Goal: Task Accomplishment & Management: Manage account settings

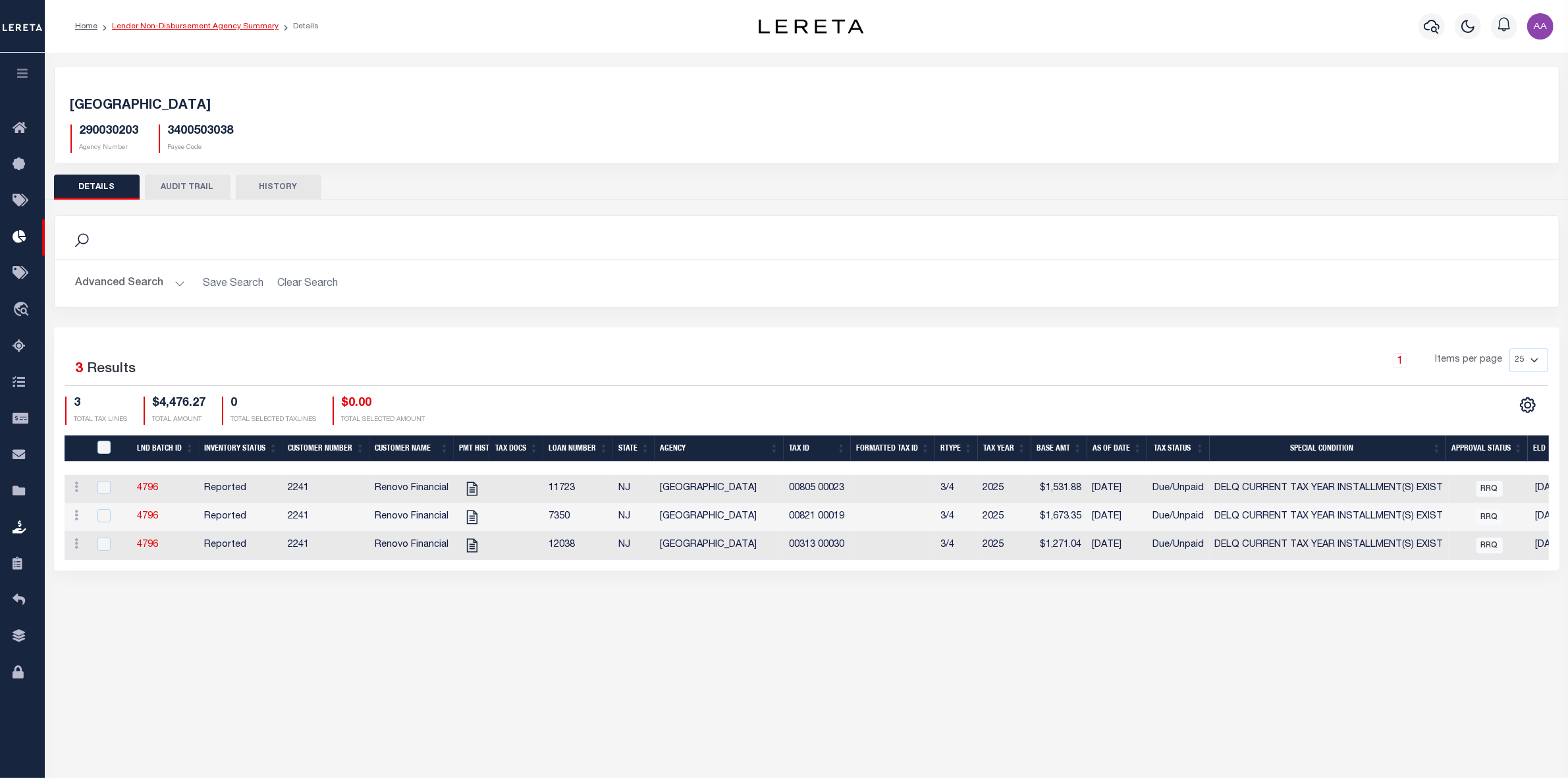
click at [176, 25] on link "Lender Non-Disbursement Agency Summary" at bounding box center [195, 27] width 167 height 8
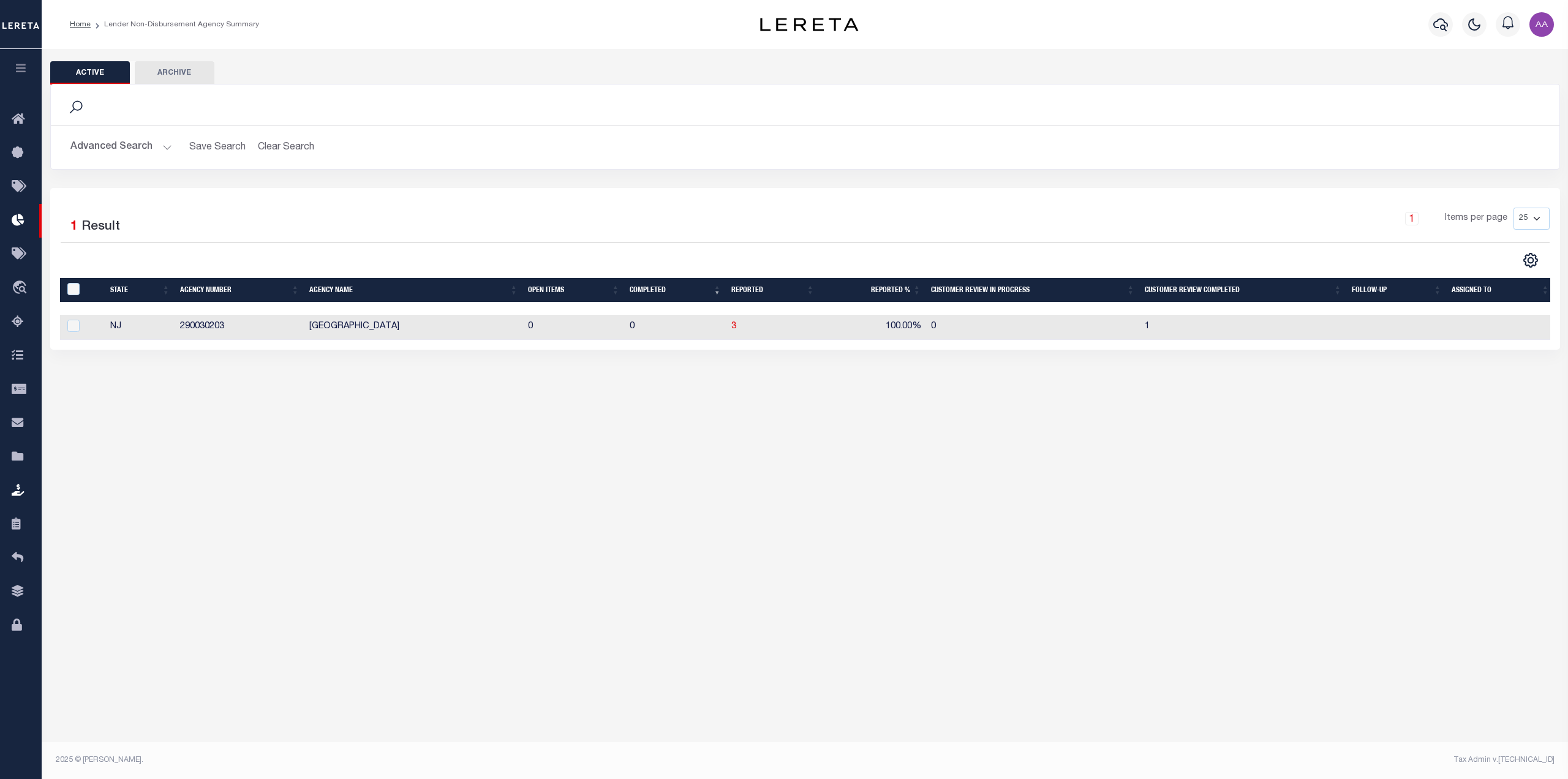
click at [24, 66] on icon "button" at bounding box center [21, 68] width 14 height 11
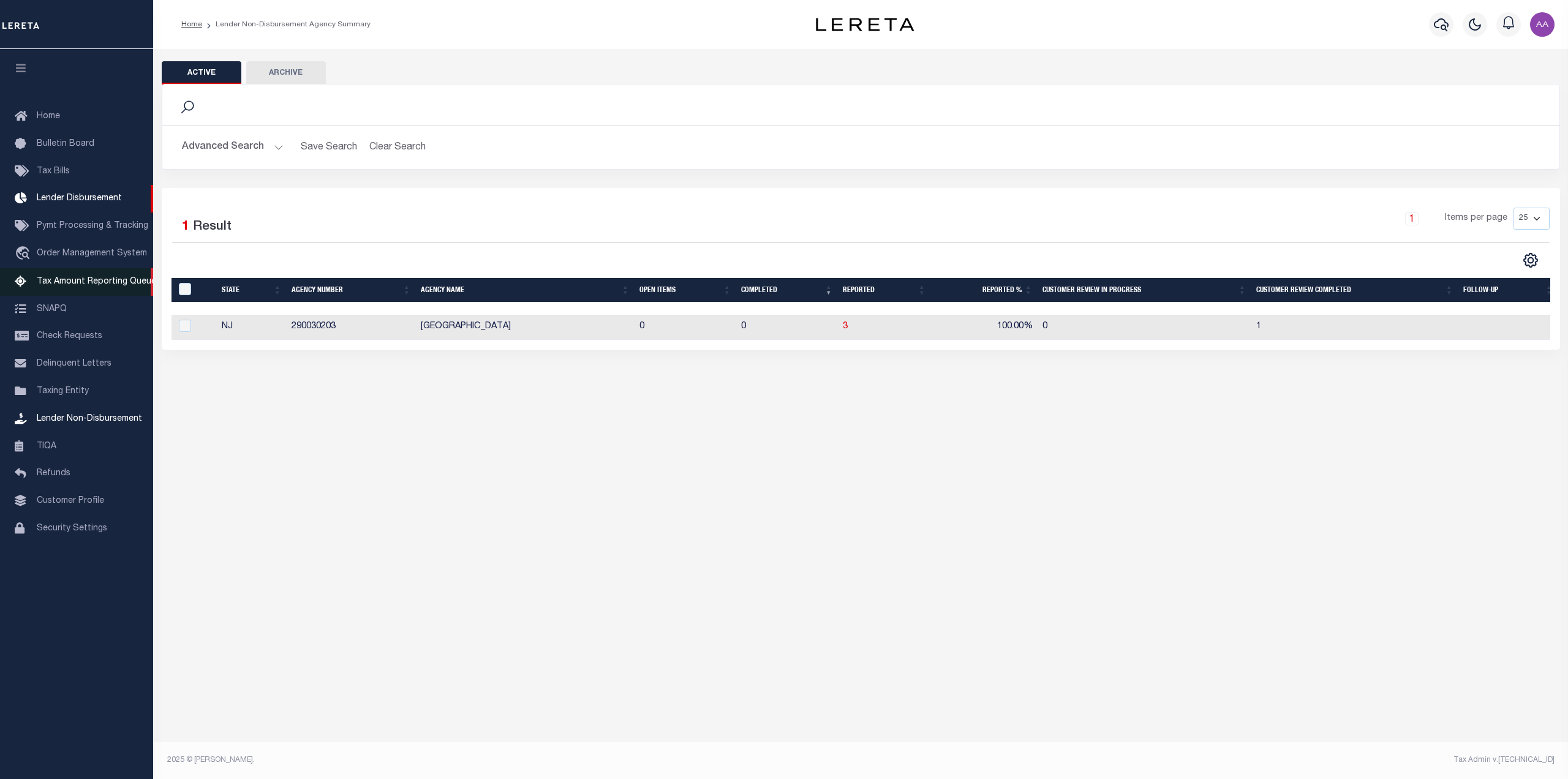
click at [96, 283] on span "Tax Amount Reporting Queue" at bounding box center [97, 281] width 119 height 8
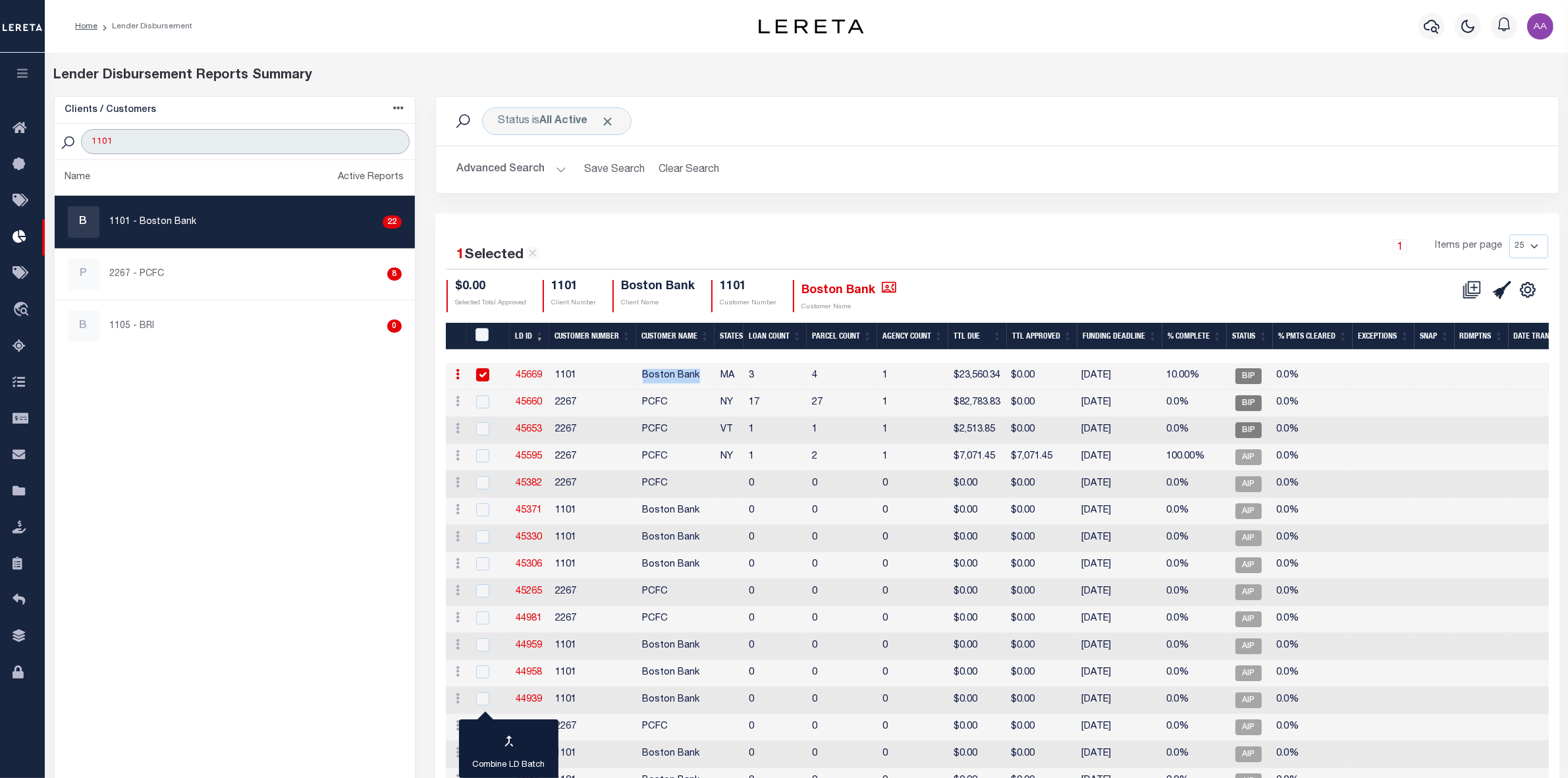
click at [196, 140] on input "1101" at bounding box center [245, 141] width 328 height 25
drag, startPoint x: 189, startPoint y: 141, endPoint x: 47, endPoint y: 137, distance: 142.1
click at [47, 137] on div "Clients / Customers Customers asc Customers desc Client asc Client desc Active …" at bounding box center [234, 532] width 381 height 871
click at [532, 372] on link "45669" at bounding box center [529, 375] width 26 height 9
checkbox input "true"
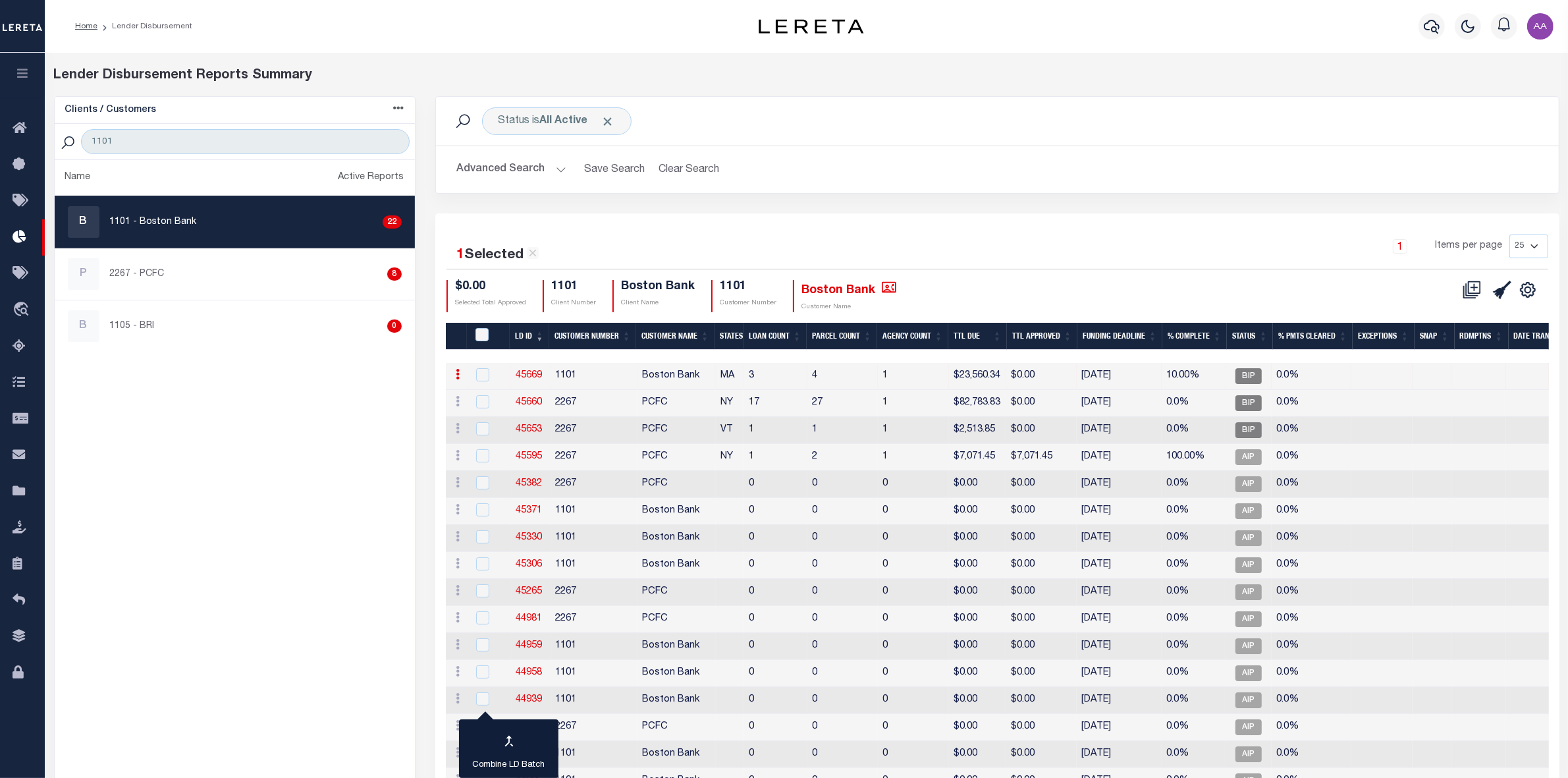
checkbox input "true"
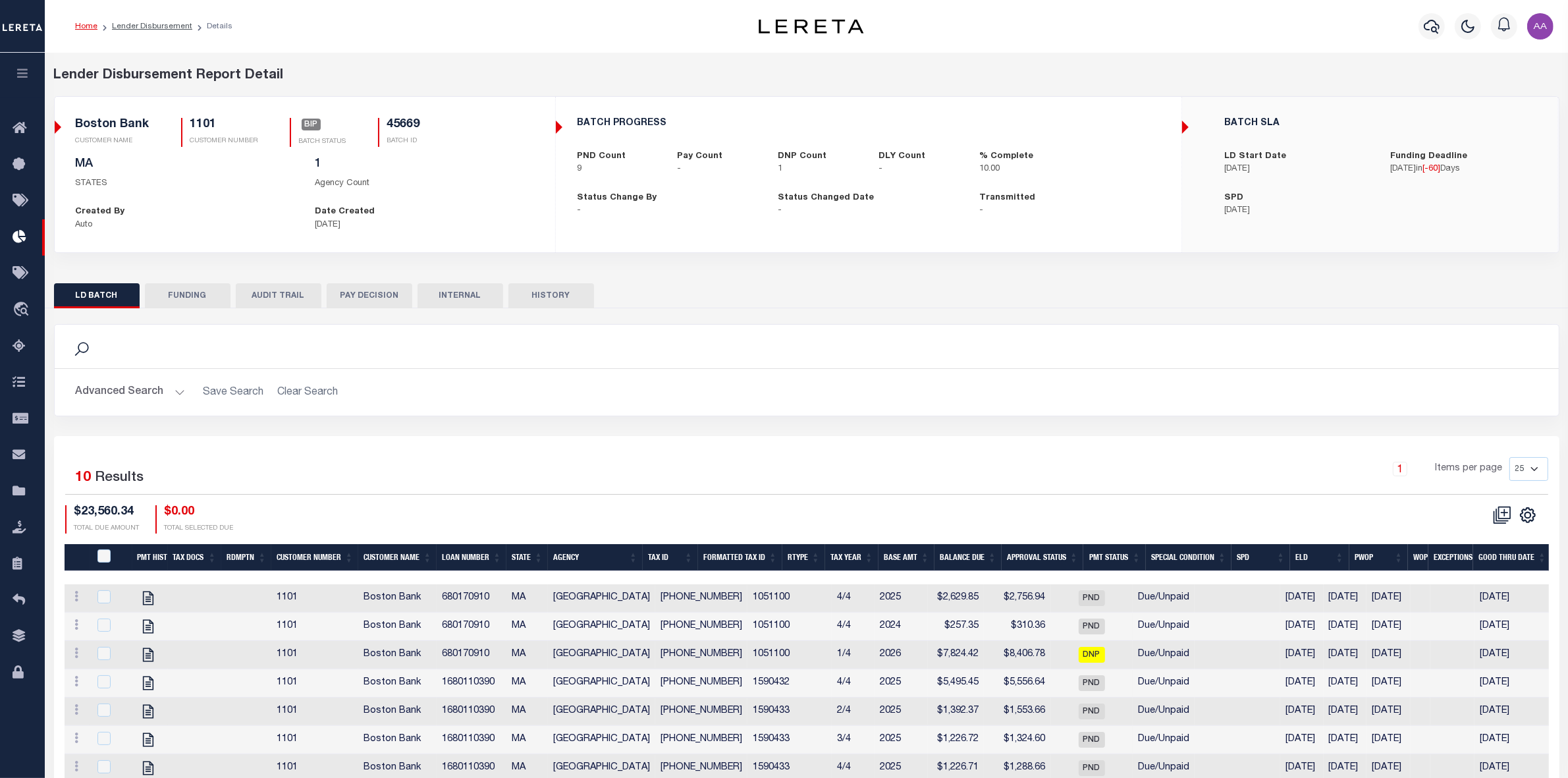
click at [401, 130] on h5 "45669" at bounding box center [403, 125] width 33 height 15
copy h5 "45669"
click at [20, 75] on icon "button" at bounding box center [23, 73] width 15 height 12
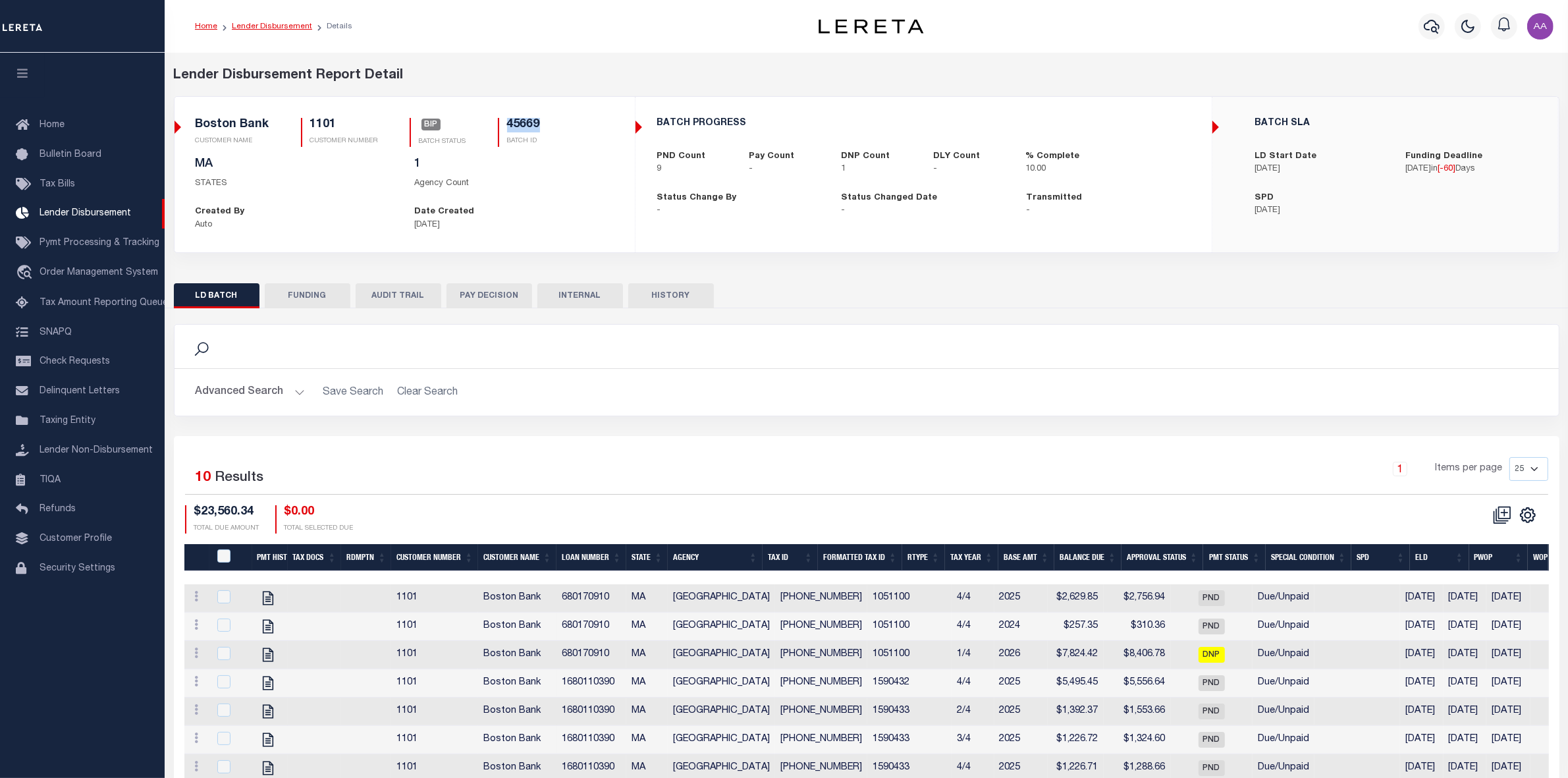
click at [267, 29] on link "Lender Disbursement" at bounding box center [271, 27] width 80 height 8
checkbox input "true"
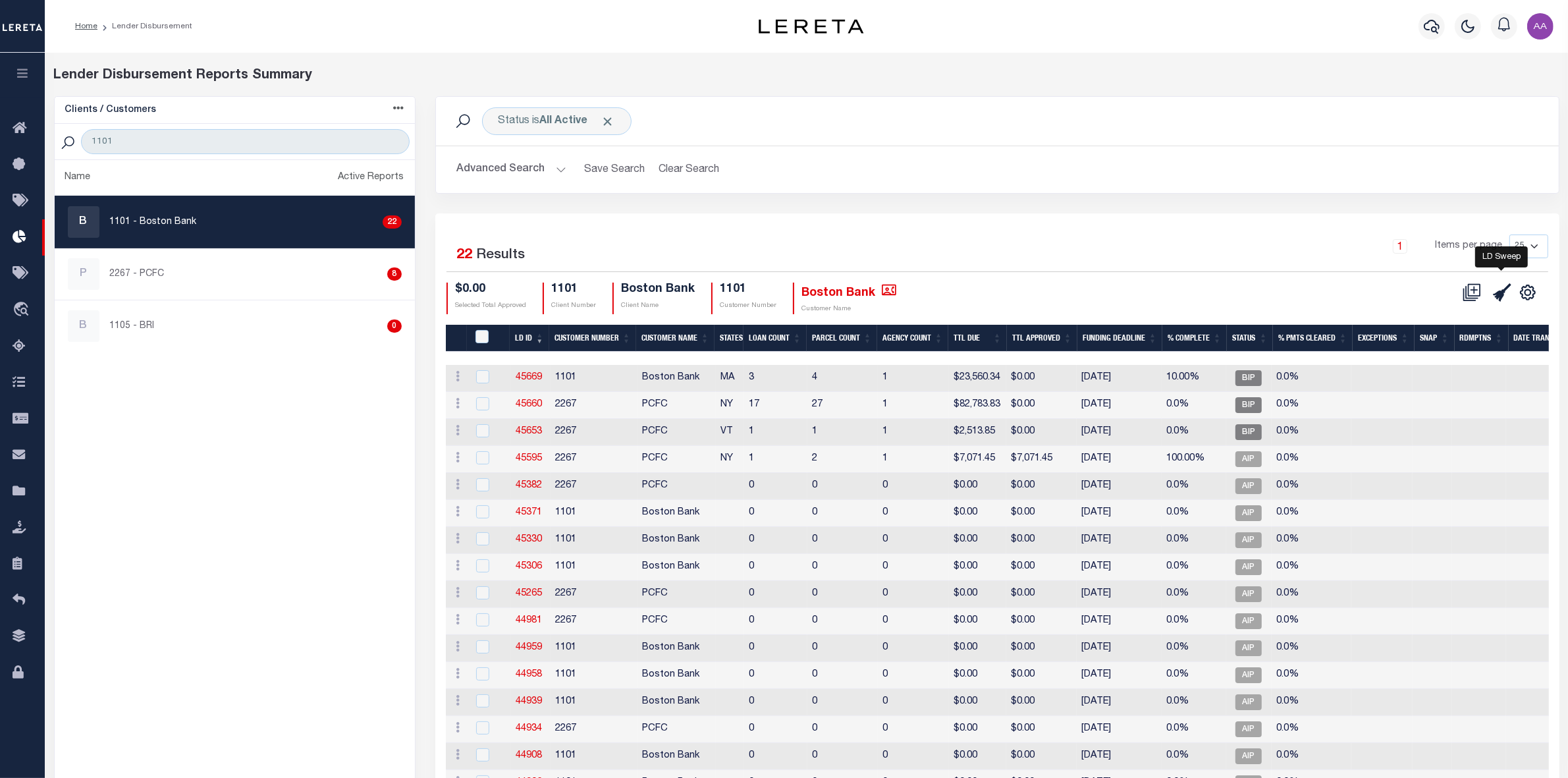
click at [1498, 298] on icon "" at bounding box center [1502, 292] width 19 height 19
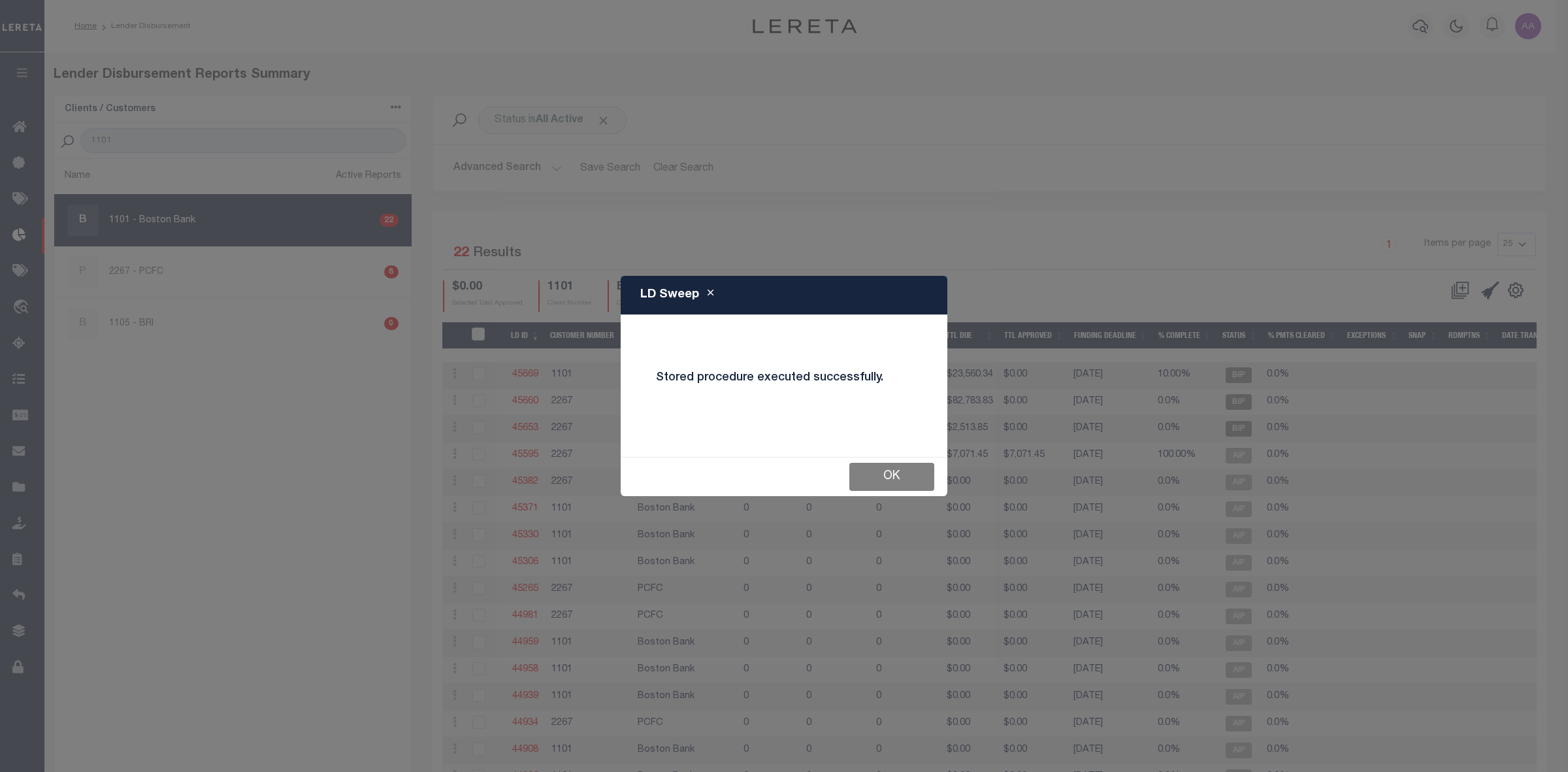
click at [913, 482] on button "OK" at bounding box center [891, 477] width 85 height 28
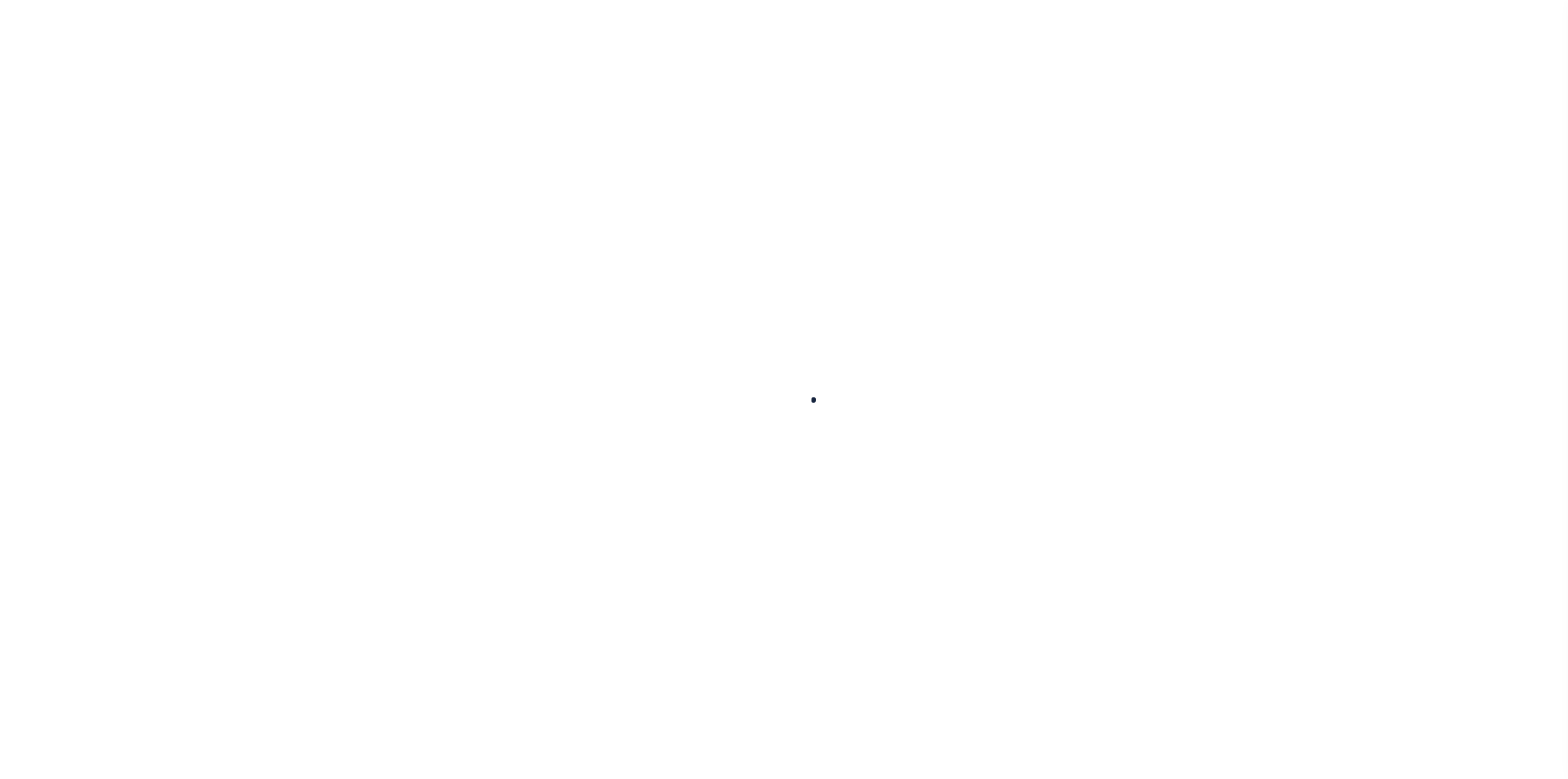
select select "100"
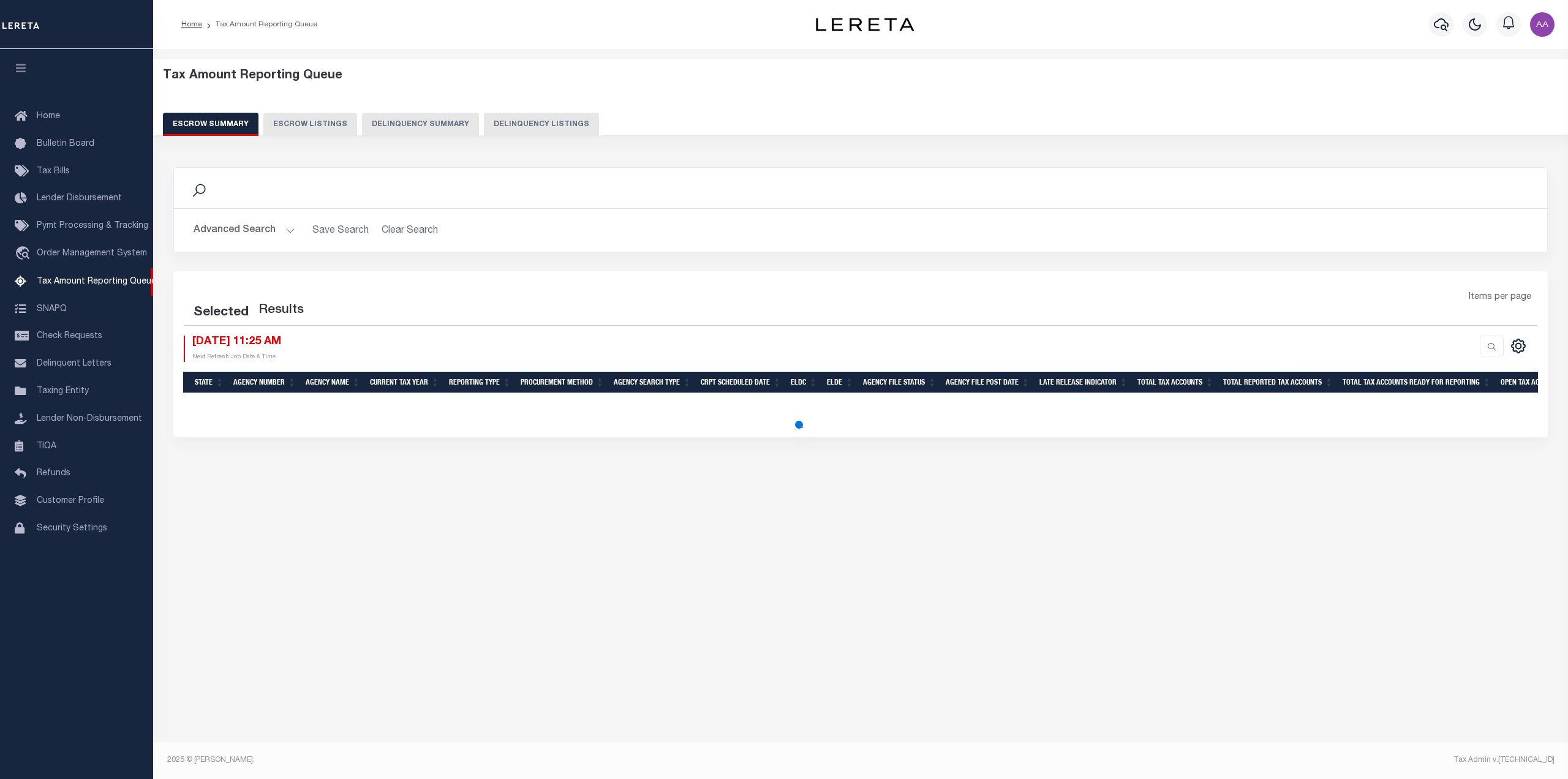
select select "100"
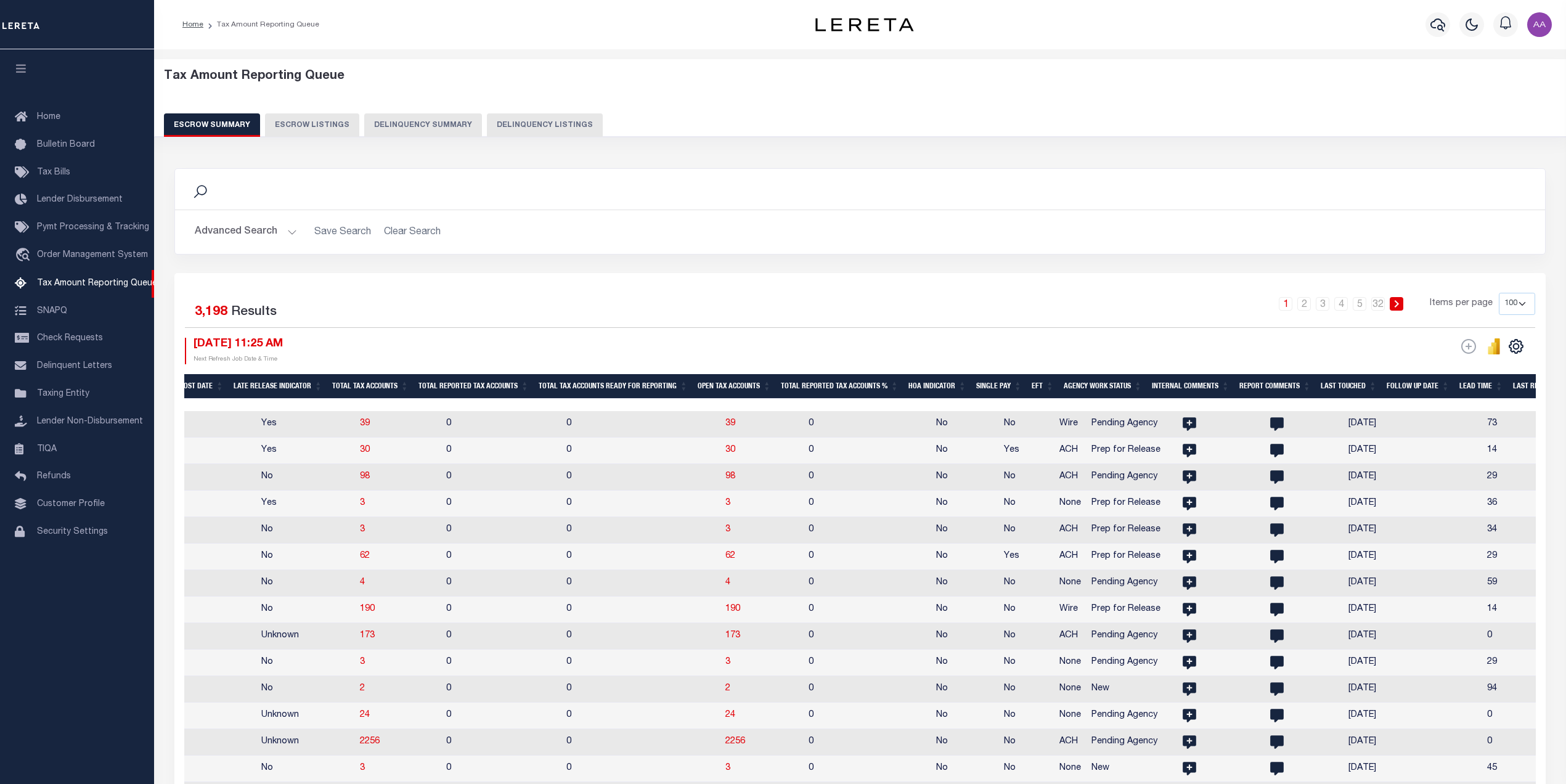
scroll to position [0, 1030]
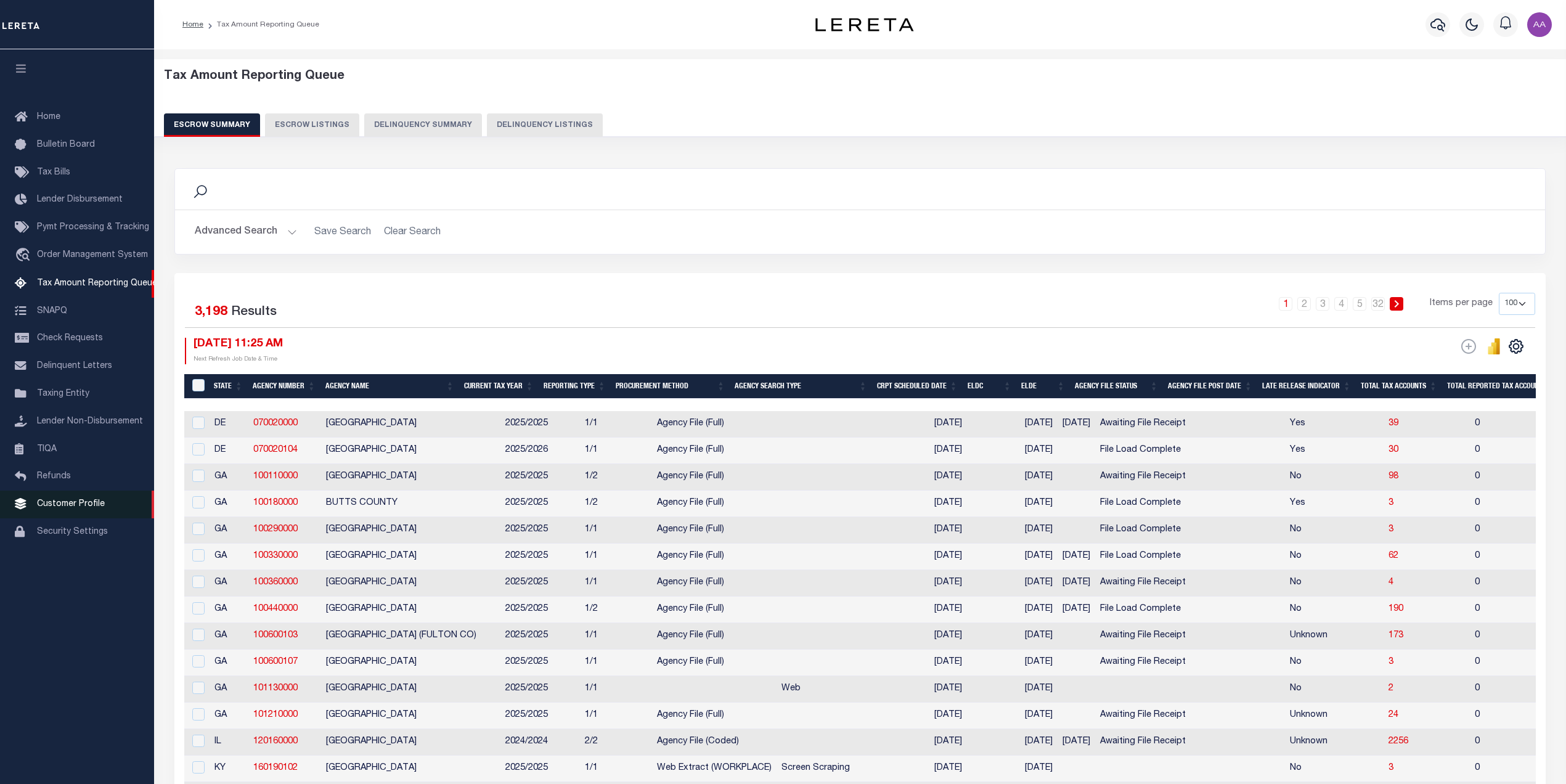
click at [93, 508] on span "Customer Profile" at bounding box center [71, 503] width 68 height 8
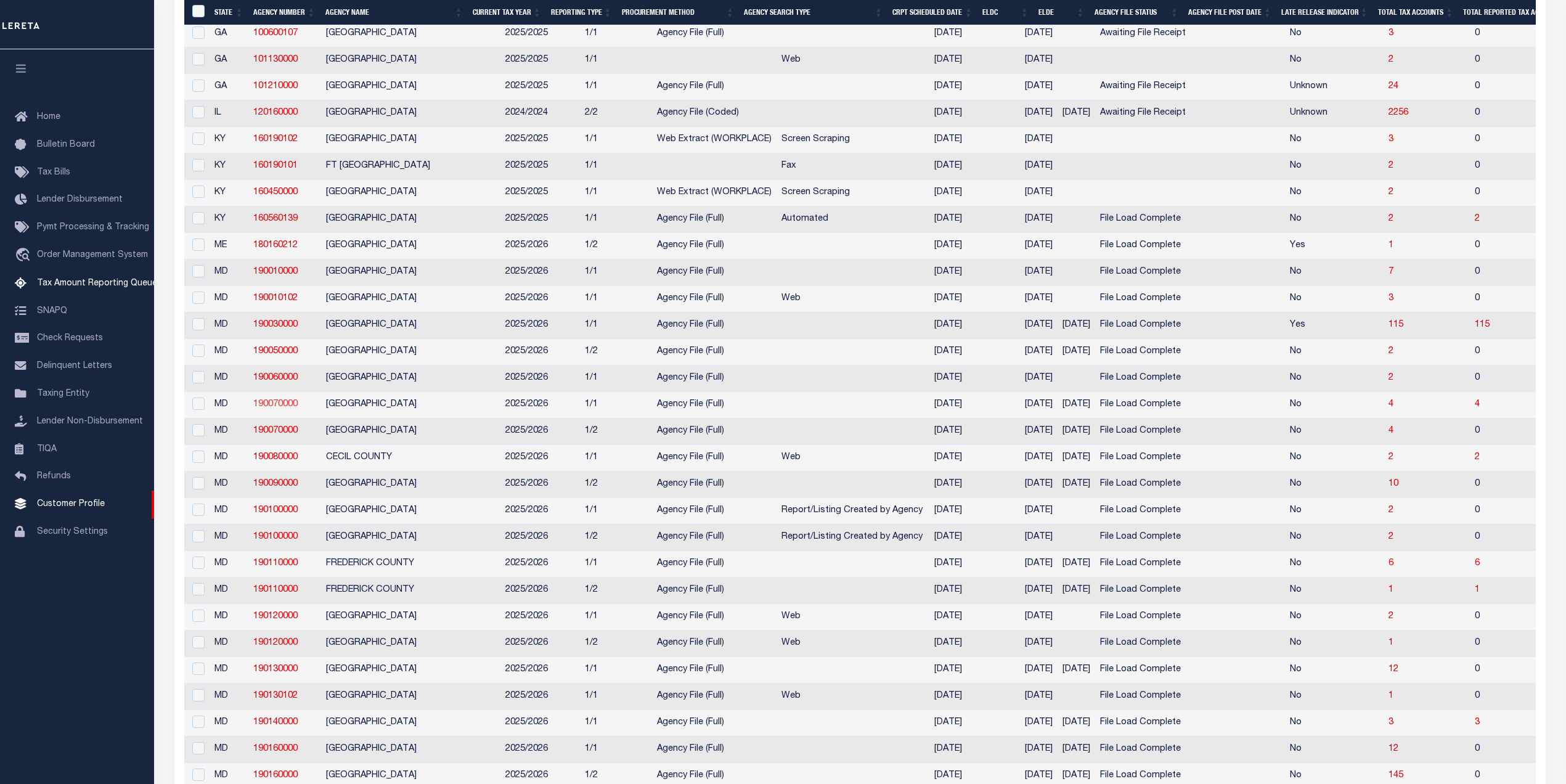
click at [266, 408] on link "190070000" at bounding box center [275, 404] width 44 height 8
checkbox input "true"
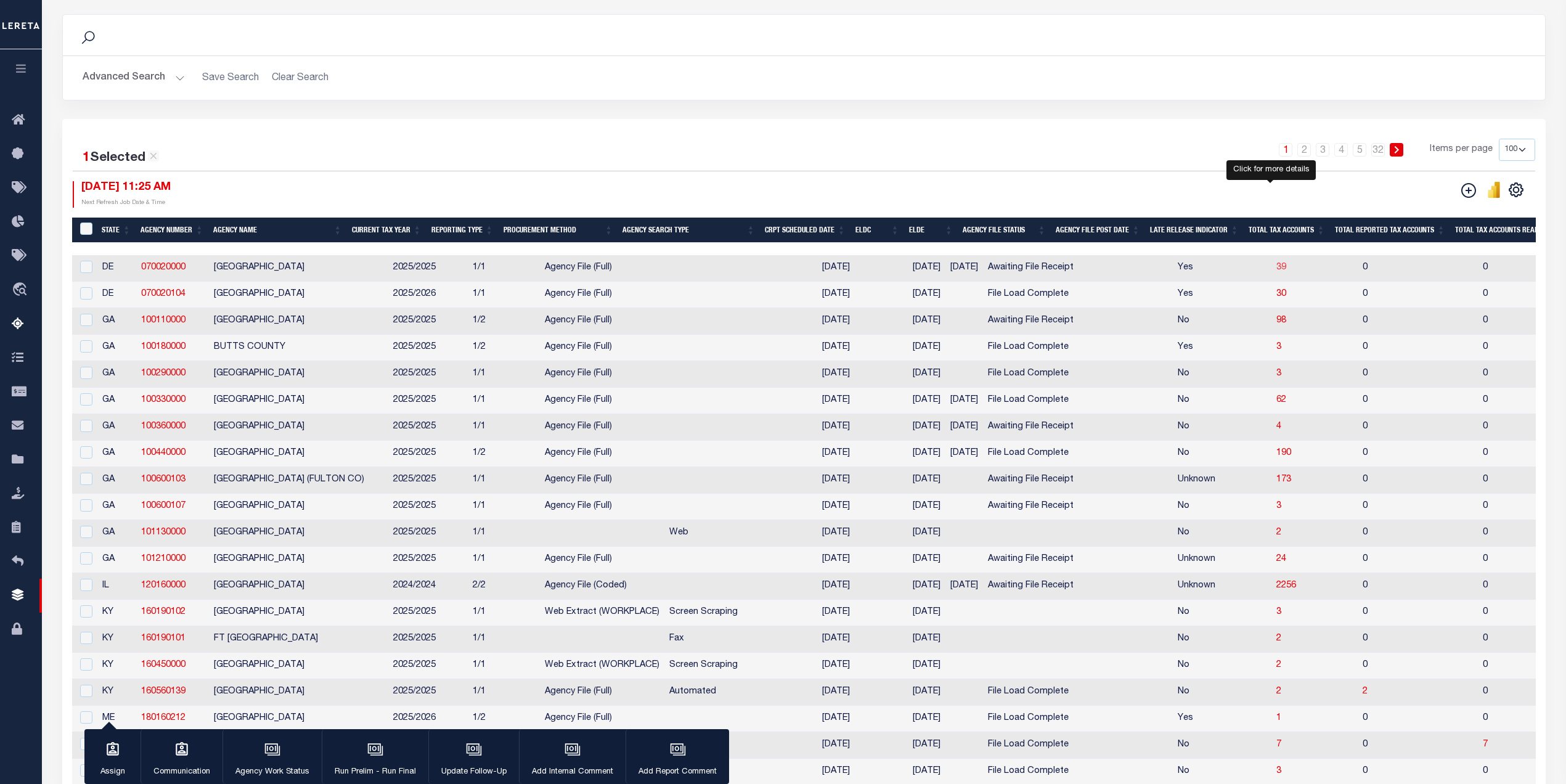
click at [1276, 271] on span "39" at bounding box center [1281, 267] width 10 height 8
select select "100"
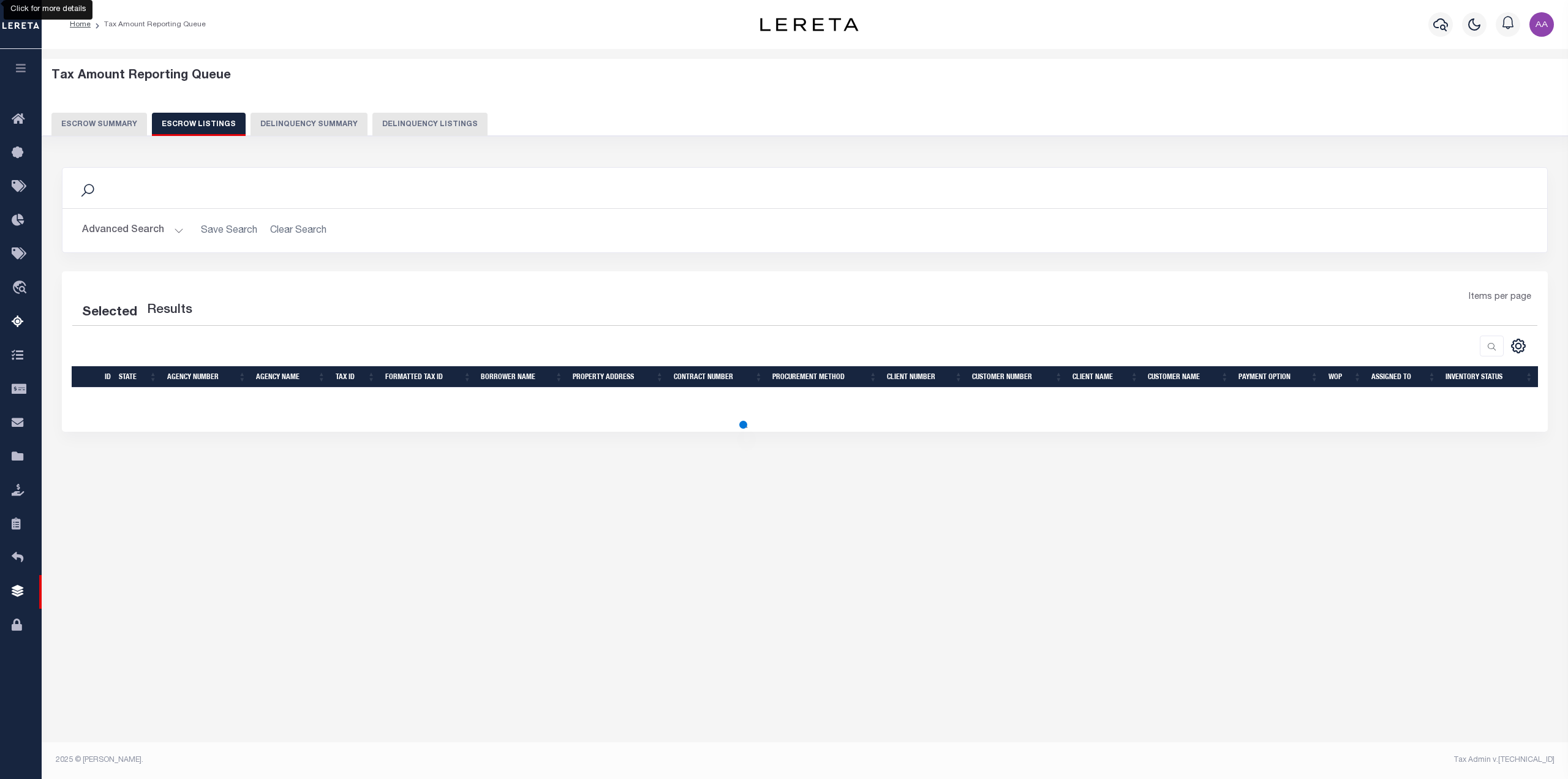
select select "100"
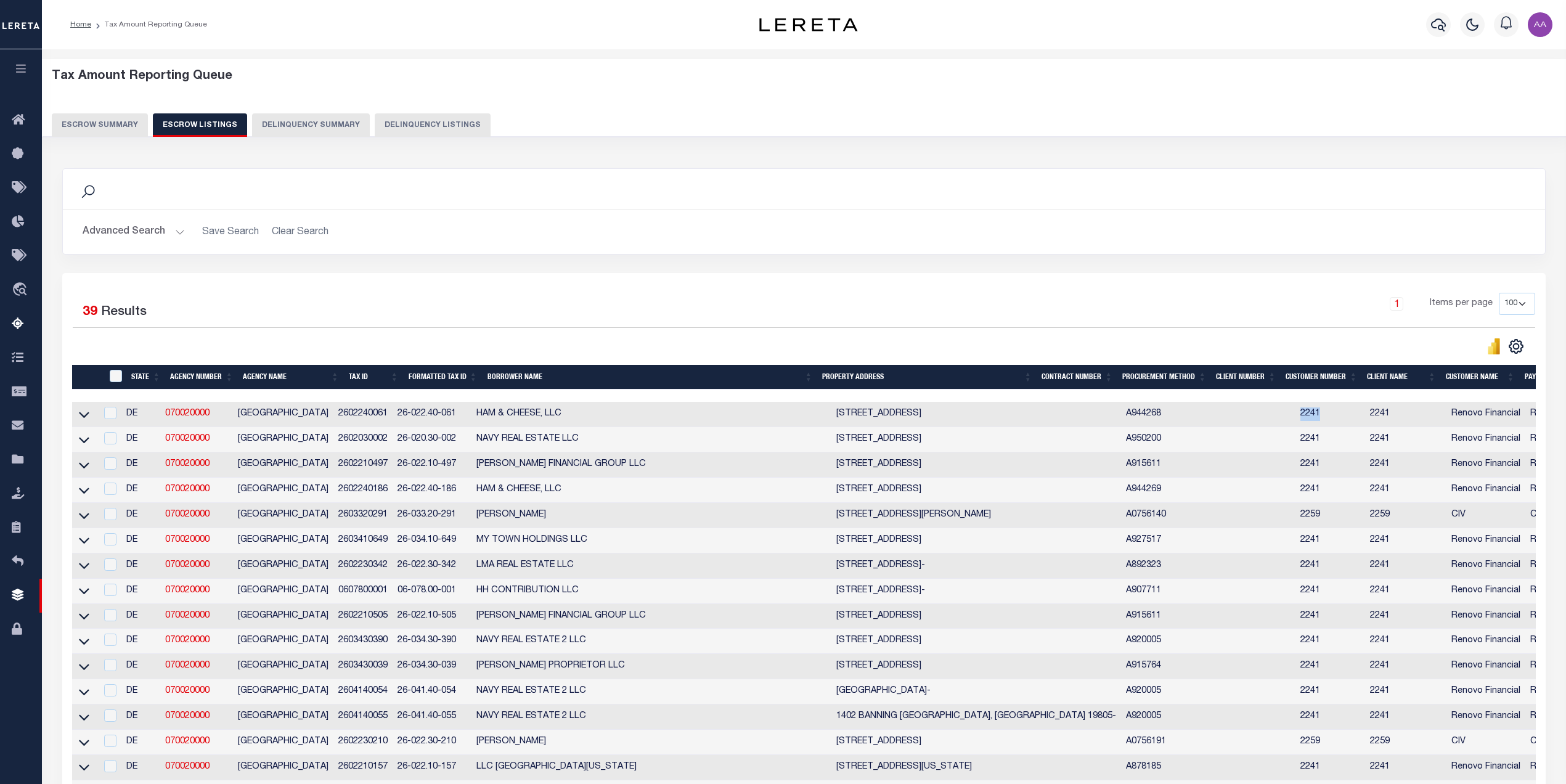
drag, startPoint x: 1210, startPoint y: 418, endPoint x: 1236, endPoint y: 421, distance: 26.2
click at [1237, 419] on tr "DE 070020000 NEW CASTLE COUNTY 2602240061 26-022.40-061 HAM & CHEESE, LLC 1 E T…" at bounding box center [968, 414] width 1792 height 25
click at [191, 415] on link "070020000" at bounding box center [187, 413] width 44 height 8
checkbox input "true"
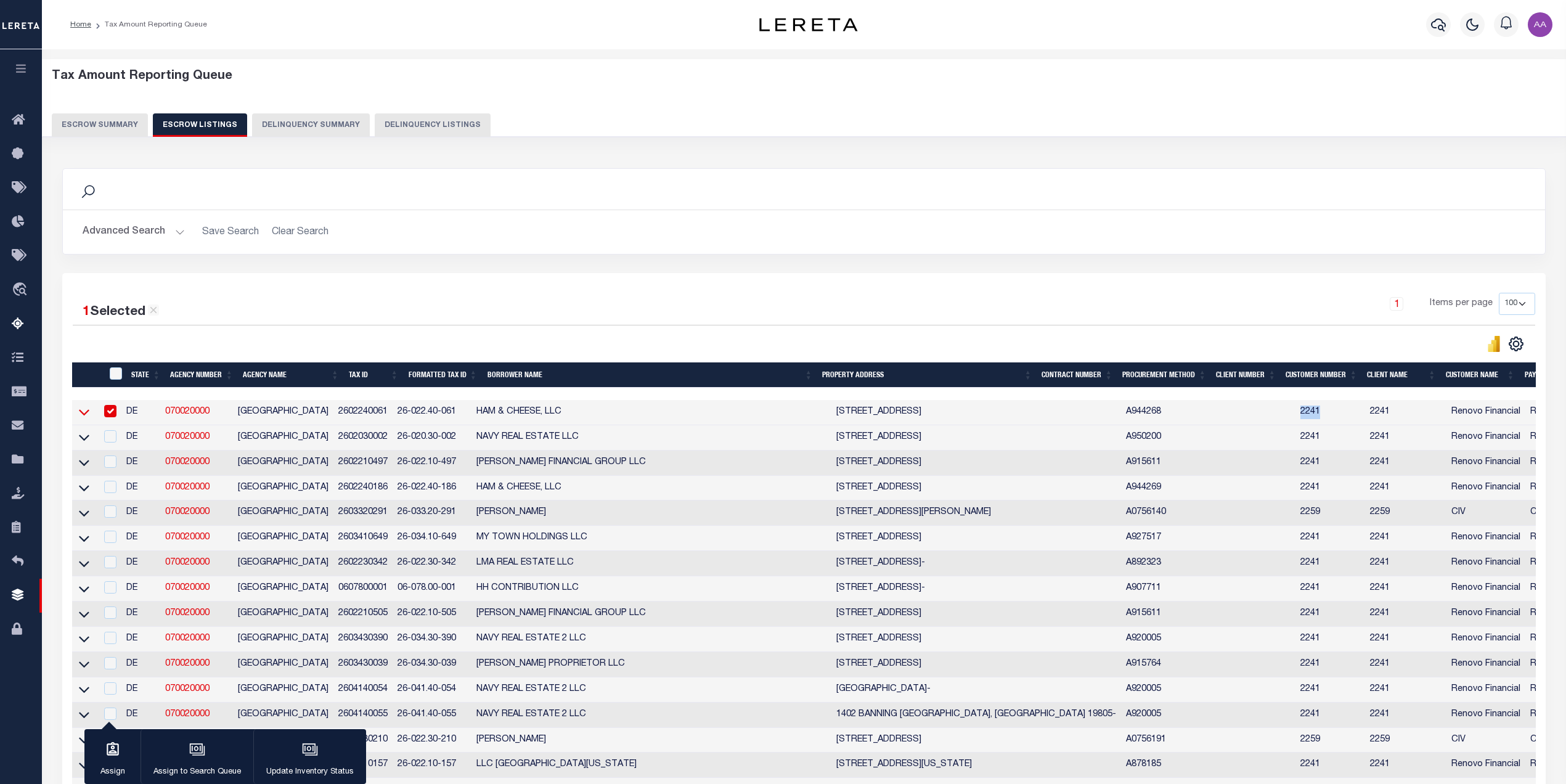
click at [82, 415] on icon at bounding box center [84, 413] width 11 height 6
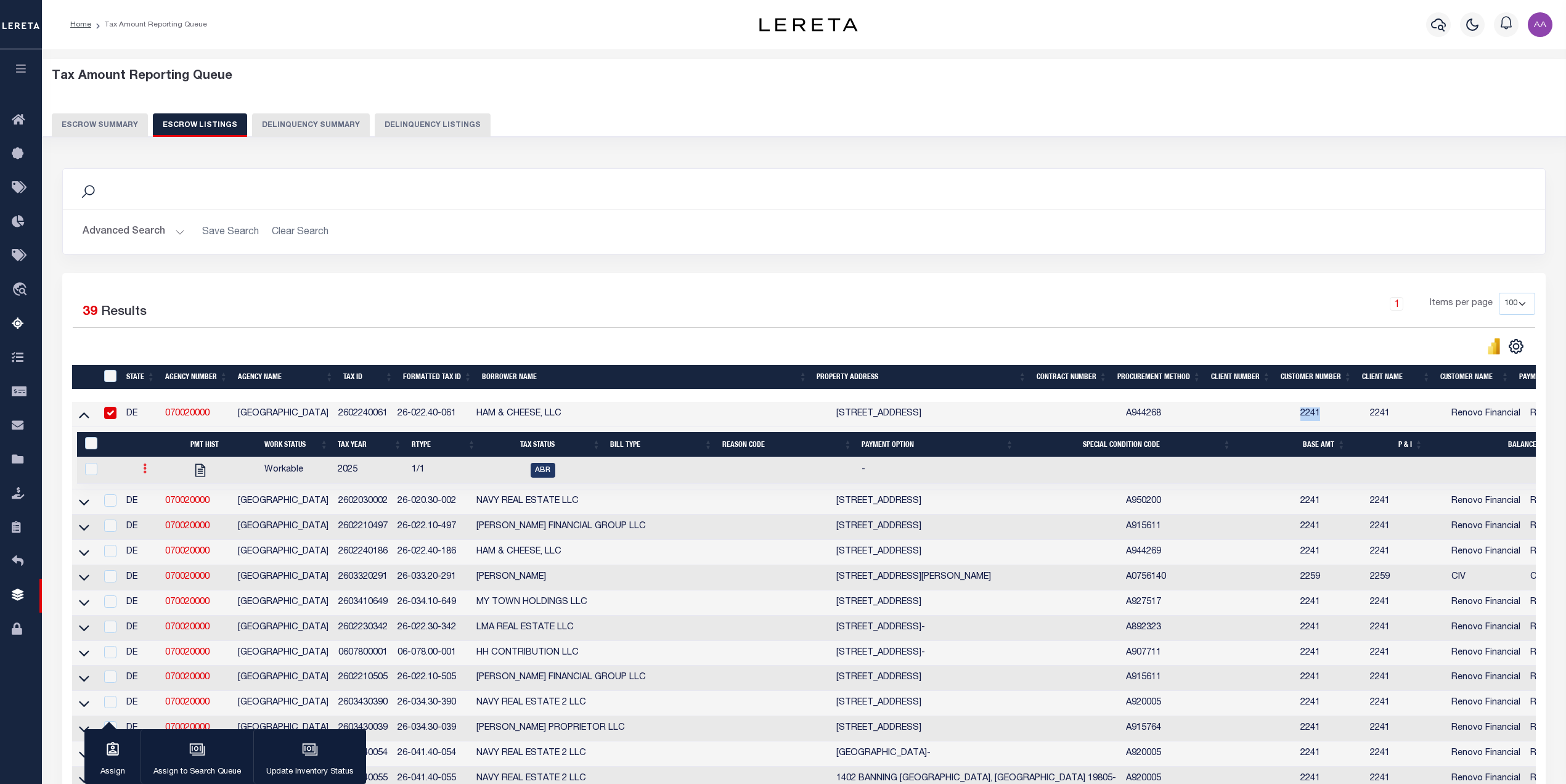
click at [139, 475] on link at bounding box center [145, 470] width 14 height 10
click at [154, 519] on link "" at bounding box center [159, 509] width 42 height 21
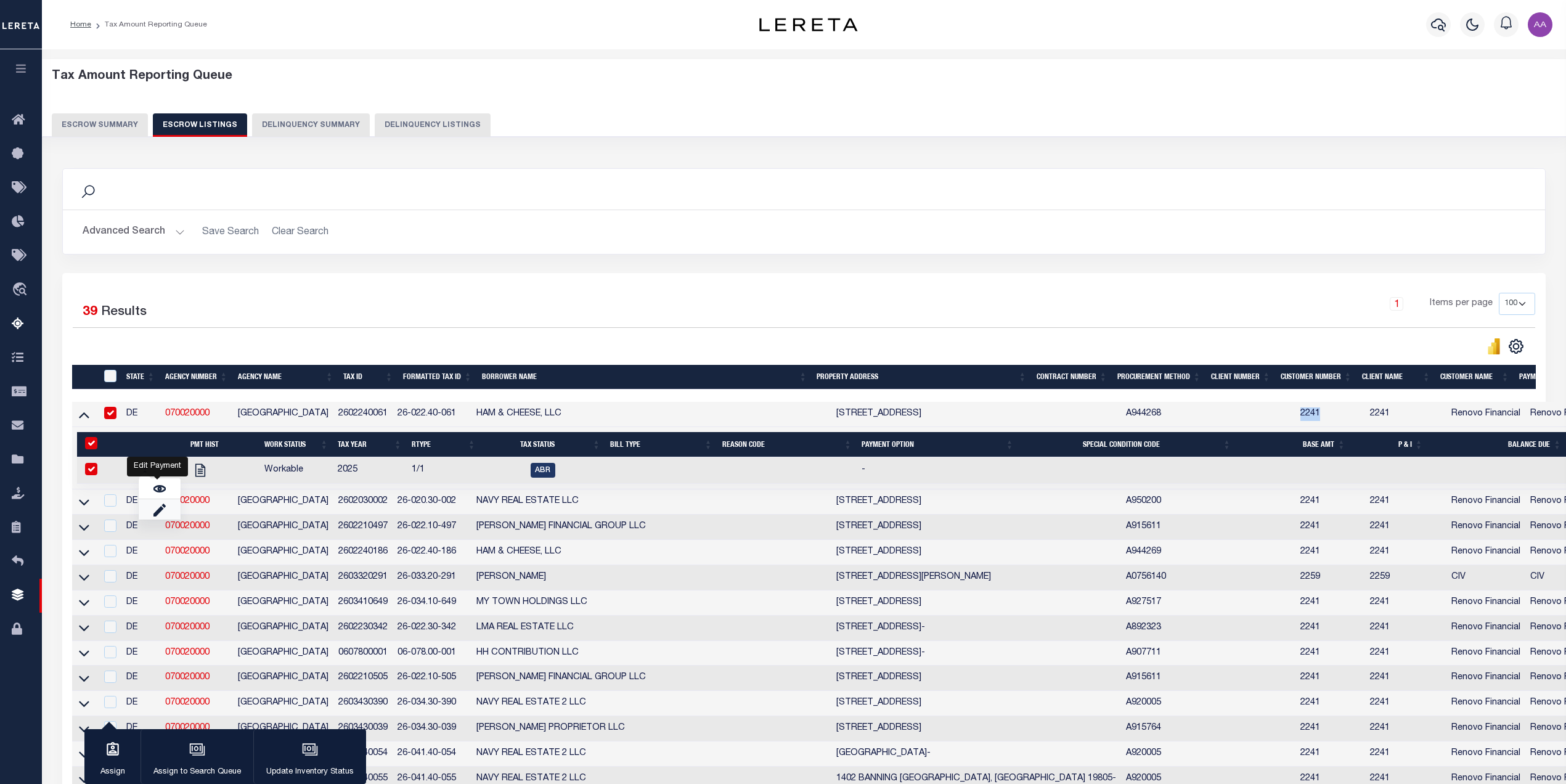
checkbox input "true"
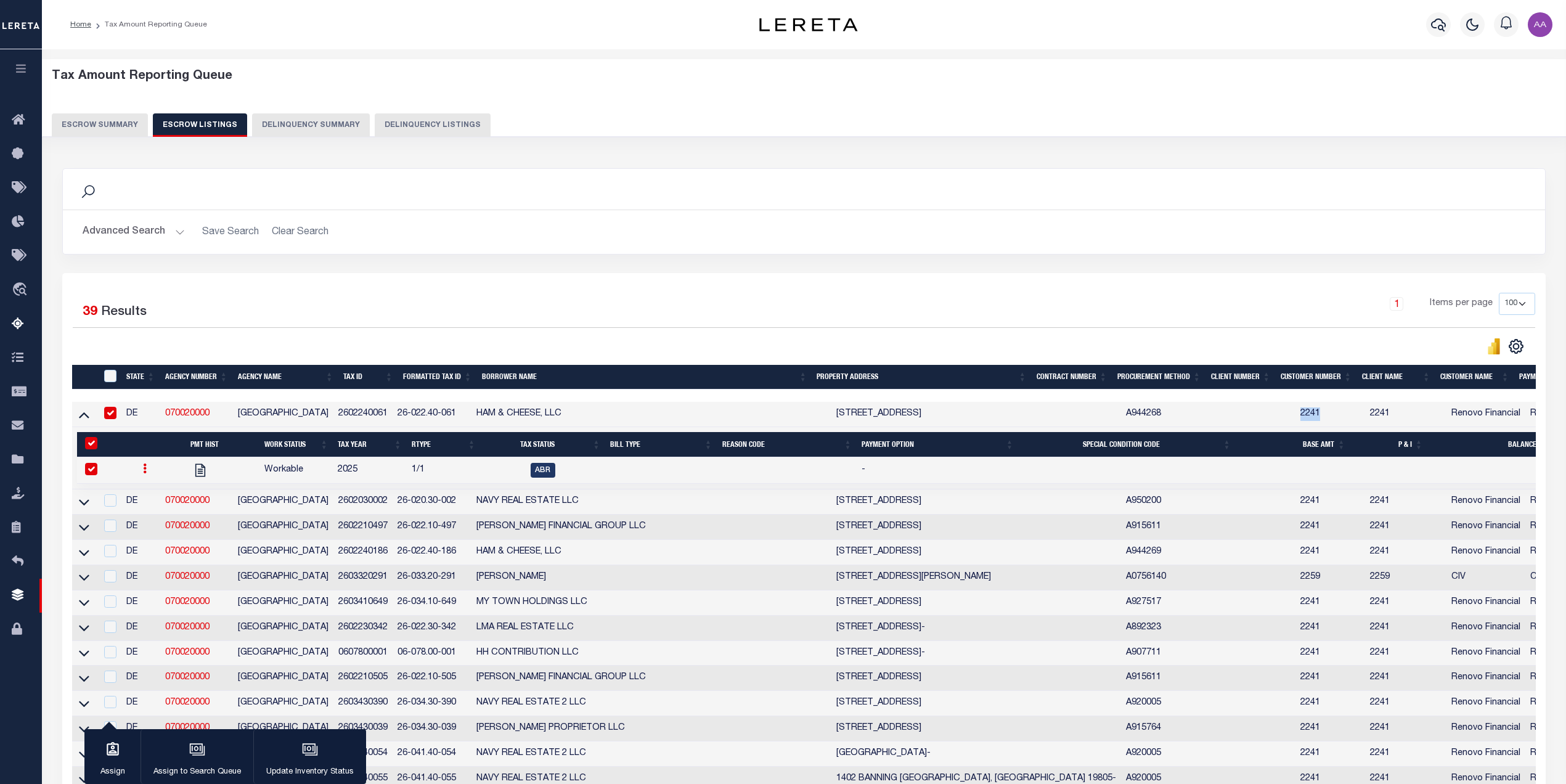
select select
type input "[DATE]"
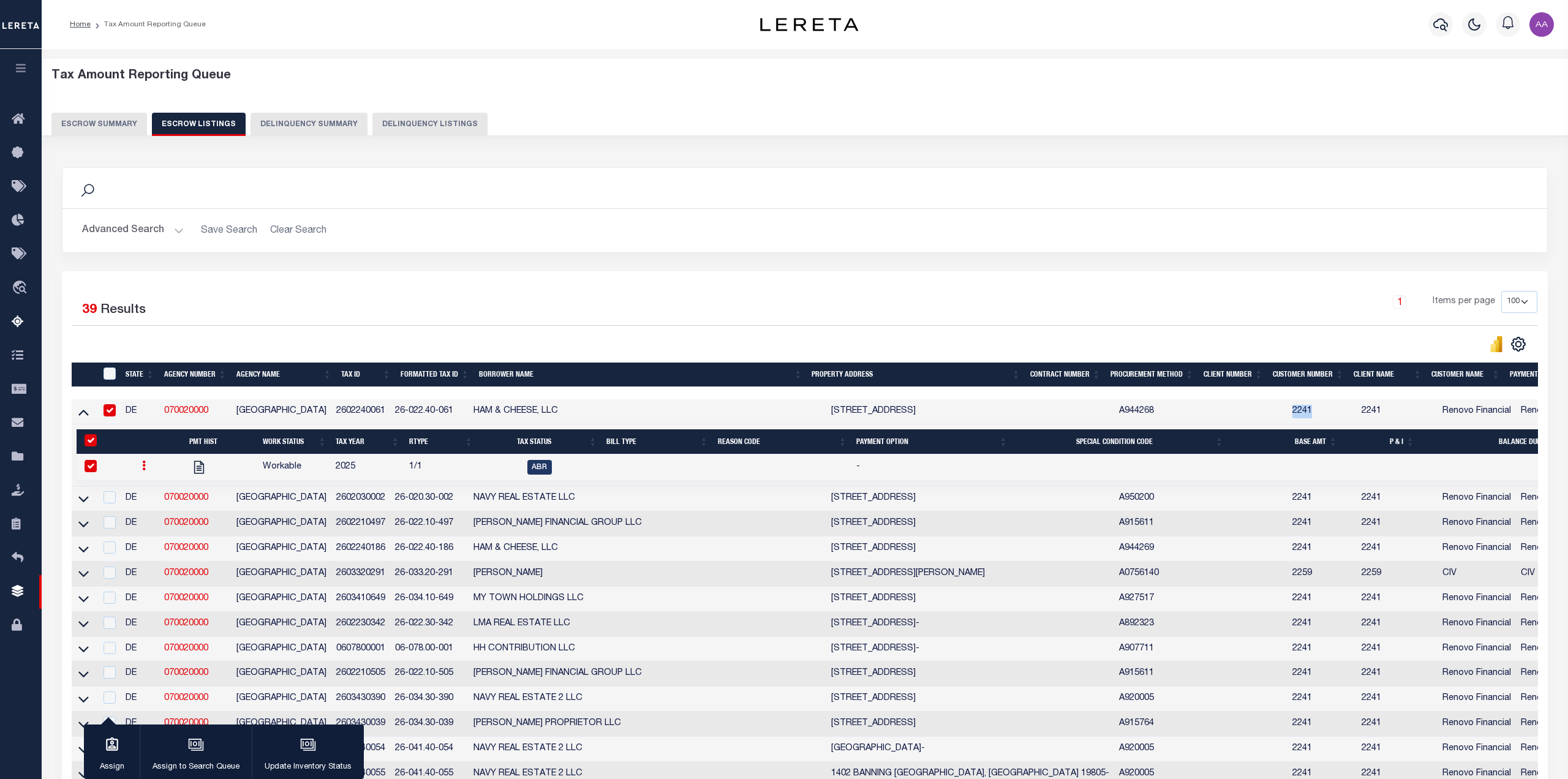
select select "ABR"
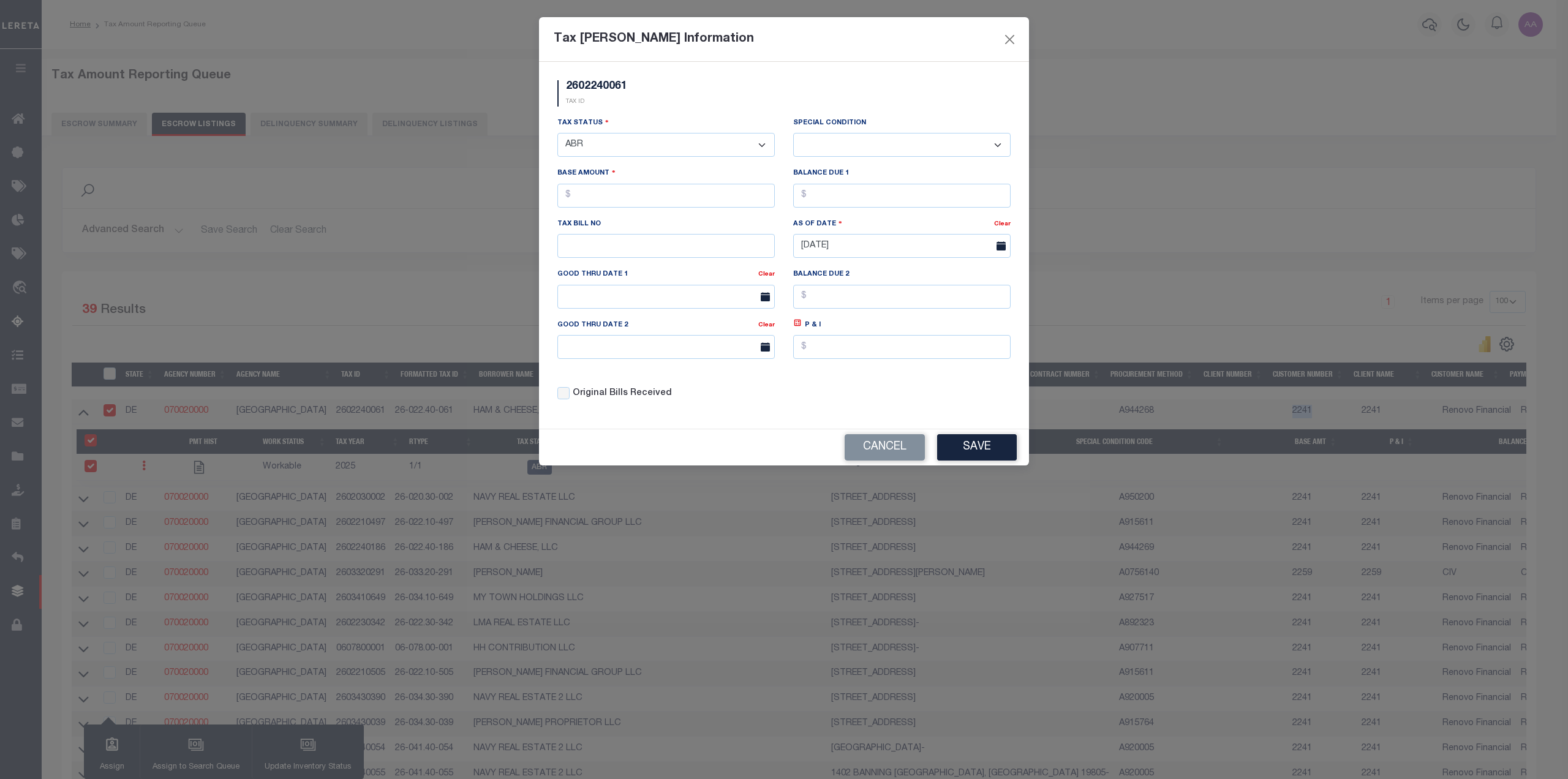
drag, startPoint x: 879, startPoint y: 456, endPoint x: 605, endPoint y: 456, distance: 274.0
click at [875, 456] on button "Cancel" at bounding box center [885, 447] width 80 height 26
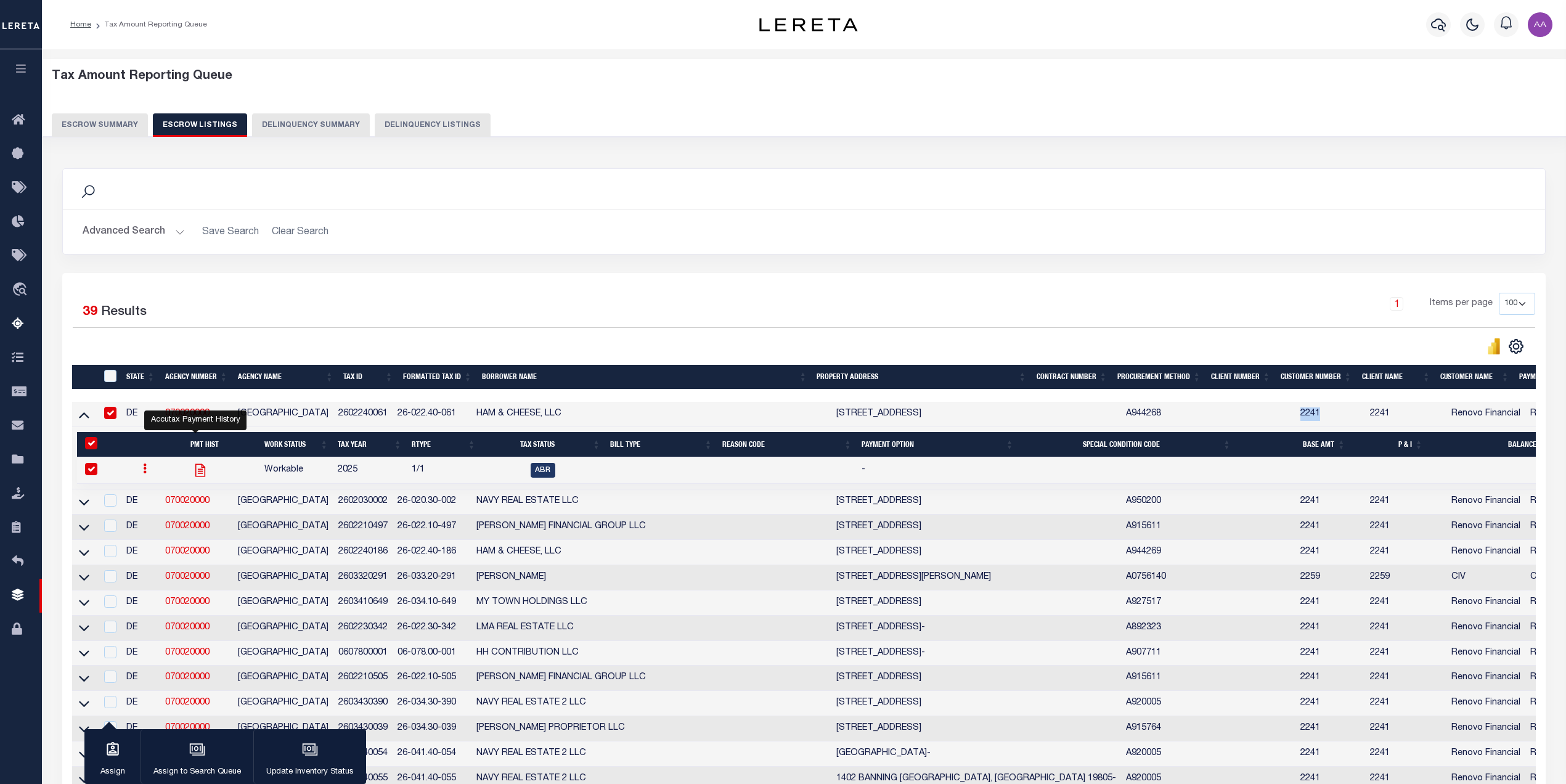
click at [196, 473] on icon "" at bounding box center [200, 470] width 16 height 16
checkbox input "false"
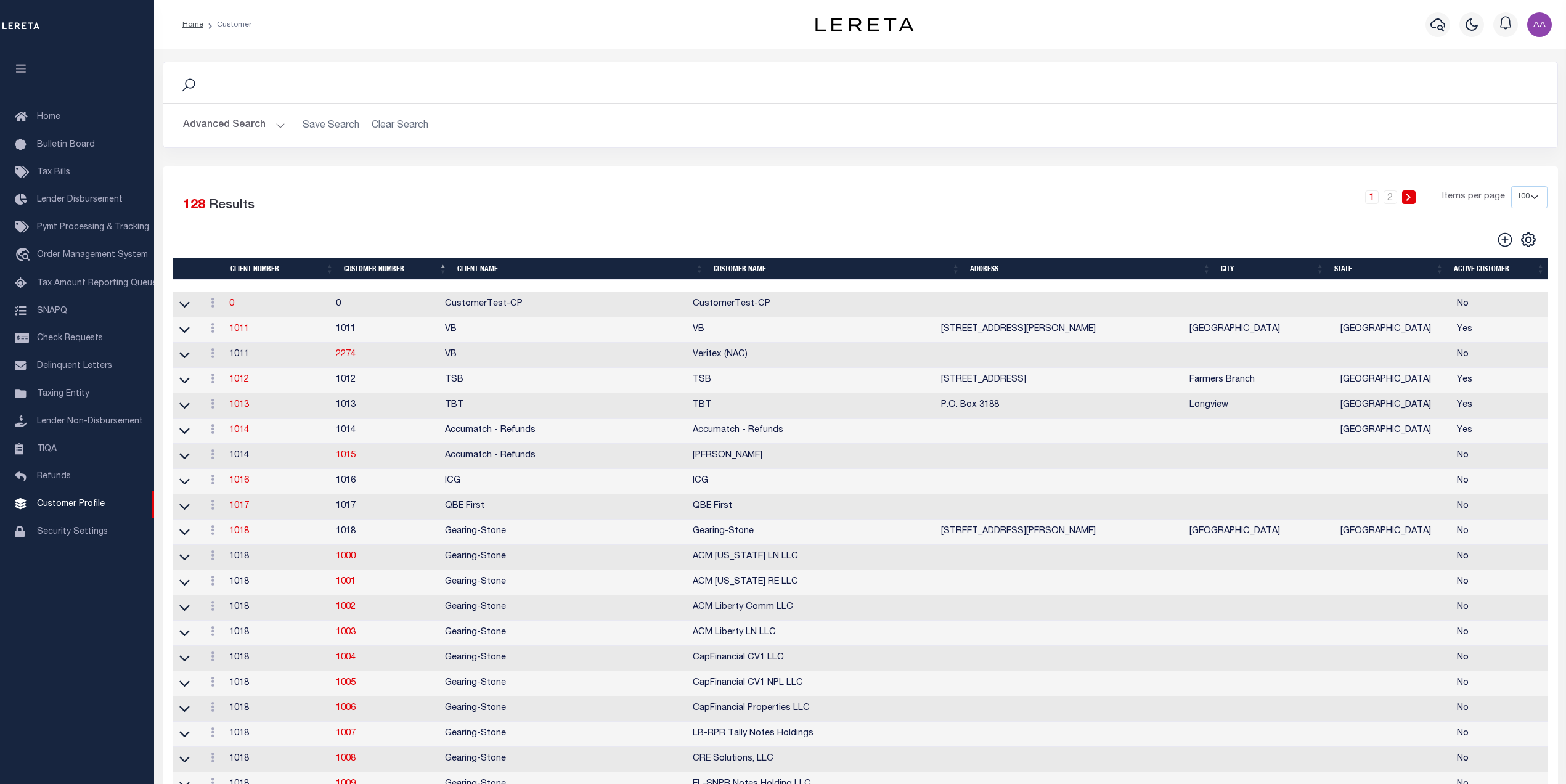
click at [247, 122] on button "Advanced Search" at bounding box center [234, 125] width 103 height 24
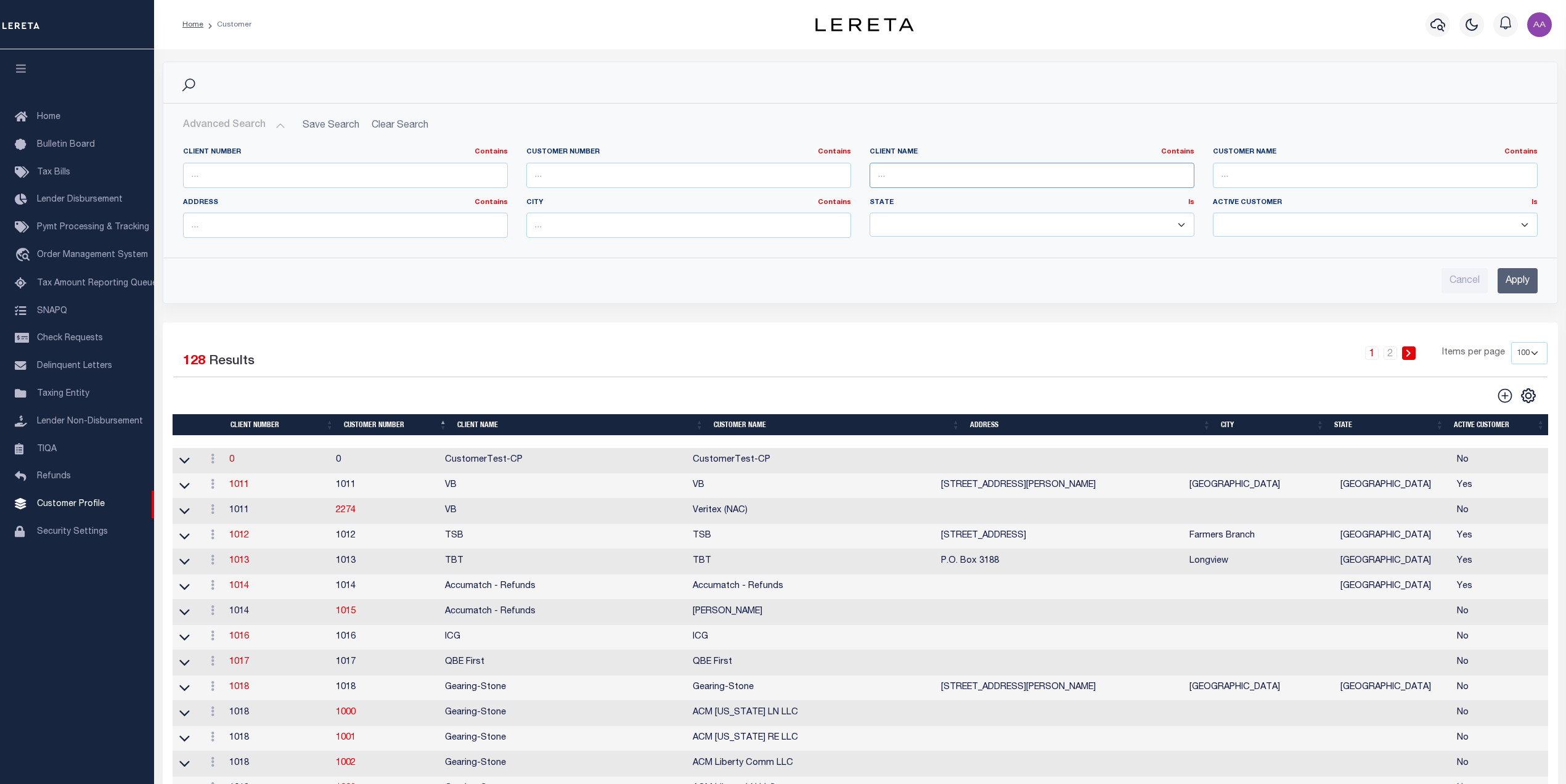
click at [898, 171] on input "text" at bounding box center [1031, 175] width 325 height 25
type input "2241"
click at [1528, 288] on input "Apply" at bounding box center [1517, 280] width 40 height 25
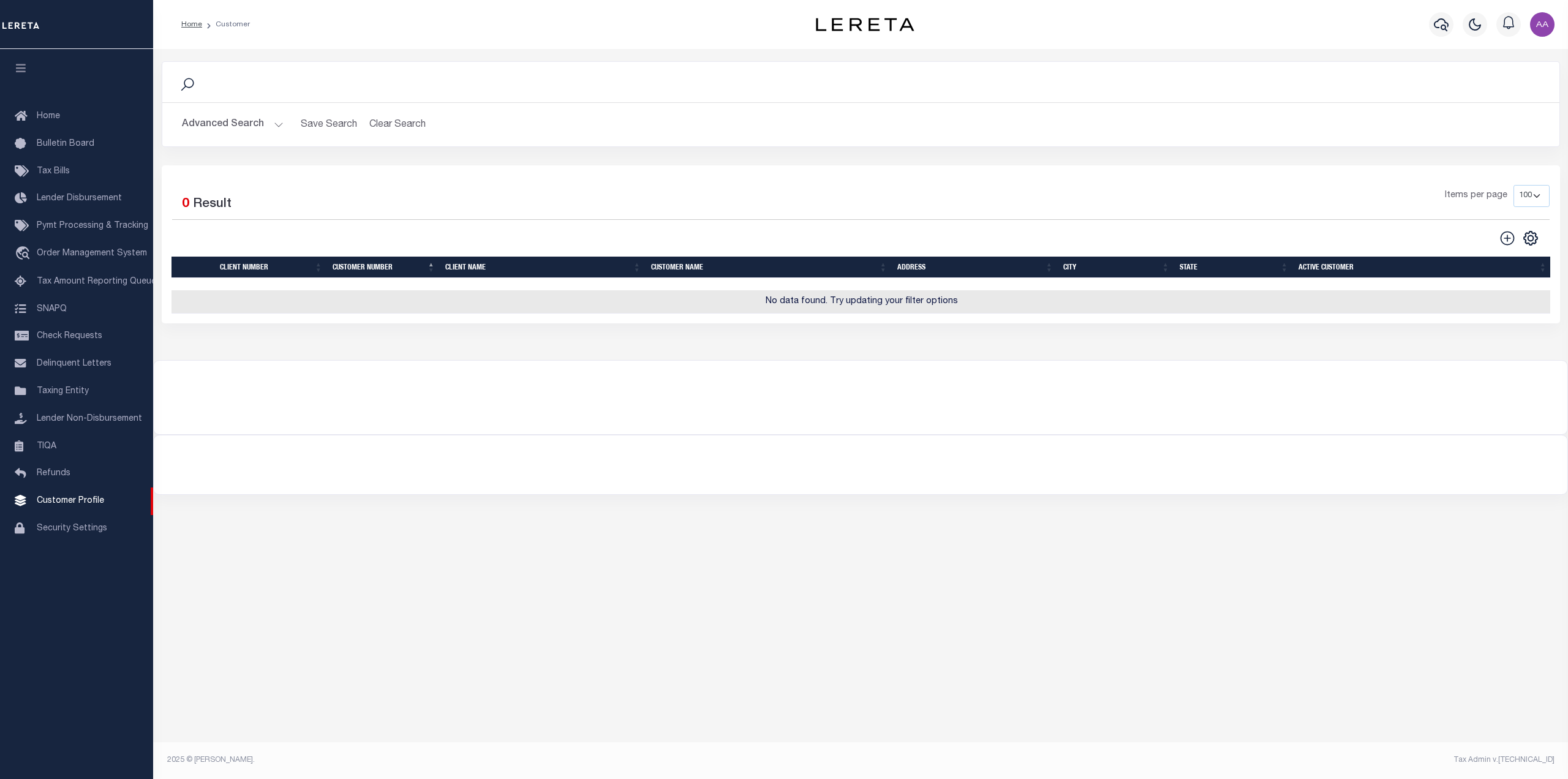
click at [244, 128] on button "Advanced Search" at bounding box center [233, 125] width 102 height 24
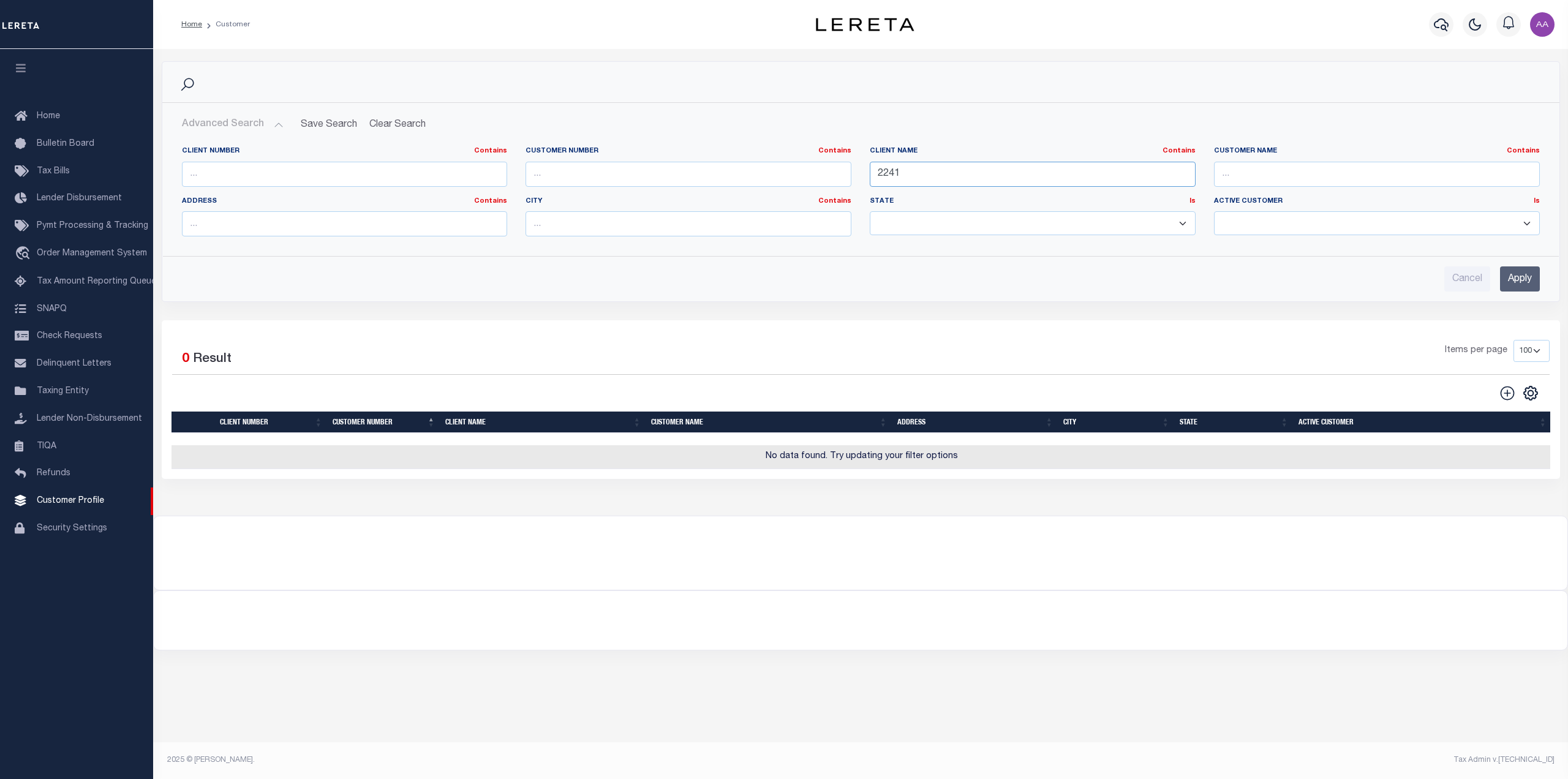
drag, startPoint x: 906, startPoint y: 175, endPoint x: 857, endPoint y: 174, distance: 49.0
click at [857, 174] on div "Client Number Contains Contains Is Customer Number Contains Contains Is Contains" at bounding box center [860, 196] width 1377 height 100
click at [648, 172] on input "text" at bounding box center [688, 174] width 326 height 25
type input "2241"
drag, startPoint x: 1525, startPoint y: 281, endPoint x: 304, endPoint y: 305, distance: 1221.2
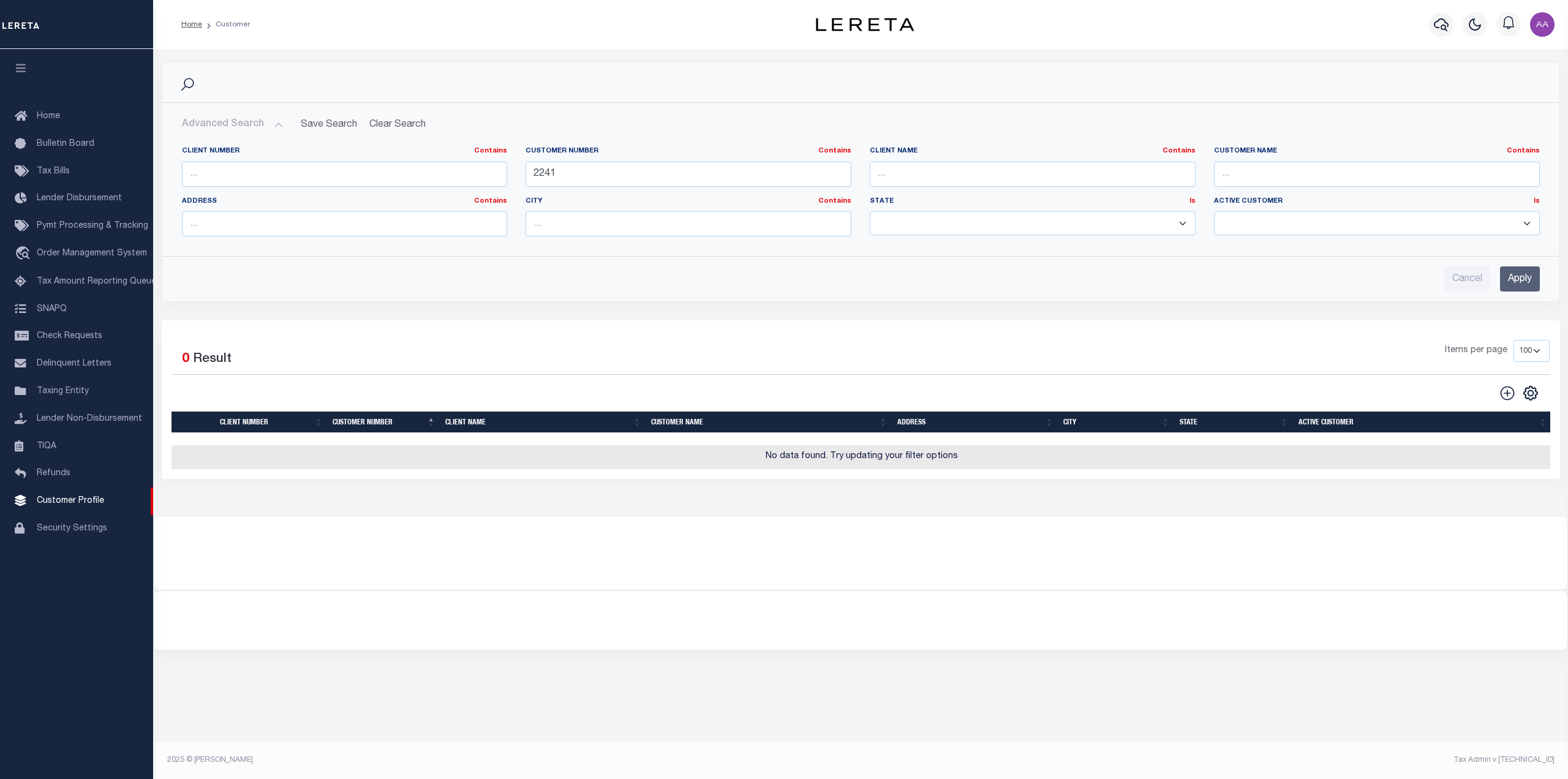
click at [1524, 280] on input "Apply" at bounding box center [1520, 278] width 40 height 25
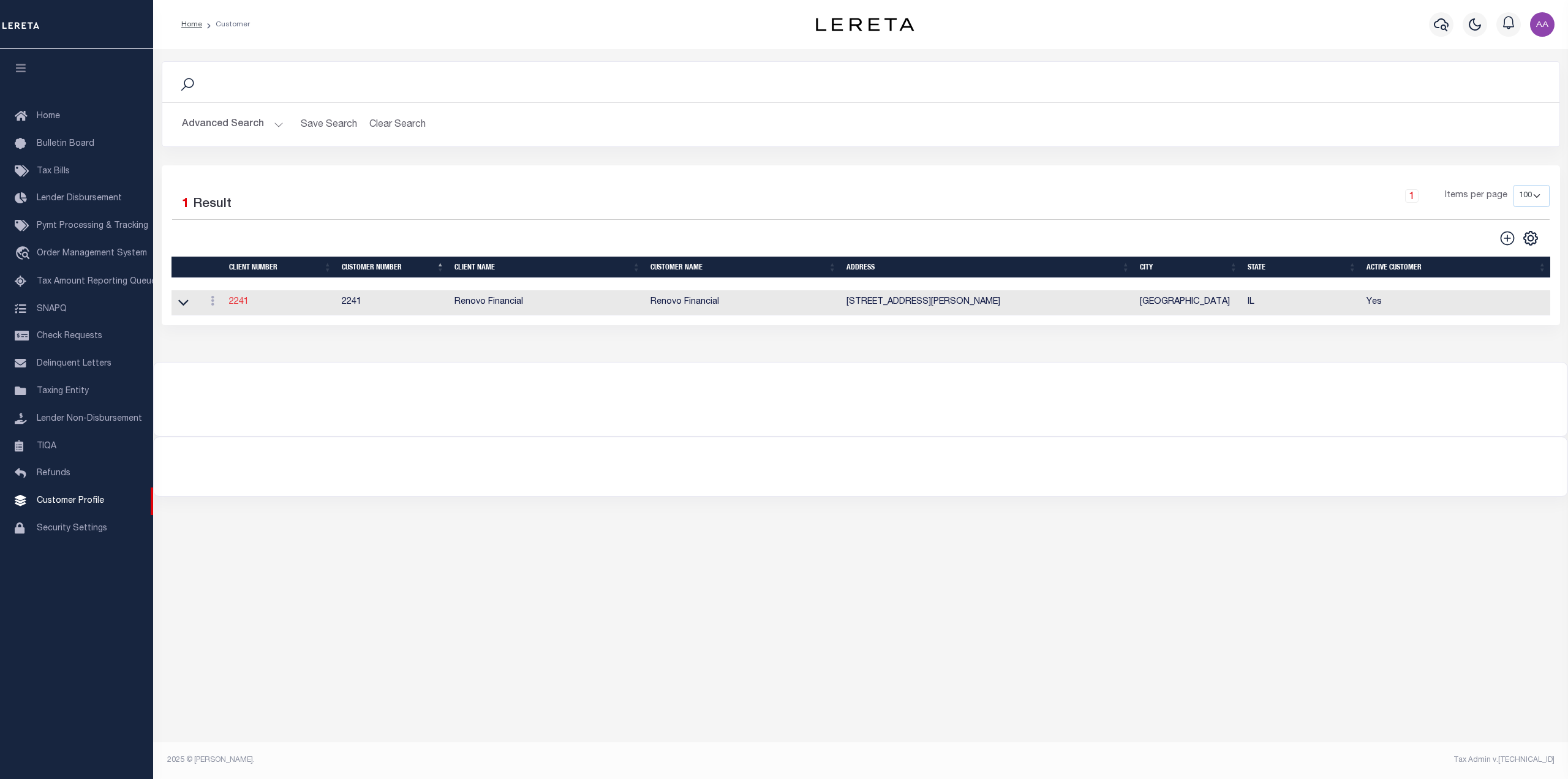
click at [233, 302] on link "2241" at bounding box center [239, 301] width 20 height 8
select select
type input "Renovo Financial"
type input "2241"
type input "Renovo Financial"
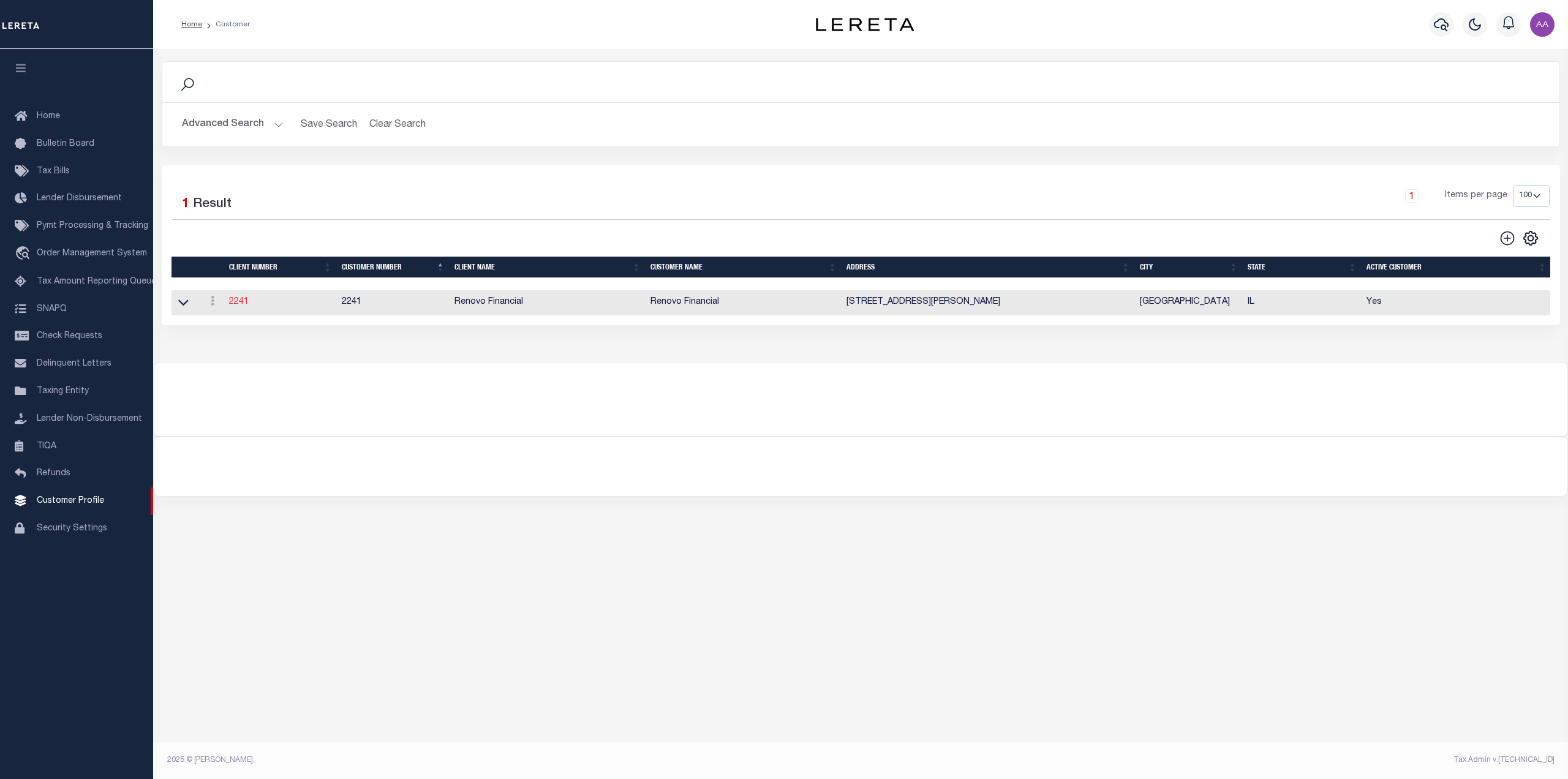
type input "Steven"
type input "Klemp"
select select "Mixed Portfolio"
type input "Tiffany Stringfellow"
type input "Barbara Kendrick"
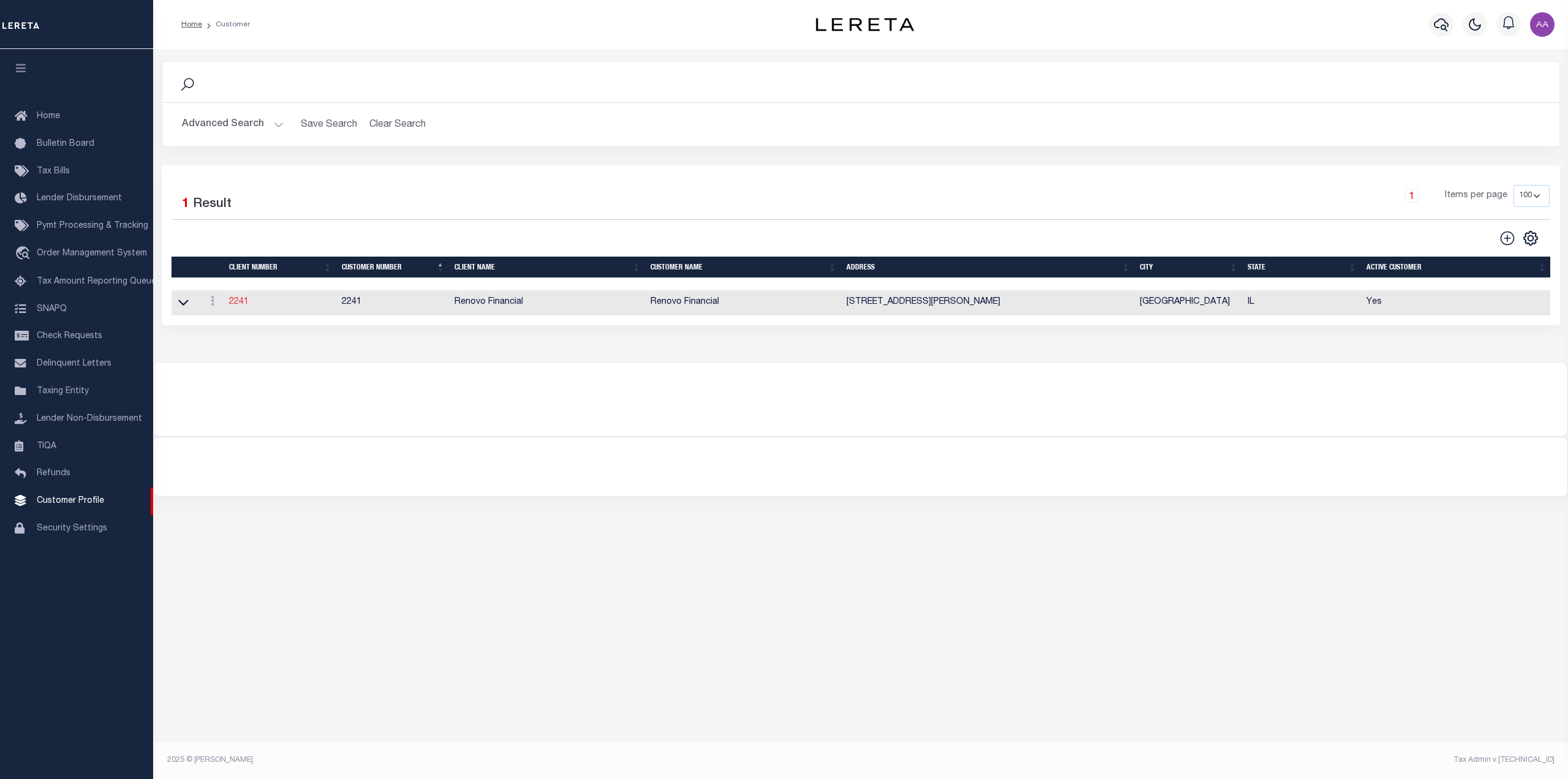
type input "Debbie Vecellio"
checkbox input "true"
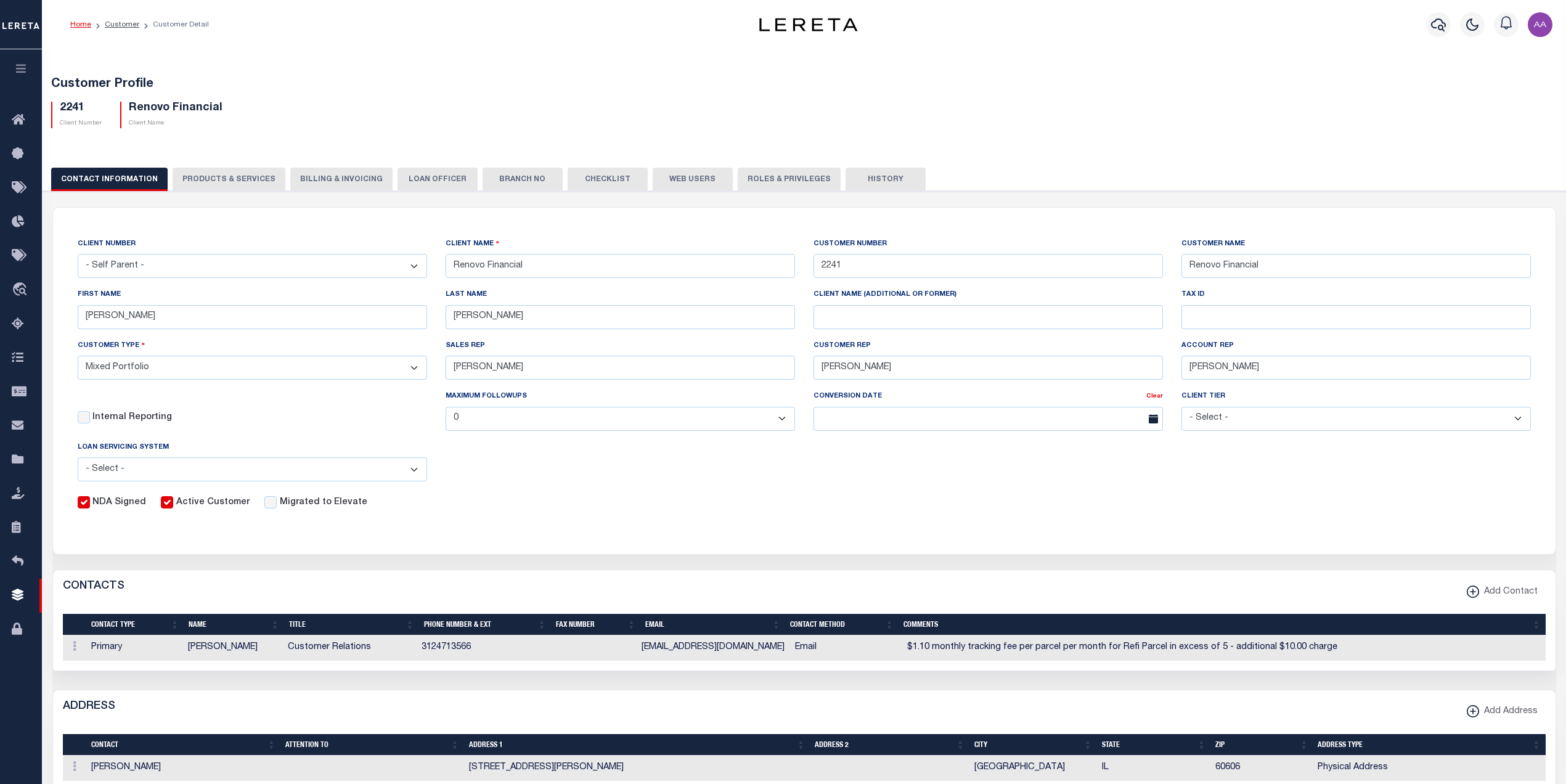
click at [240, 179] on button "PRODUCTS & SERVICES" at bounding box center [229, 179] width 113 height 24
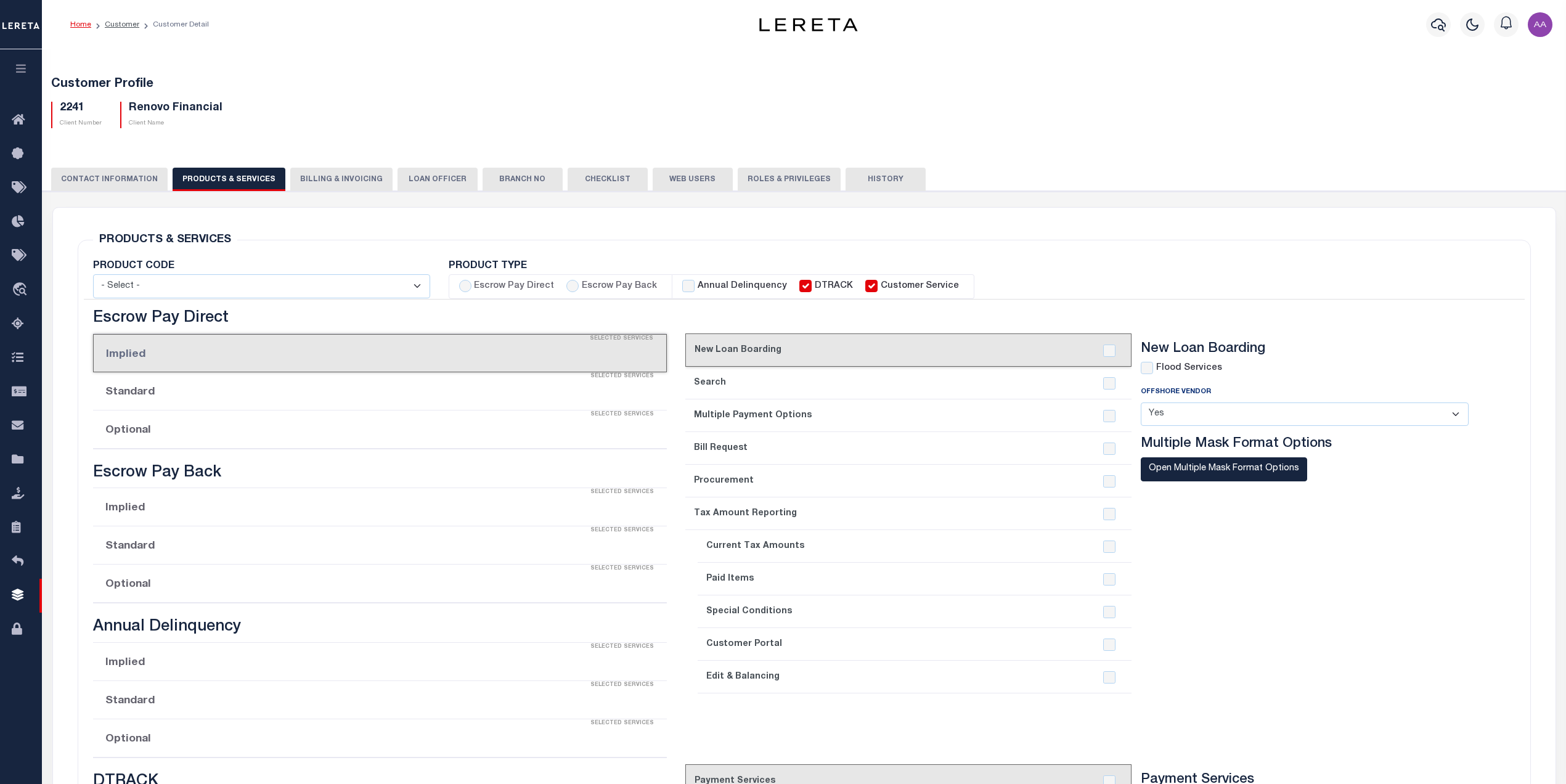
select select "STX"
radio input "true"
checkbox input "true"
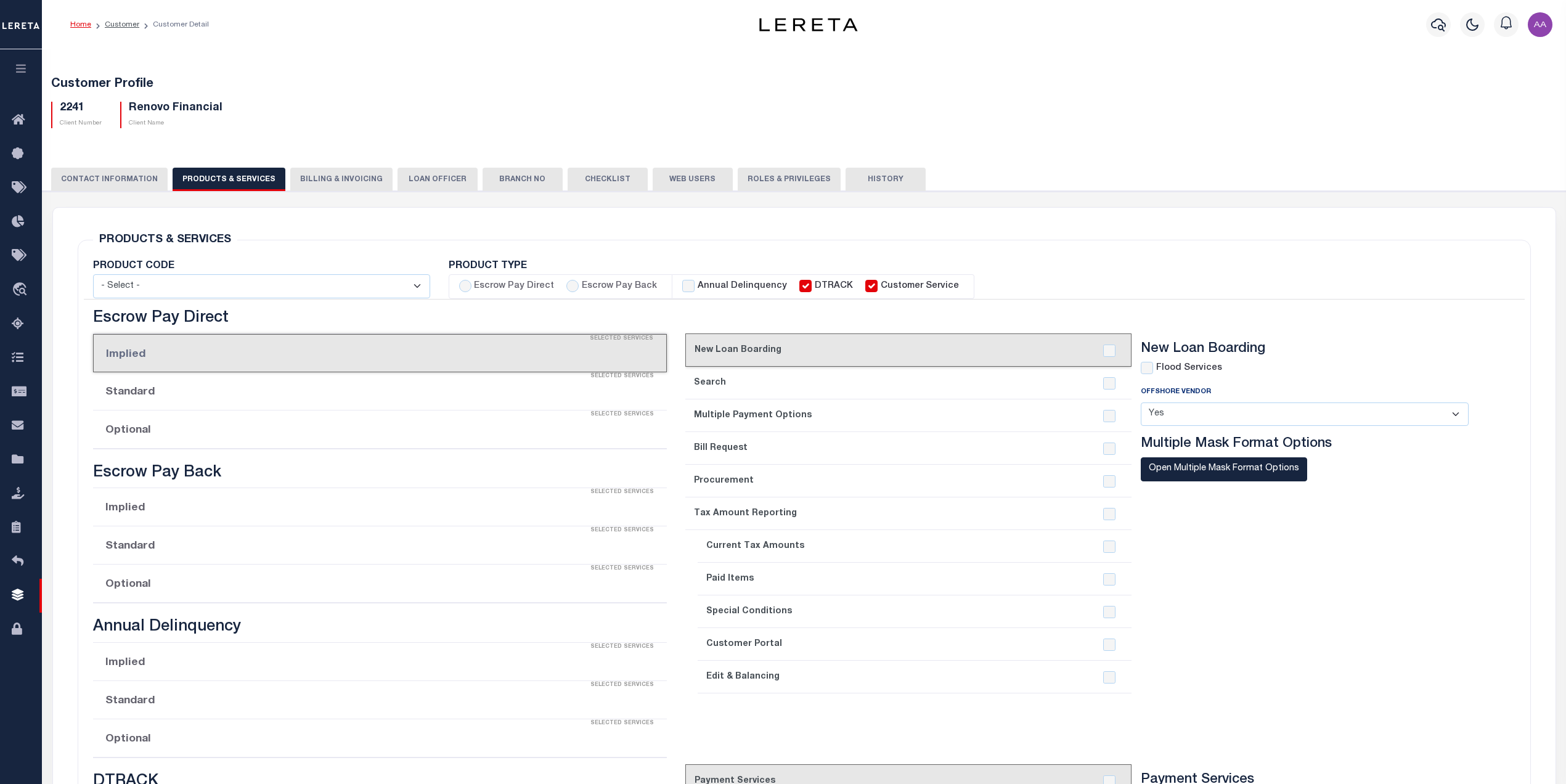
checkbox input "true"
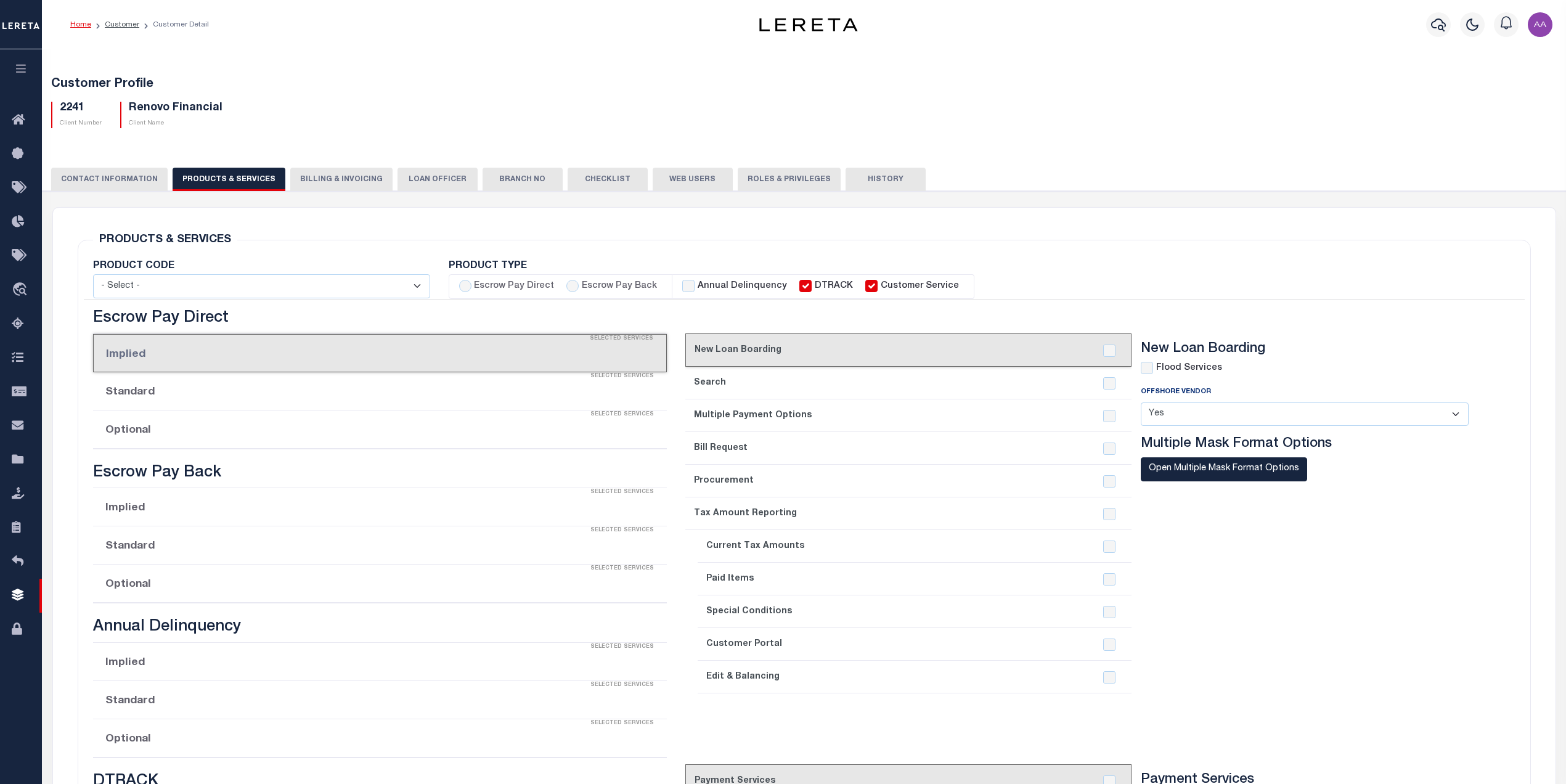
checkbox input "true"
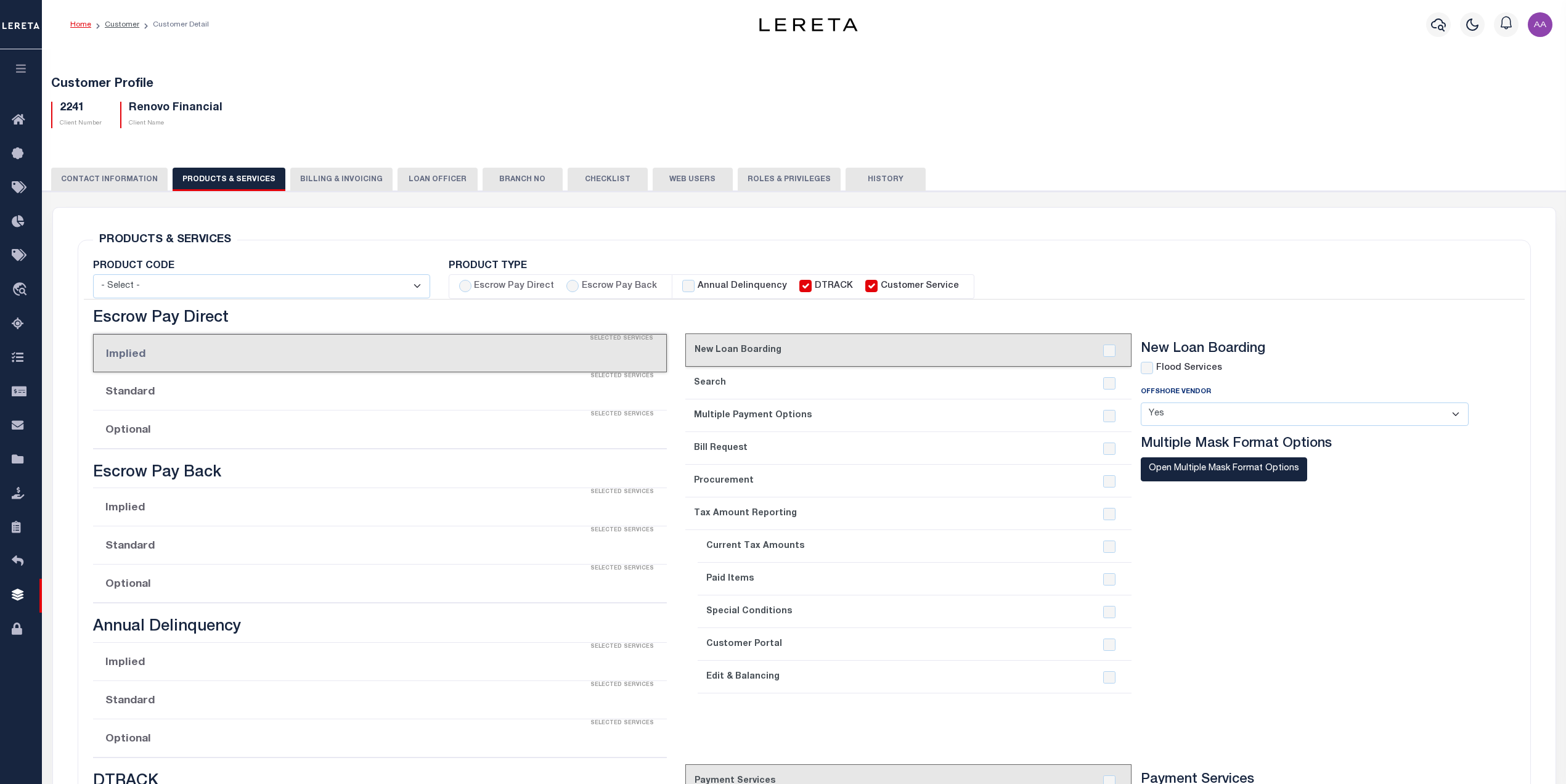
checkbox input "true"
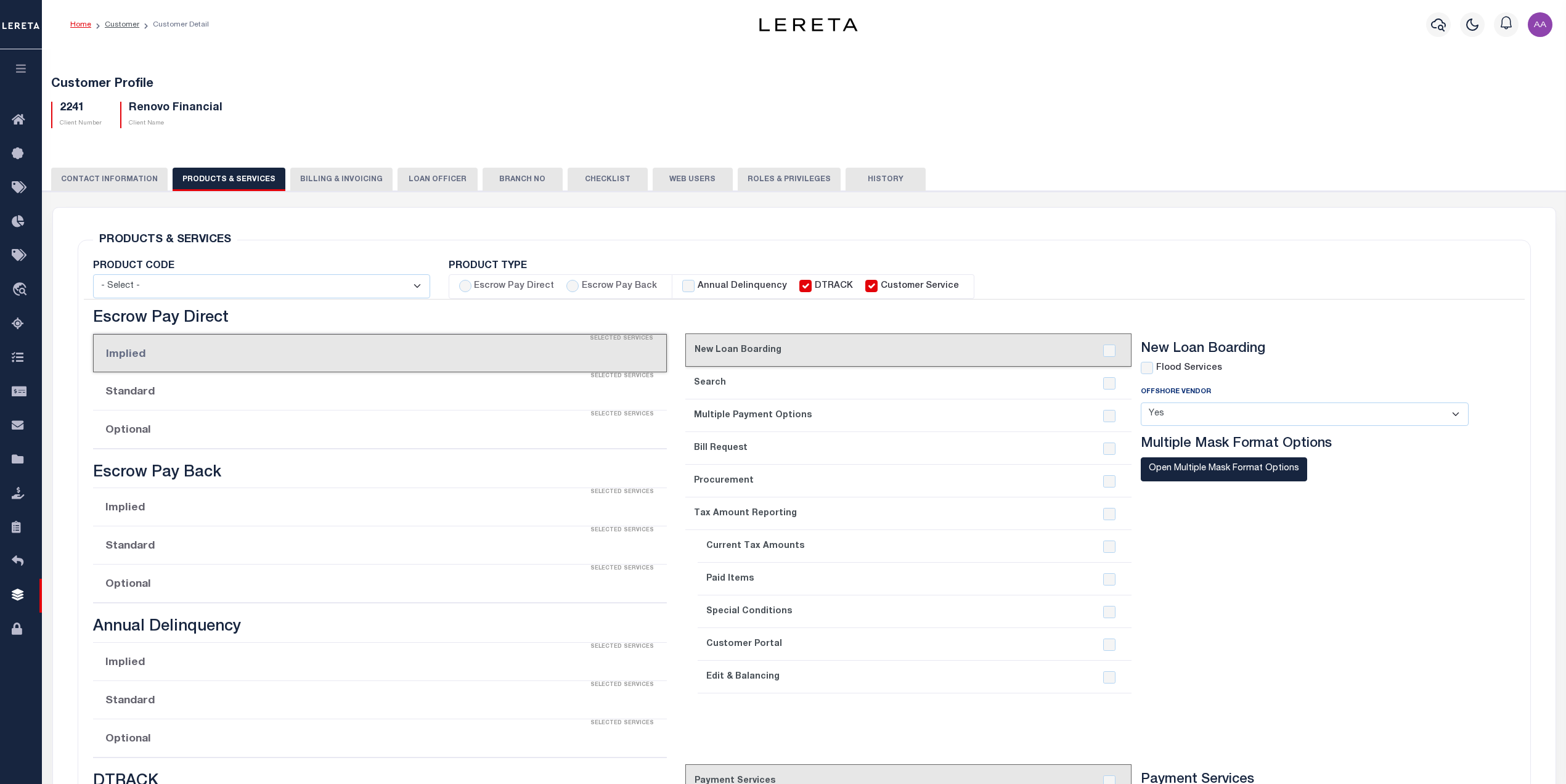
type textarea "$1.10 monthly tracking fee per parcel per month for Refi Parcel in excess of 5 …"
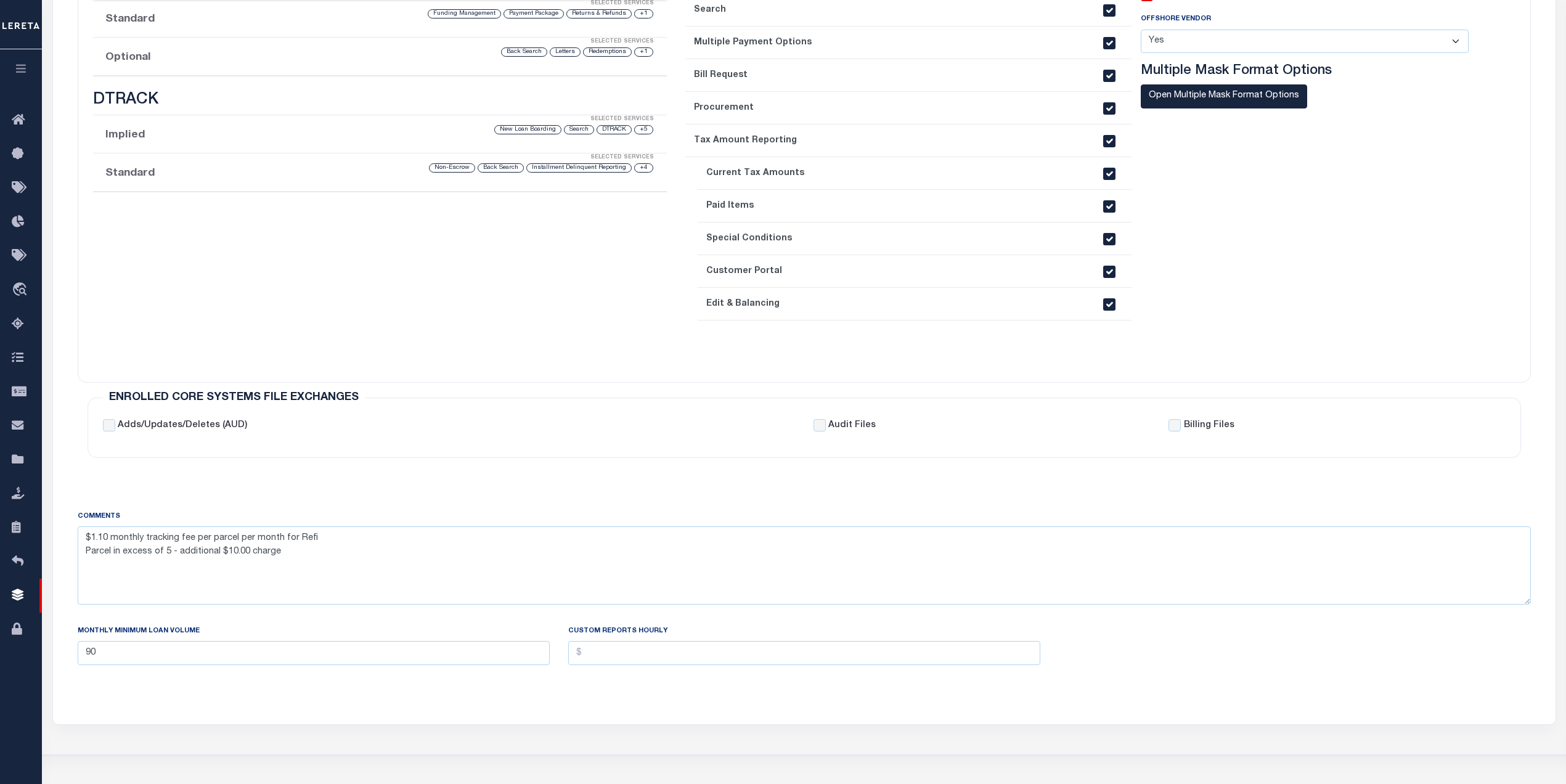
scroll to position [154, 0]
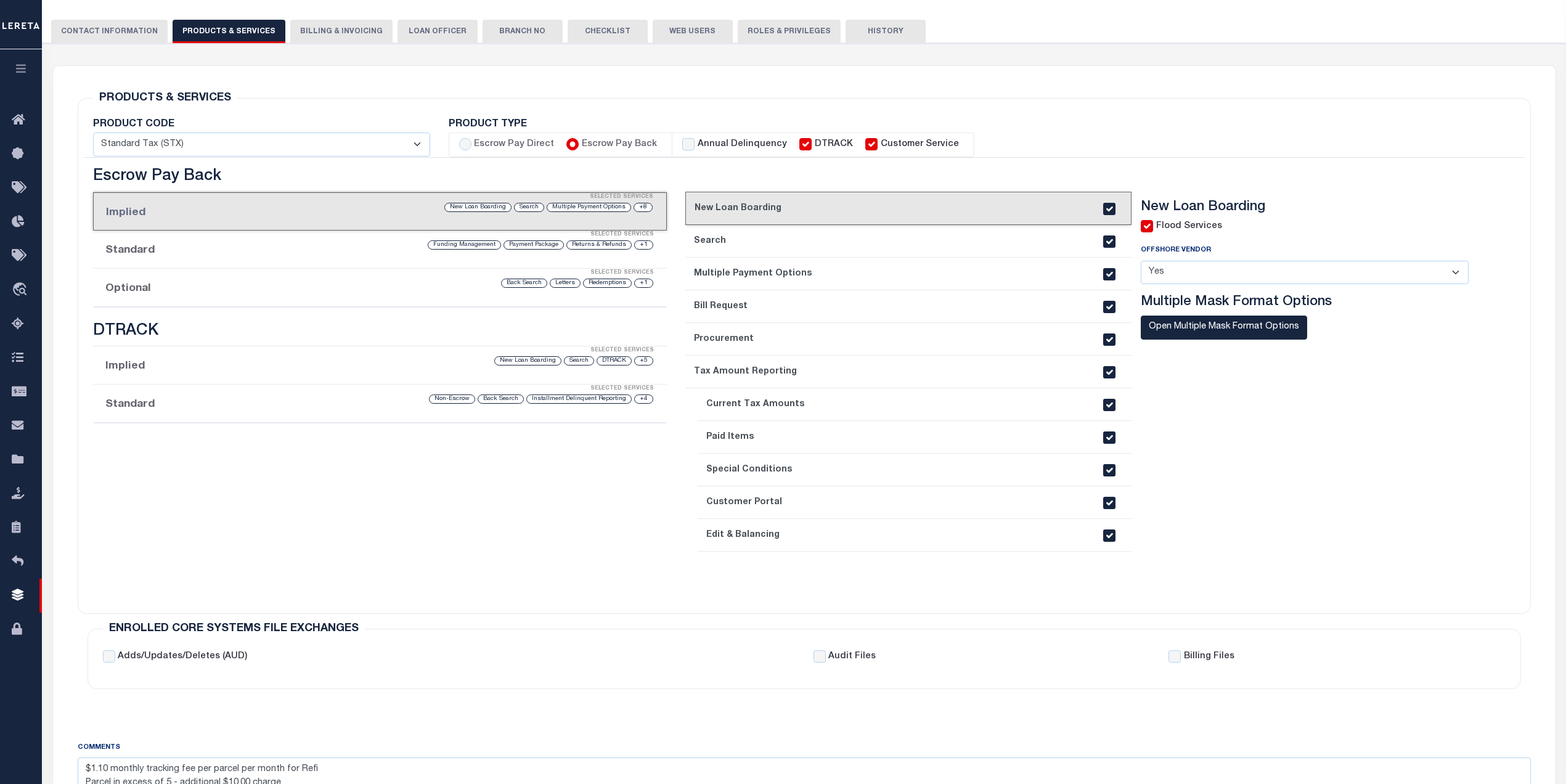
click at [166, 291] on li "Optional Selected Services +1 Redemptions Letters Back Search" at bounding box center [380, 287] width 574 height 38
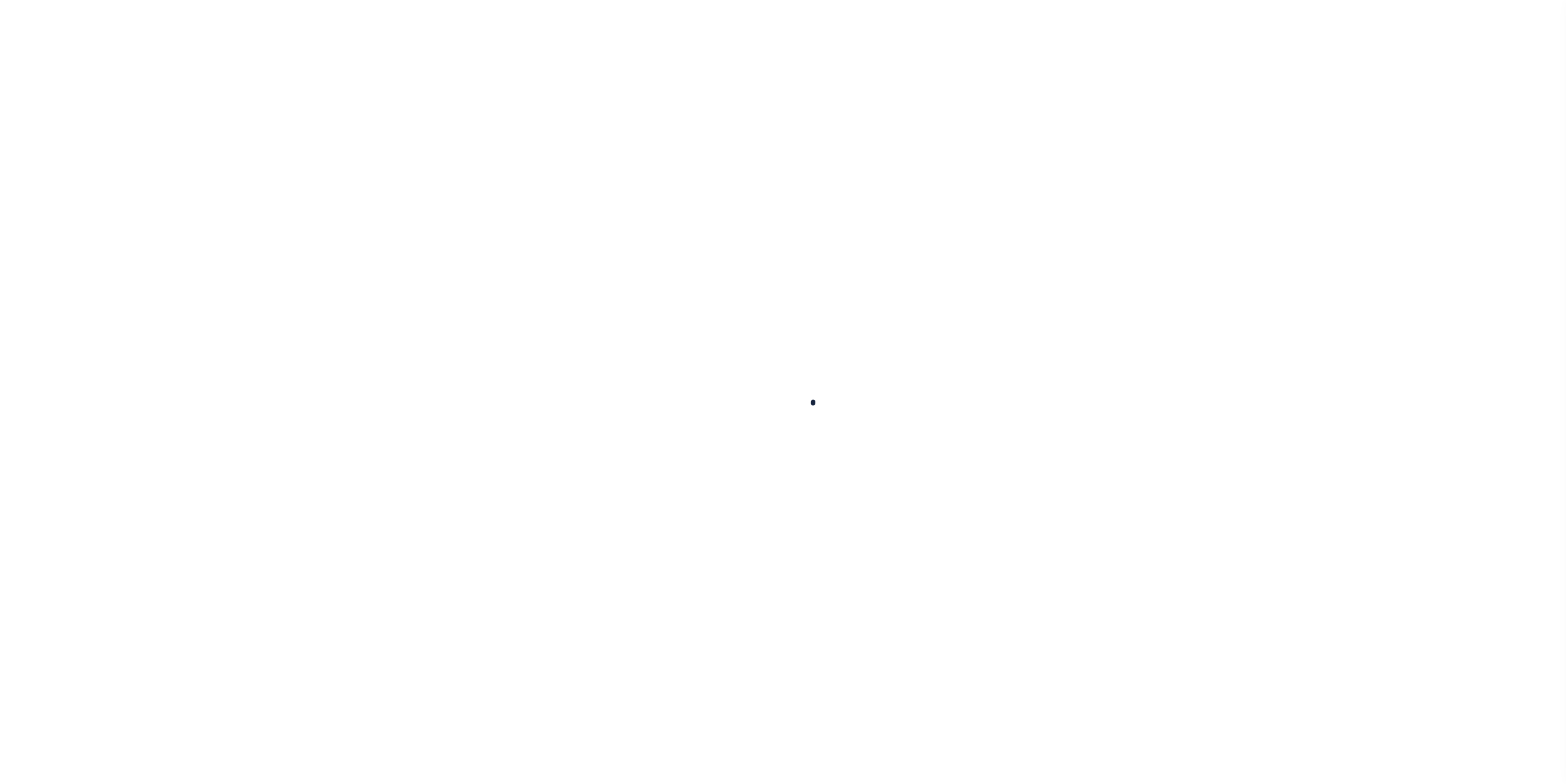
select select
checkbox input "false"
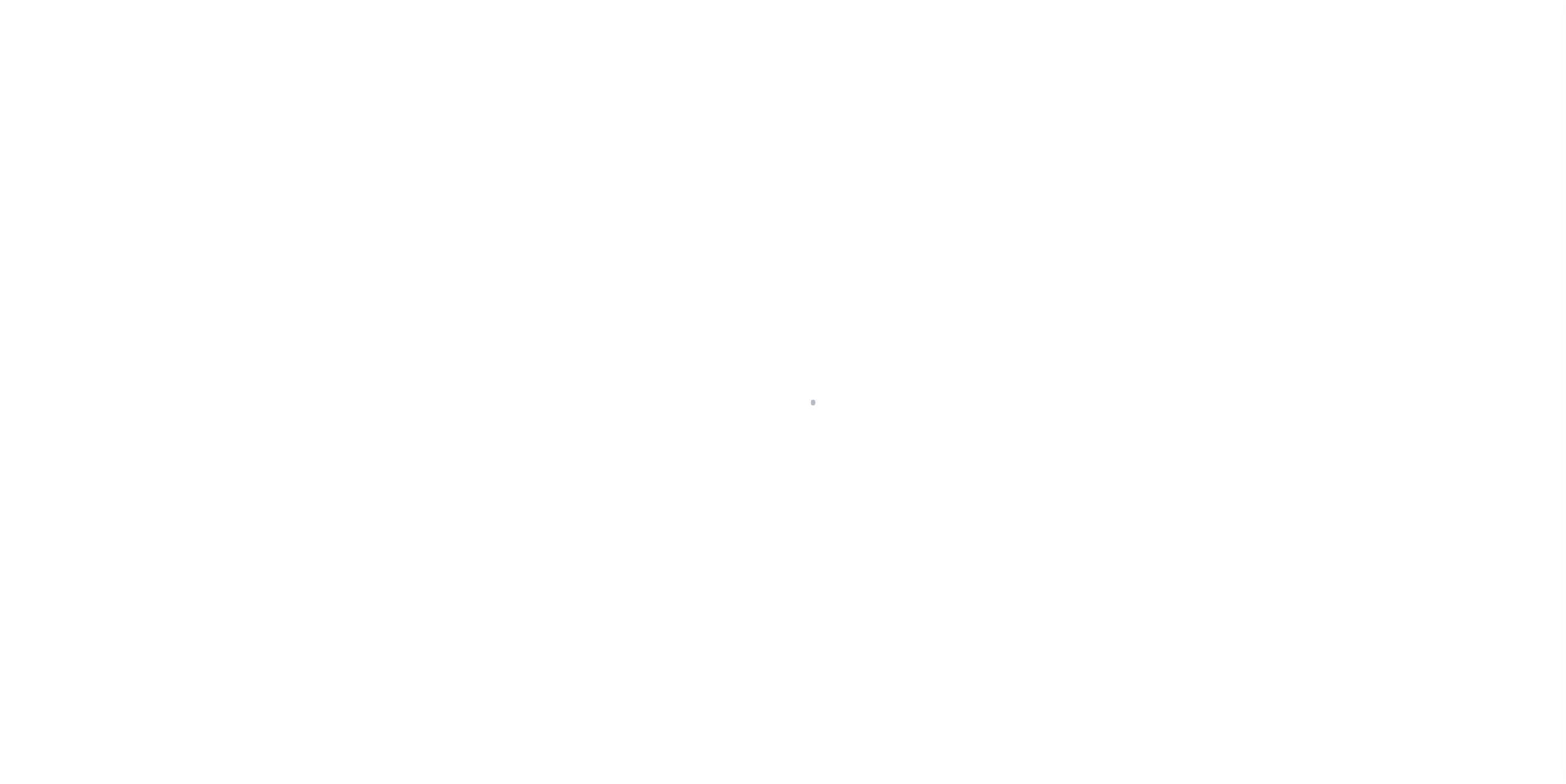
checkbox input "false"
type input "2401300000"
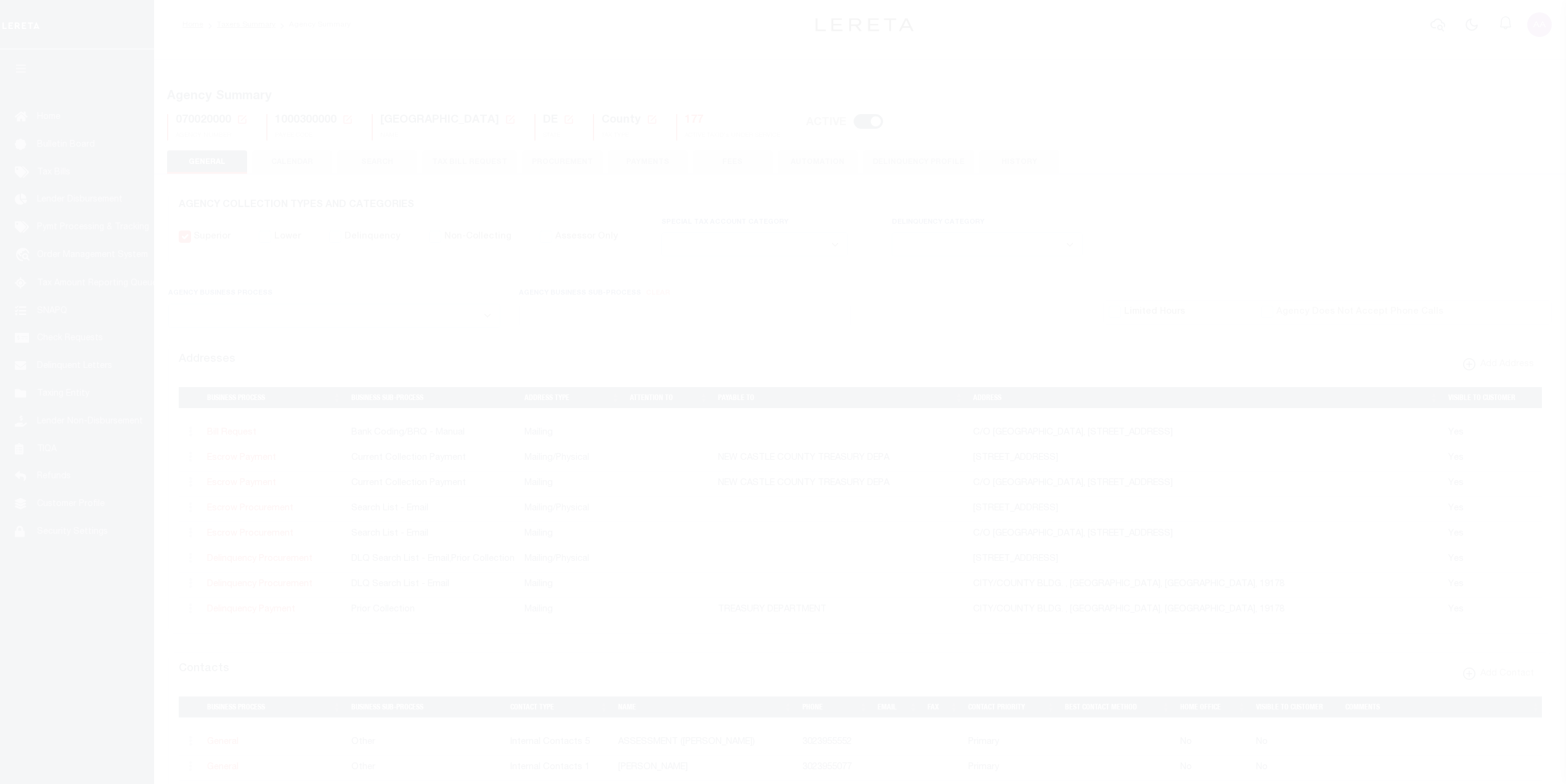
select select
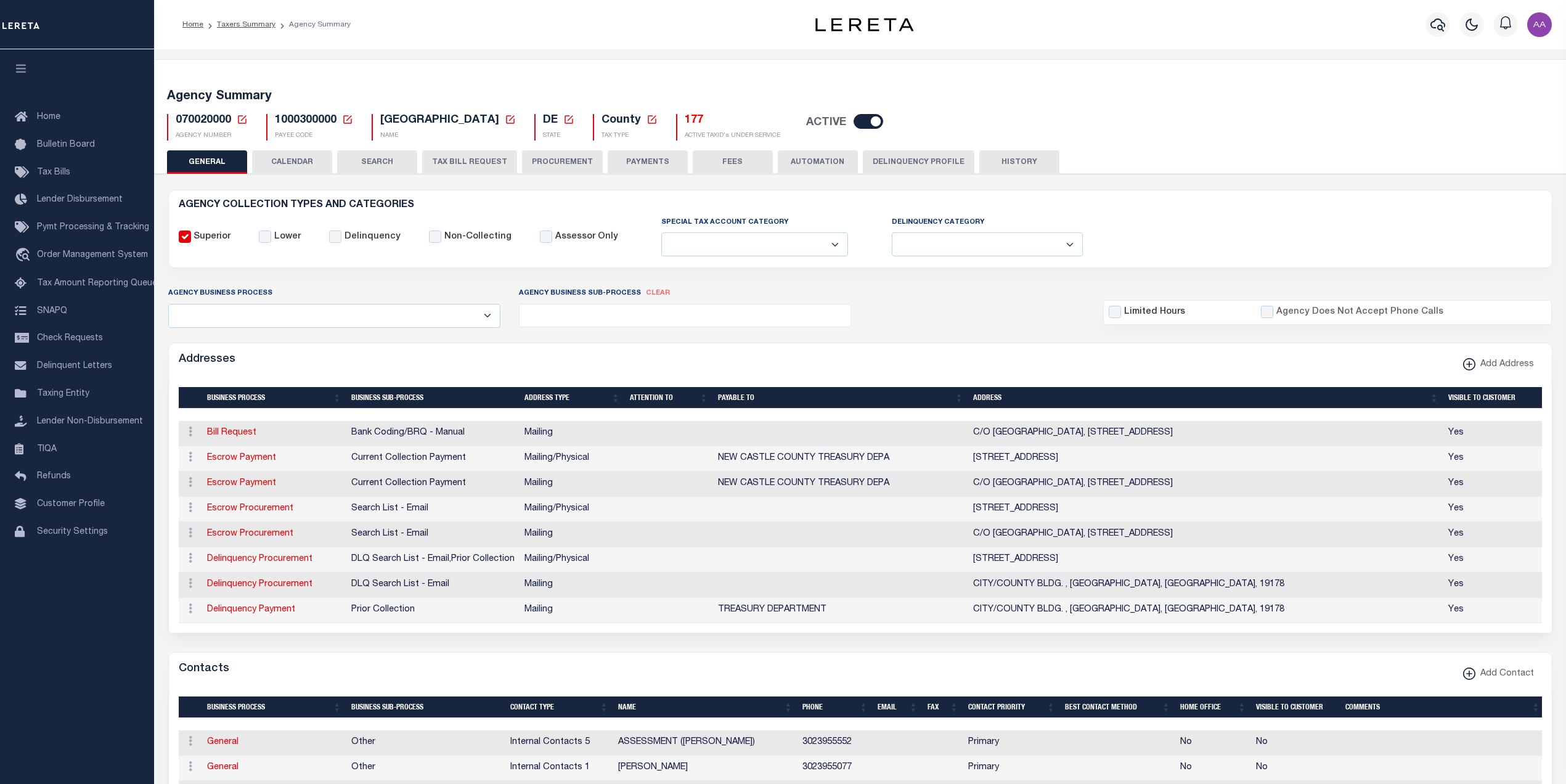
click at [581, 160] on button "PROCUREMENT" at bounding box center [562, 162] width 81 height 24
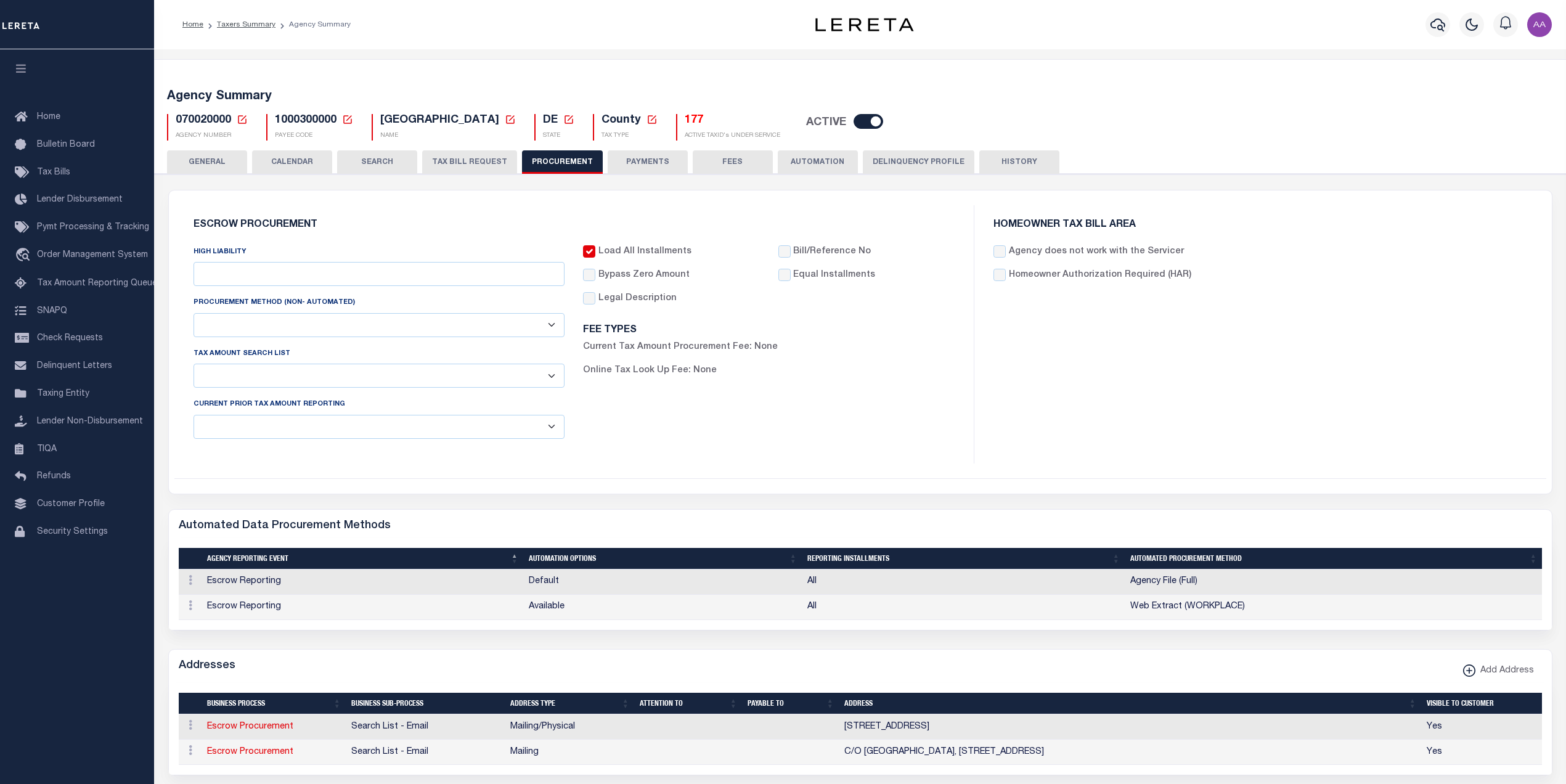
type input "$15,000"
select select "1"
select select "3"
checkbox input "true"
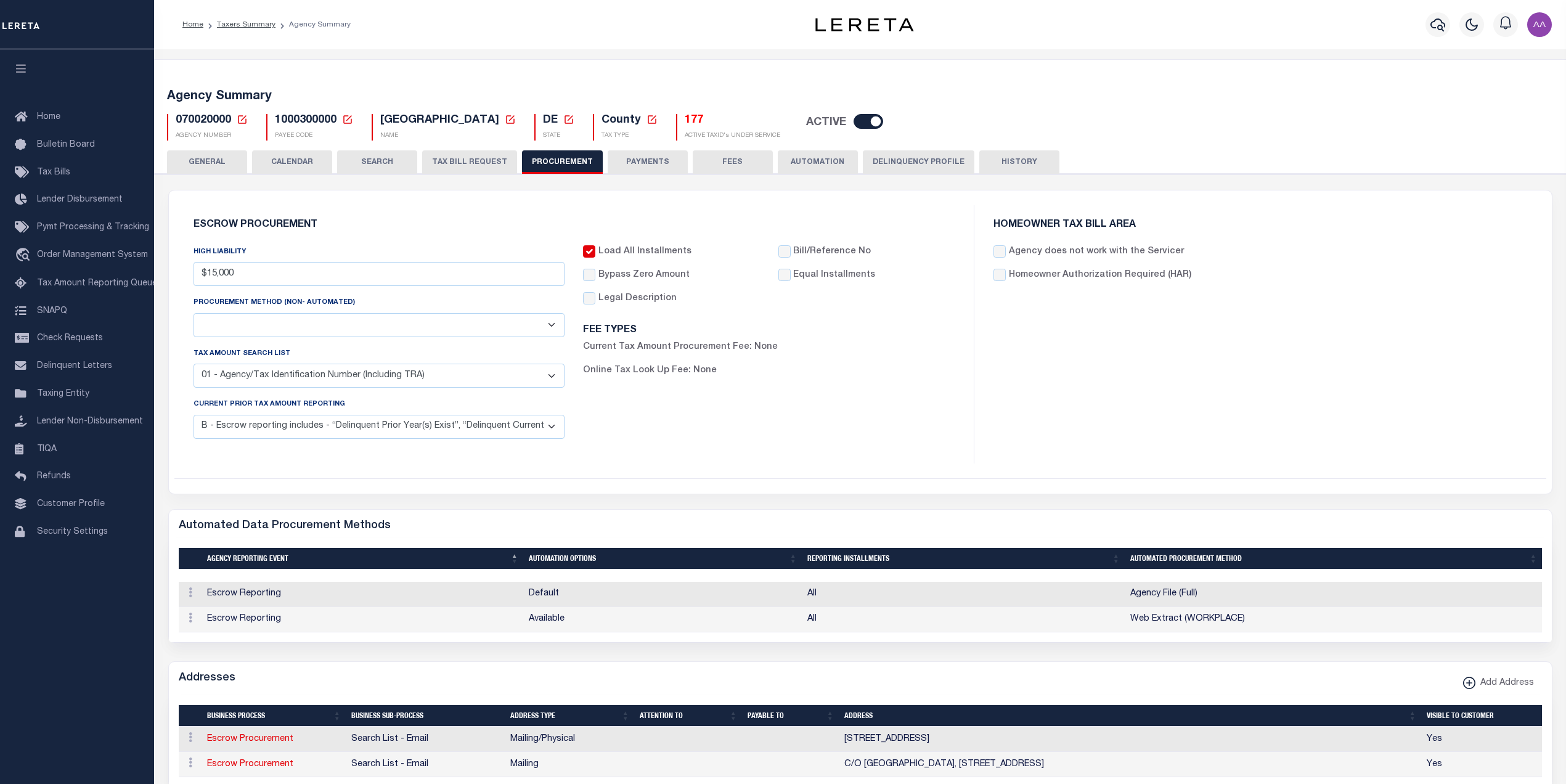
click at [400, 432] on select "C - Escrow reporting includes “Delinquent Current Tax Year Installment(s) Exist…" at bounding box center [379, 427] width 372 height 24
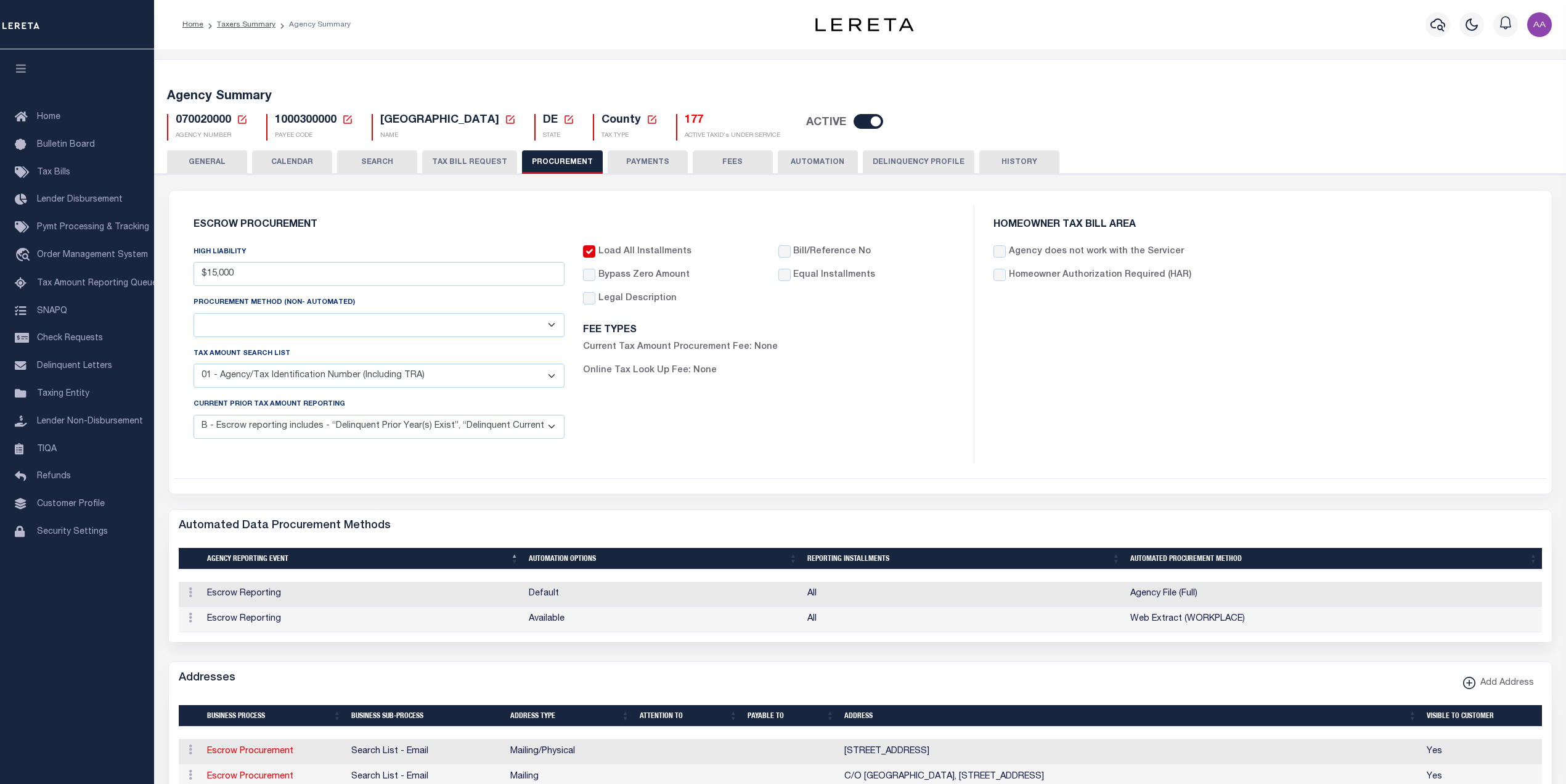
click at [193, 417] on select "C - Escrow reporting includes “Delinquent Current Tax Year Installment(s) Exist…" at bounding box center [379, 427] width 372 height 24
click at [707, 433] on div "Load All Installments Bypass Zero Amount" at bounding box center [768, 346] width 390 height 203
click at [1018, 168] on button "HISTORY" at bounding box center [1019, 162] width 80 height 24
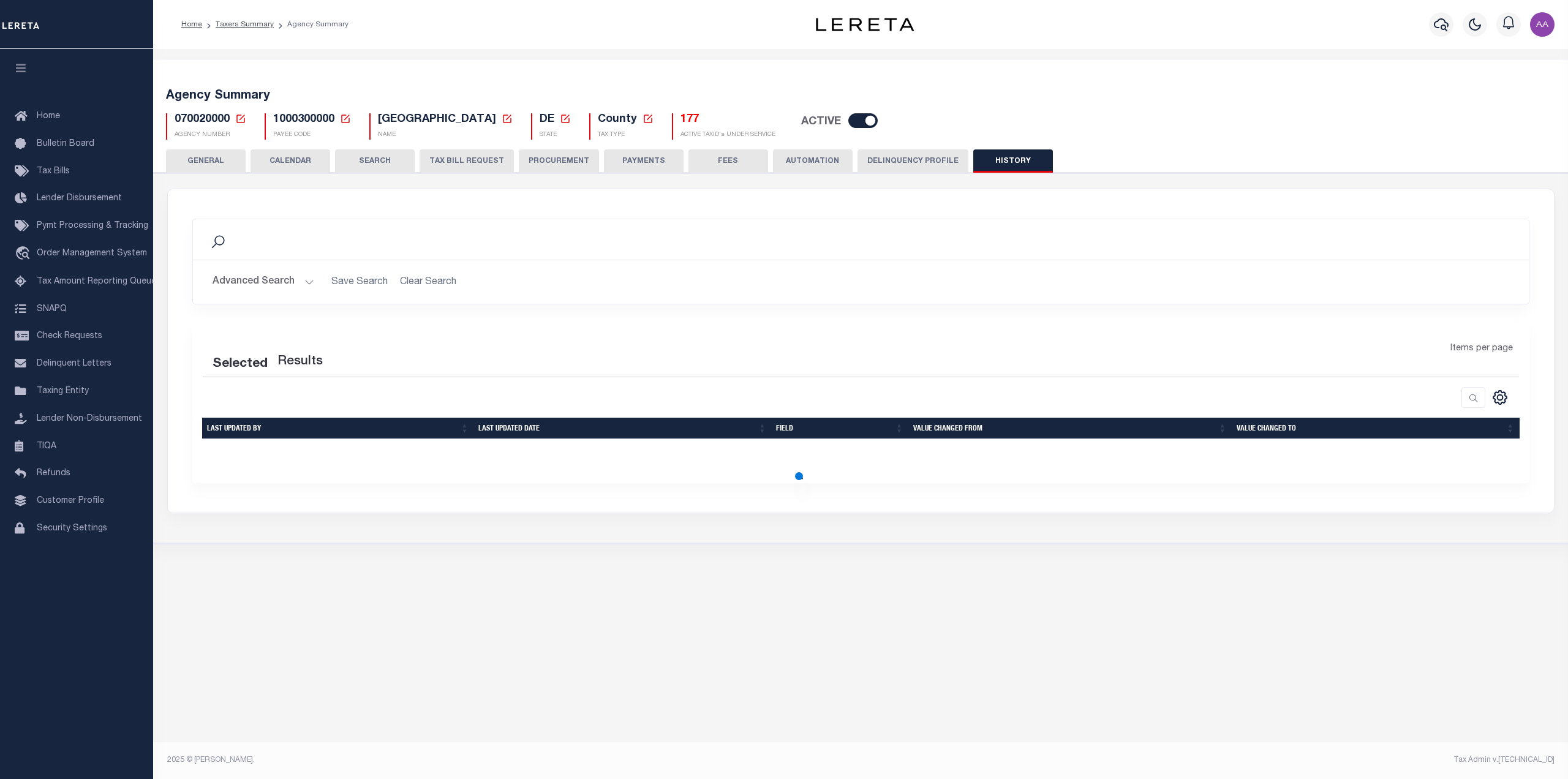
click at [212, 162] on button "GENERAL" at bounding box center [206, 161] width 79 height 23
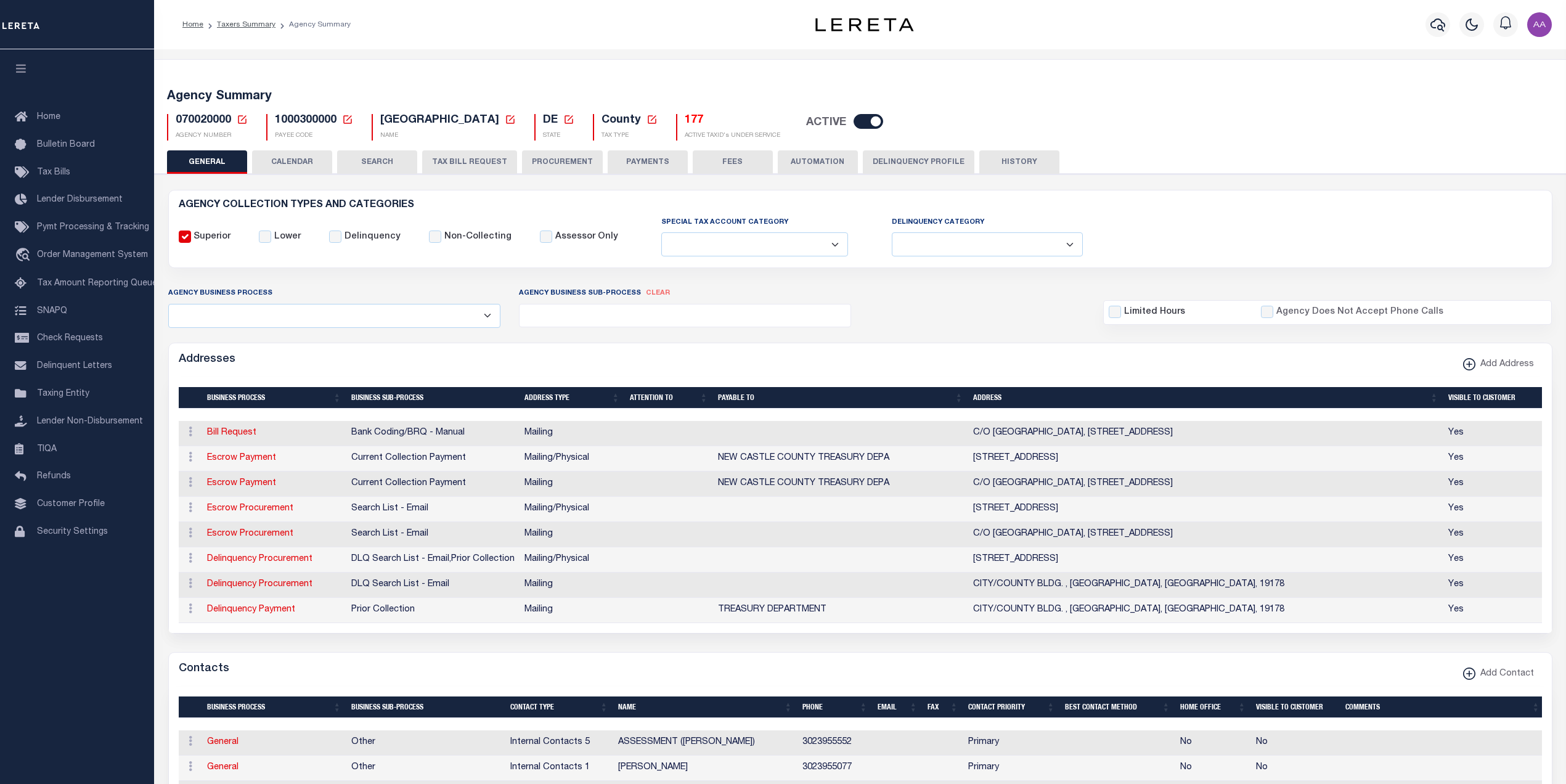
scroll to position [77, 0]
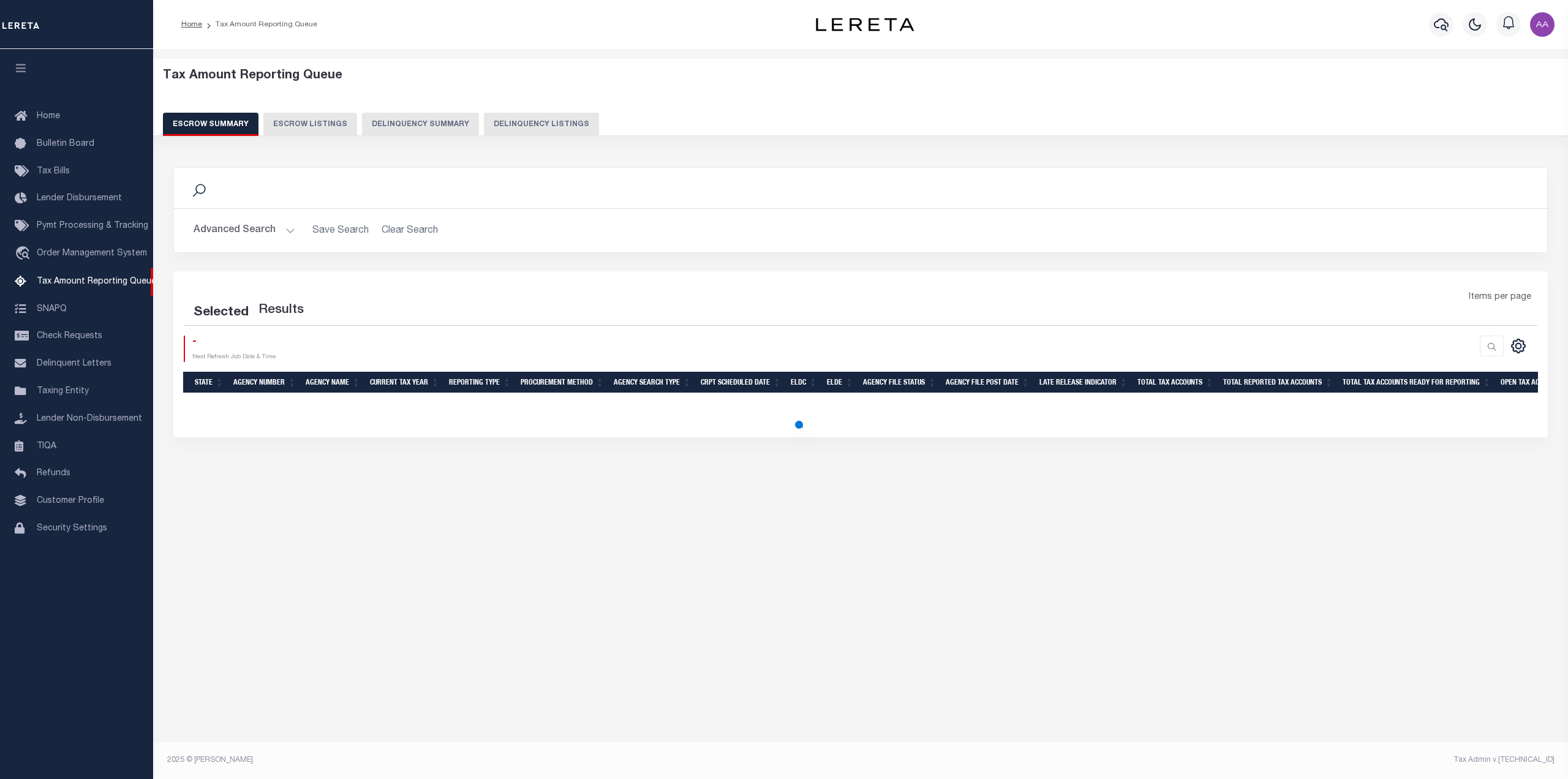
select select
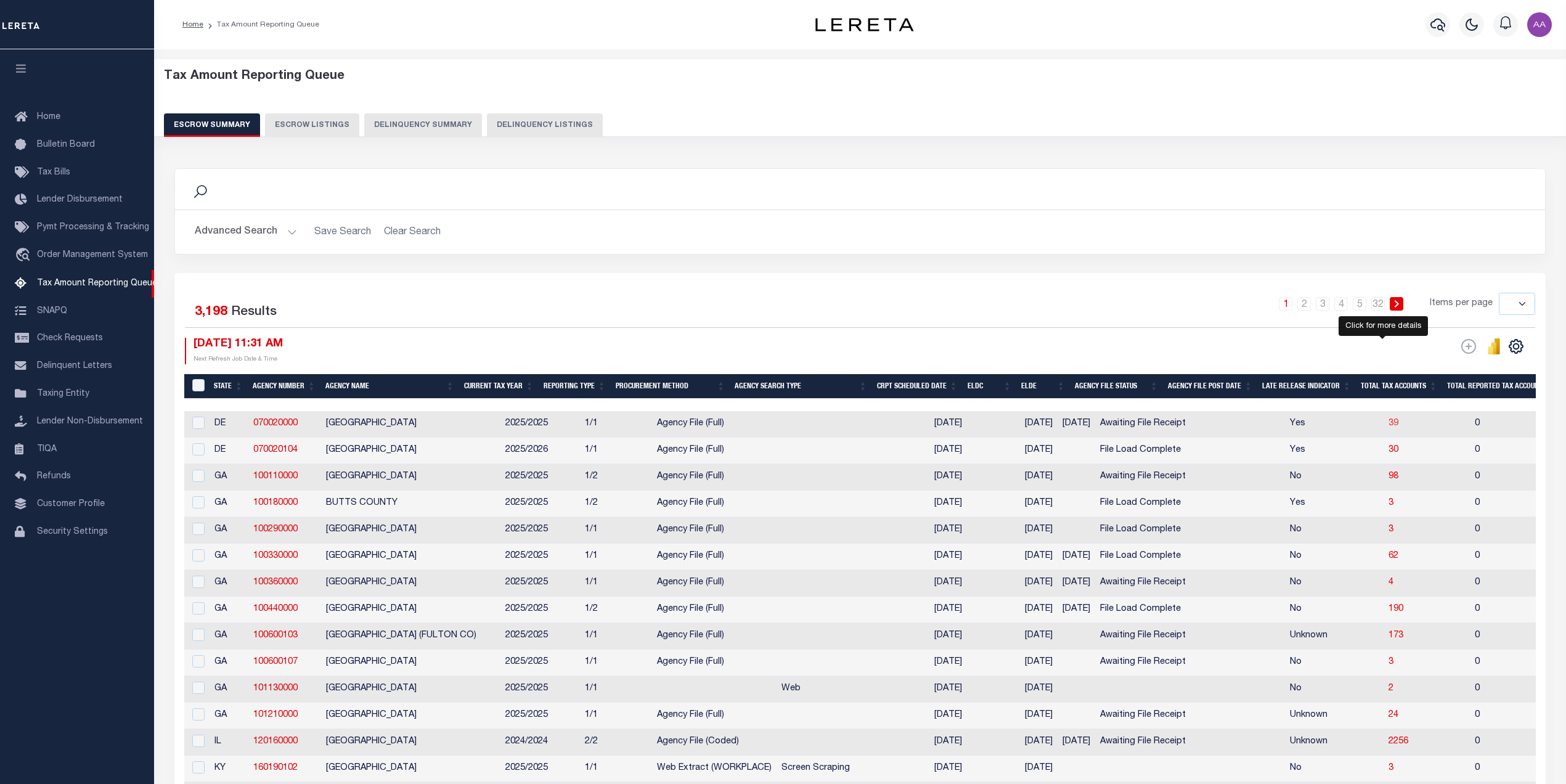
click at [1389, 426] on span "39" at bounding box center [1393, 423] width 10 height 8
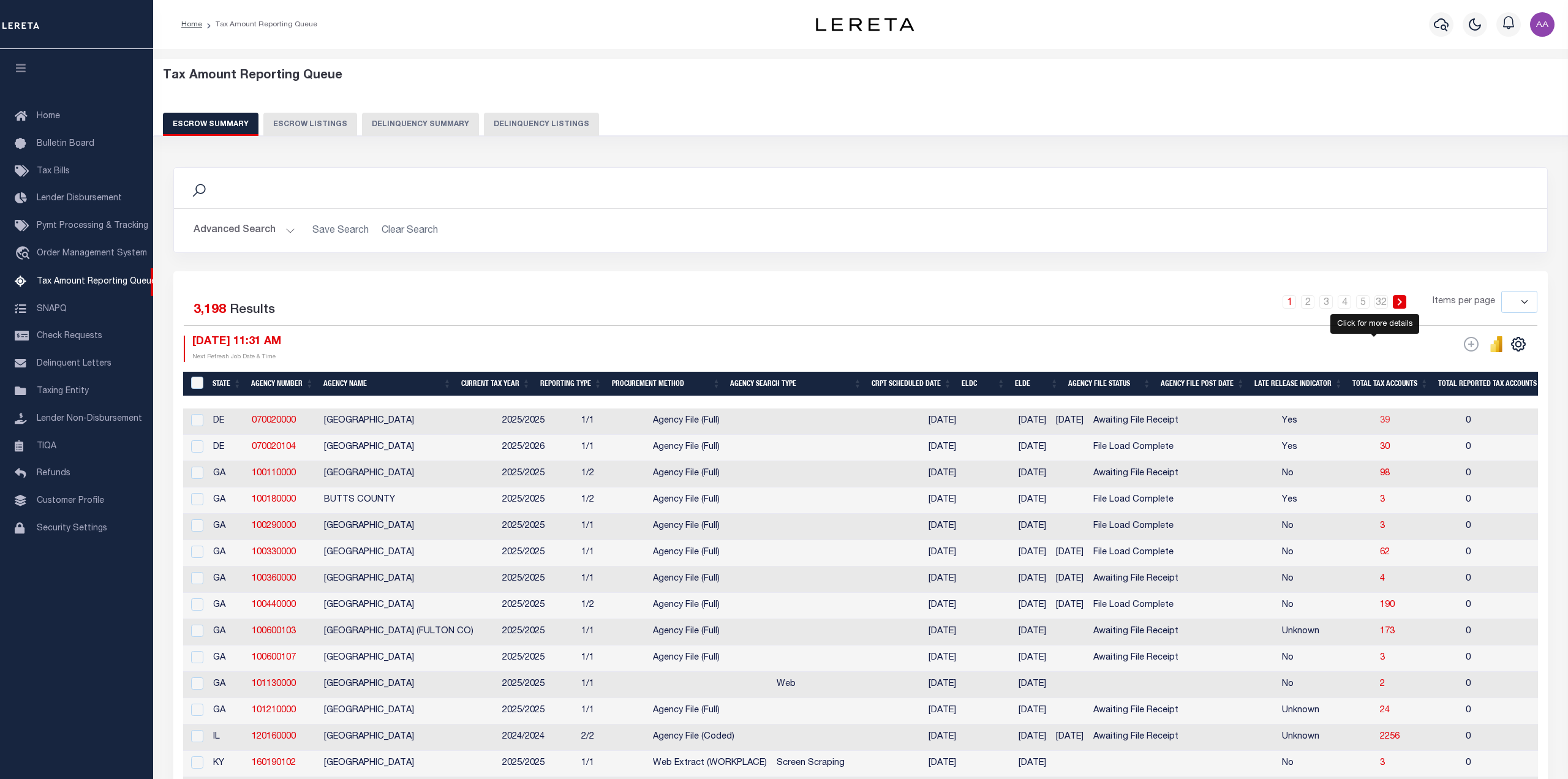
select select "100"
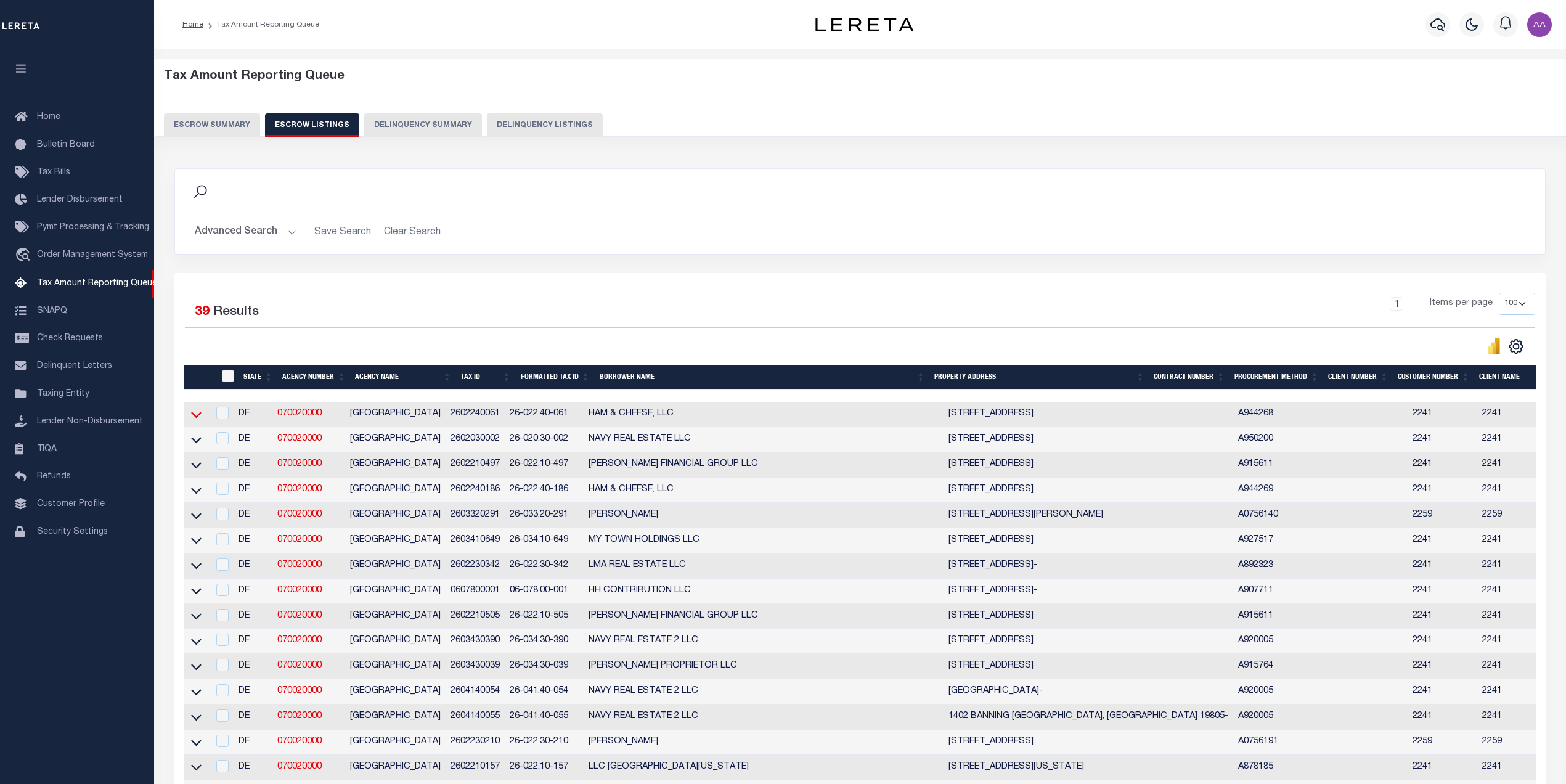
click at [194, 417] on icon at bounding box center [196, 415] width 11 height 6
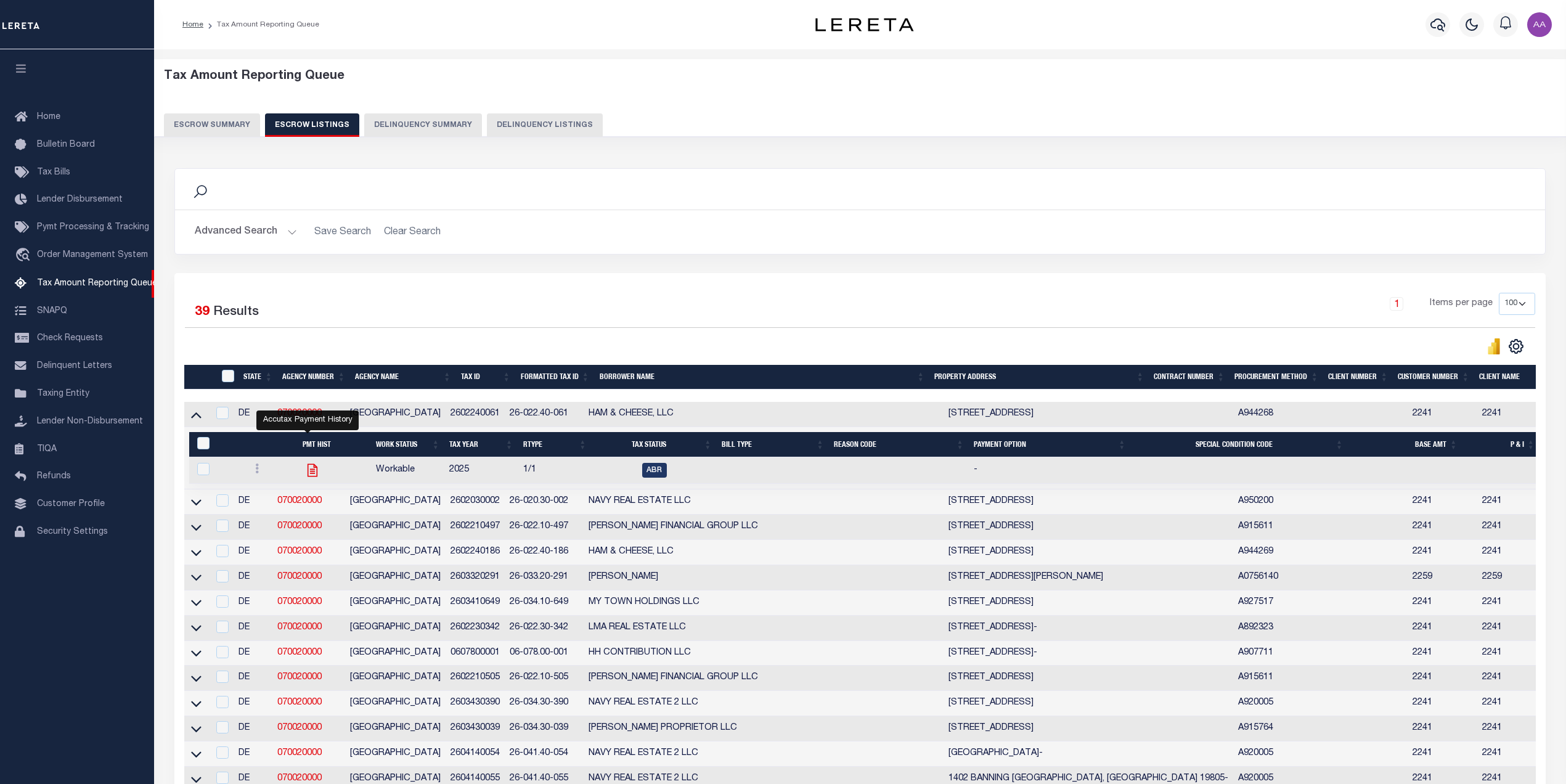
click at [304, 471] on icon "" at bounding box center [312, 470] width 16 height 16
checkbox input "true"
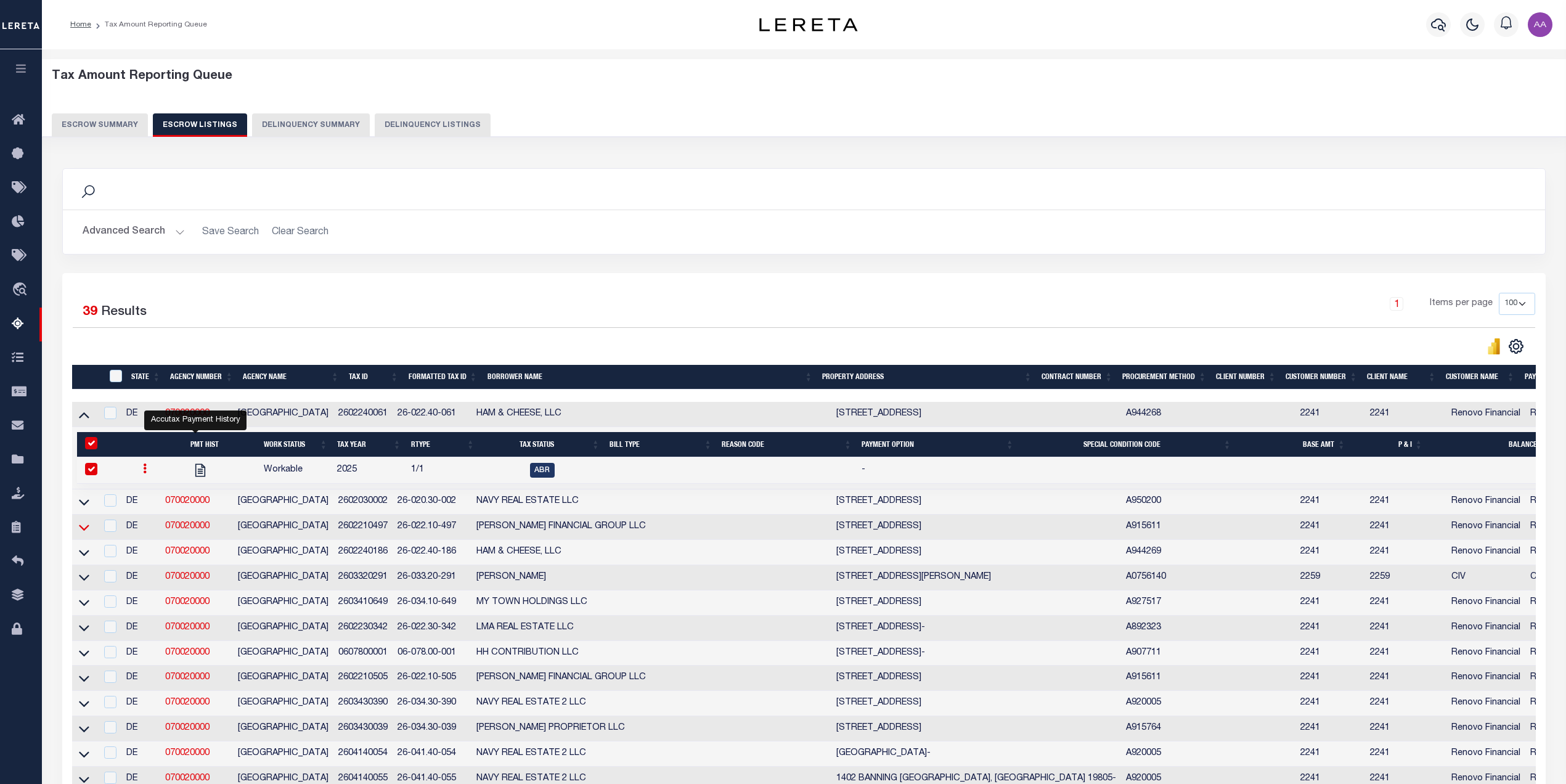
click at [85, 531] on icon at bounding box center [84, 528] width 11 height 6
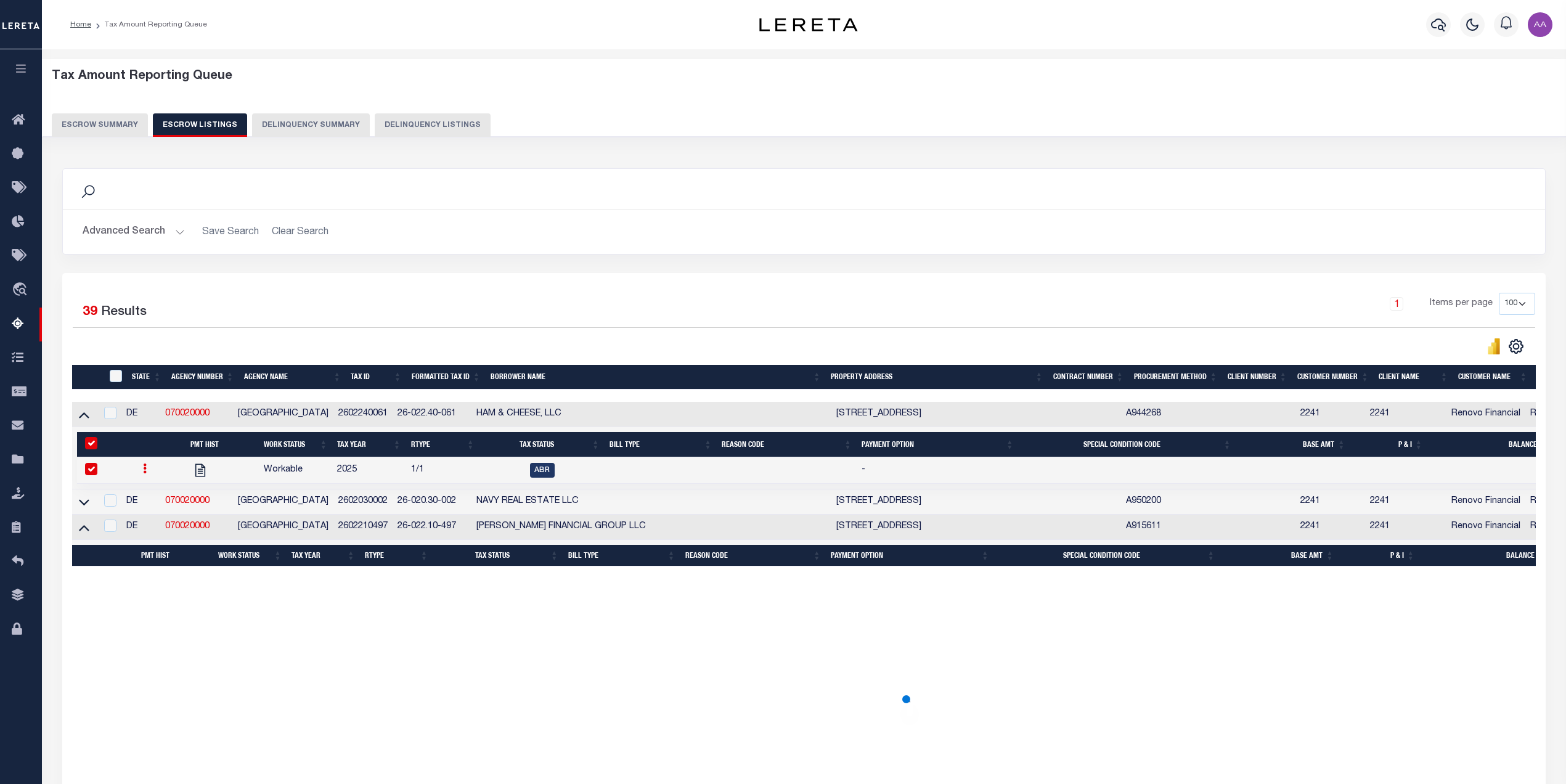
click at [92, 449] on input "&nbsp;" at bounding box center [91, 443] width 12 height 12
checkbox input "false"
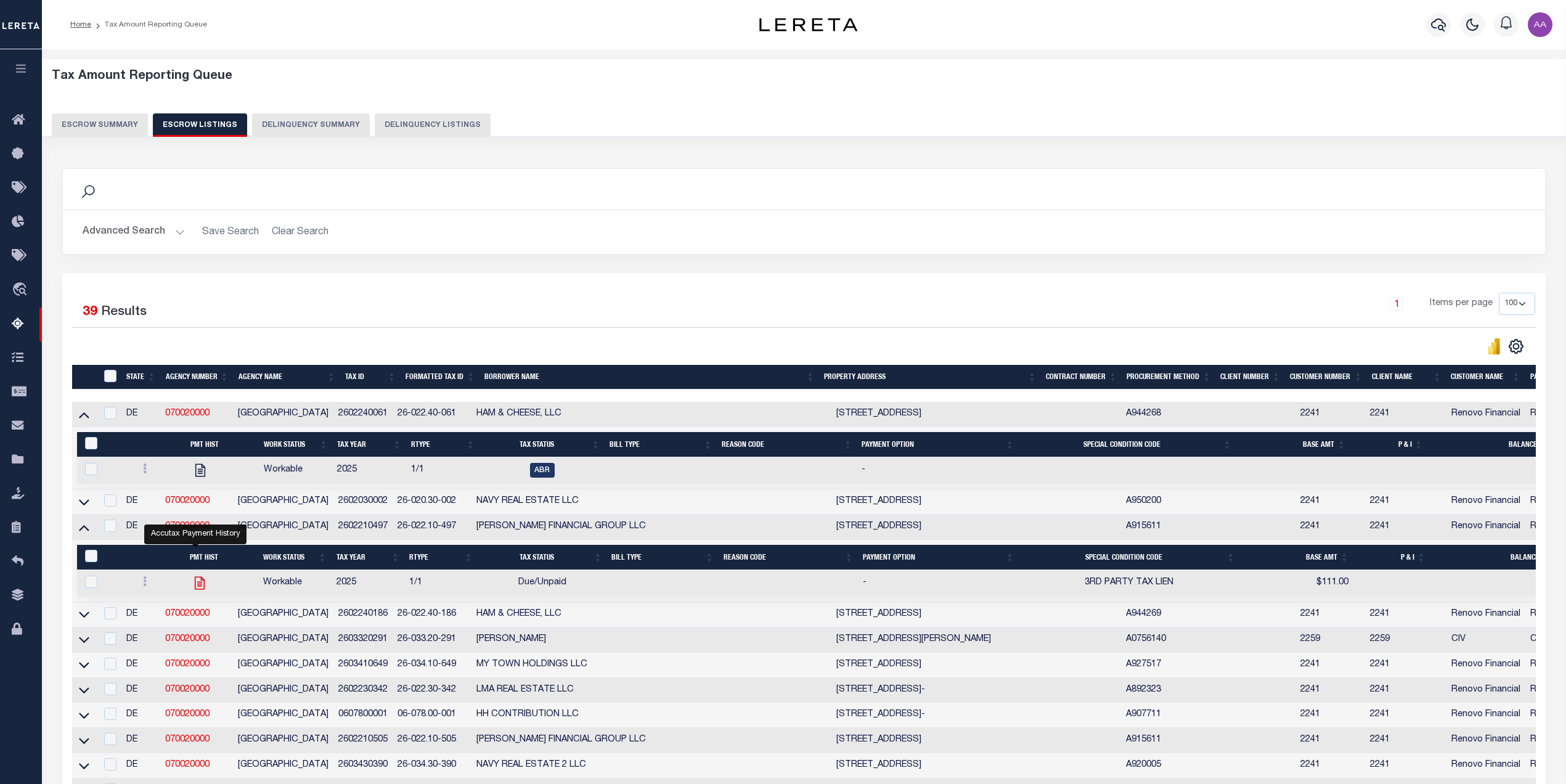
click at [194, 586] on icon "" at bounding box center [199, 582] width 16 height 16
checkbox input "true"
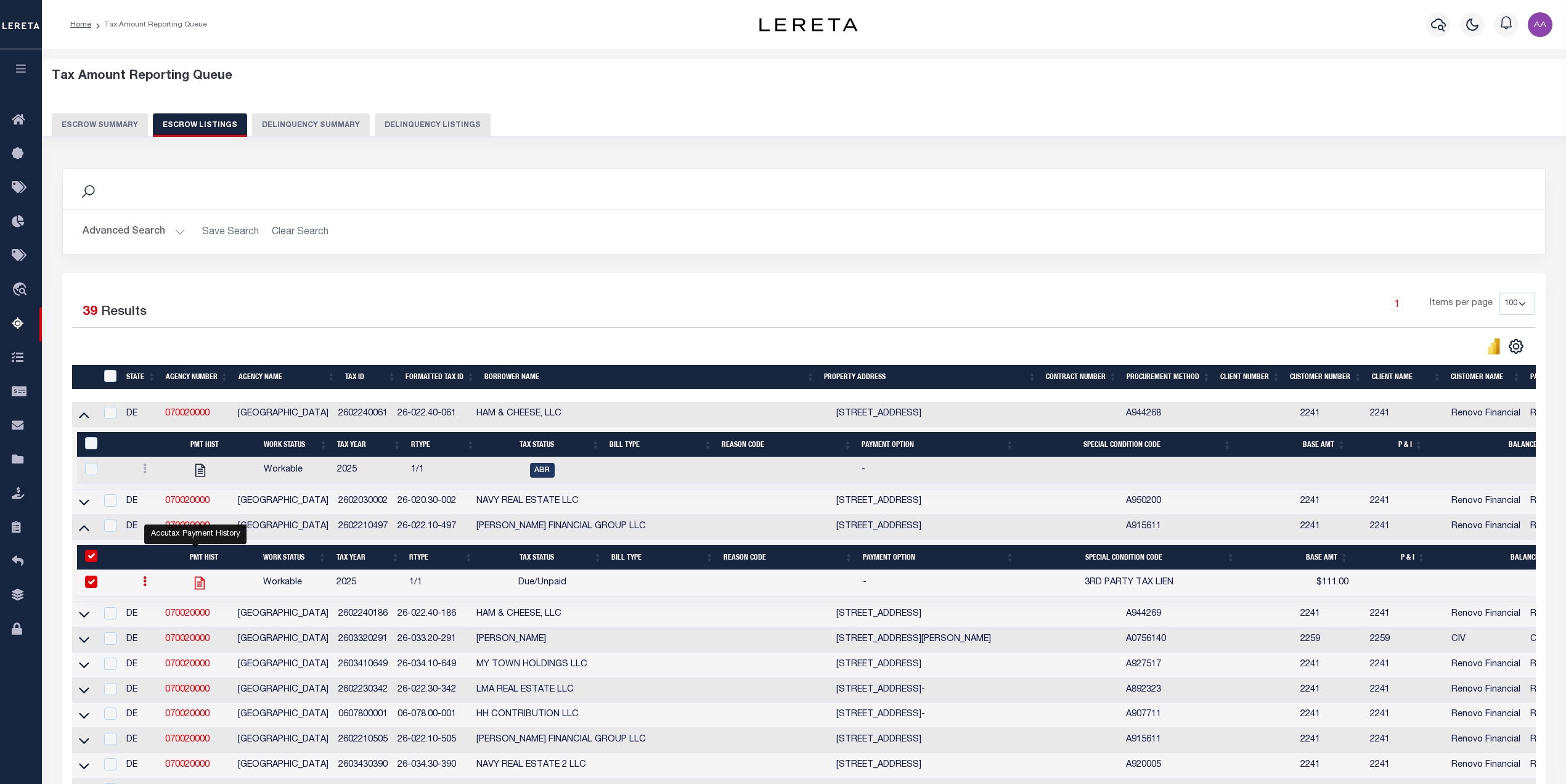
click at [193, 589] on icon "" at bounding box center [199, 582] width 16 height 16
checkbox input "false"
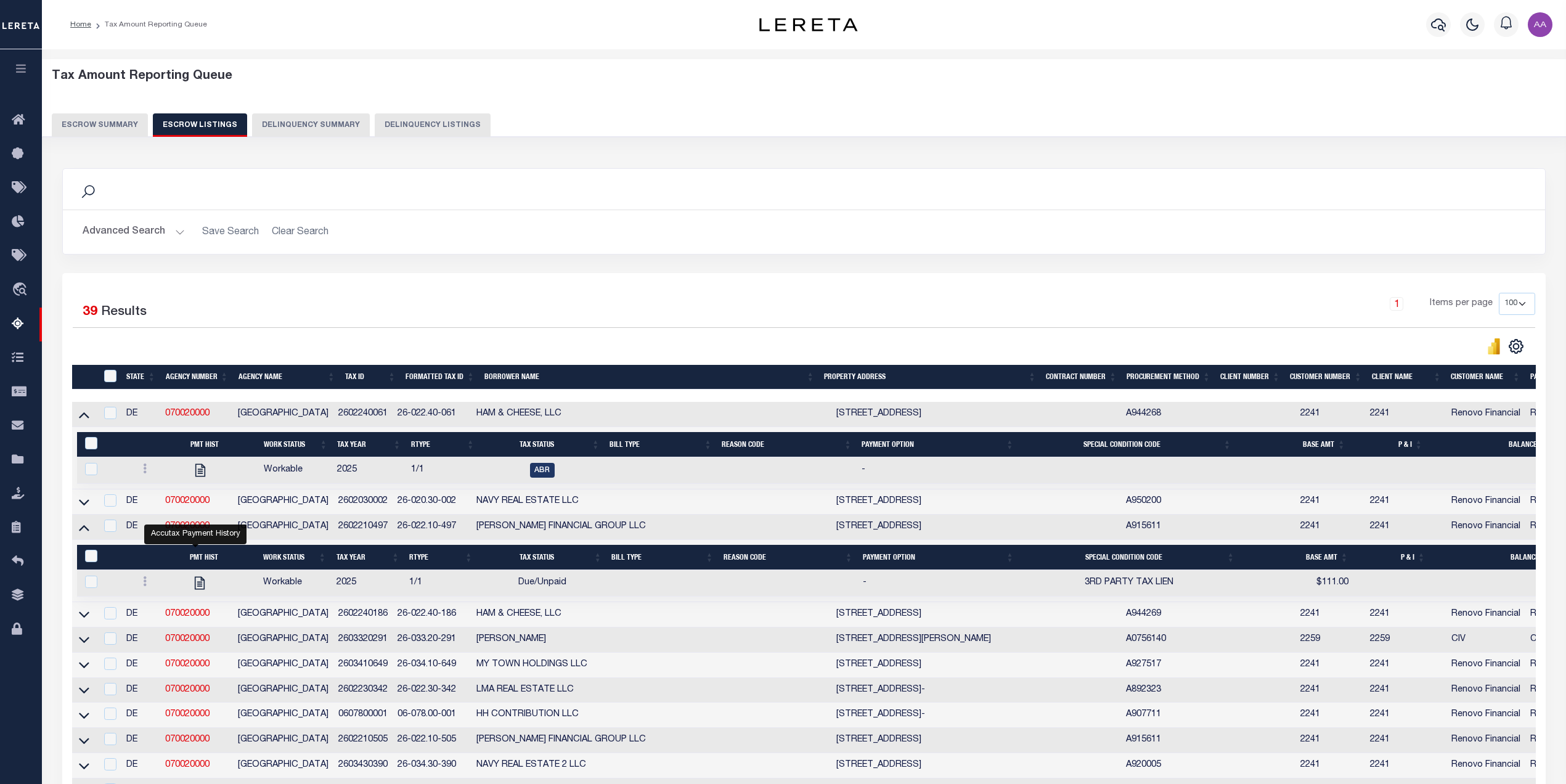
scroll to position [385, 0]
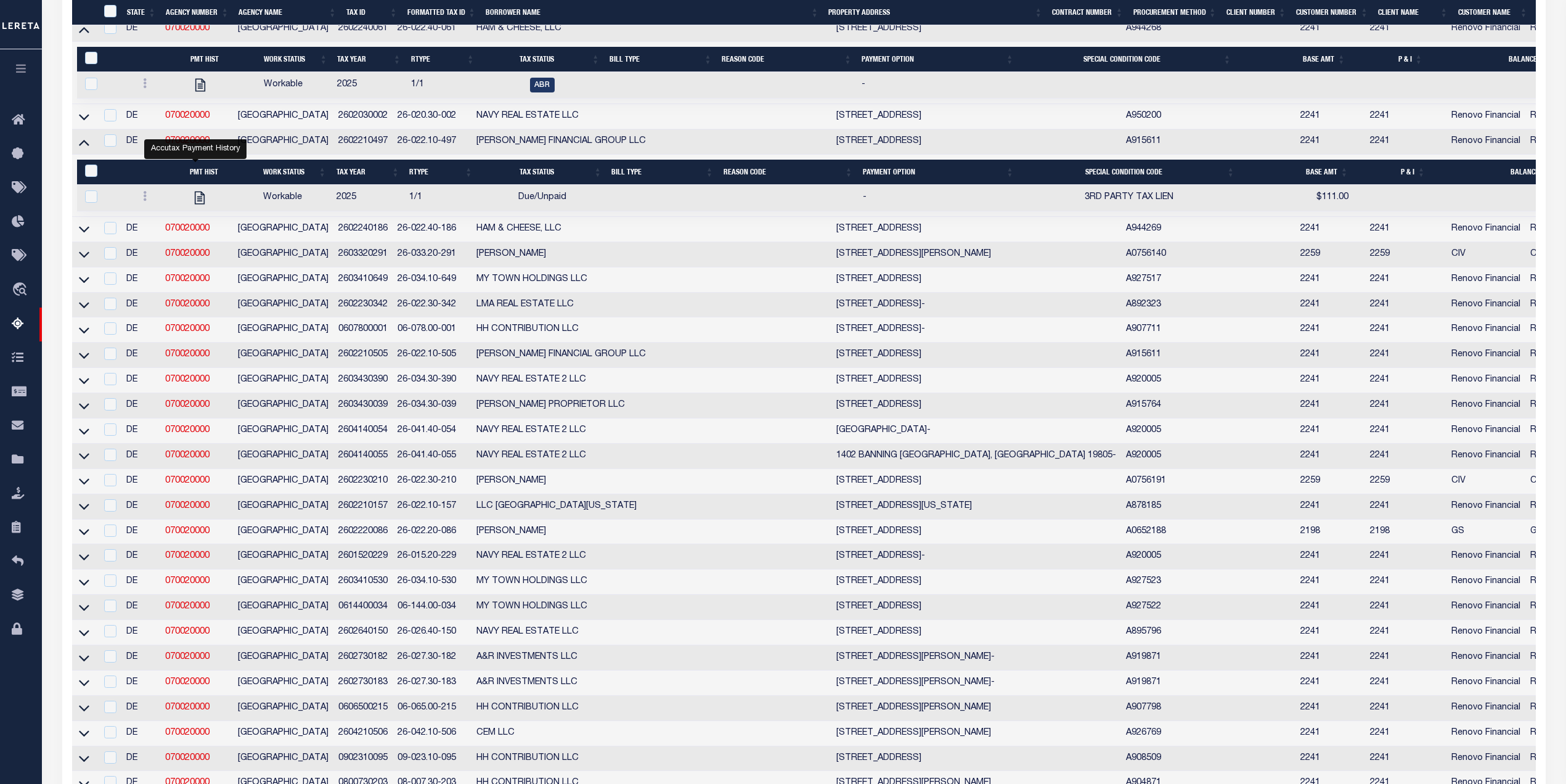
click at [90, 443] on td at bounding box center [84, 430] width 24 height 25
checkbox input "true"
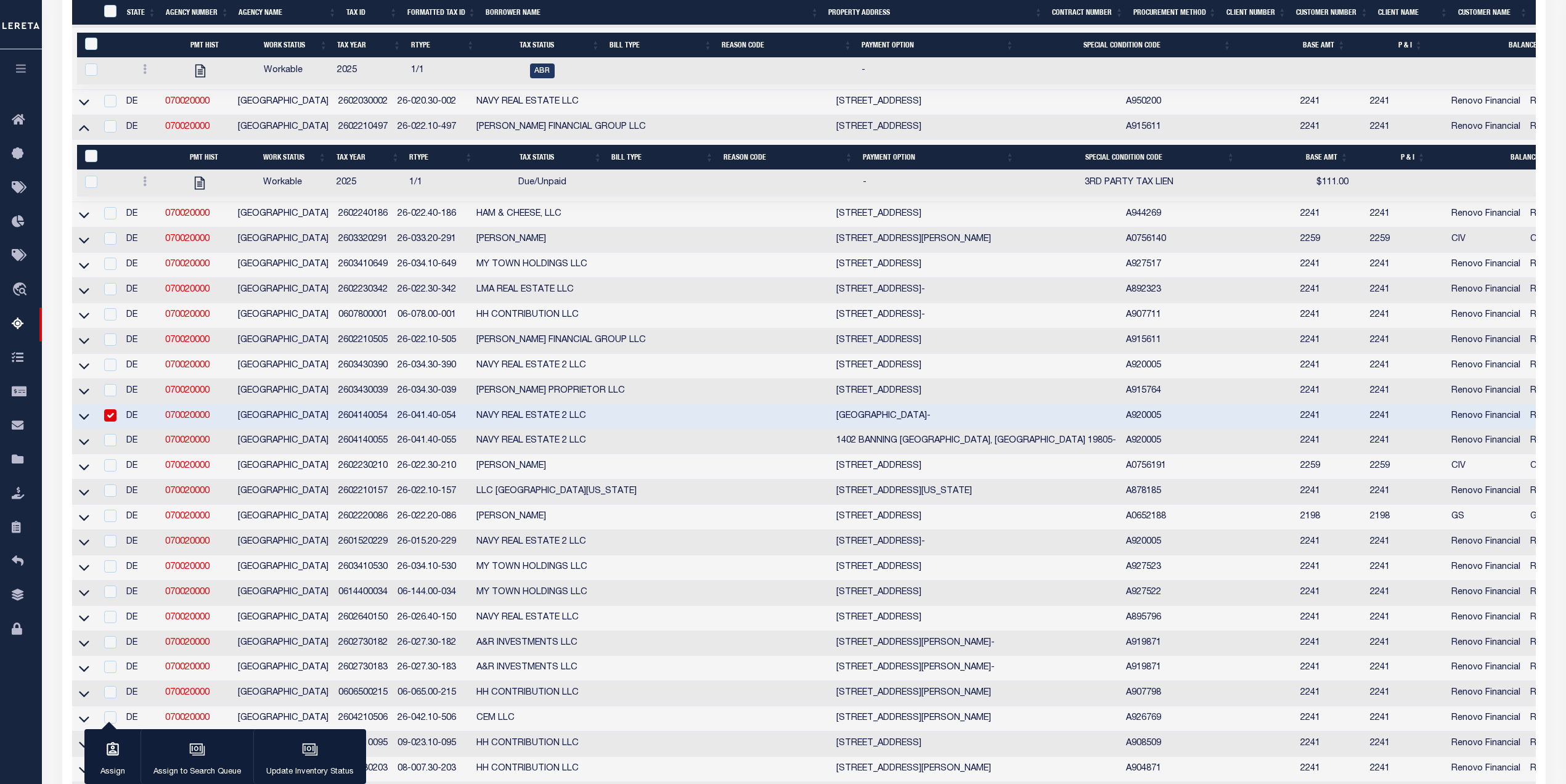
scroll to position [382, 0]
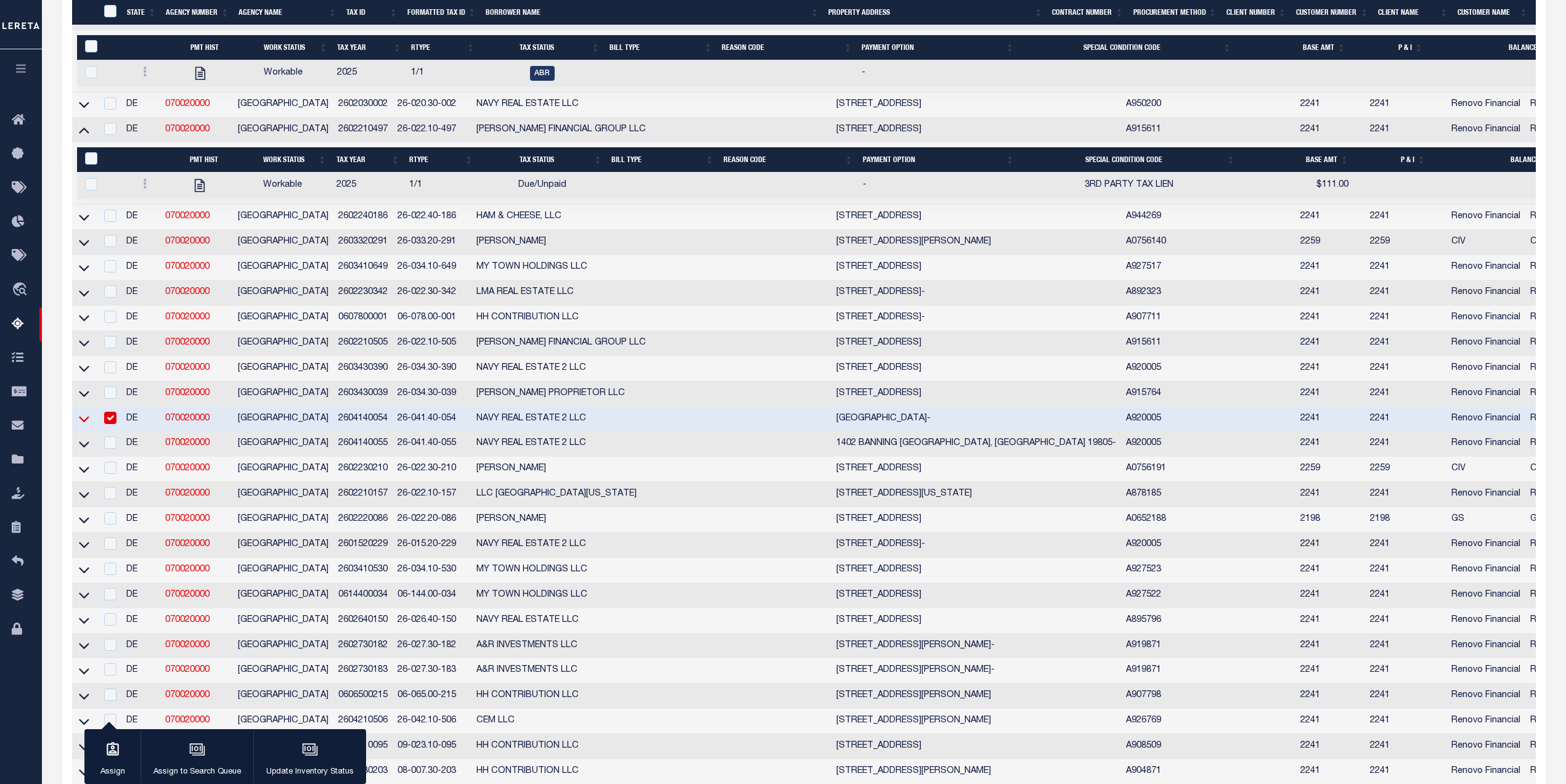
click at [82, 423] on icon at bounding box center [84, 420] width 11 height 6
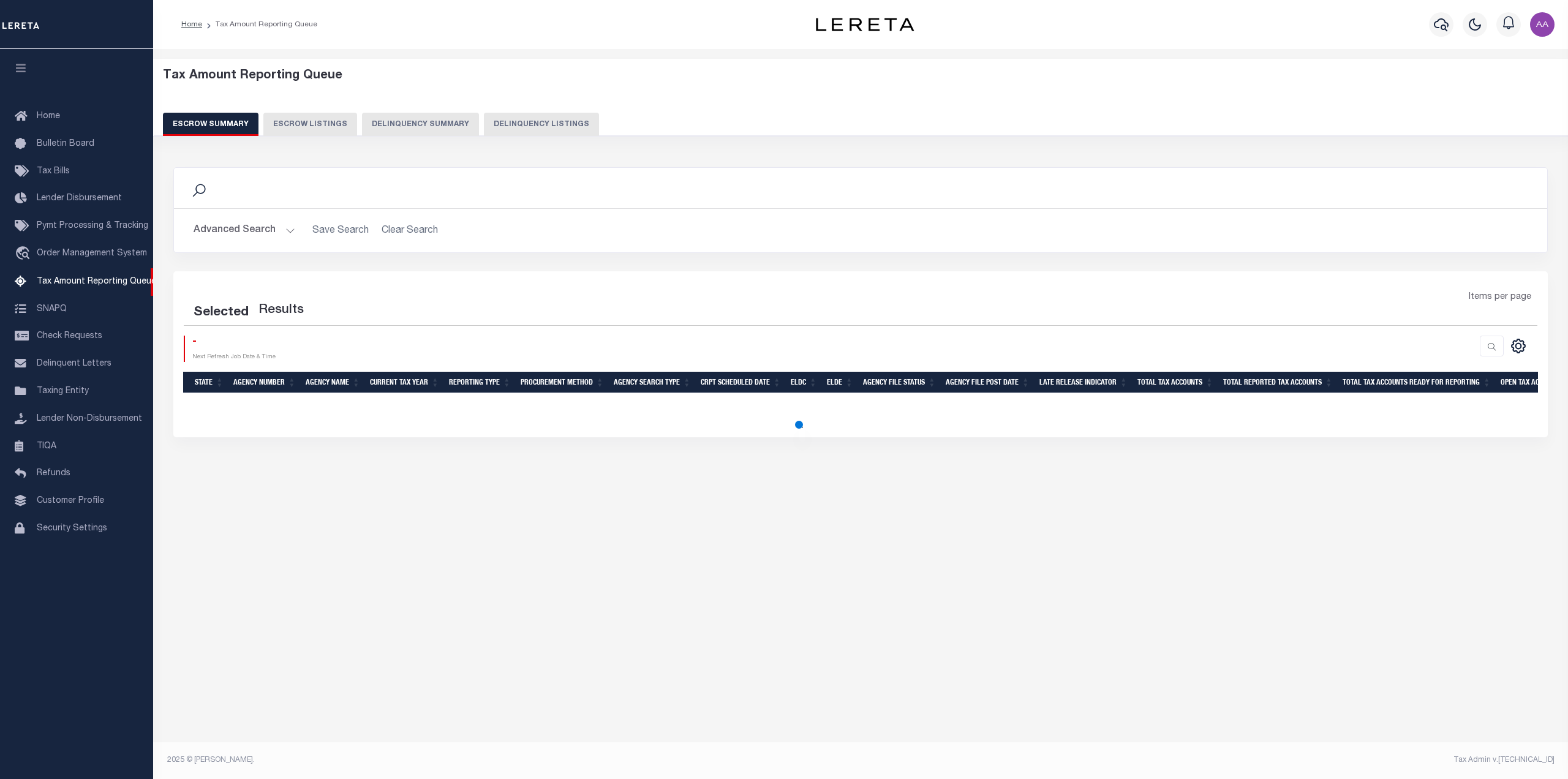
select select
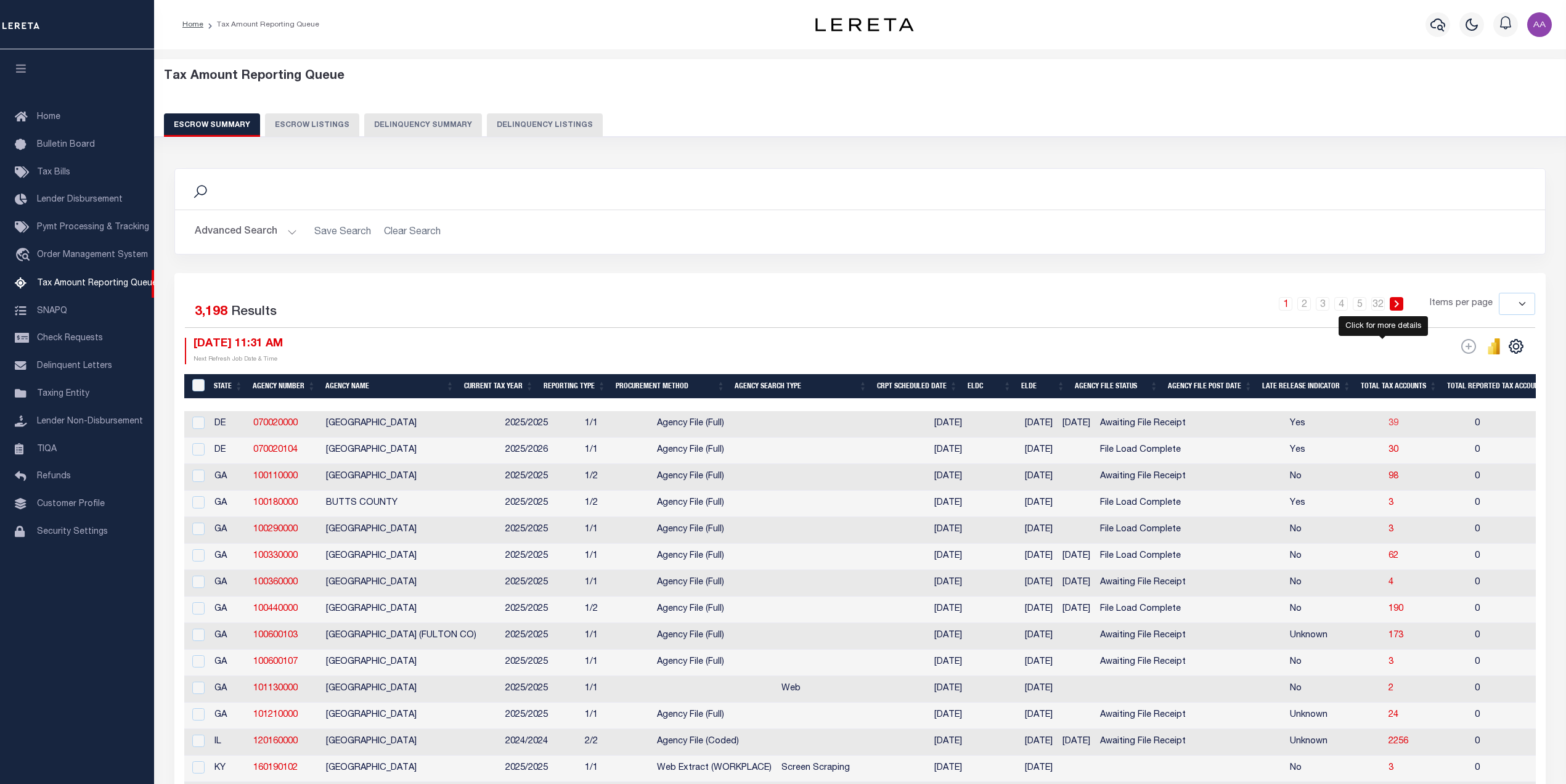
click at [1389, 426] on span "39" at bounding box center [1393, 423] width 10 height 8
select select "100"
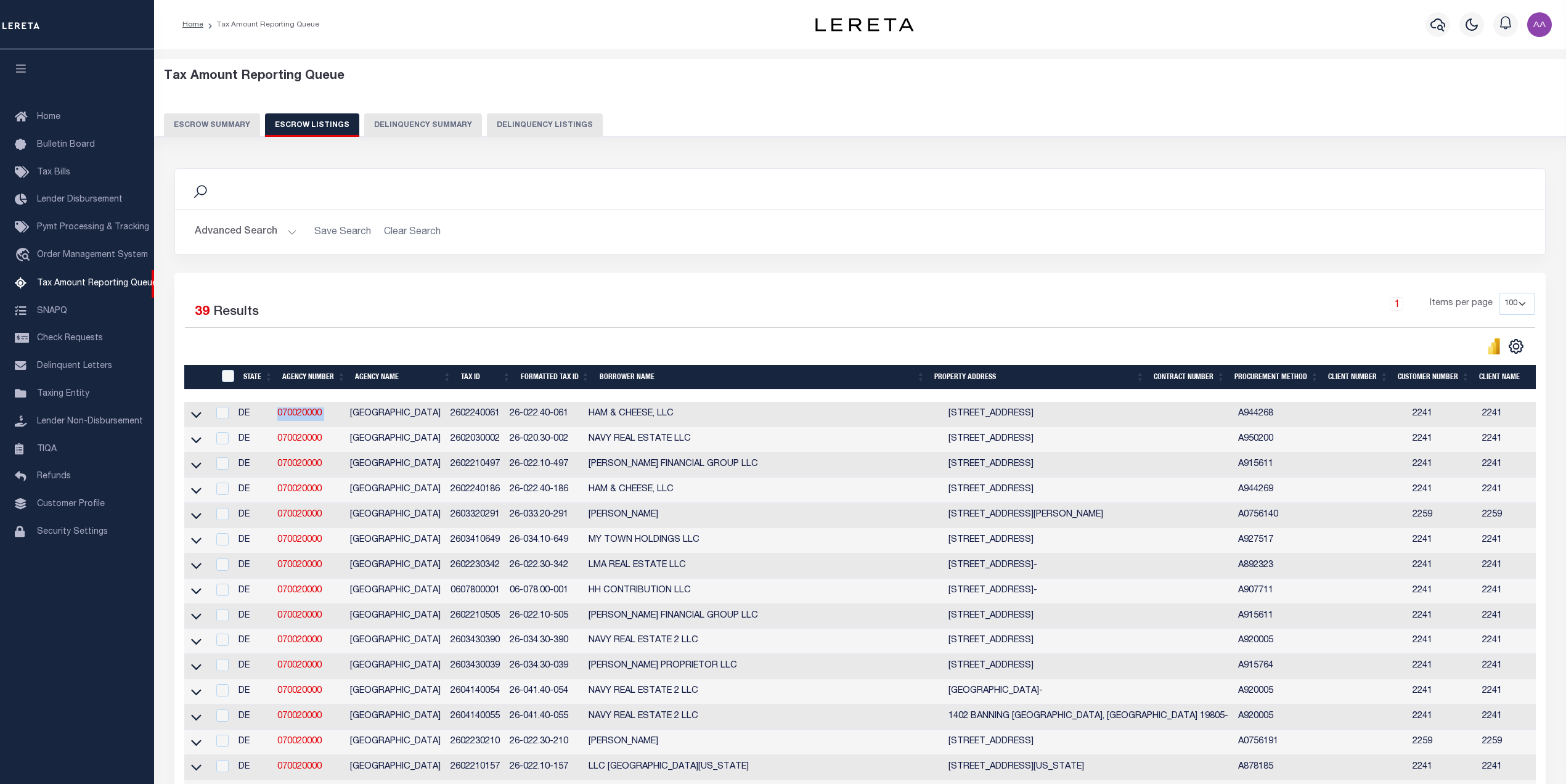
drag, startPoint x: 278, startPoint y: 421, endPoint x: 352, endPoint y: 420, distance: 74.0
click at [352, 420] on tr "DE 070020000 [GEOGRAPHIC_DATA] 2602240061 26-022.40-061 HAM & CHEESE, LLC [STRE…" at bounding box center [1080, 414] width 1792 height 25
copy link "070020000"
click at [198, 439] on icon at bounding box center [196, 440] width 11 height 13
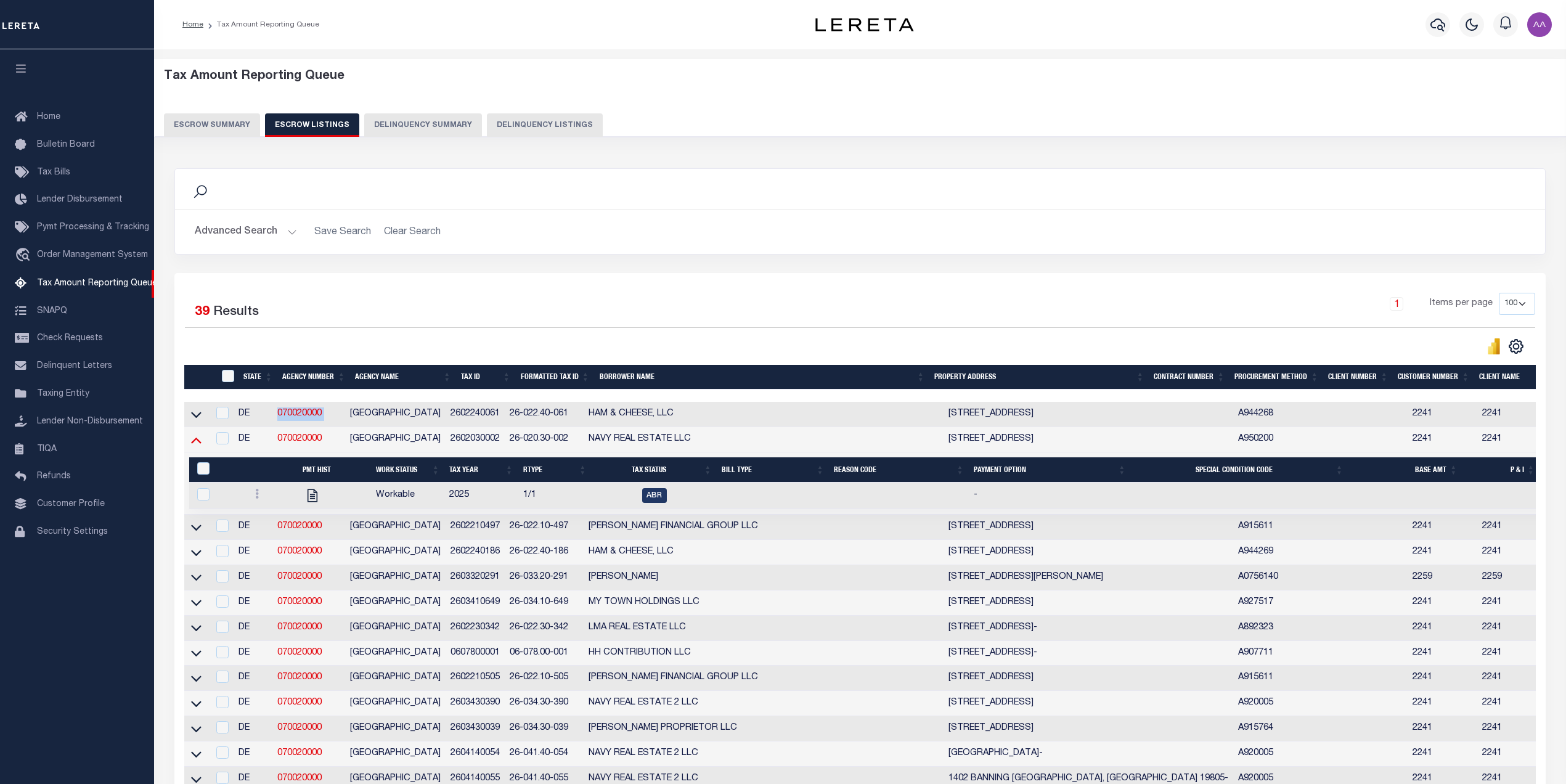
click at [198, 440] on icon at bounding box center [196, 440] width 11 height 13
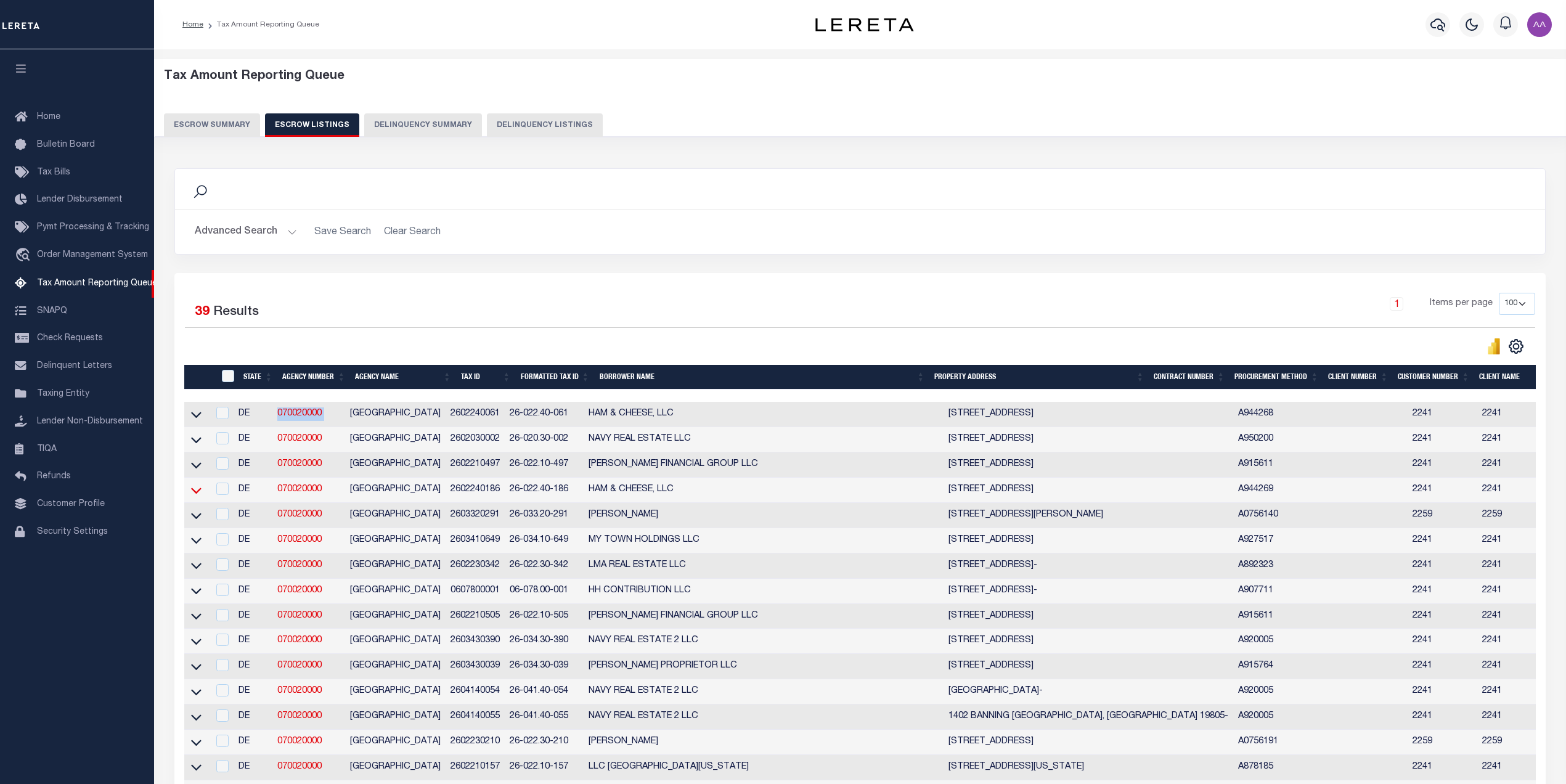
click at [196, 494] on icon at bounding box center [196, 490] width 11 height 6
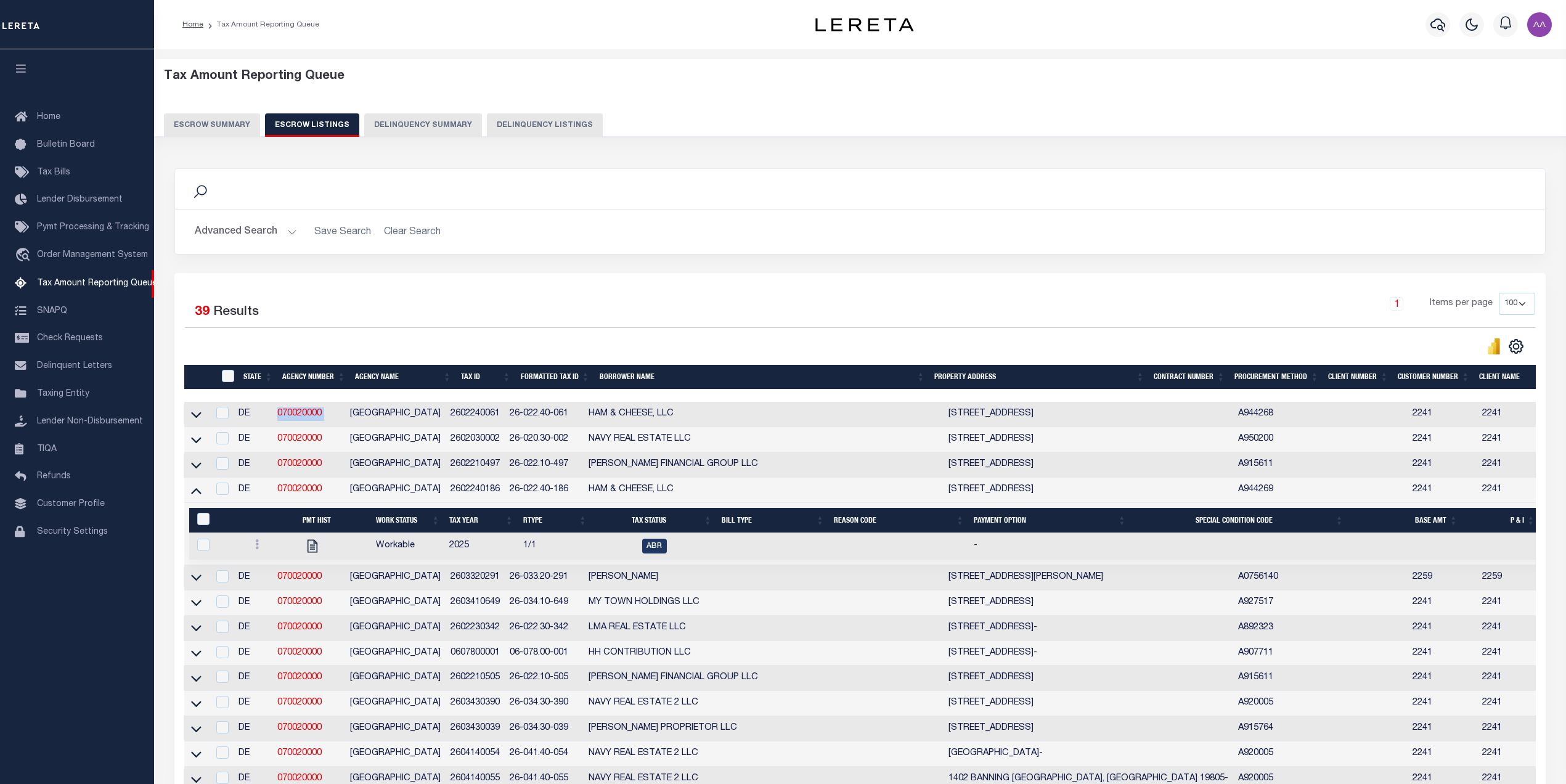
click at [196, 497] on icon at bounding box center [196, 490] width 11 height 13
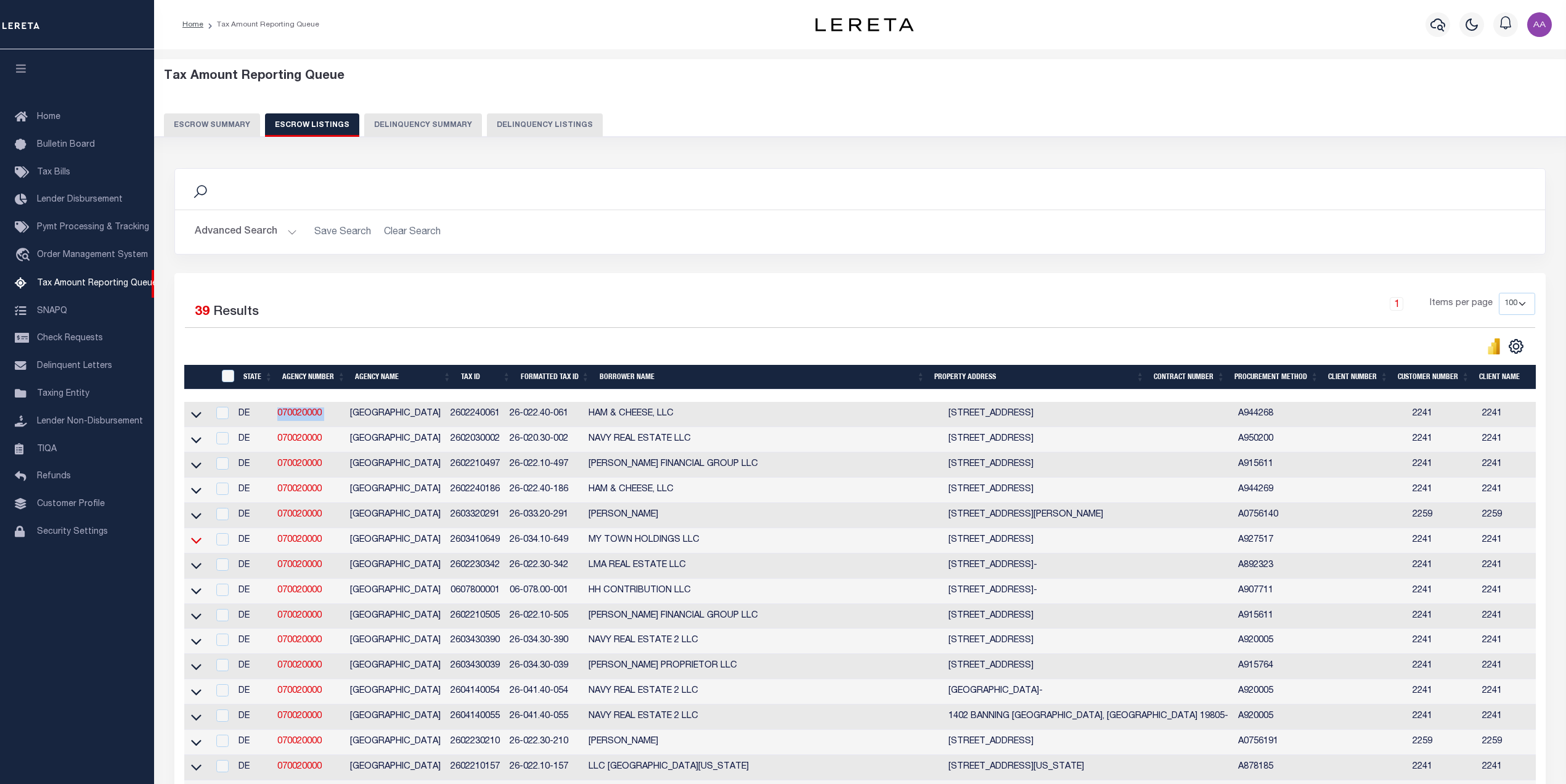
click at [197, 544] on icon at bounding box center [196, 541] width 11 height 6
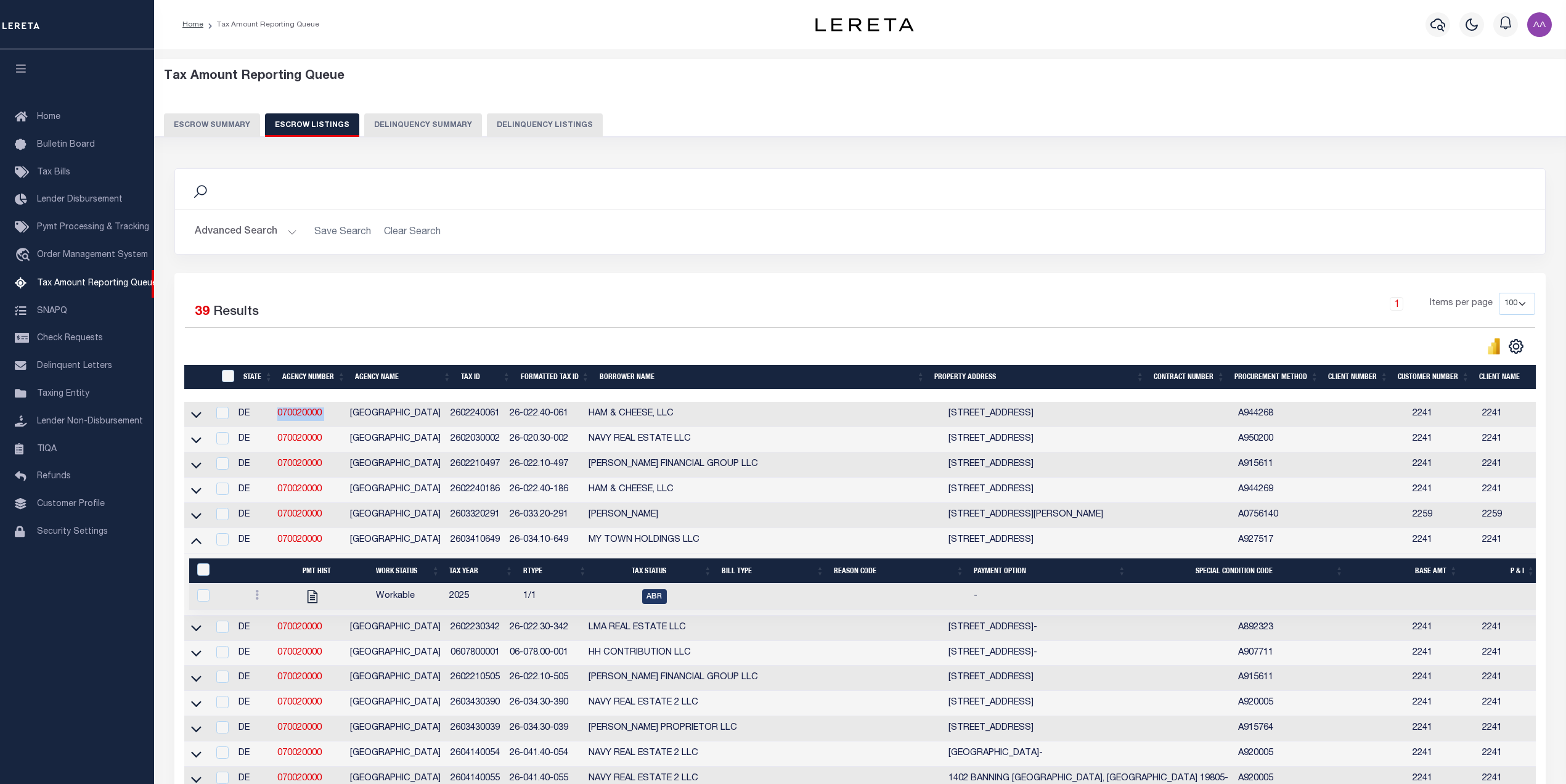
click at [197, 547] on icon at bounding box center [196, 540] width 11 height 13
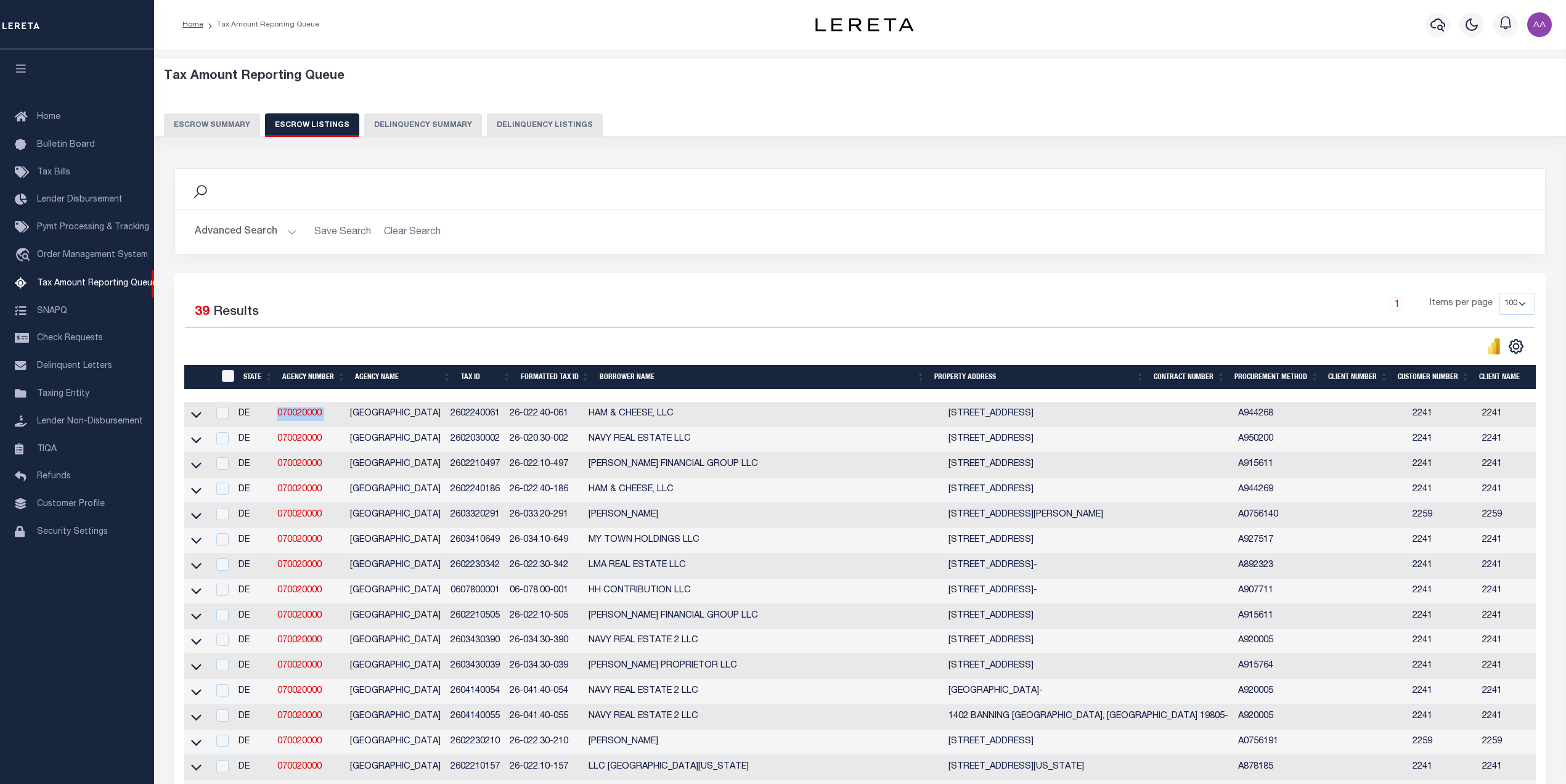
scroll to position [308, 0]
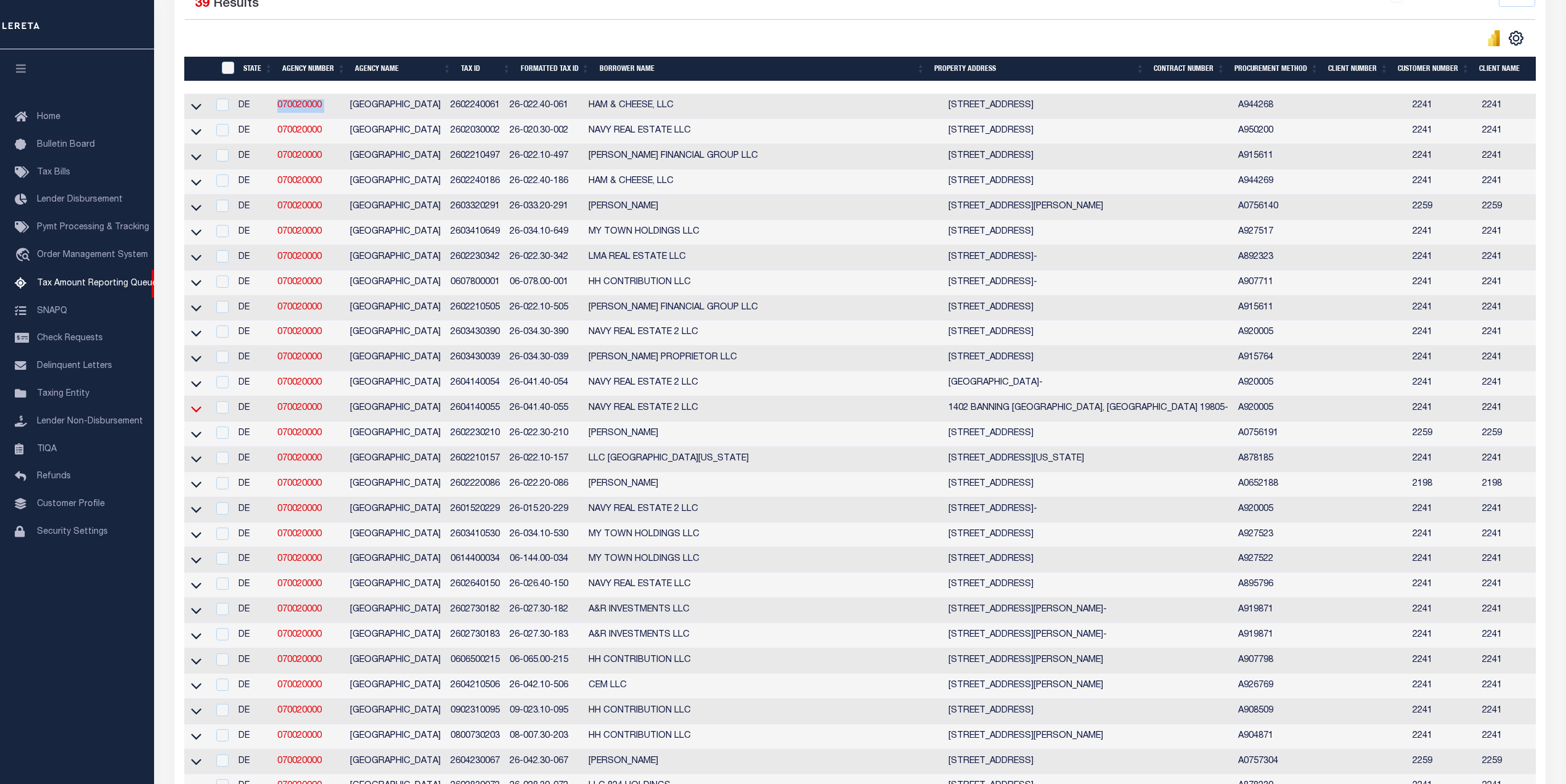
click at [197, 415] on icon at bounding box center [196, 408] width 11 height 13
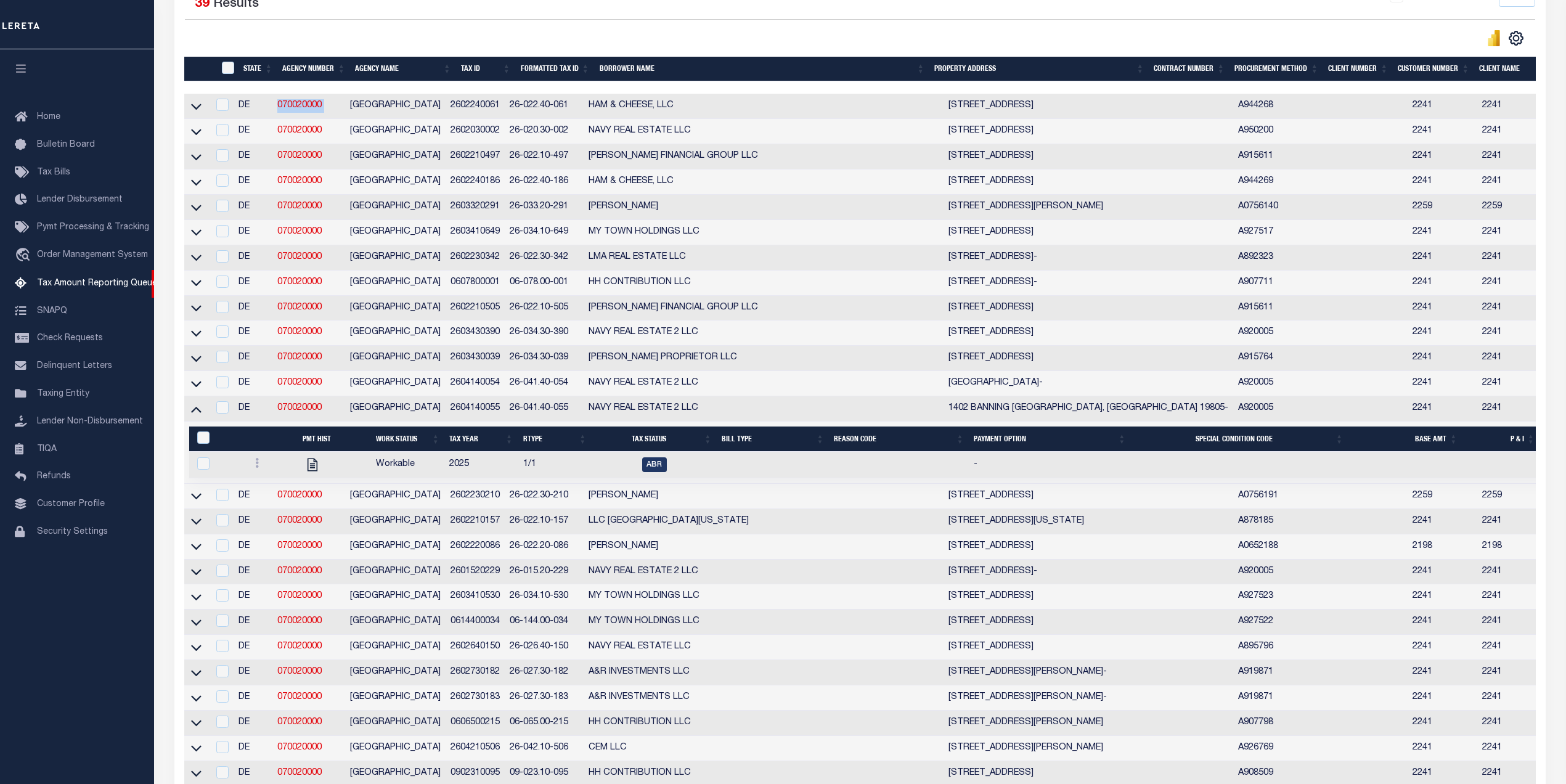
click at [197, 413] on icon at bounding box center [196, 410] width 11 height 6
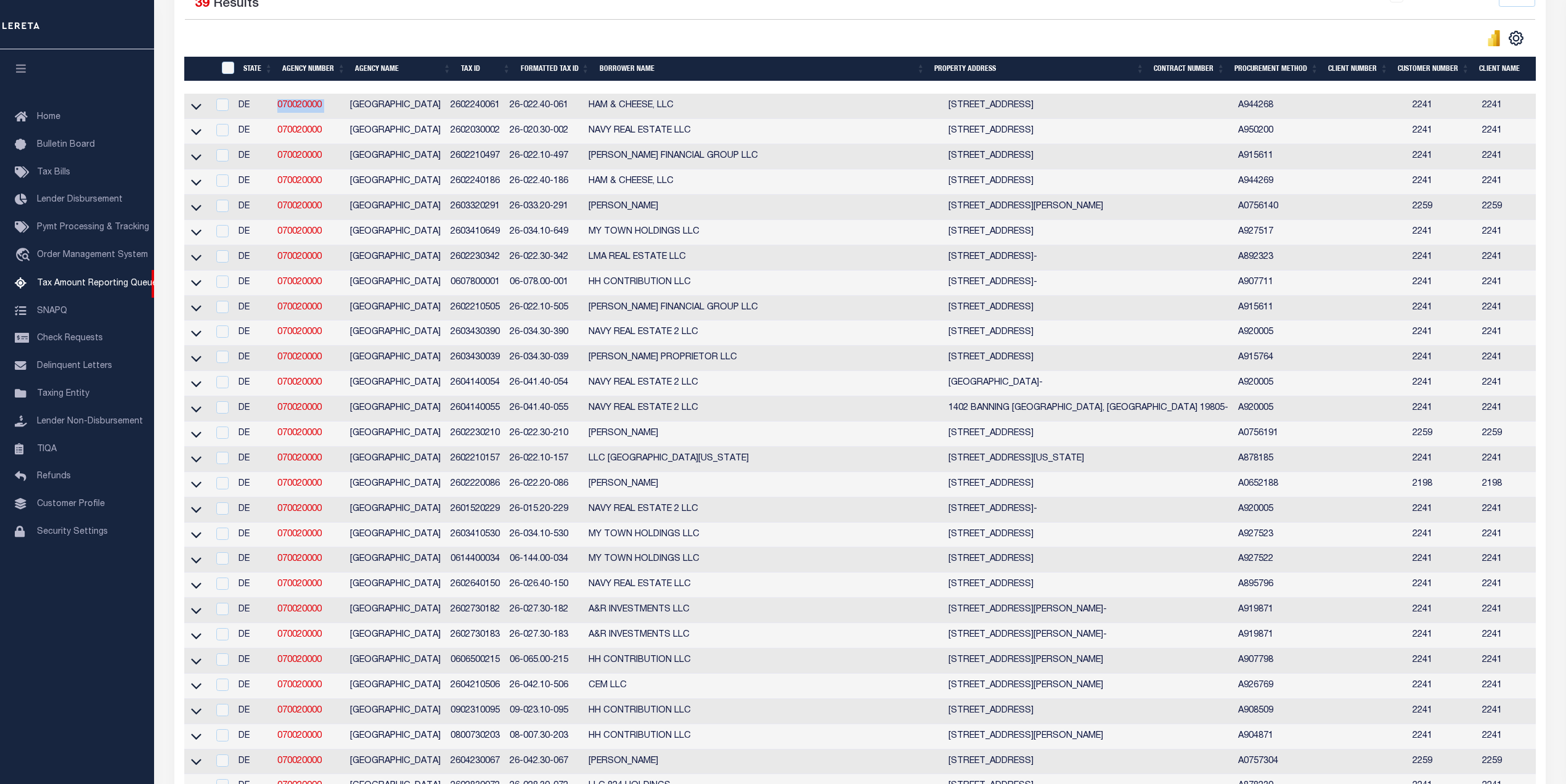
scroll to position [0, 0]
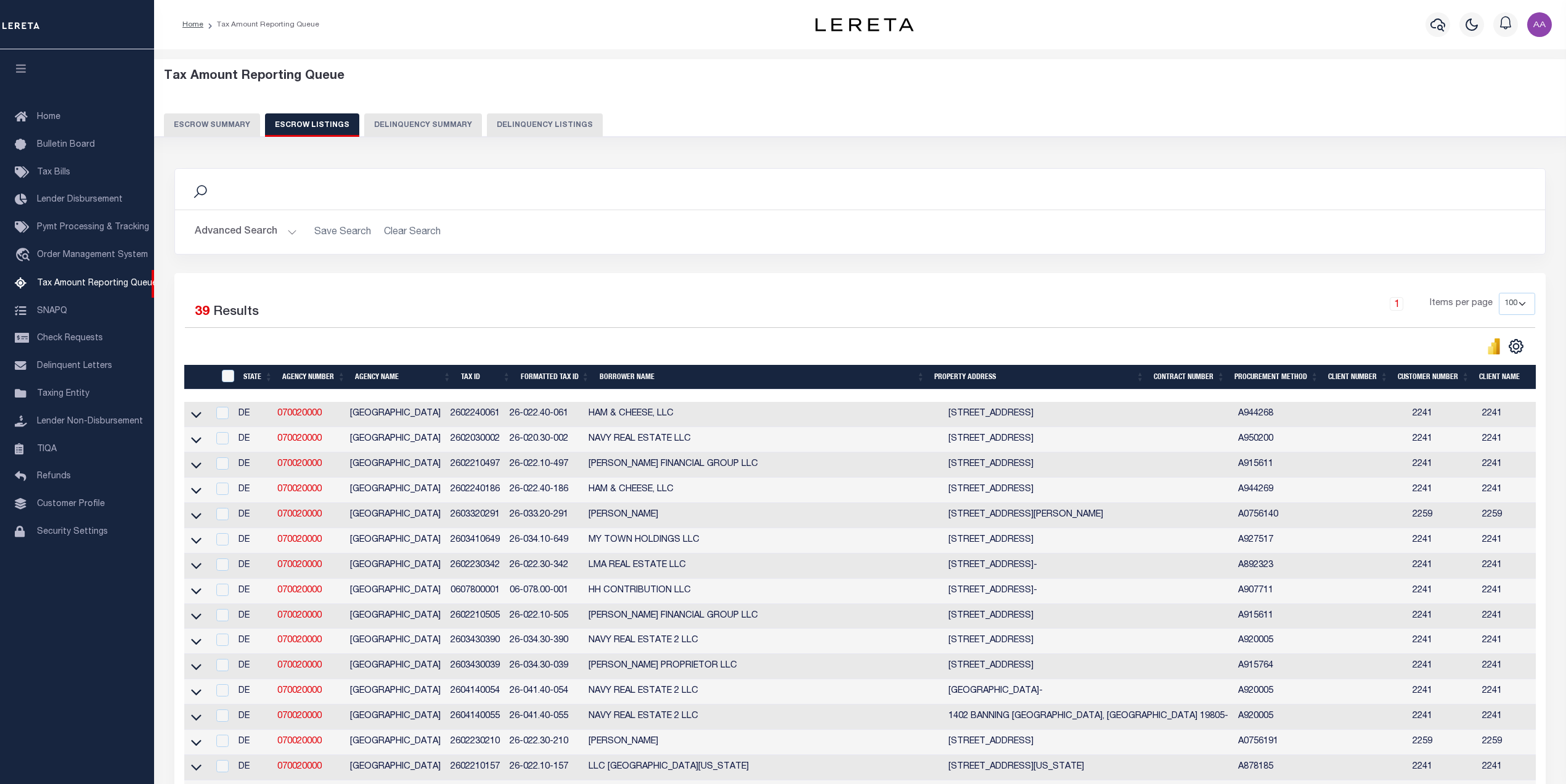
drag, startPoint x: 518, startPoint y: 275, endPoint x: 402, endPoint y: 383, distance: 158.5
click at [195, 468] on icon at bounding box center [196, 465] width 11 height 13
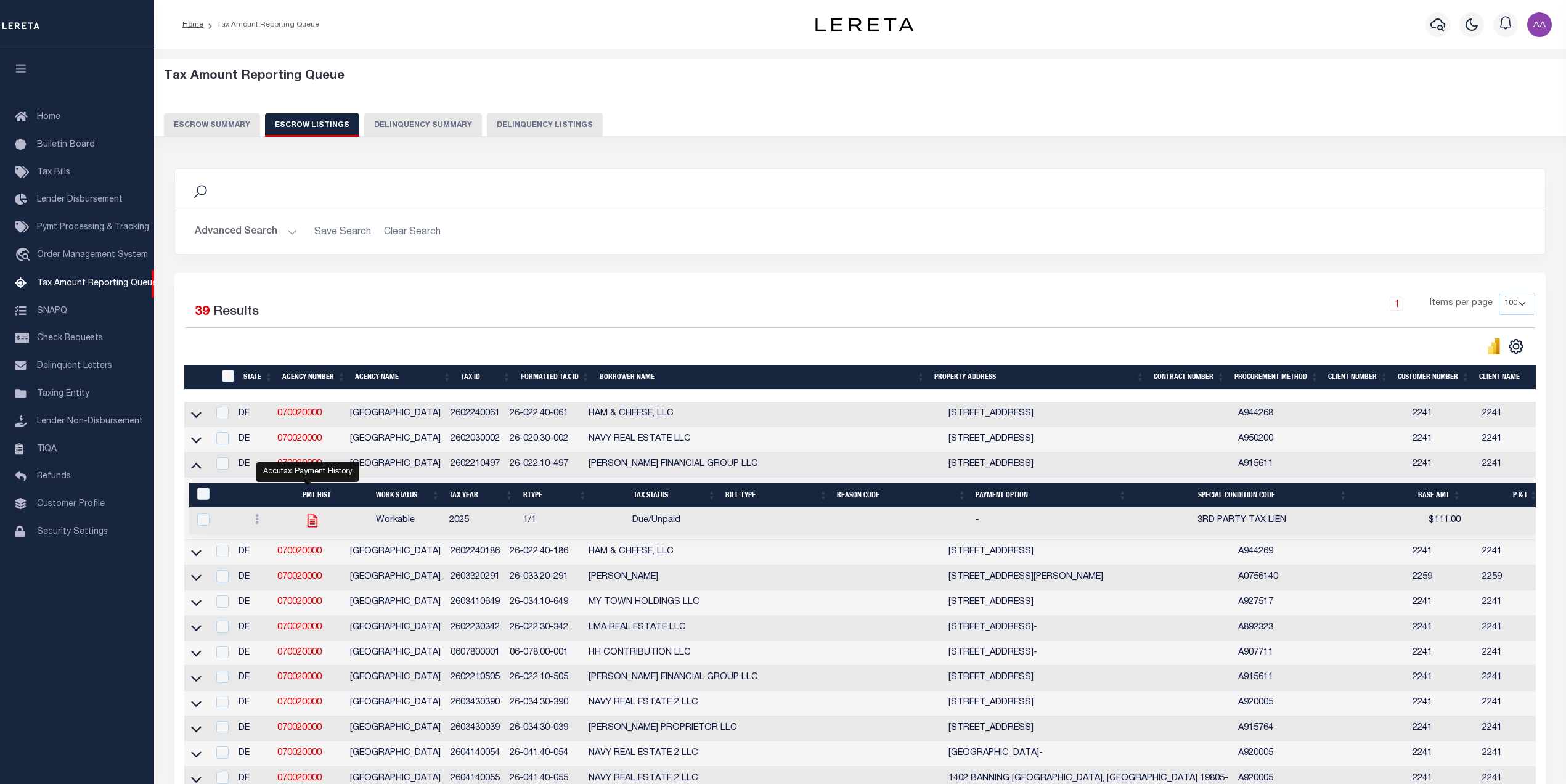
click at [309, 527] on icon "" at bounding box center [312, 520] width 10 height 13
checkbox input "true"
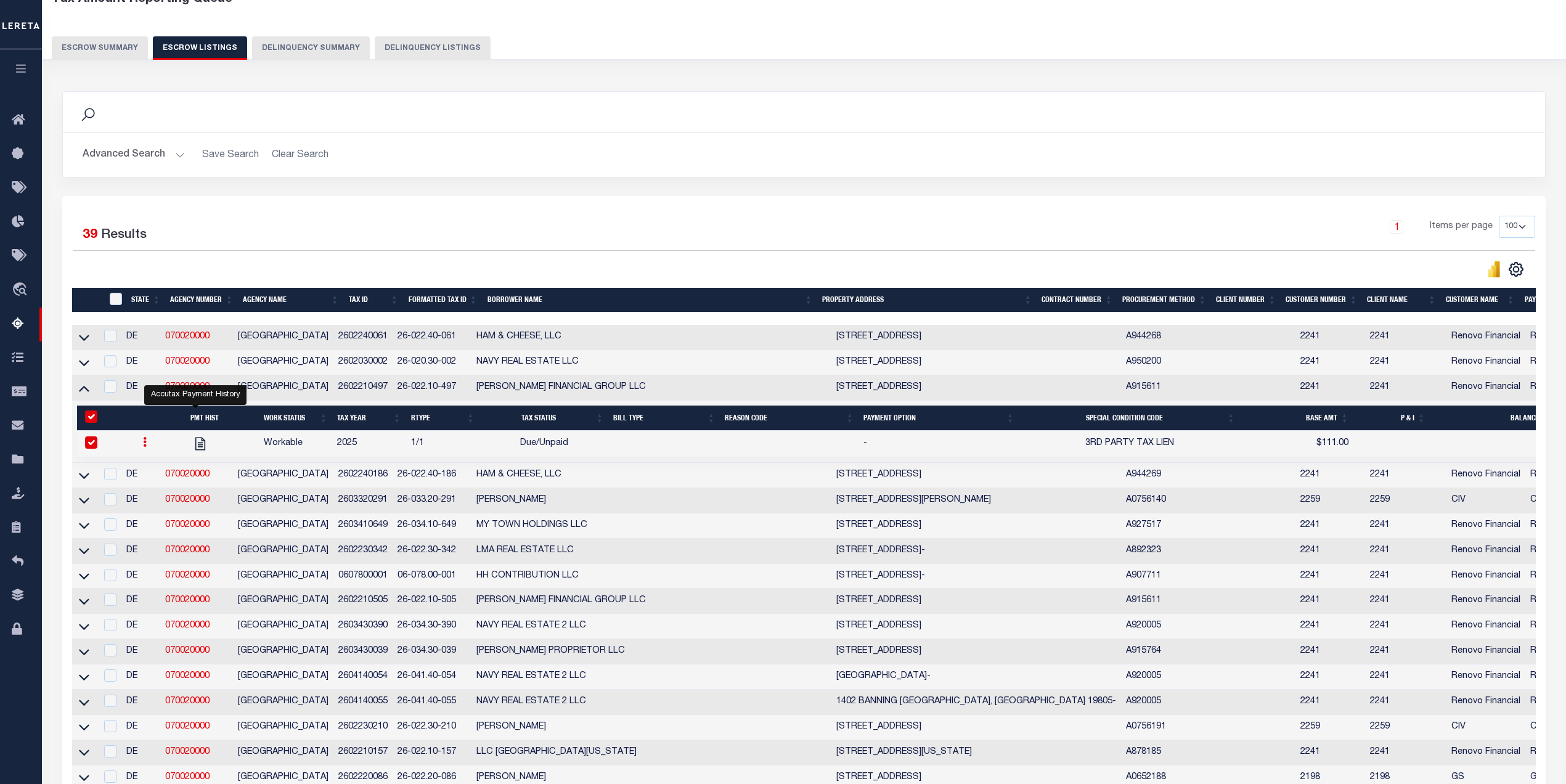
scroll to position [154, 0]
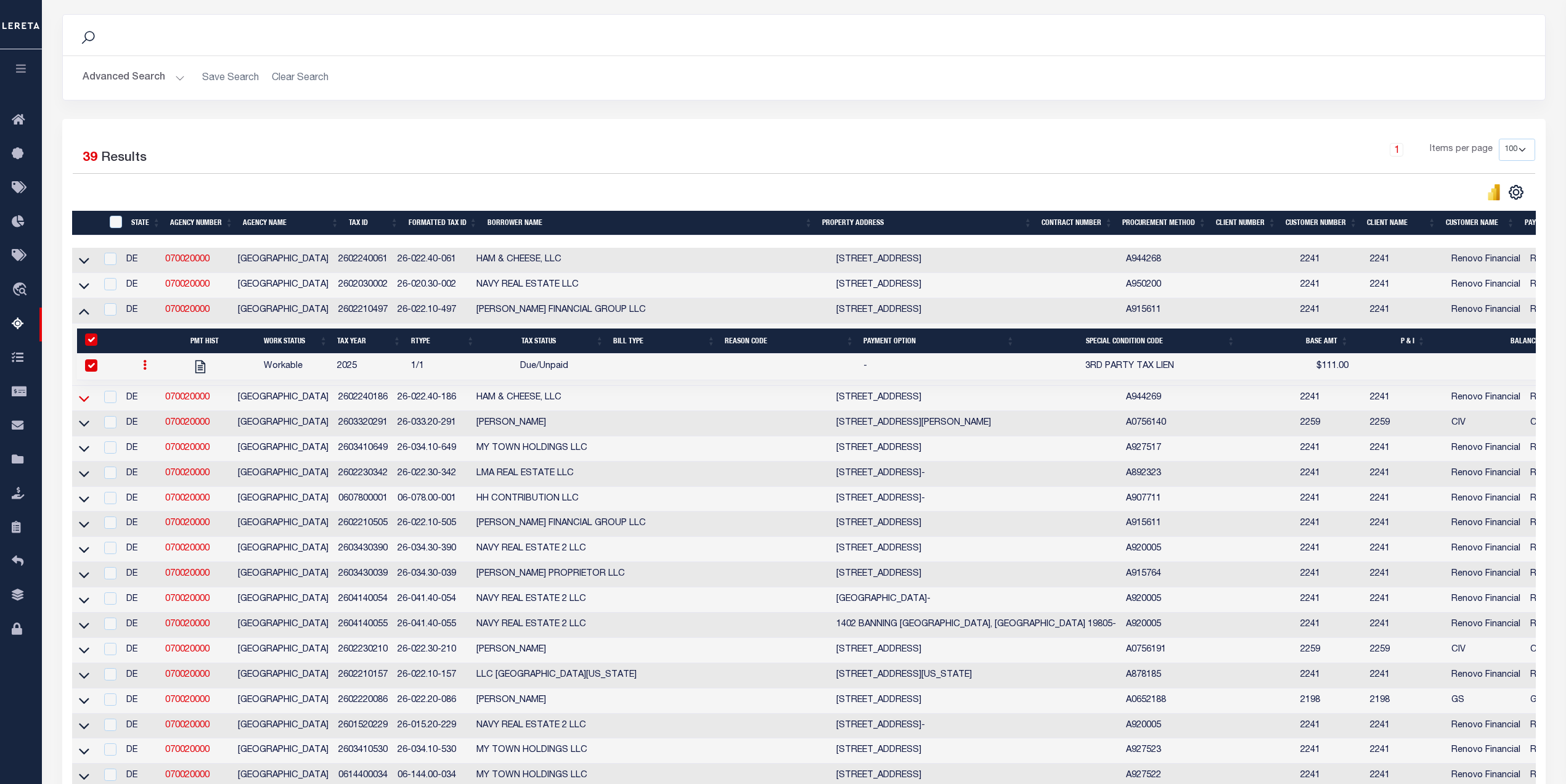
click at [84, 403] on icon at bounding box center [84, 398] width 11 height 13
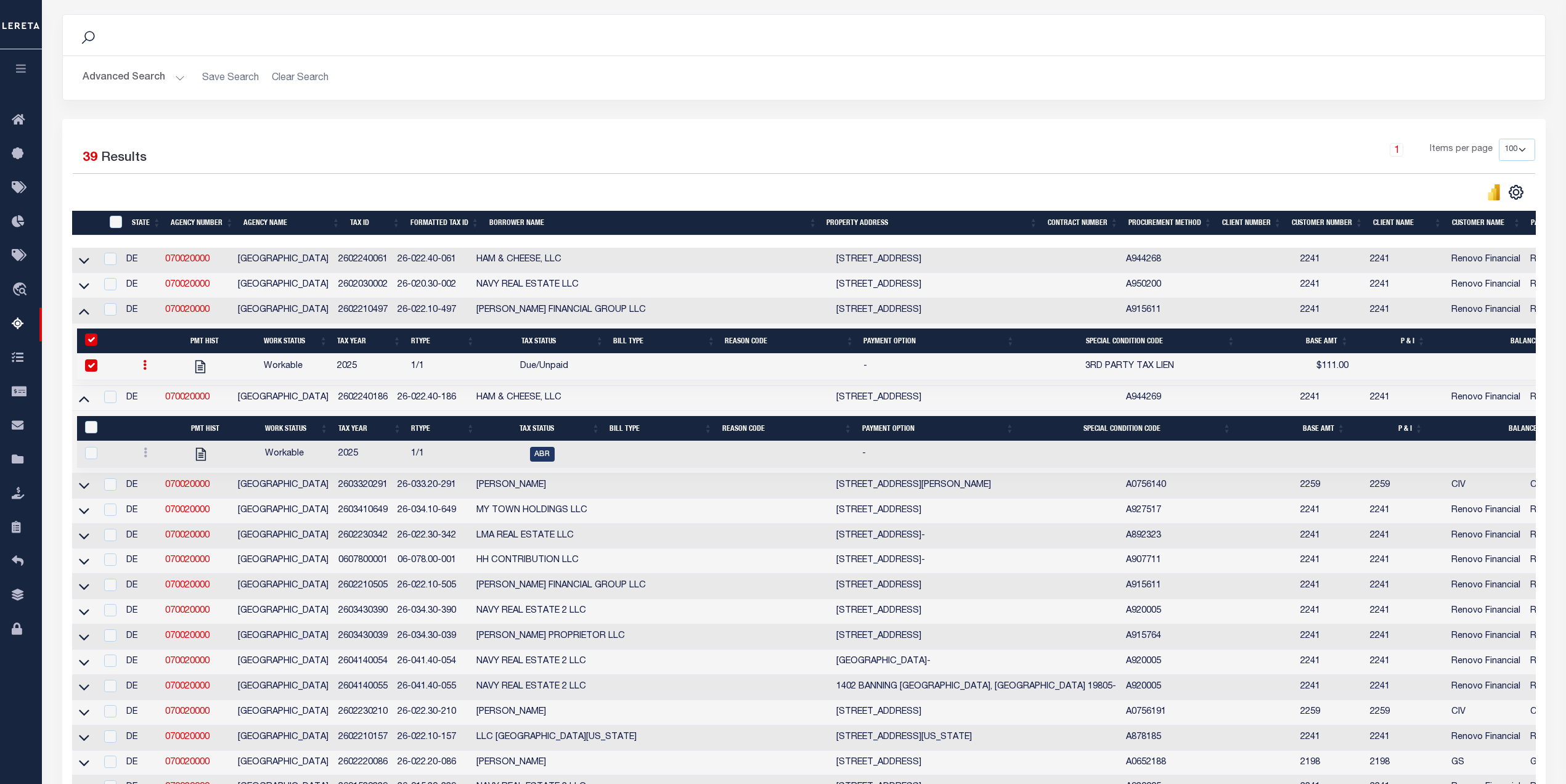
scroll to position [308, 0]
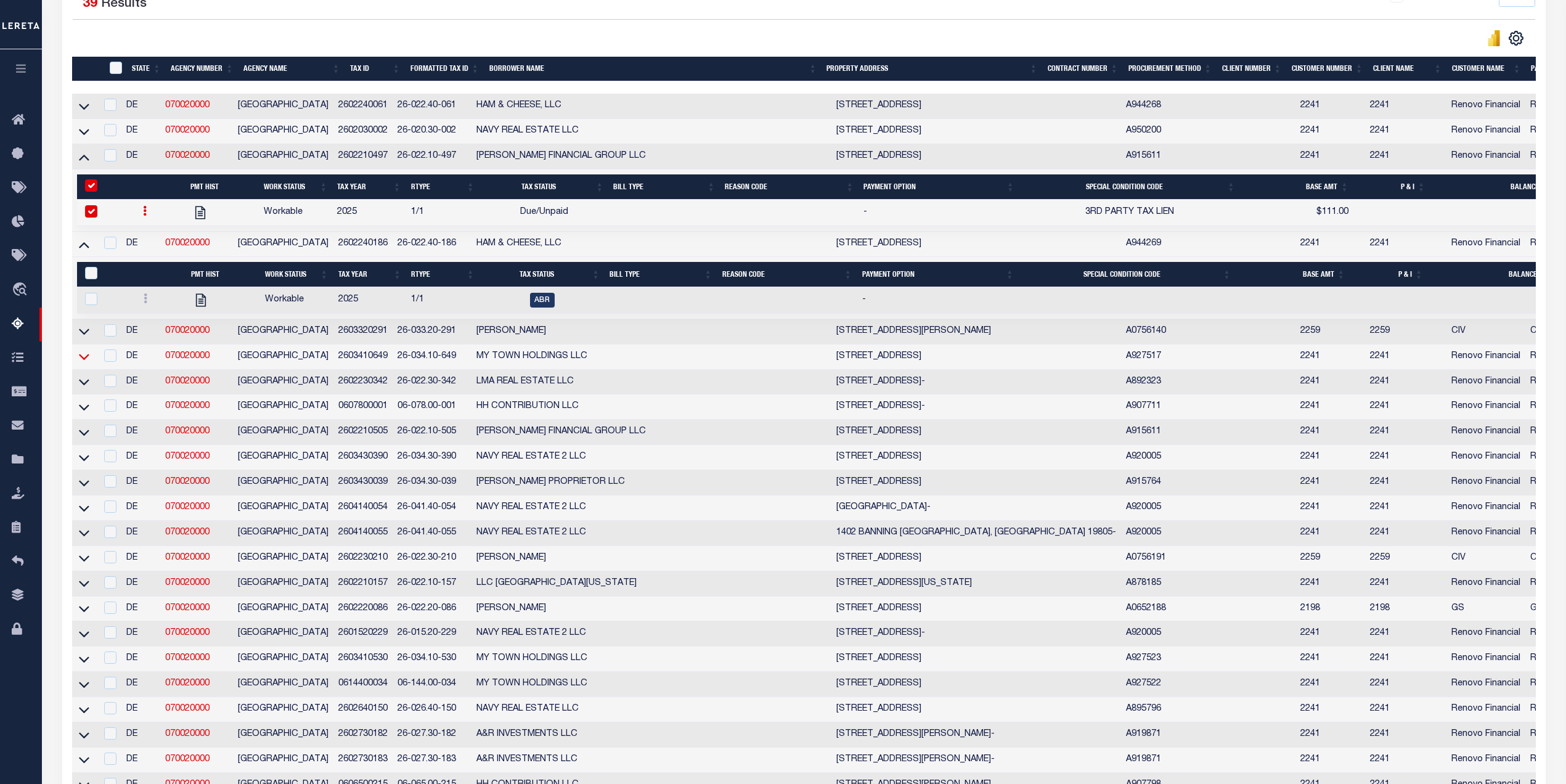
click at [80, 363] on icon at bounding box center [84, 356] width 11 height 13
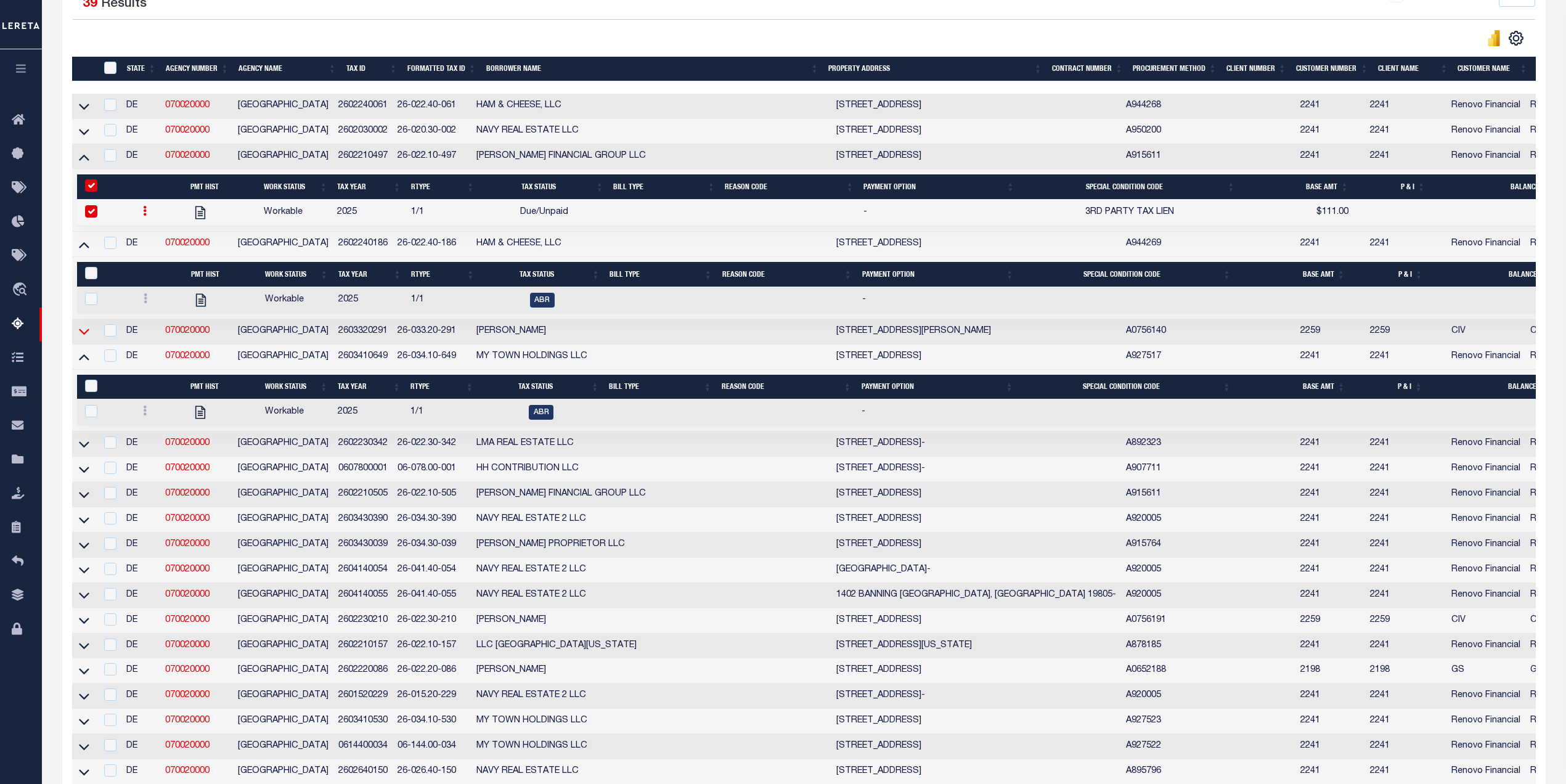
click at [84, 335] on icon at bounding box center [84, 332] width 11 height 6
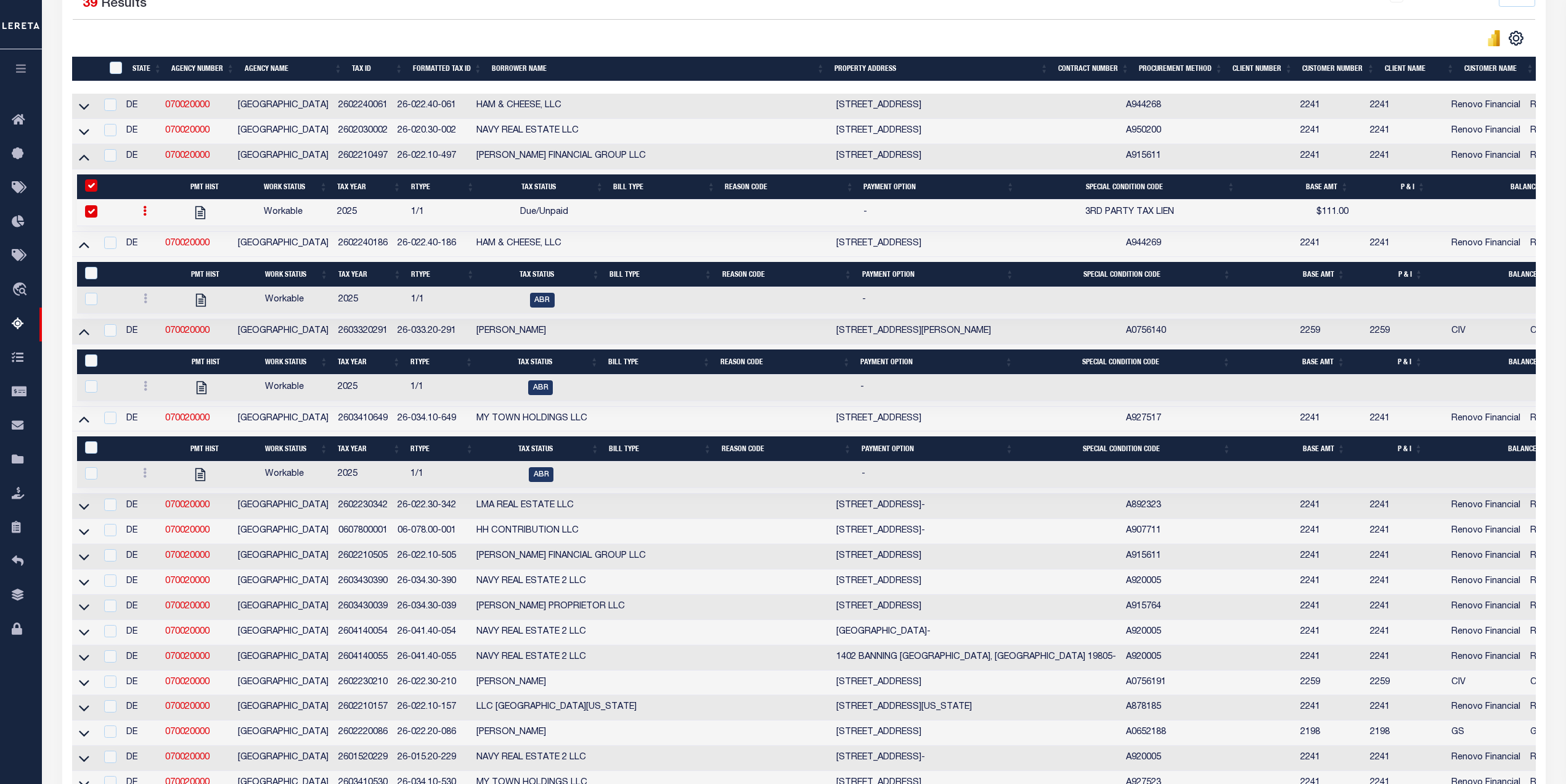
scroll to position [770, 0]
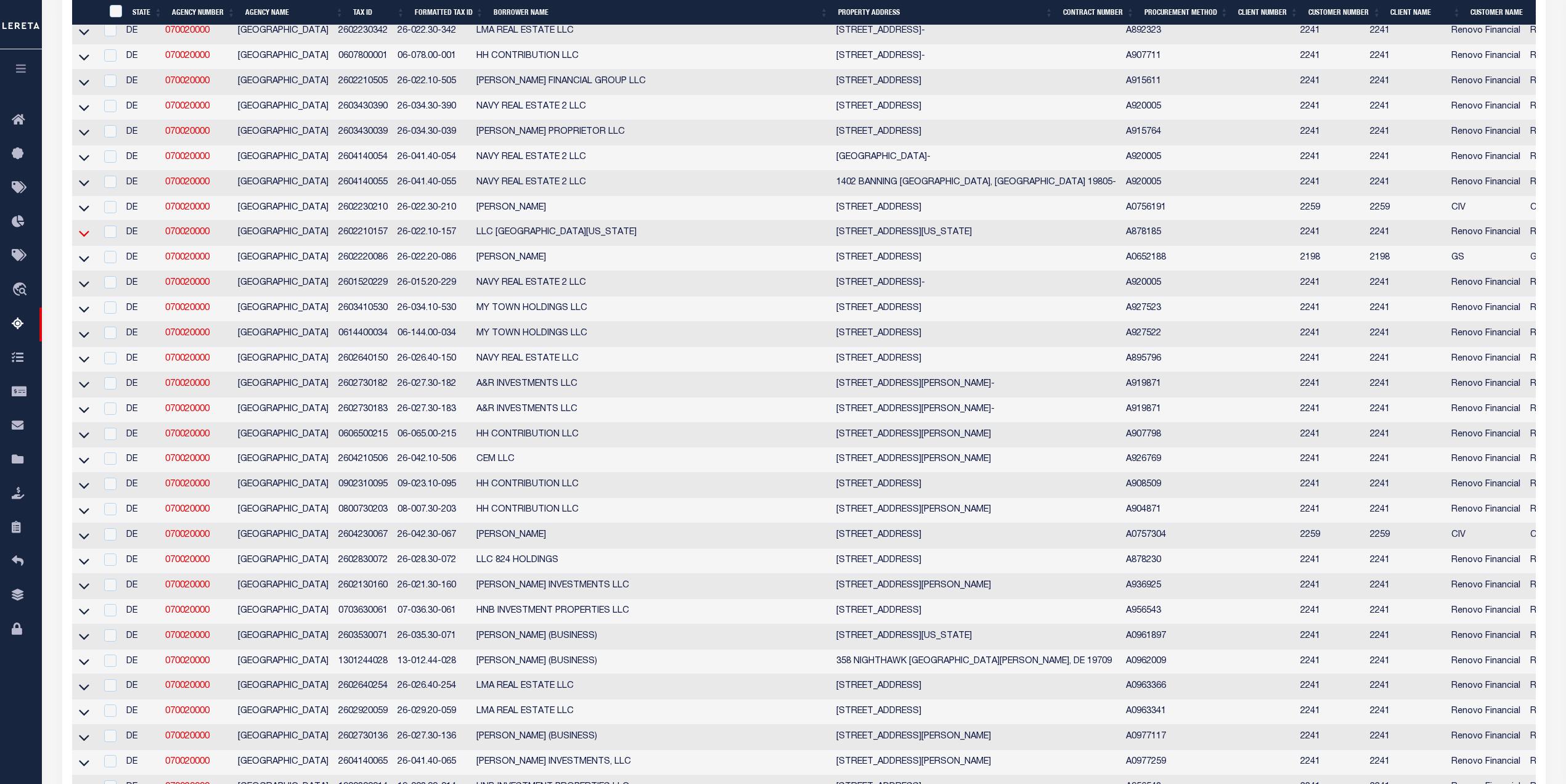
click at [86, 237] on icon at bounding box center [84, 234] width 11 height 6
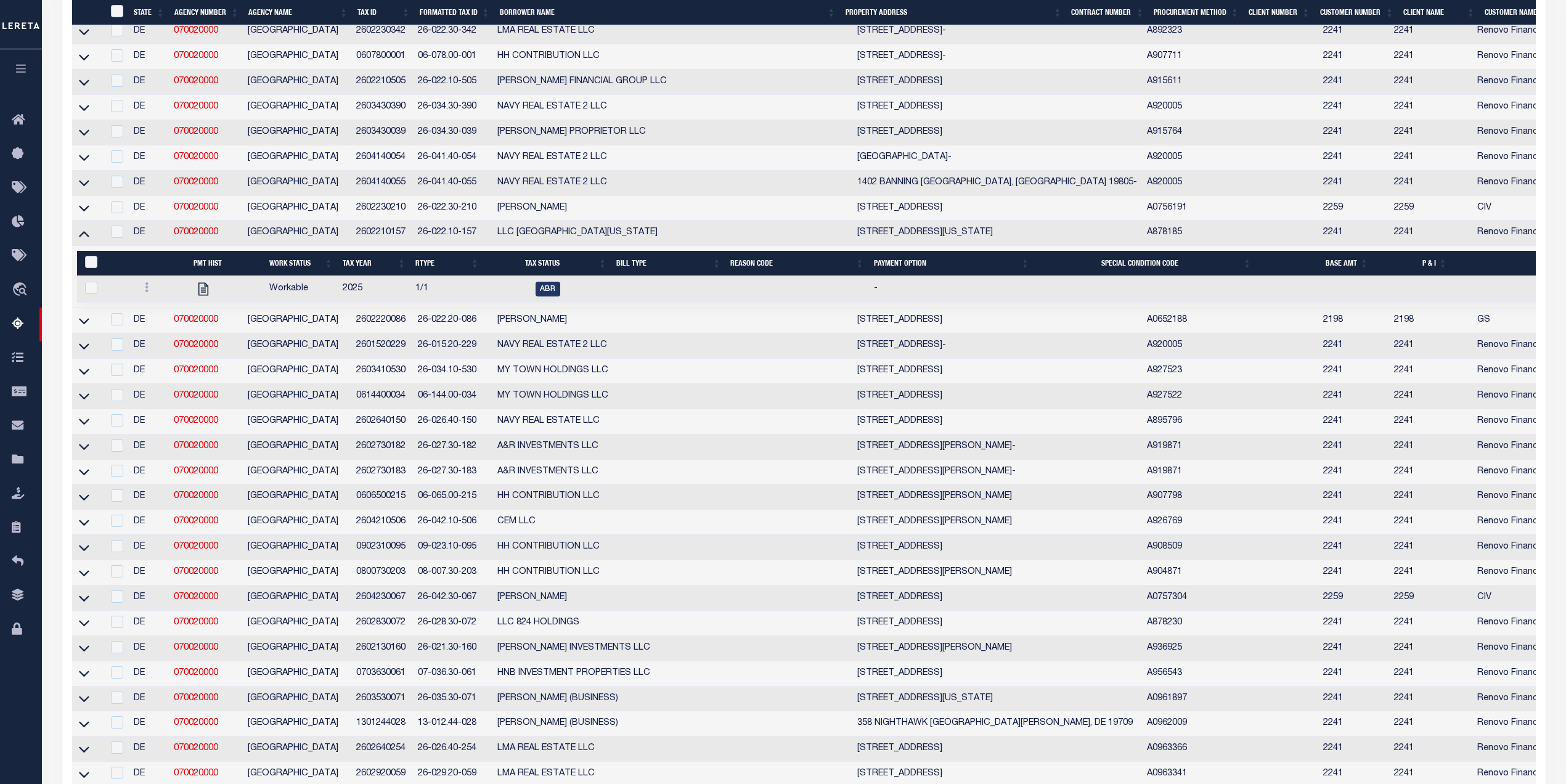
click at [86, 237] on icon at bounding box center [84, 234] width 11 height 6
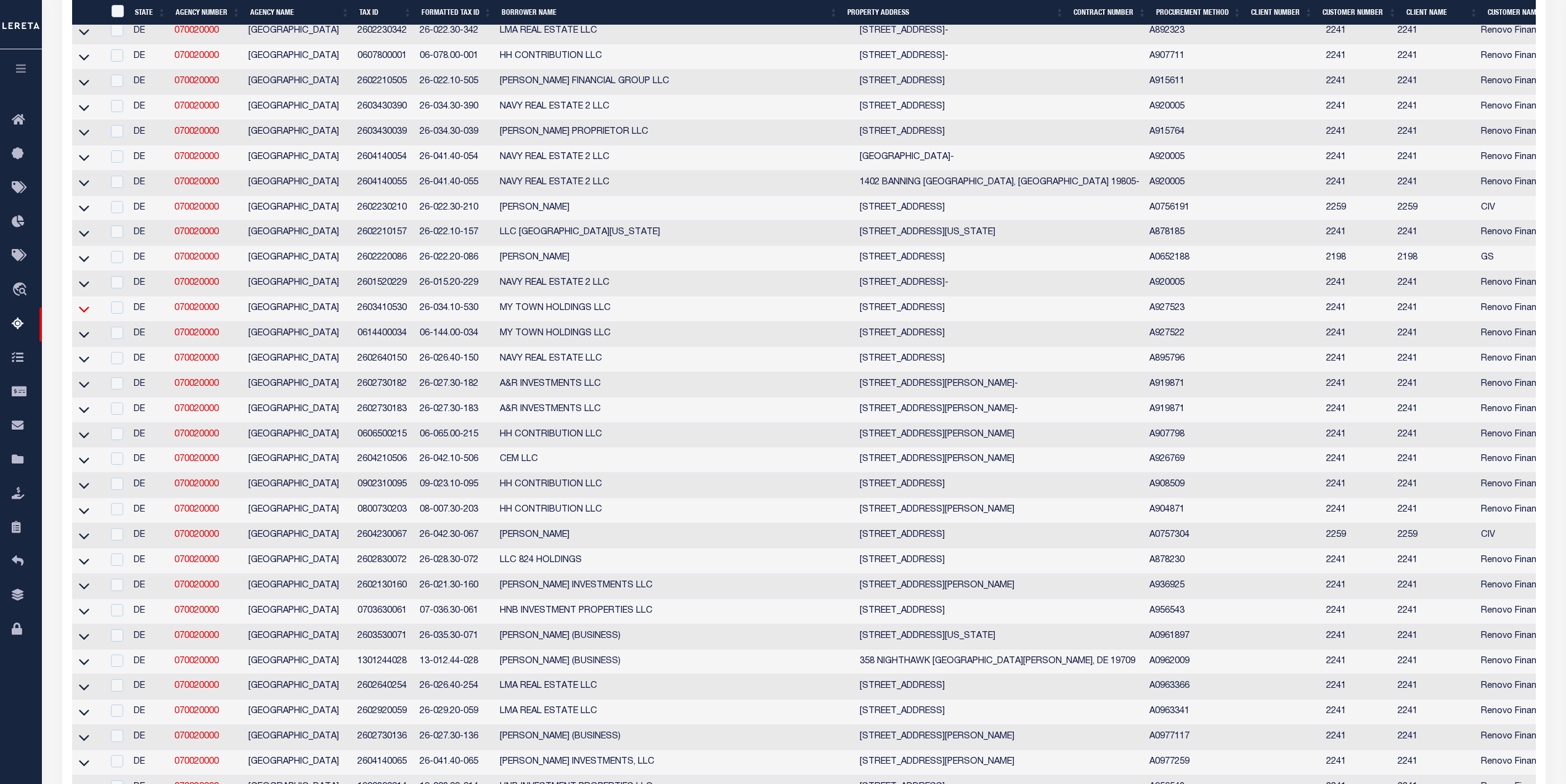
click at [83, 316] on icon at bounding box center [84, 309] width 11 height 13
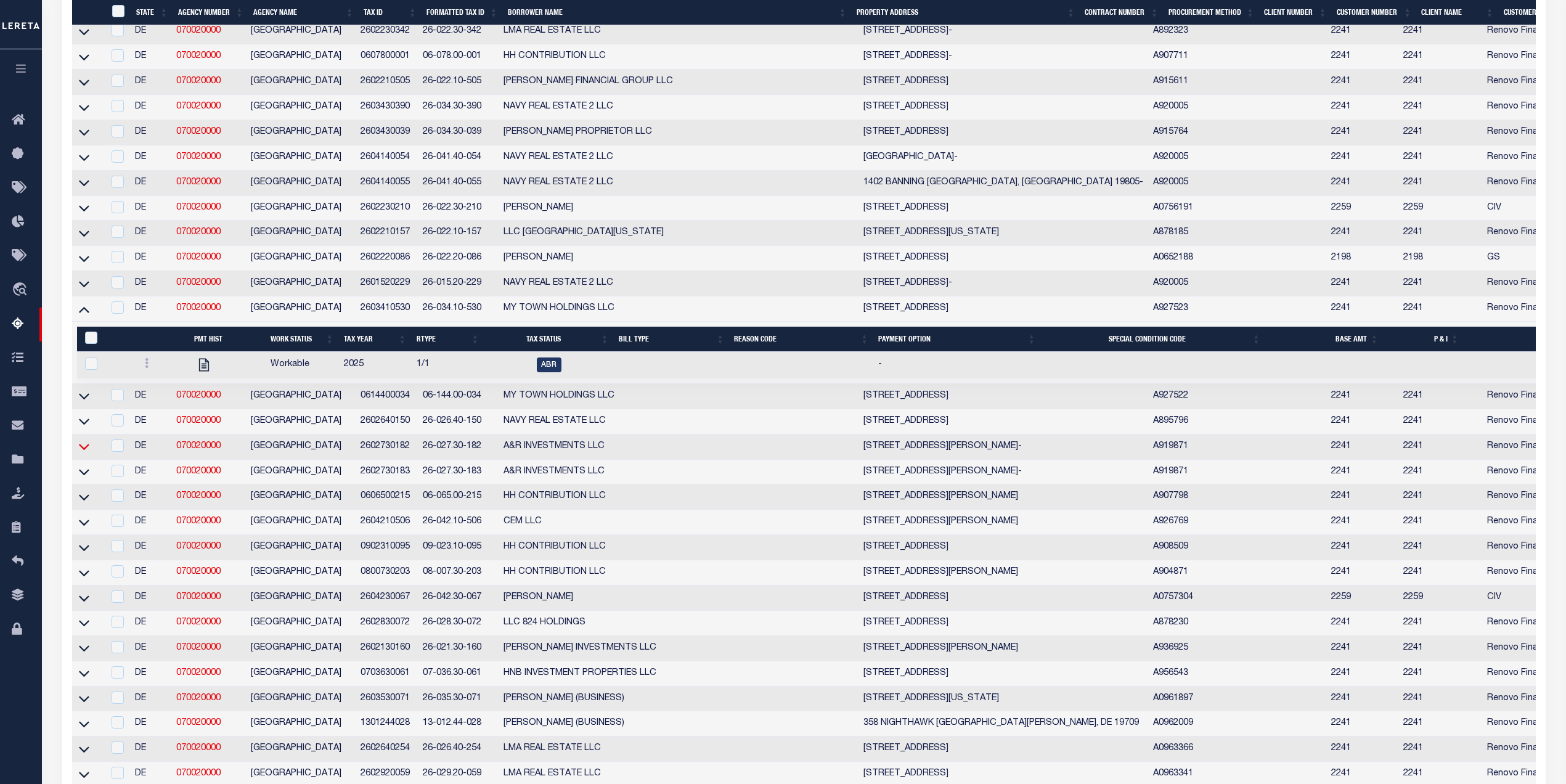
click at [81, 453] on icon at bounding box center [84, 446] width 11 height 13
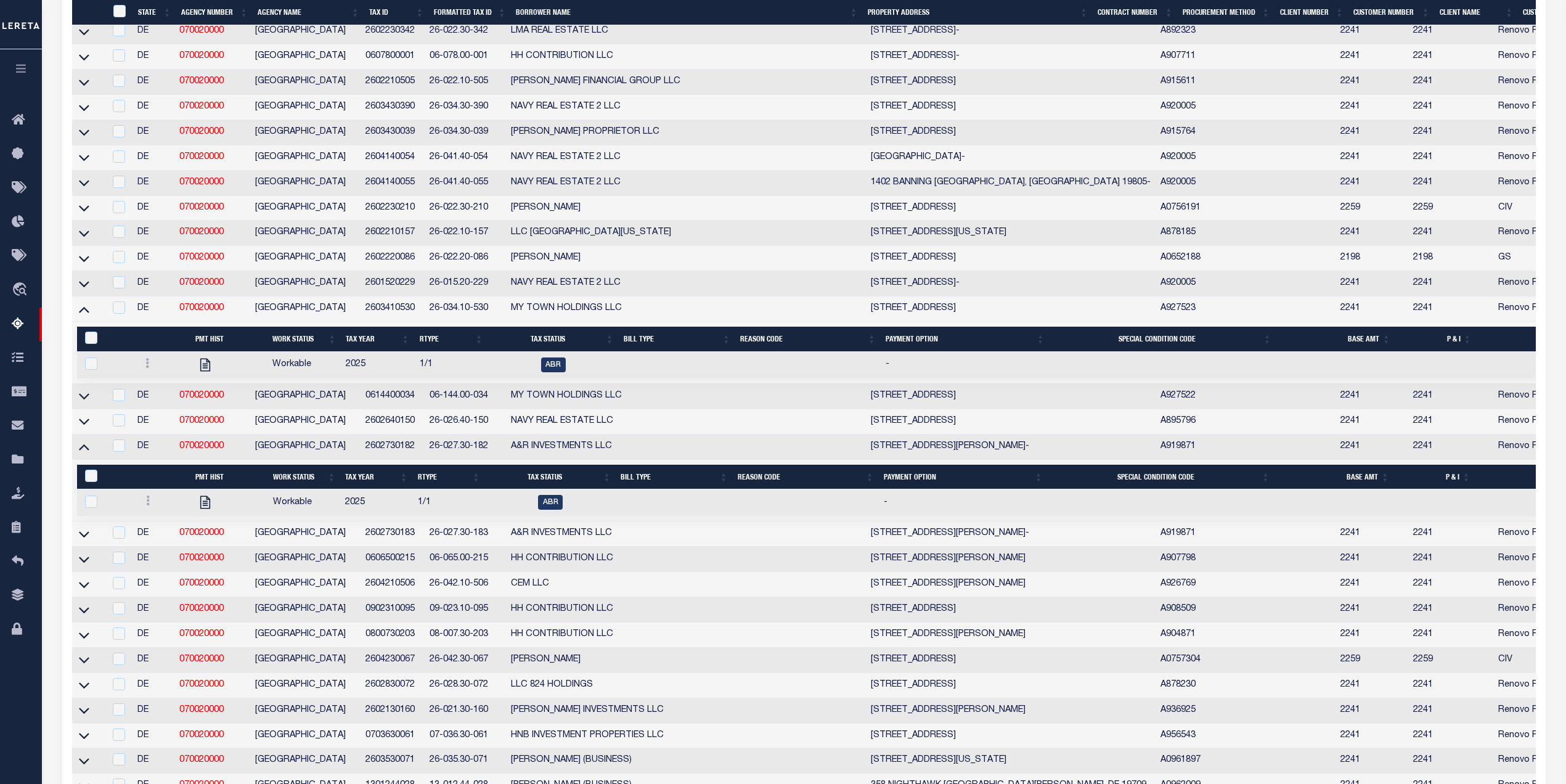
scroll to position [924, 0]
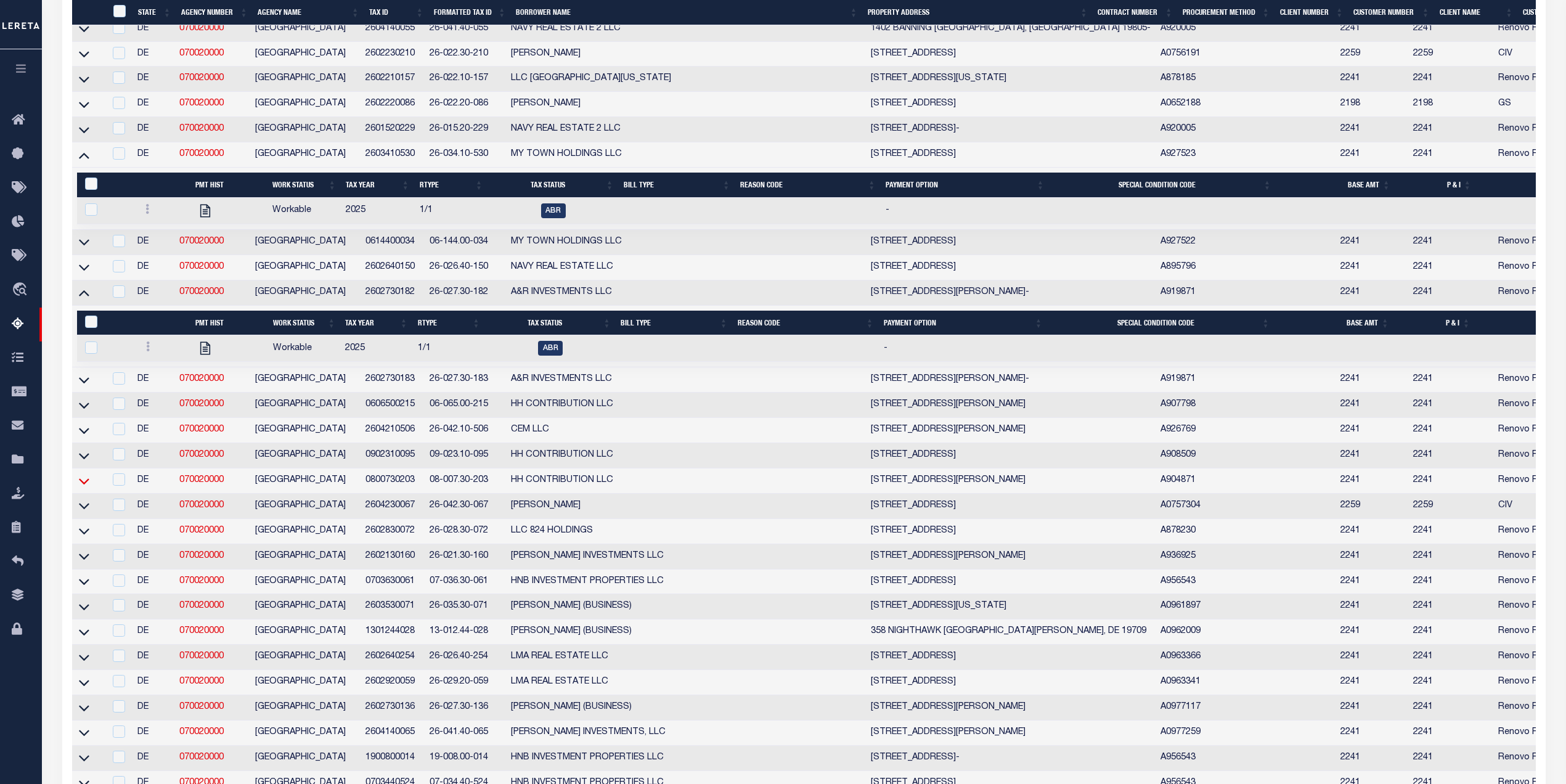
click at [86, 487] on icon at bounding box center [84, 481] width 11 height 13
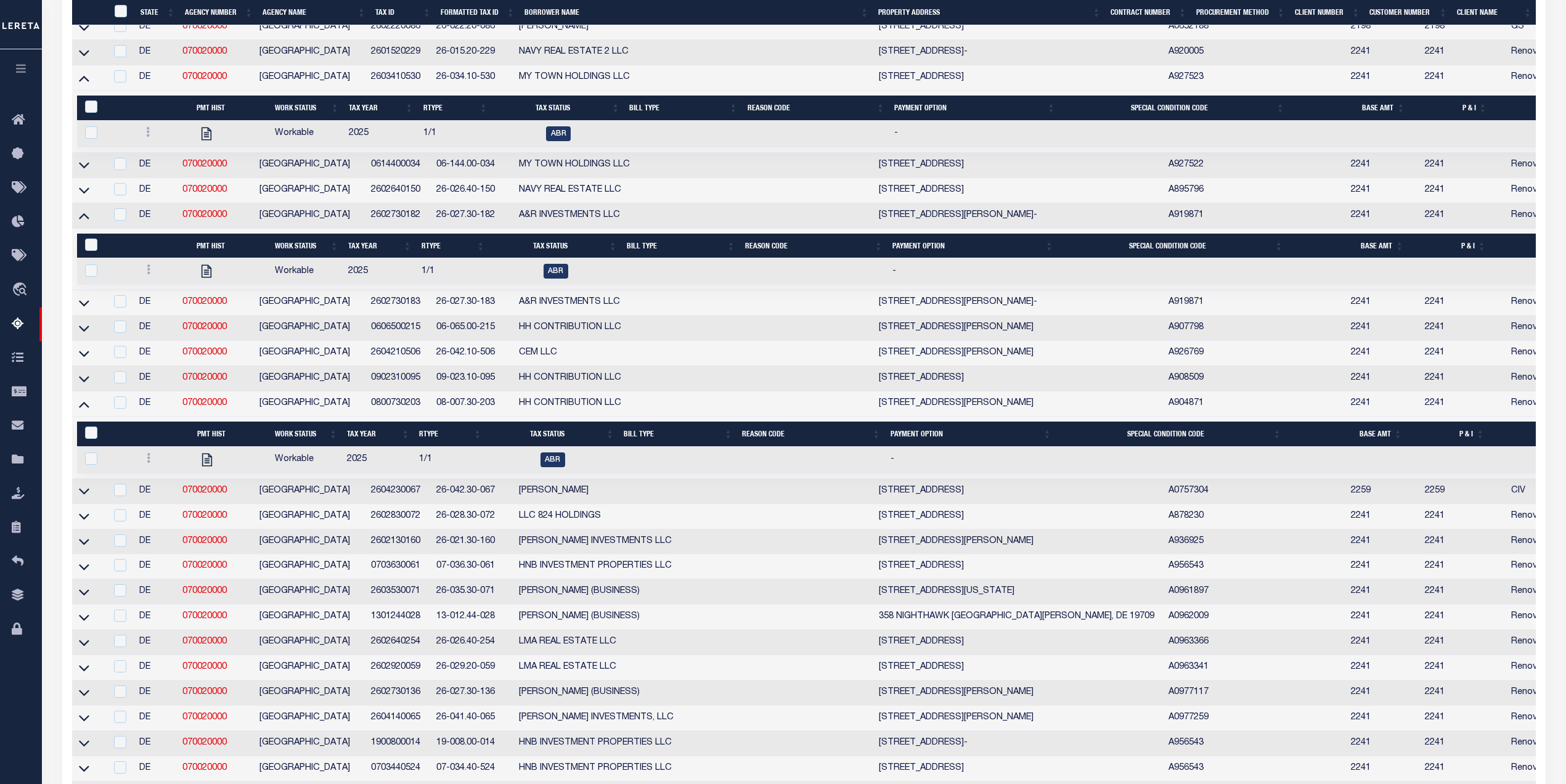
scroll to position [1180, 0]
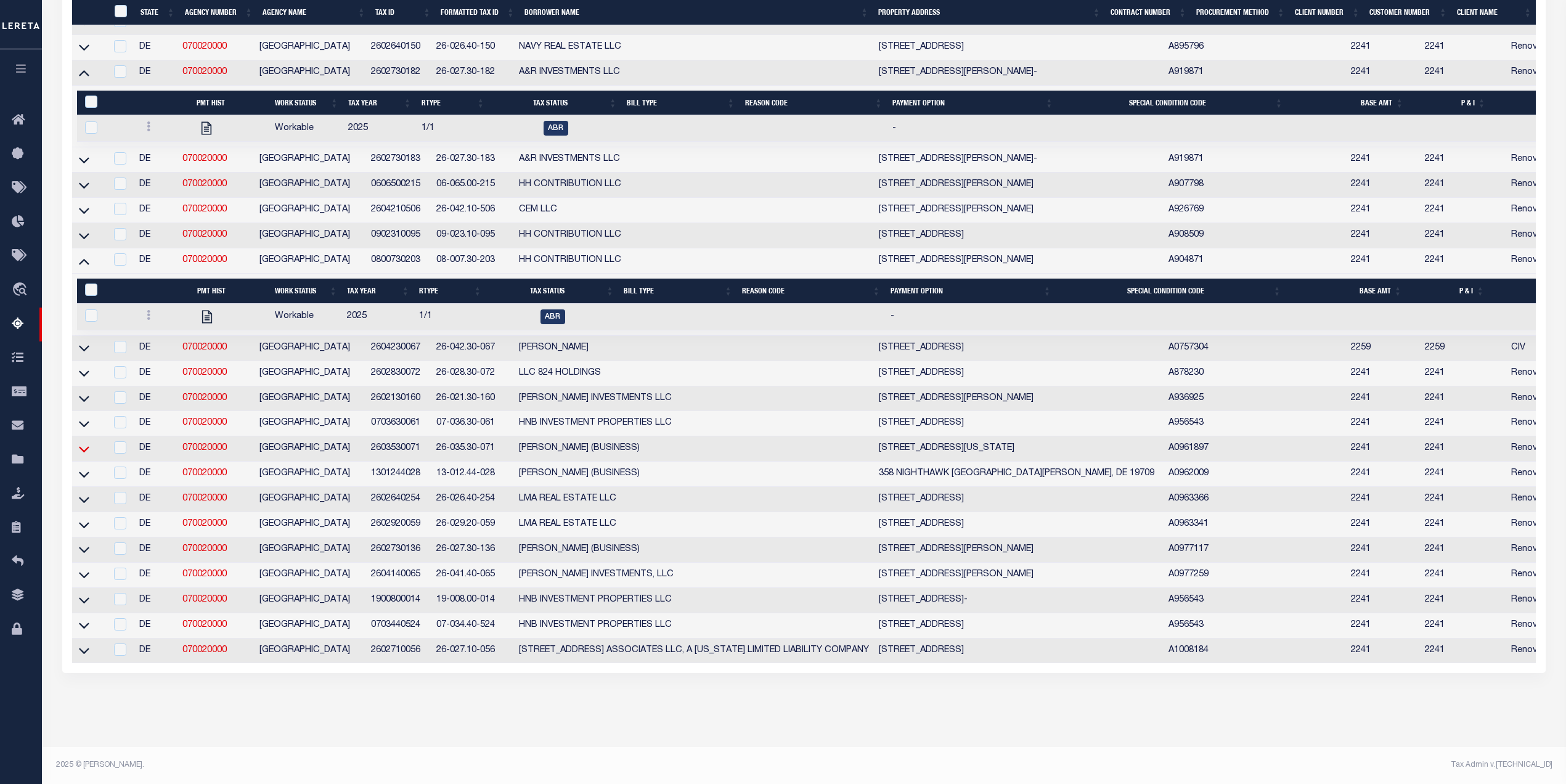
click at [86, 446] on icon at bounding box center [84, 449] width 11 height 6
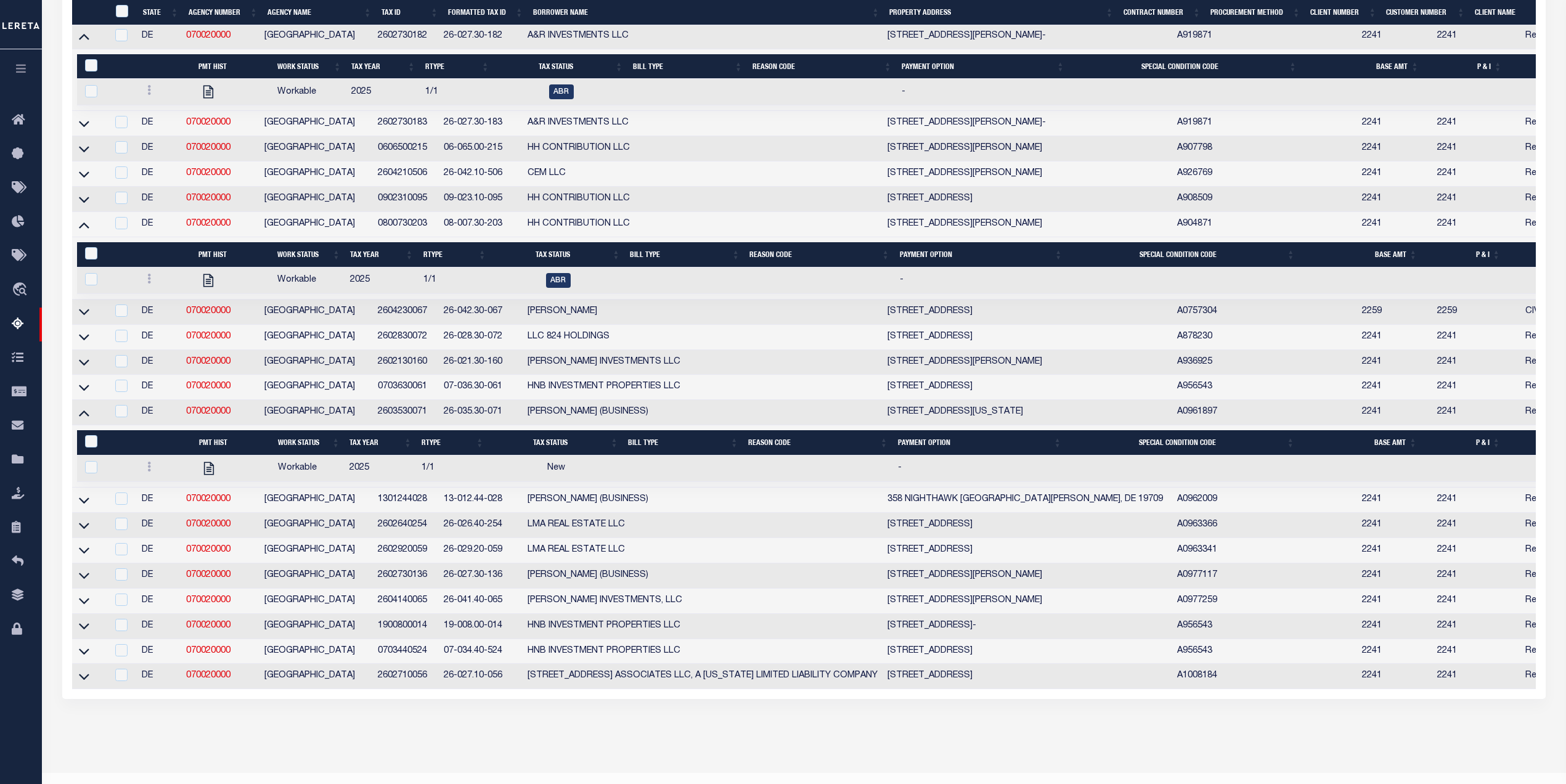
scroll to position [1155, 0]
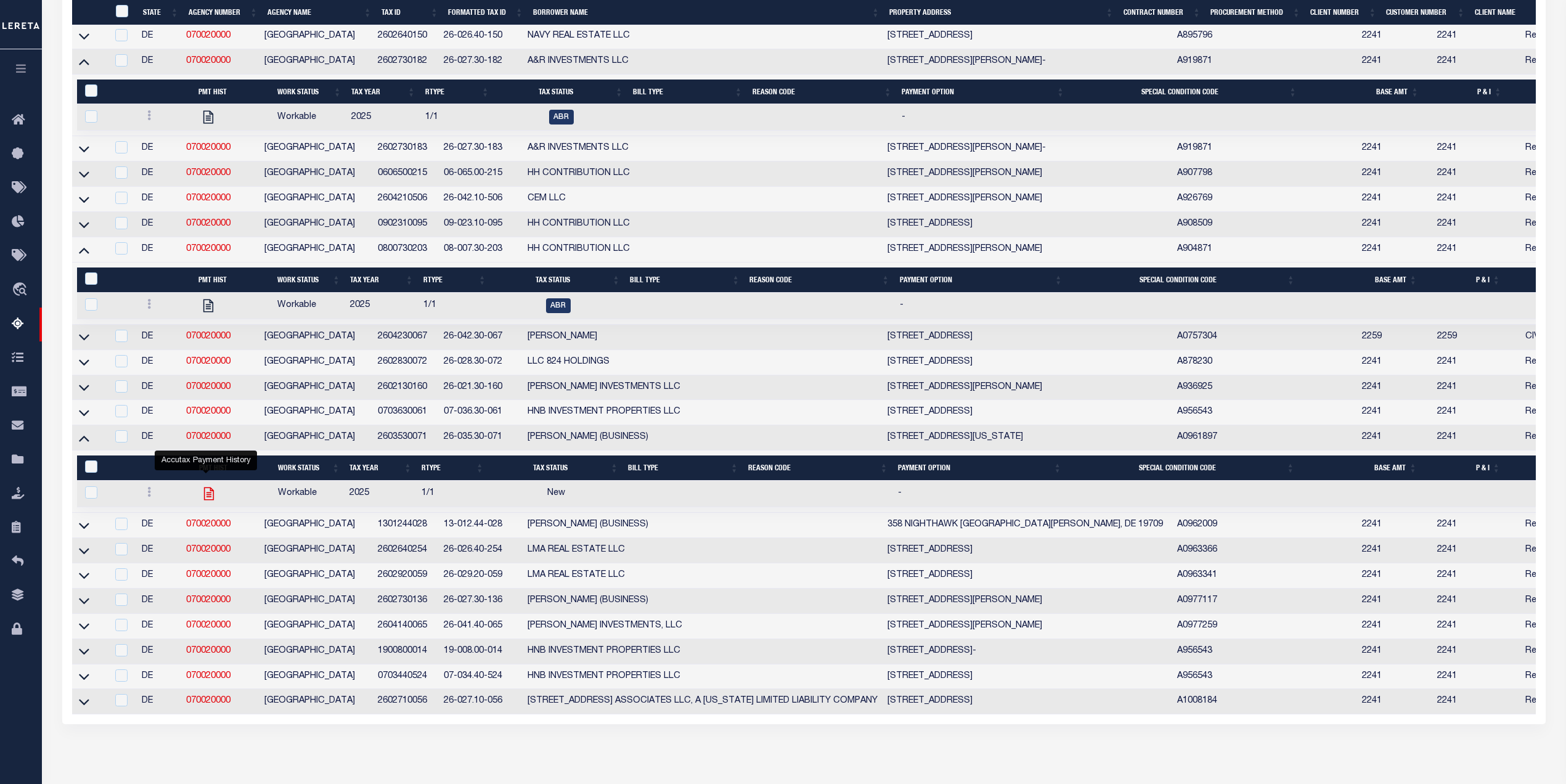
click at [206, 500] on icon "" at bounding box center [208, 494] width 10 height 13
checkbox input "true"
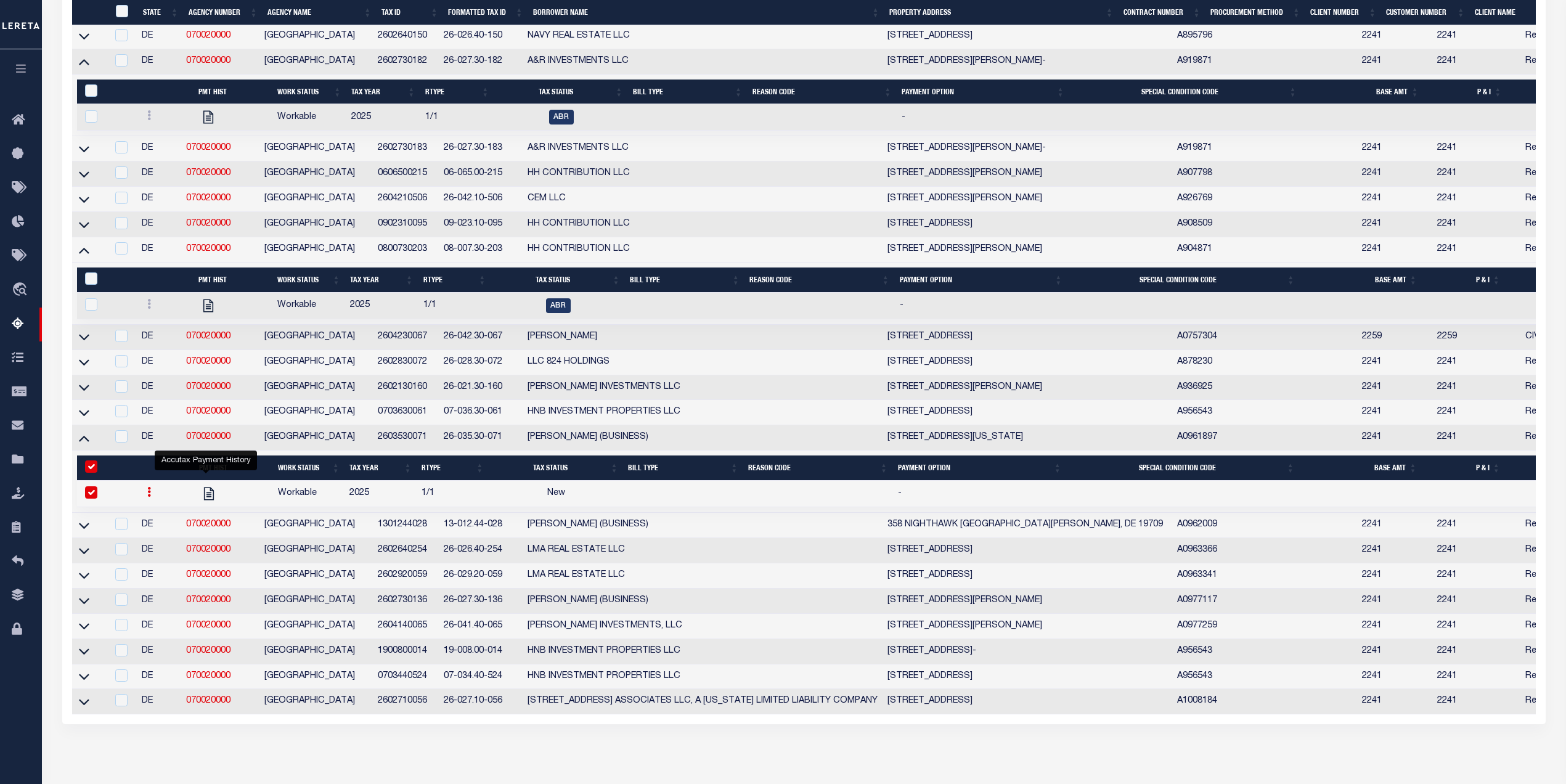
drag, startPoint x: 86, startPoint y: 571, endPoint x: 167, endPoint y: 560, distance: 81.7
click at [86, 557] on icon at bounding box center [84, 550] width 11 height 13
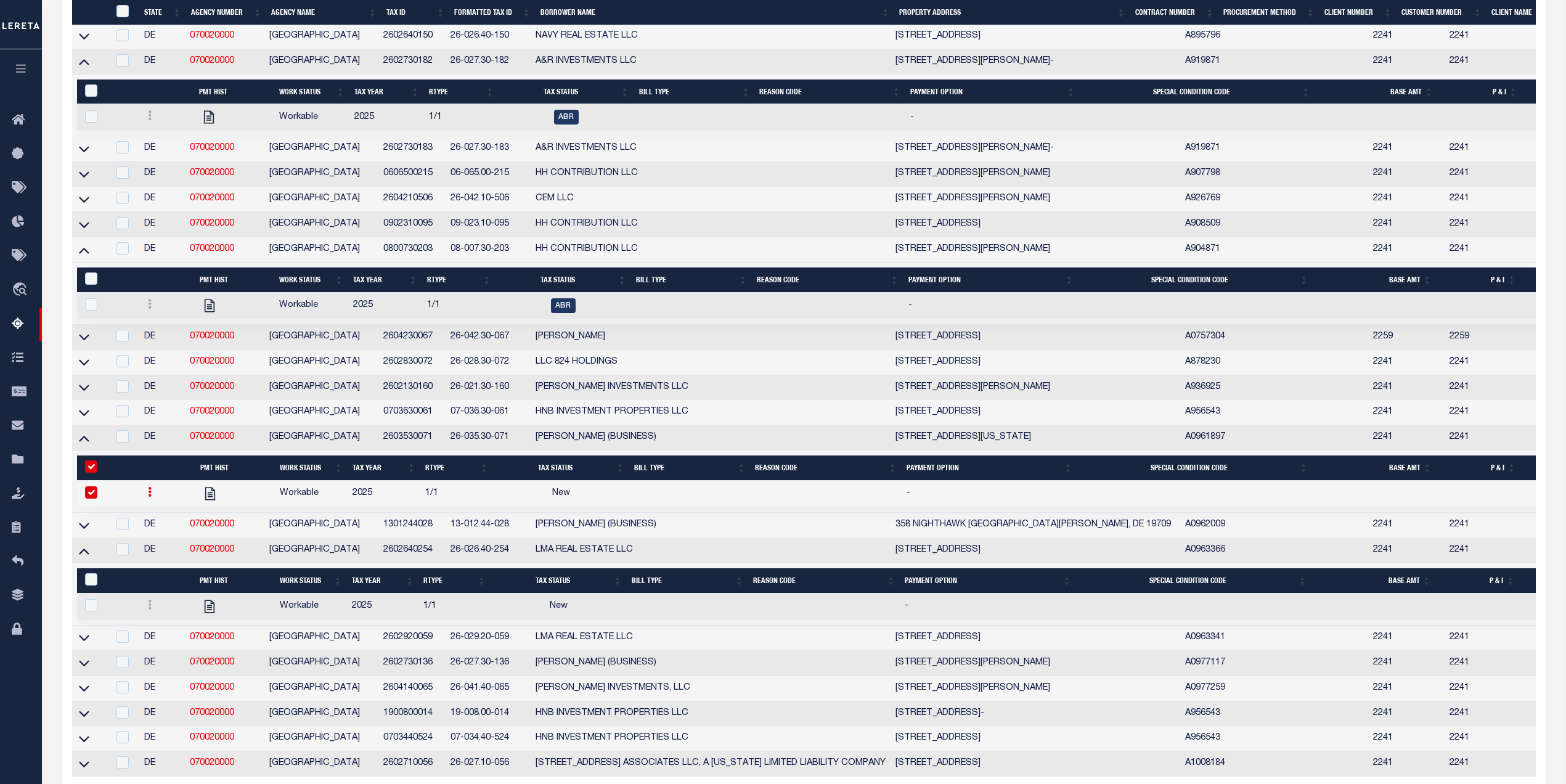
scroll to position [1306, 0]
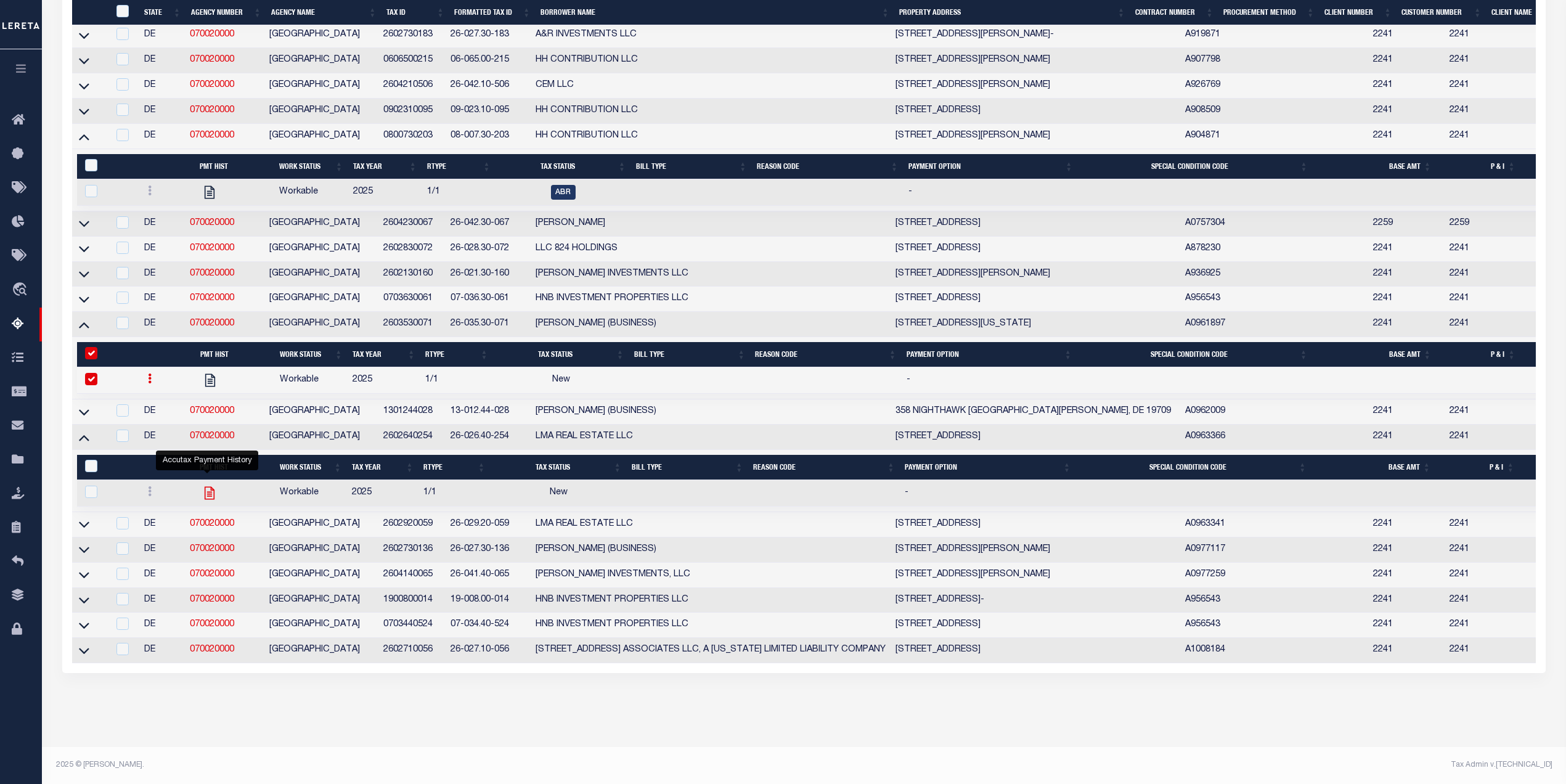
click at [207, 485] on icon "" at bounding box center [209, 493] width 16 height 16
checkbox input "true"
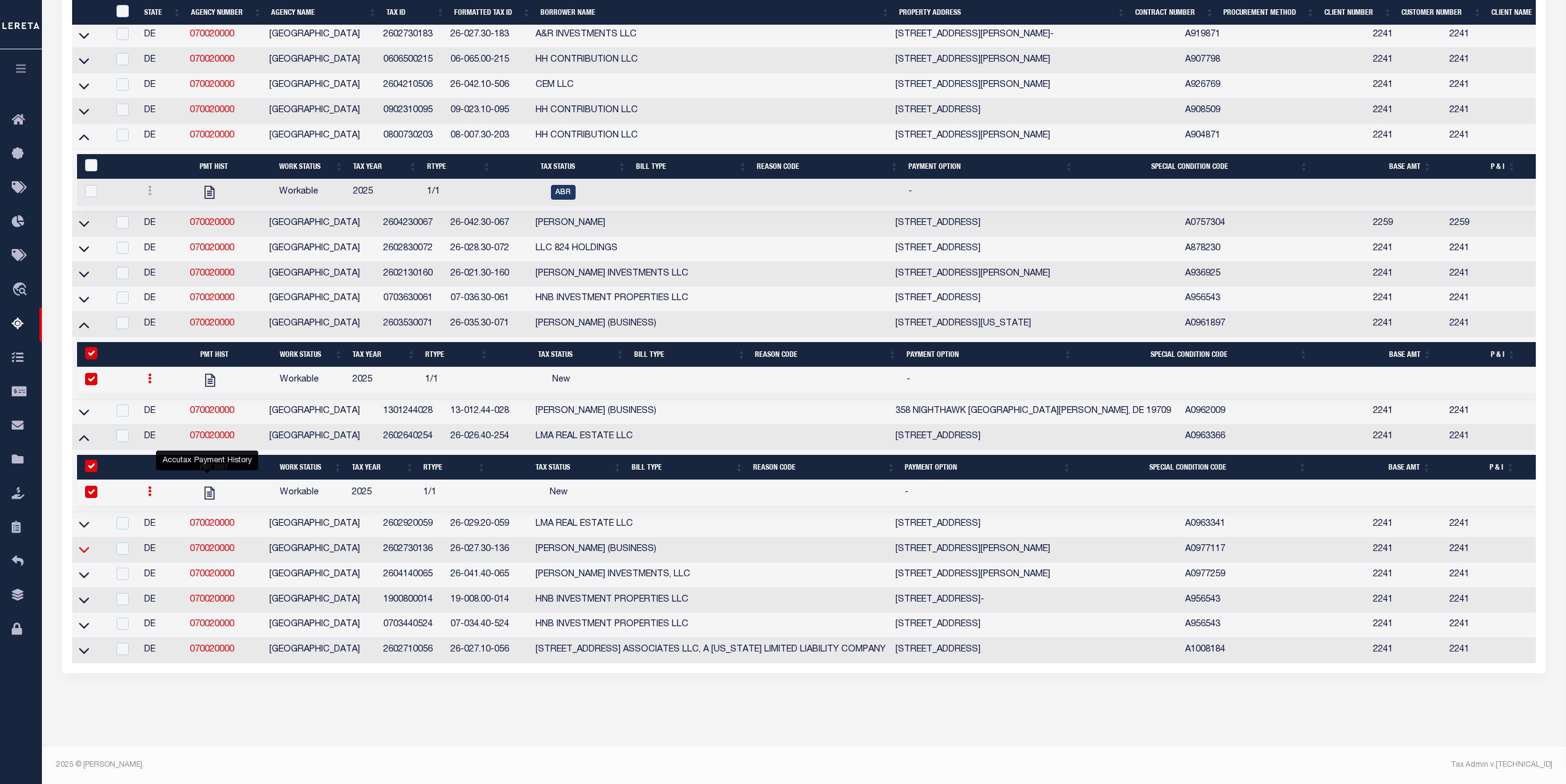
click at [88, 556] on icon at bounding box center [84, 549] width 11 height 13
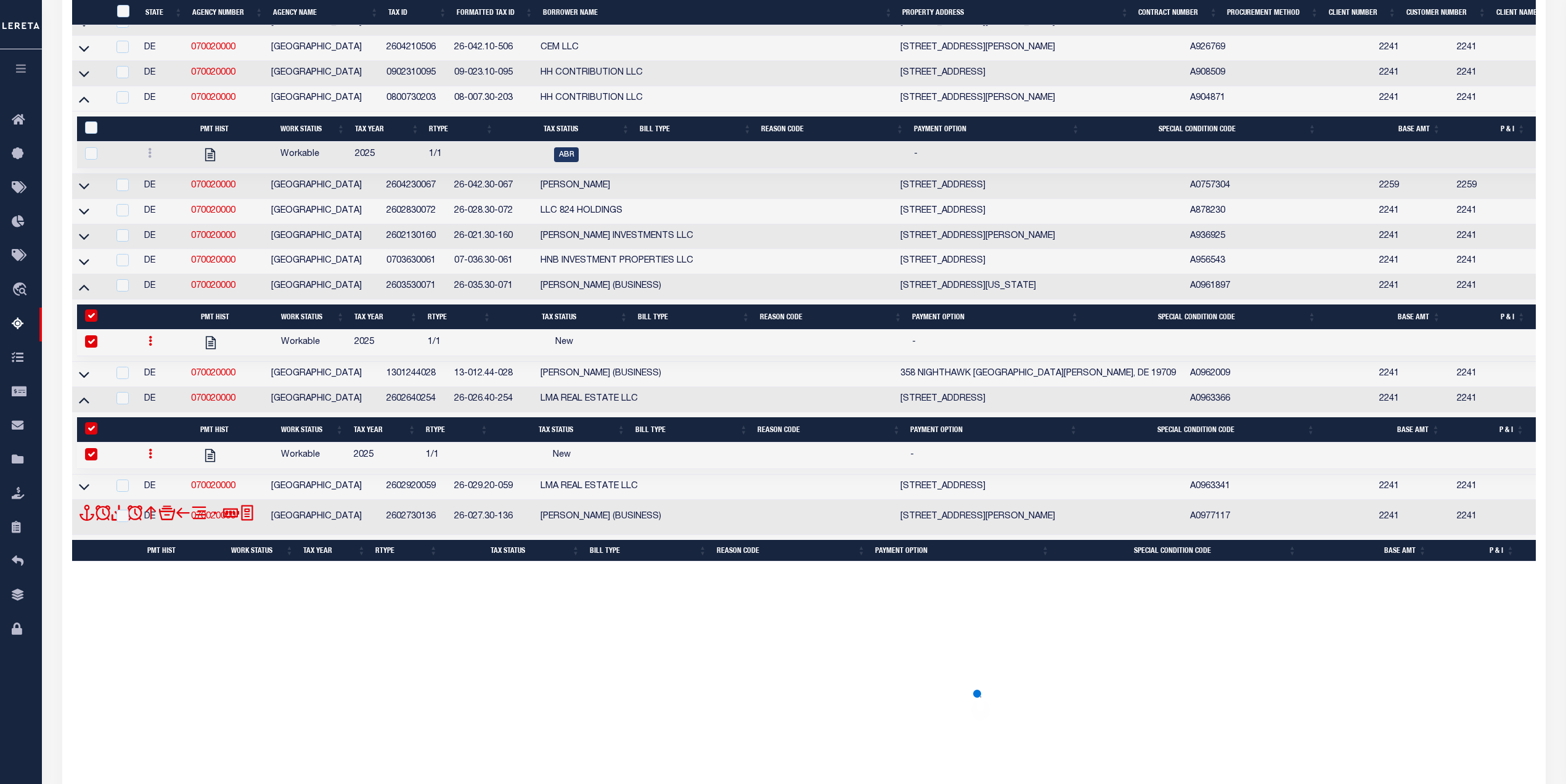
click at [80, 529] on span at bounding box center [87, 517] width 16 height 24
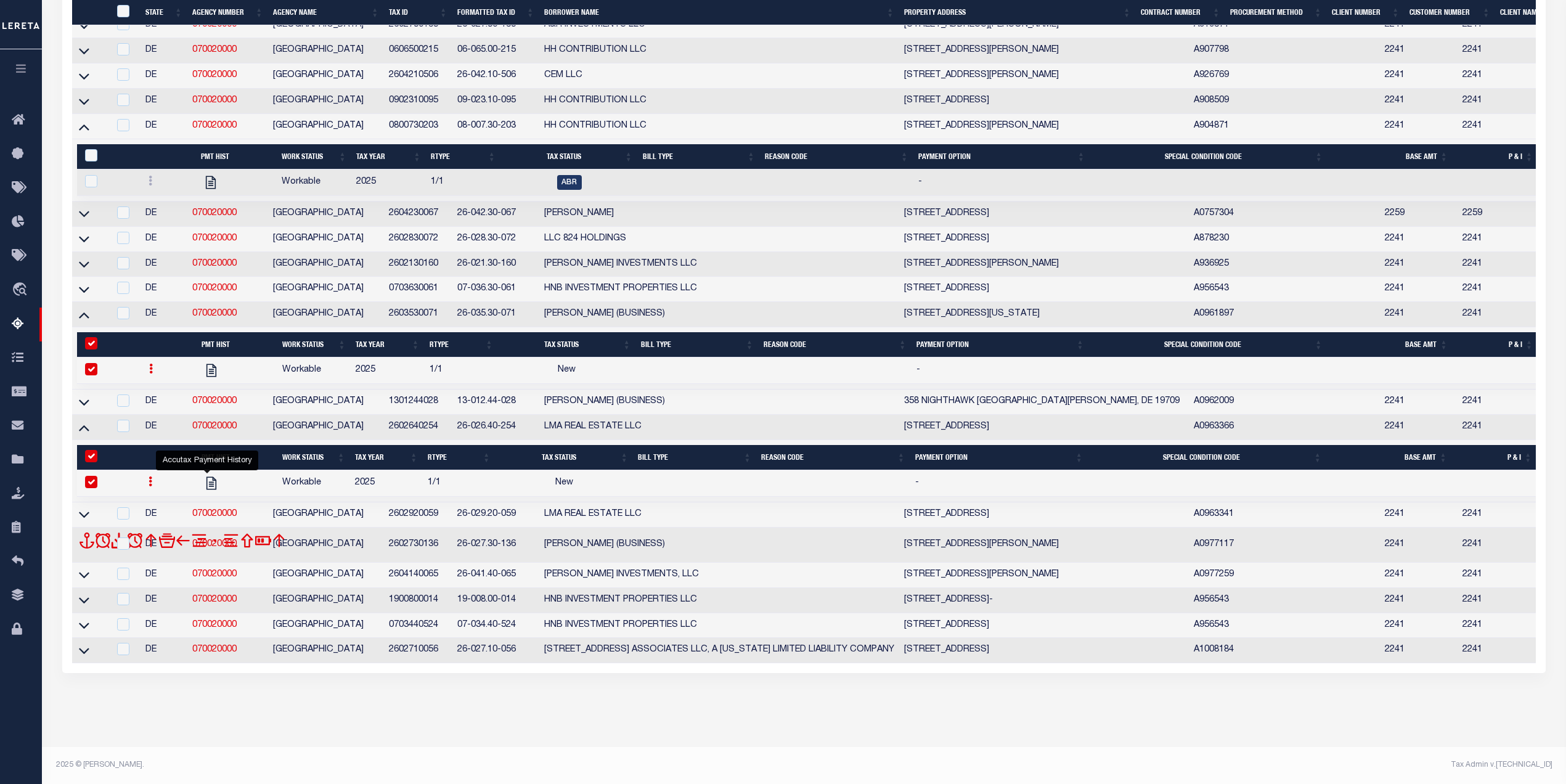
scroll to position [1281, 0]
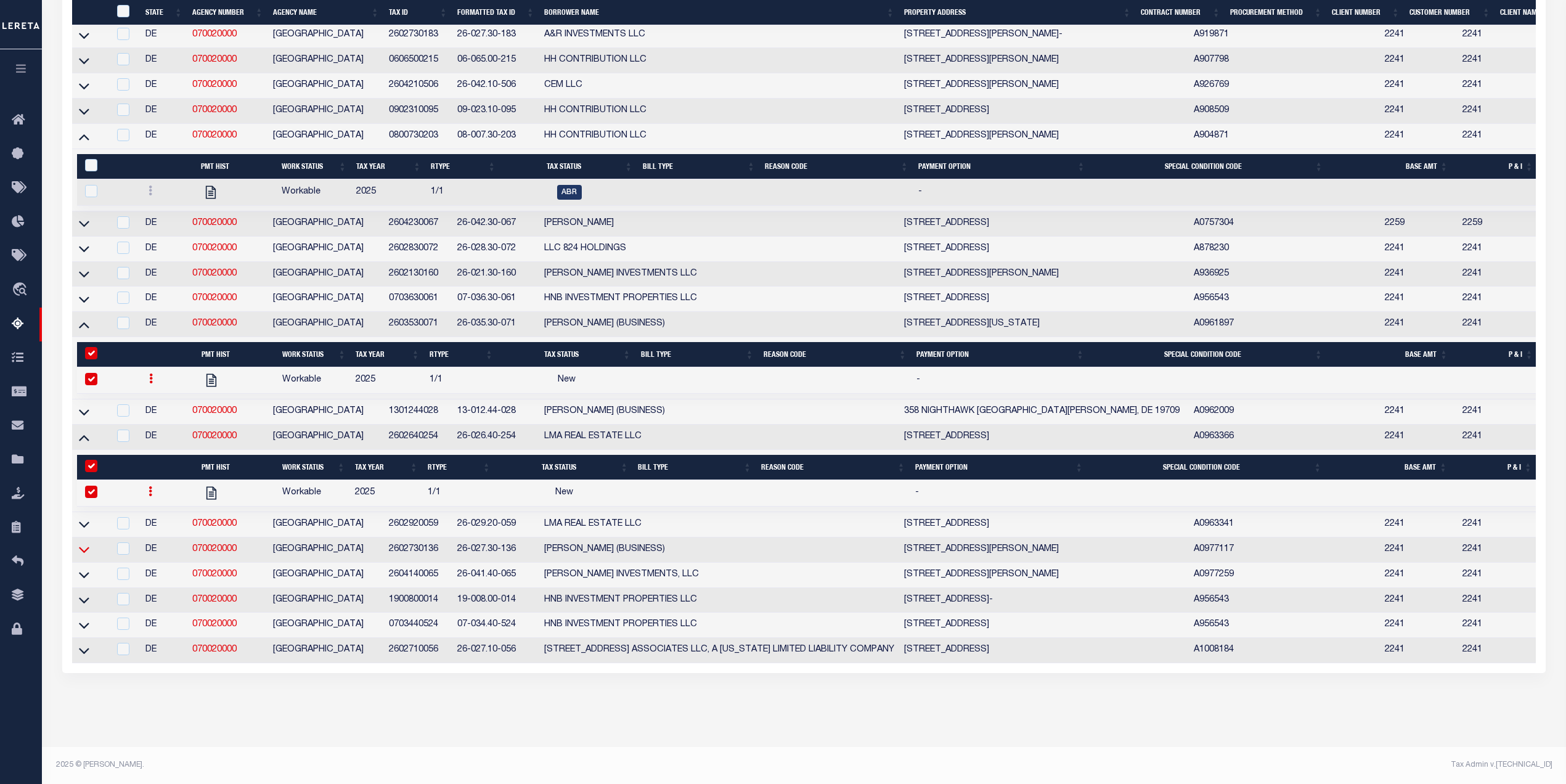
click at [86, 556] on icon at bounding box center [84, 549] width 11 height 13
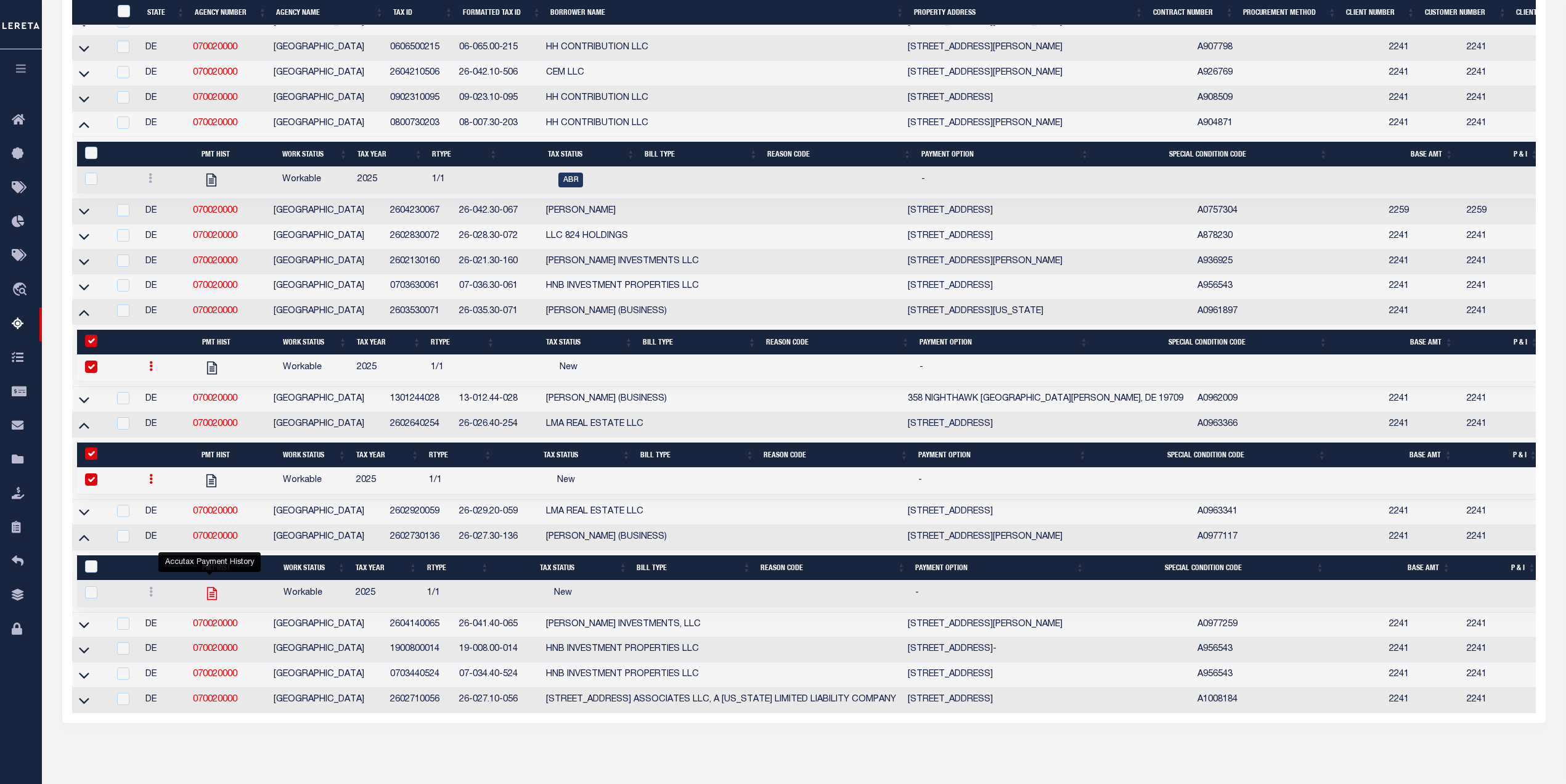
click at [214, 599] on icon "" at bounding box center [211, 592] width 10 height 13
checkbox input "true"
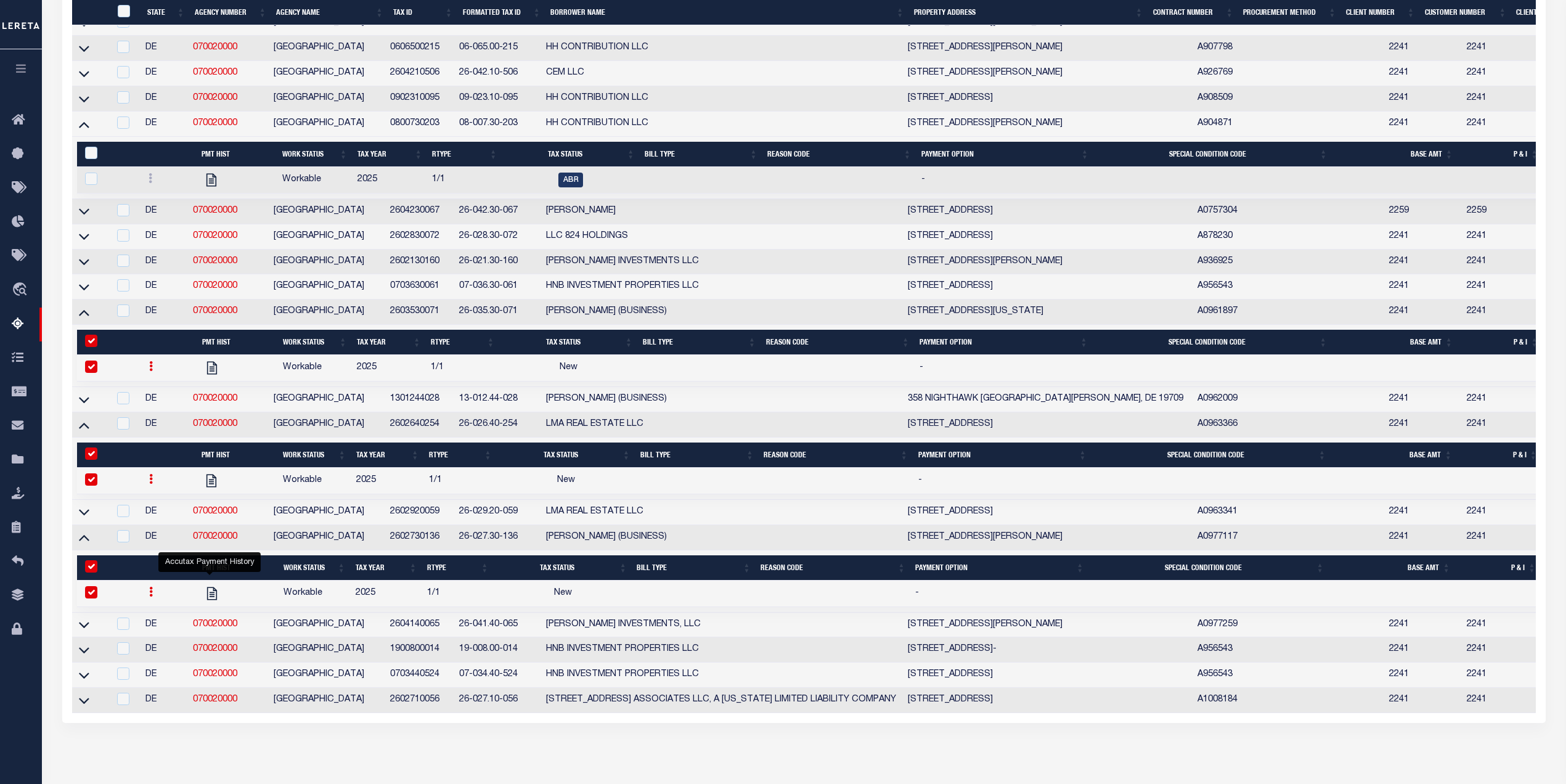
click at [84, 656] on icon at bounding box center [84, 649] width 11 height 13
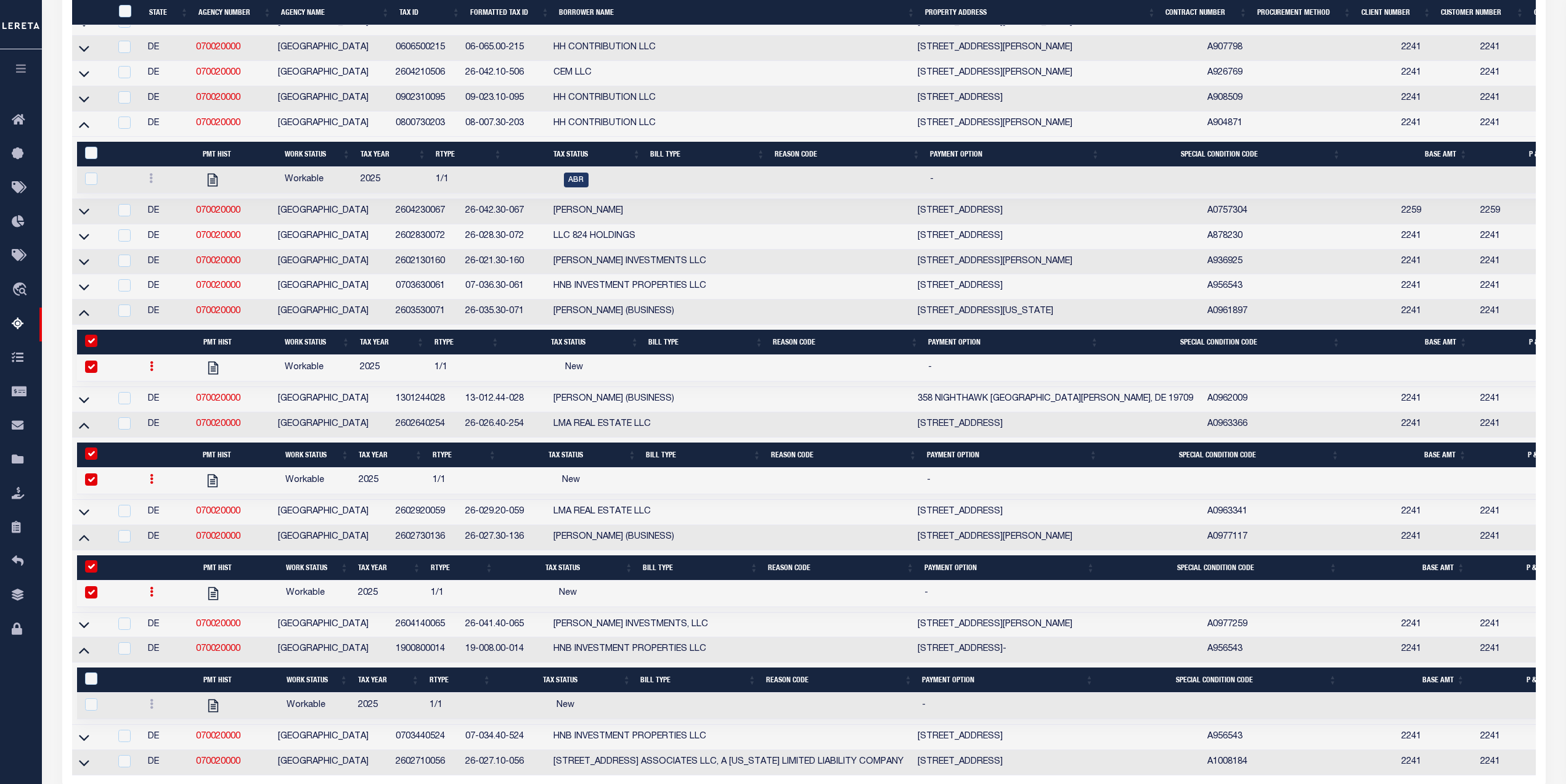
scroll to position [1344, 0]
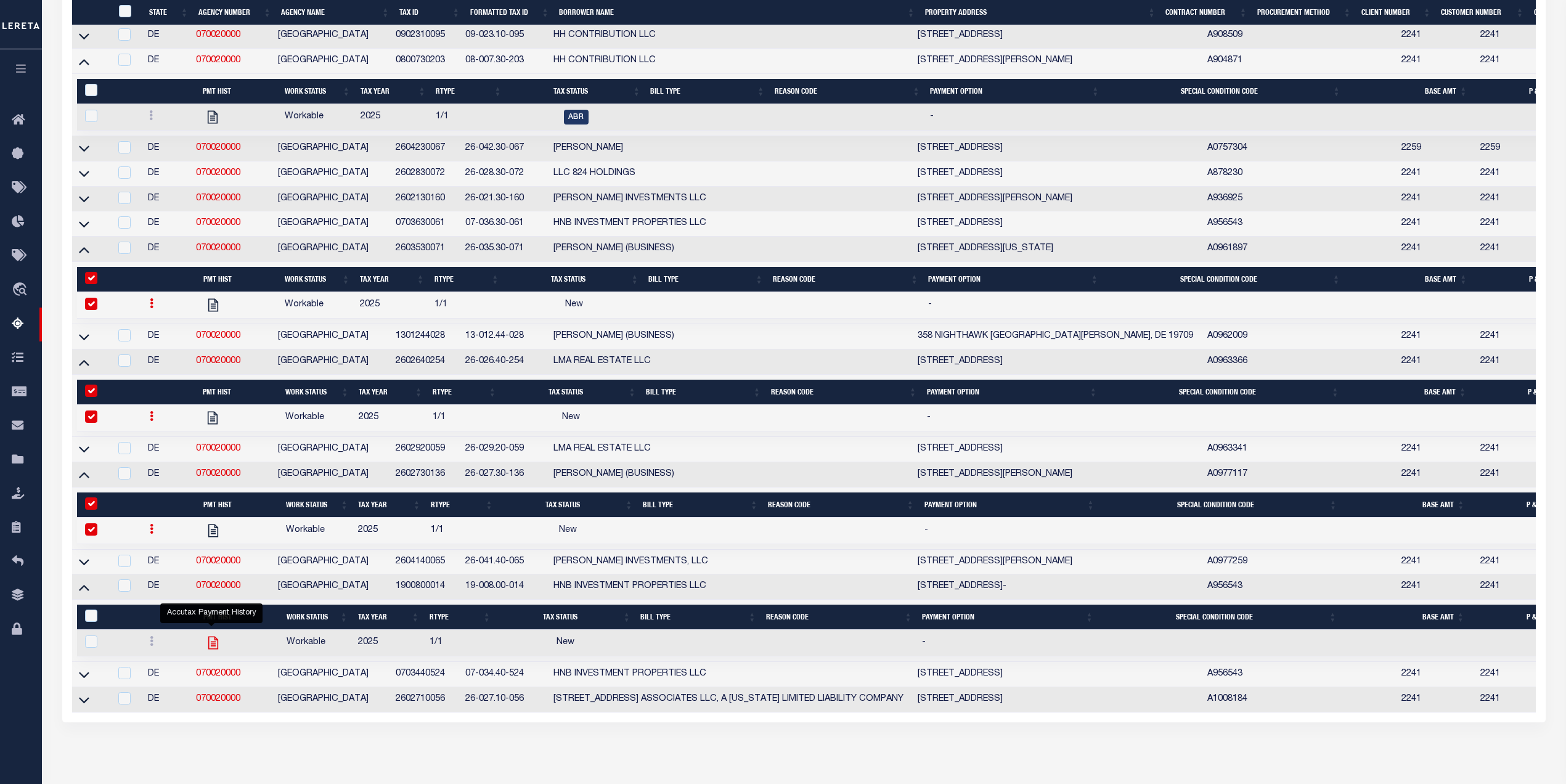
click at [214, 651] on icon "" at bounding box center [213, 643] width 16 height 16
checkbox input "true"
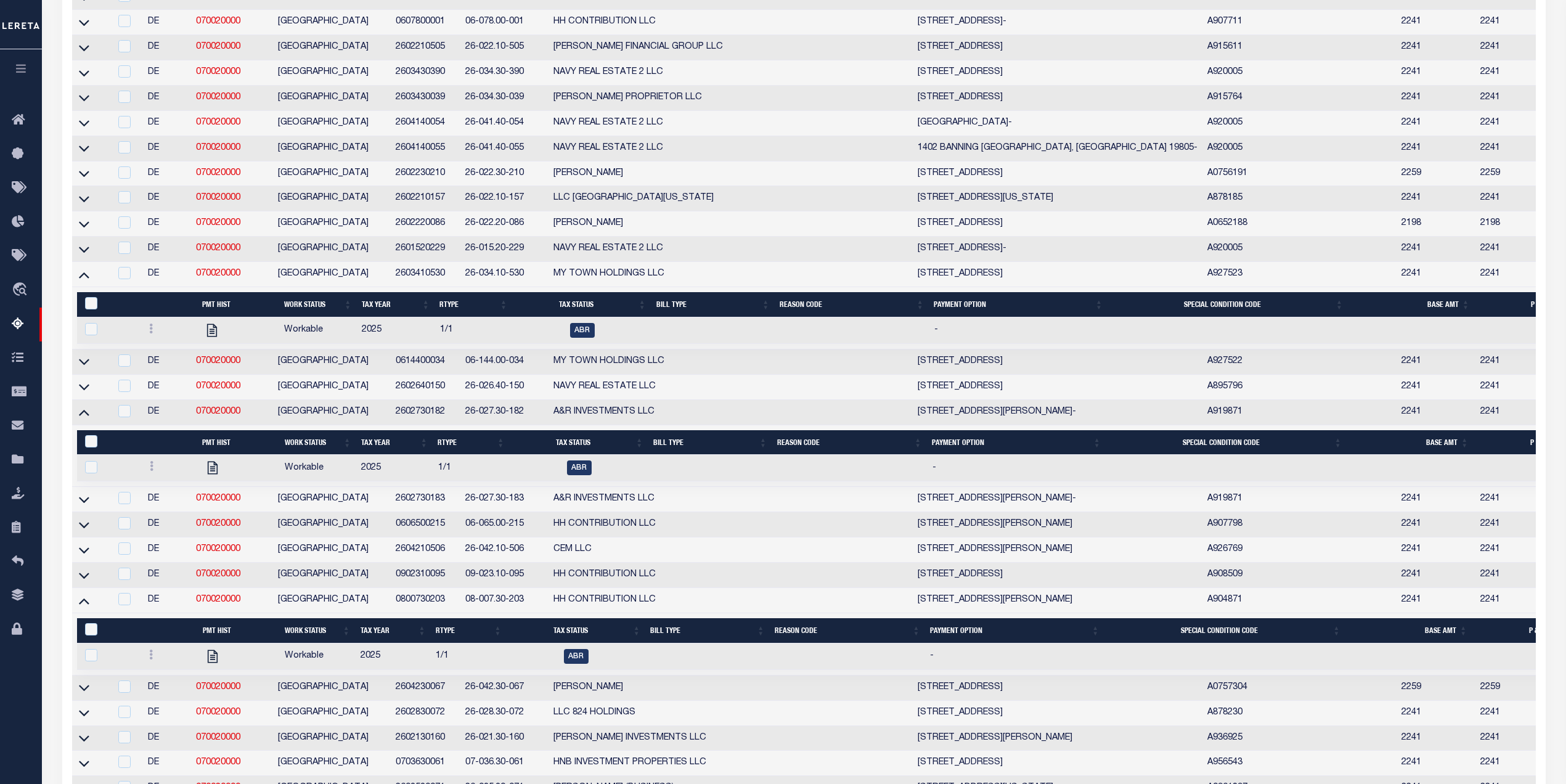
scroll to position [0, 0]
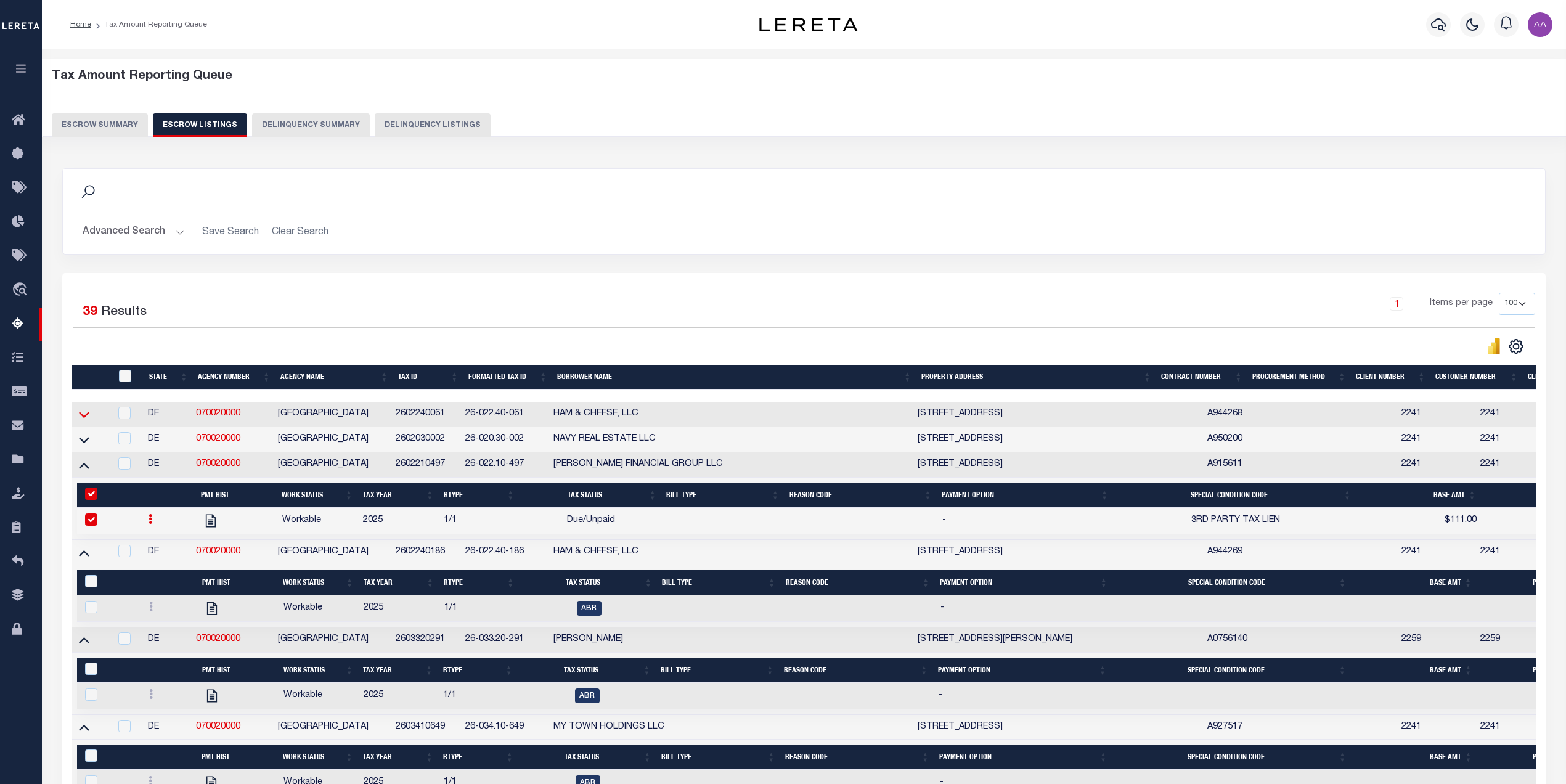
click at [80, 421] on icon at bounding box center [84, 414] width 11 height 13
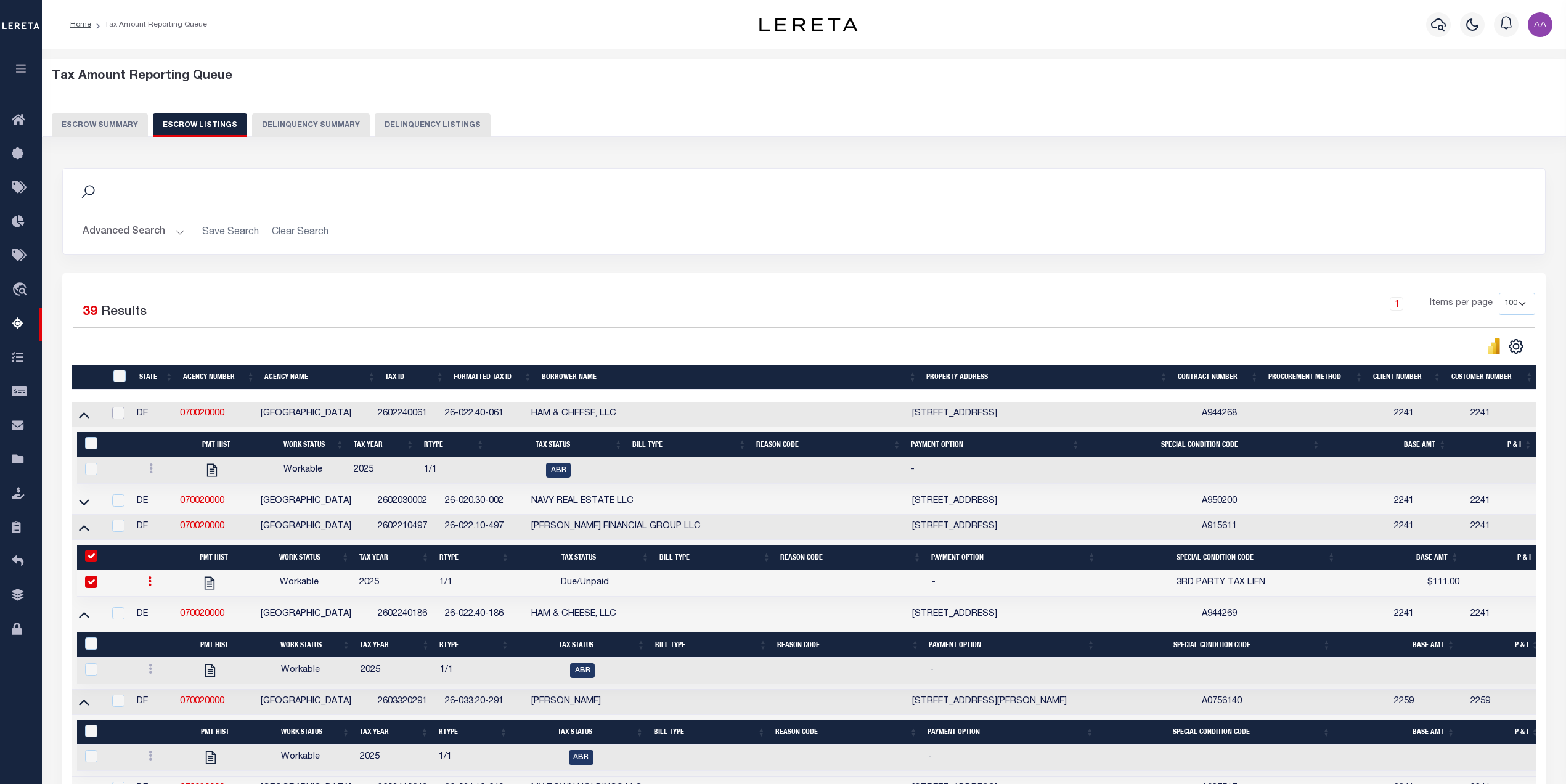
click at [119, 414] on input "checkbox" at bounding box center [118, 413] width 12 height 12
checkbox input "true"
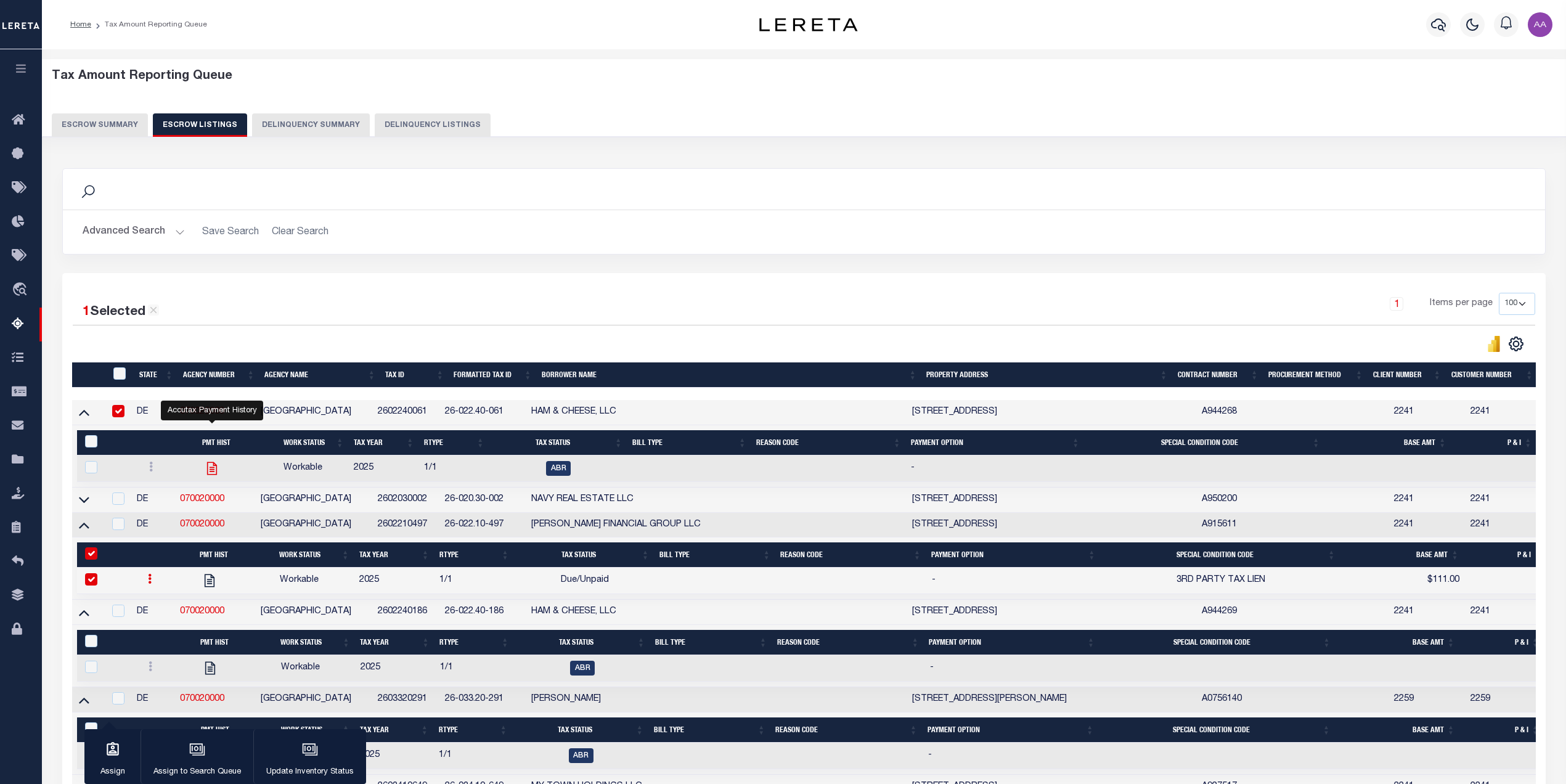
click at [214, 473] on icon "" at bounding box center [211, 468] width 16 height 16
checkbox input "true"
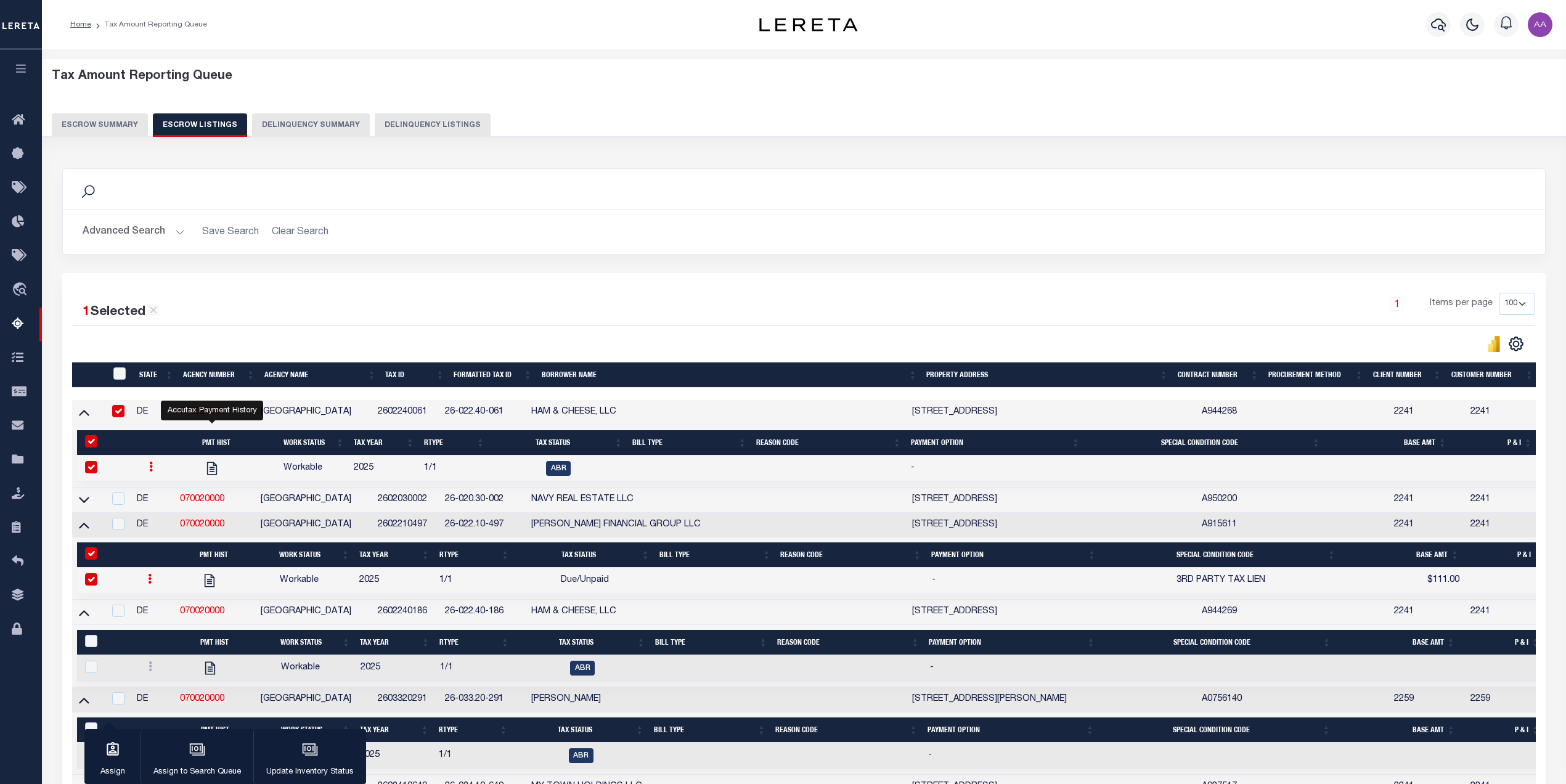
click at [93, 126] on button "Escrow Summary" at bounding box center [100, 125] width 96 height 24
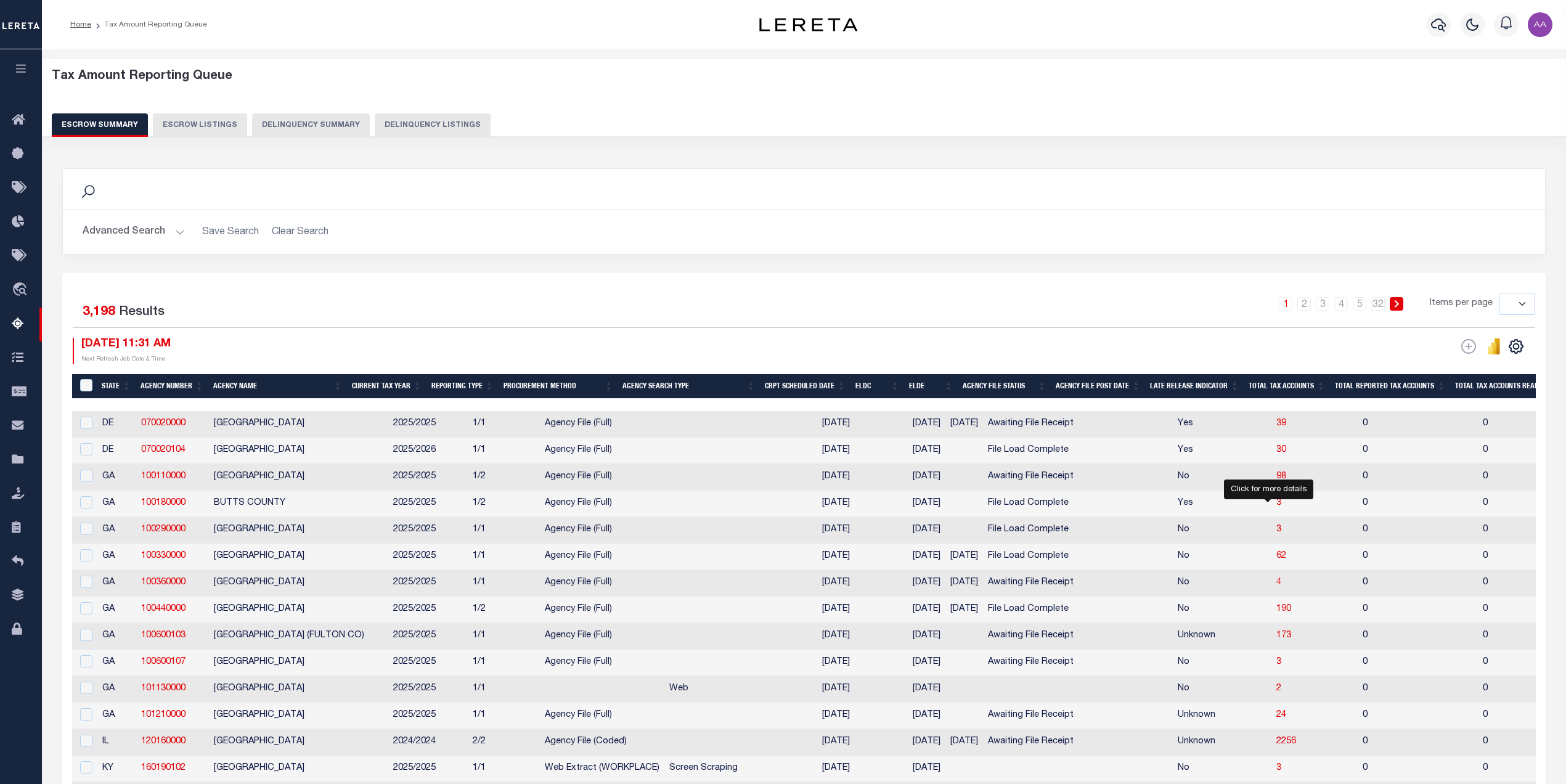
click at [1276, 586] on span "4" at bounding box center [1279, 582] width 5 height 8
select select "100"
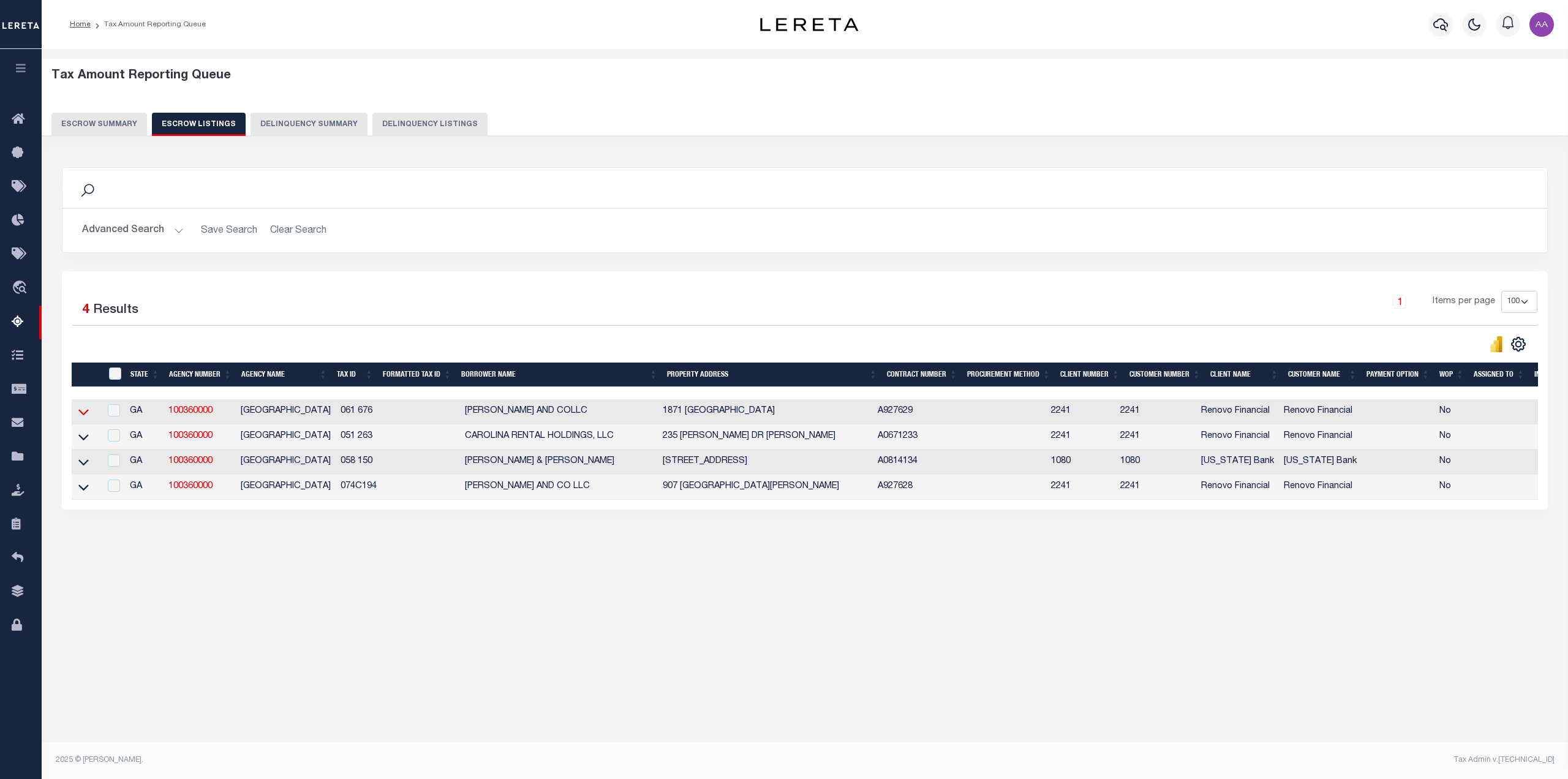
click at [86, 412] on icon at bounding box center [84, 411] width 11 height 13
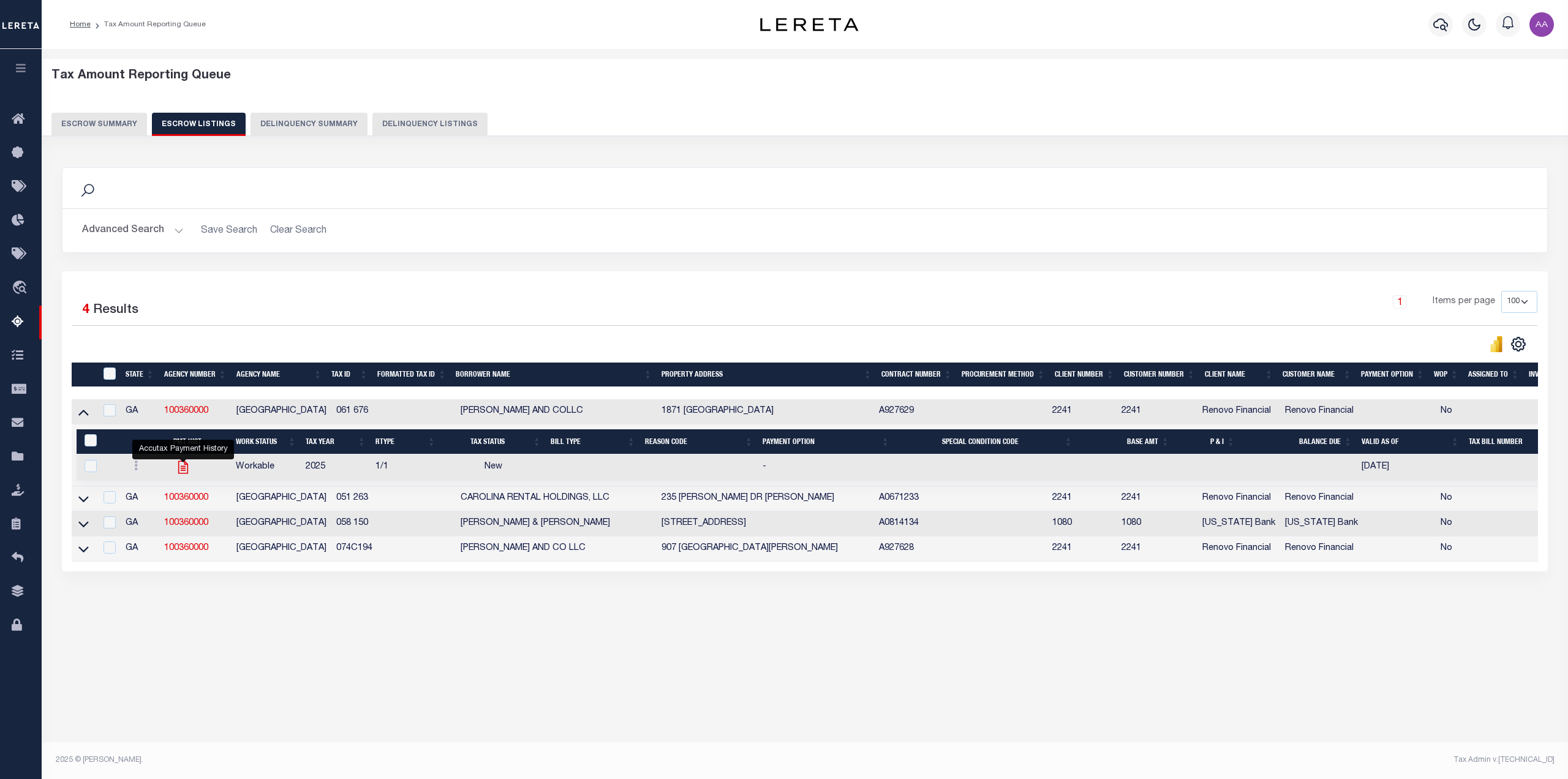
click at [181, 468] on icon "" at bounding box center [183, 467] width 16 height 16
checkbox input "true"
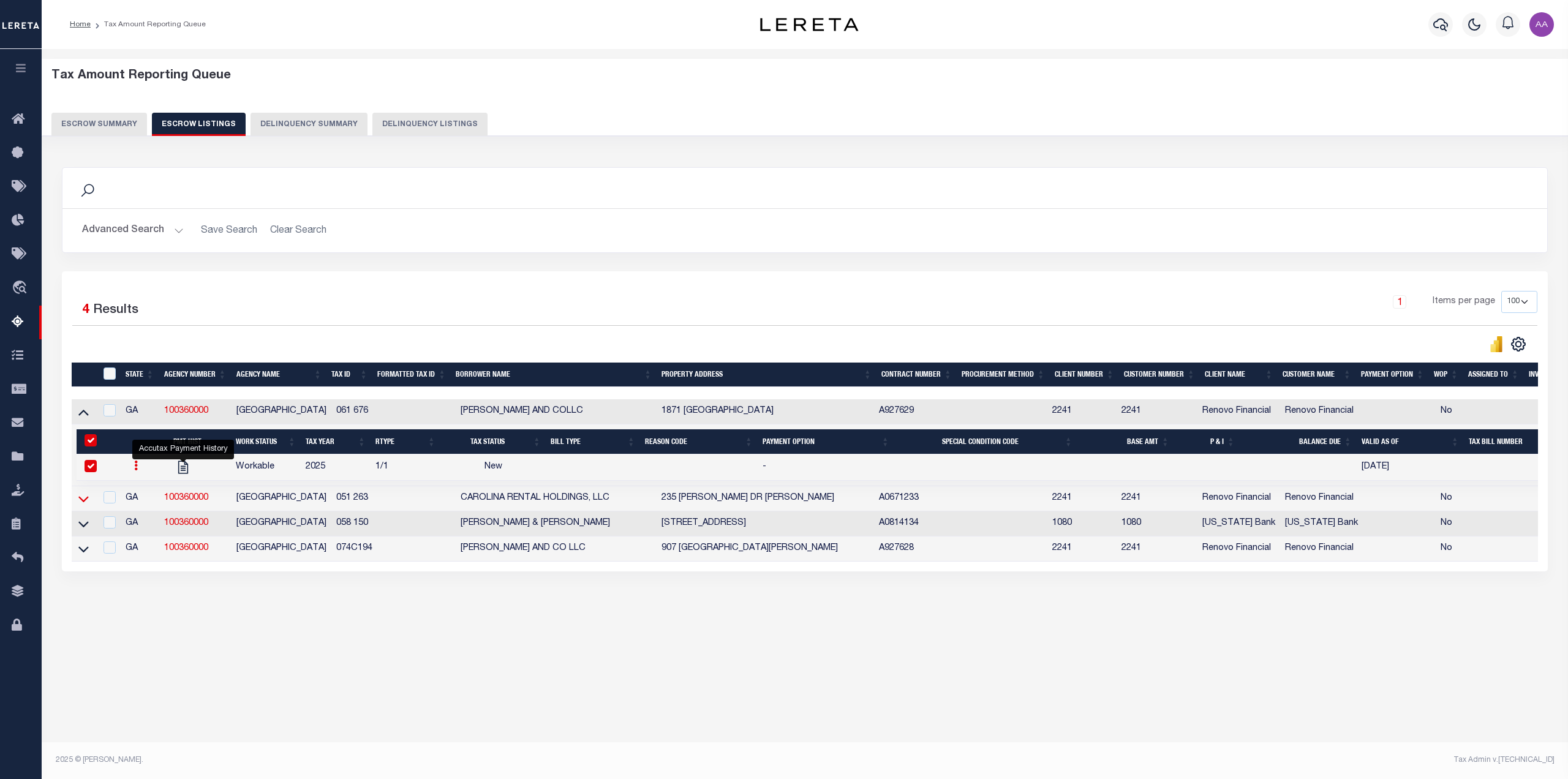
click at [82, 499] on icon at bounding box center [84, 498] width 11 height 13
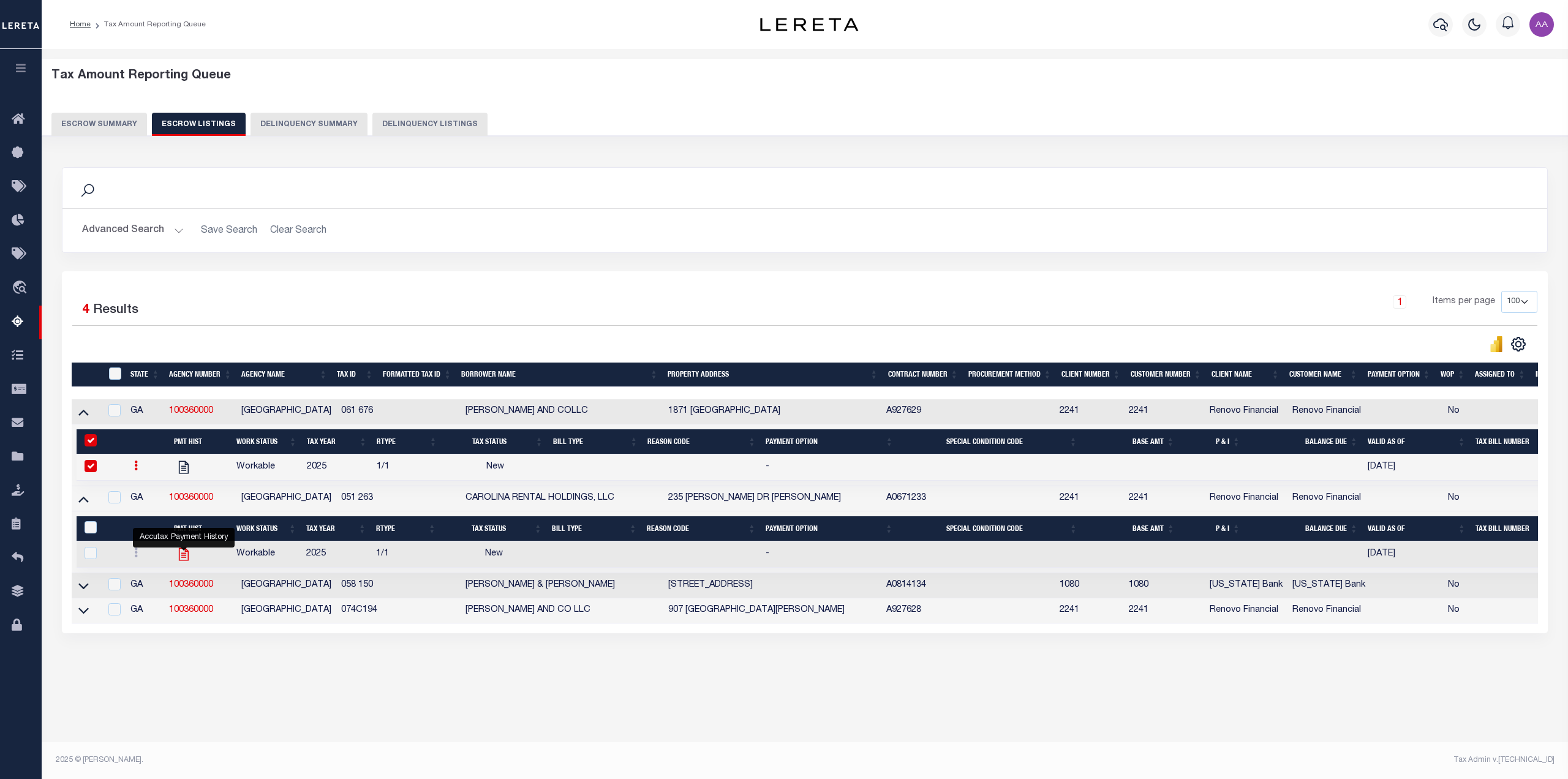
click at [178, 557] on icon "" at bounding box center [184, 554] width 16 height 16
checkbox input "true"
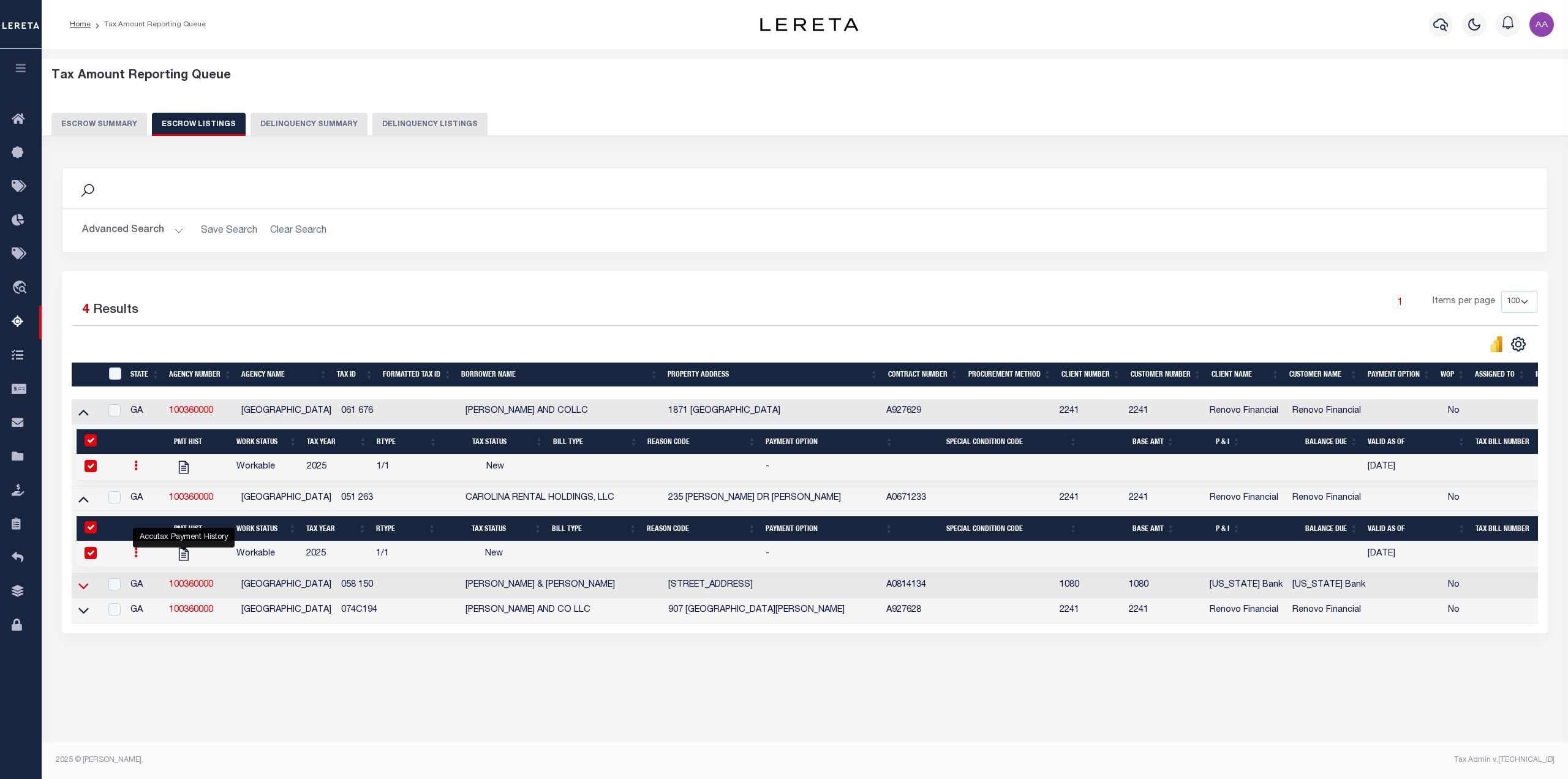
click at [82, 589] on icon at bounding box center [84, 586] width 11 height 6
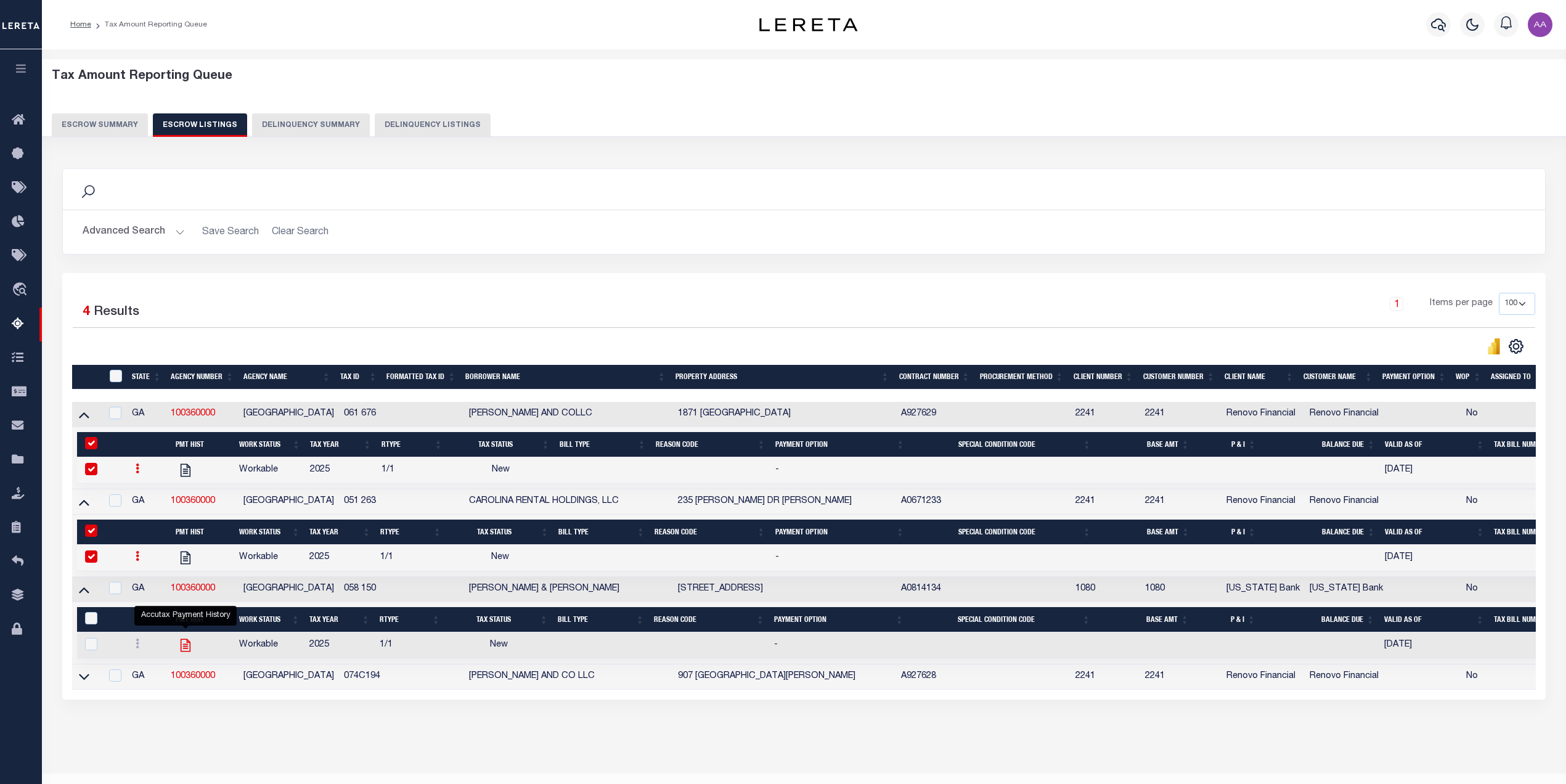
click at [187, 646] on icon "" at bounding box center [185, 644] width 10 height 13
checkbox input "true"
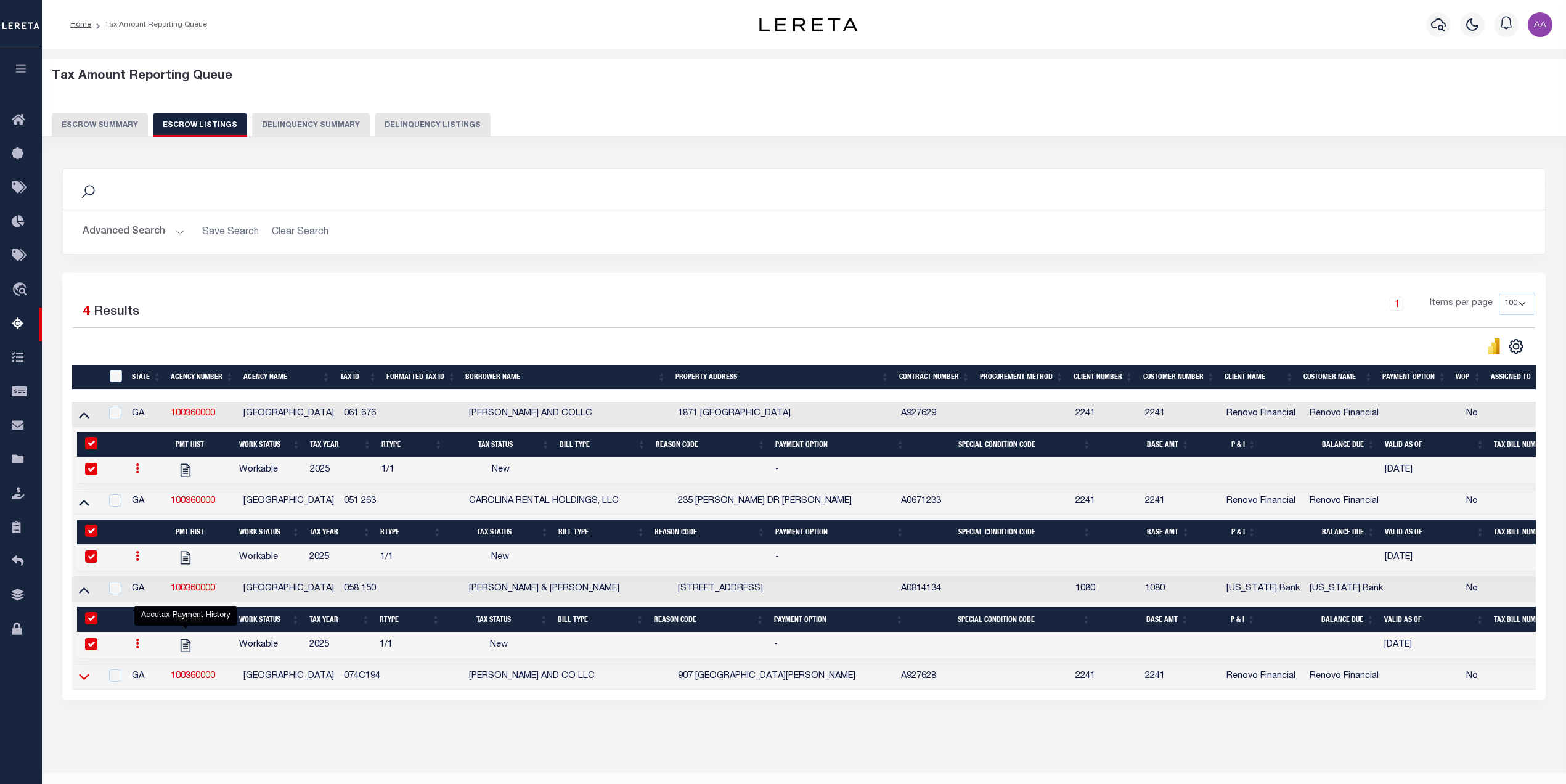
click at [86, 681] on icon at bounding box center [84, 676] width 11 height 13
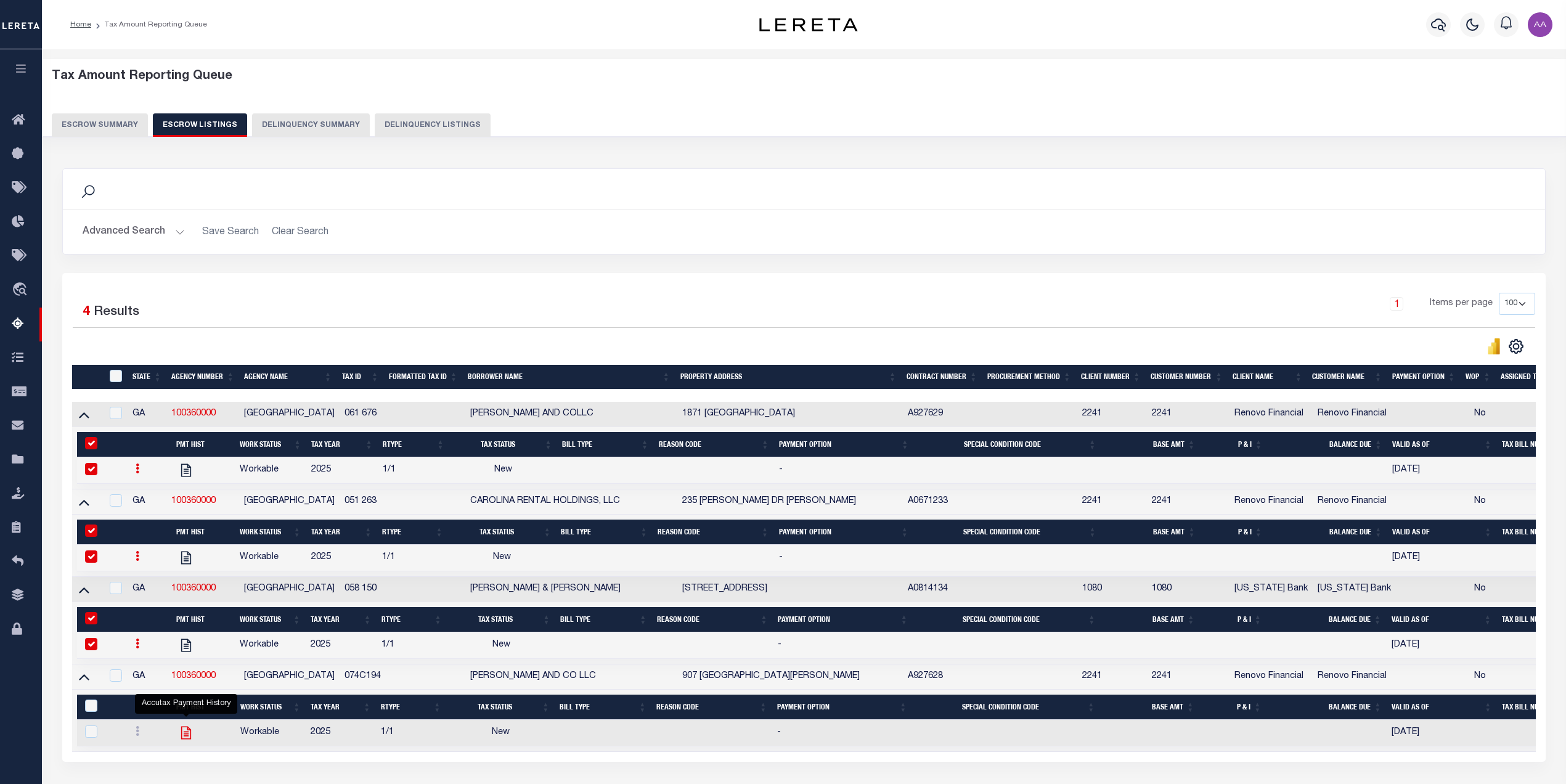
click at [187, 738] on icon "" at bounding box center [186, 732] width 10 height 13
checkbox input "true"
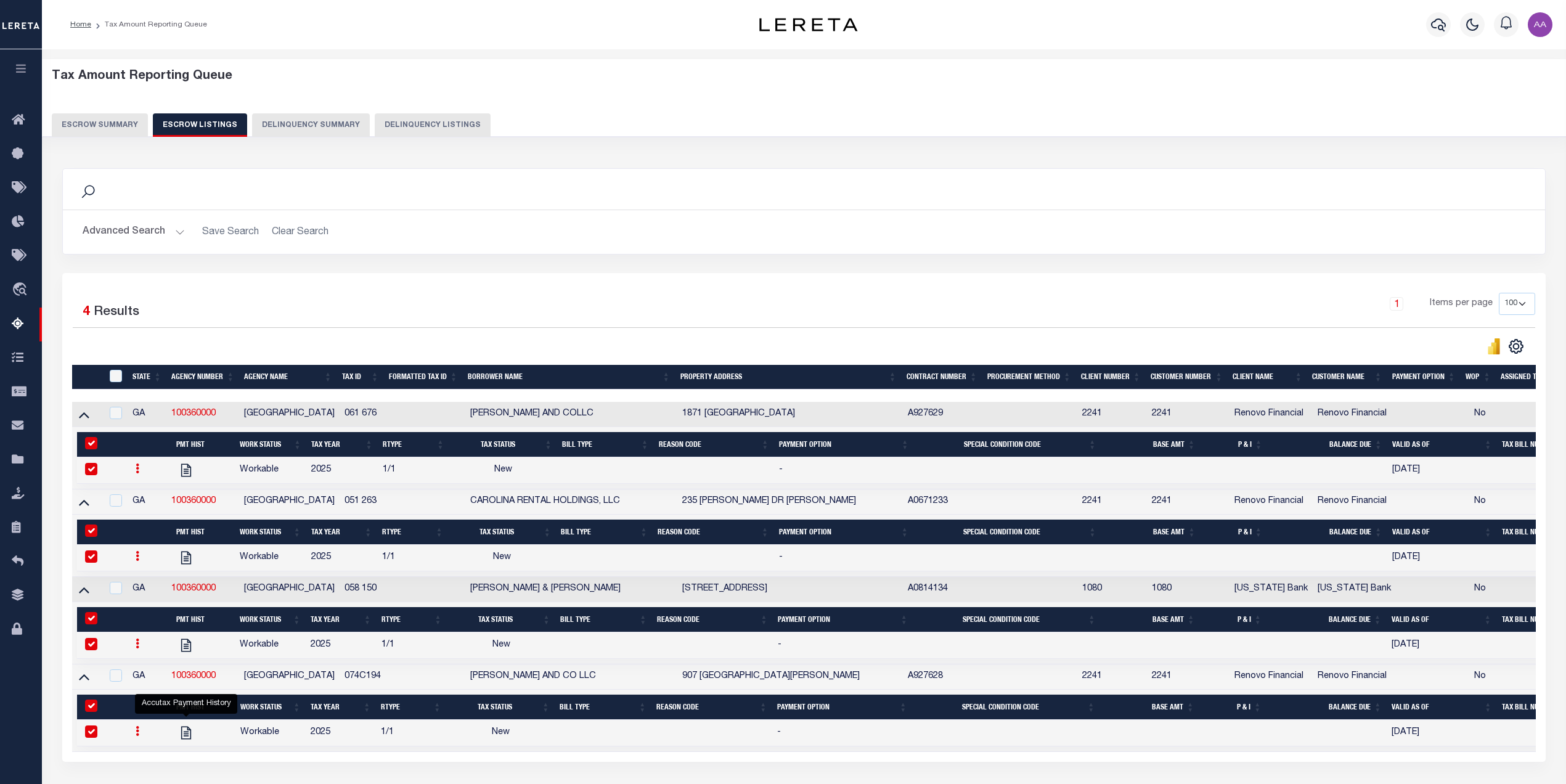
click at [106, 129] on button "Escrow Summary" at bounding box center [100, 125] width 96 height 24
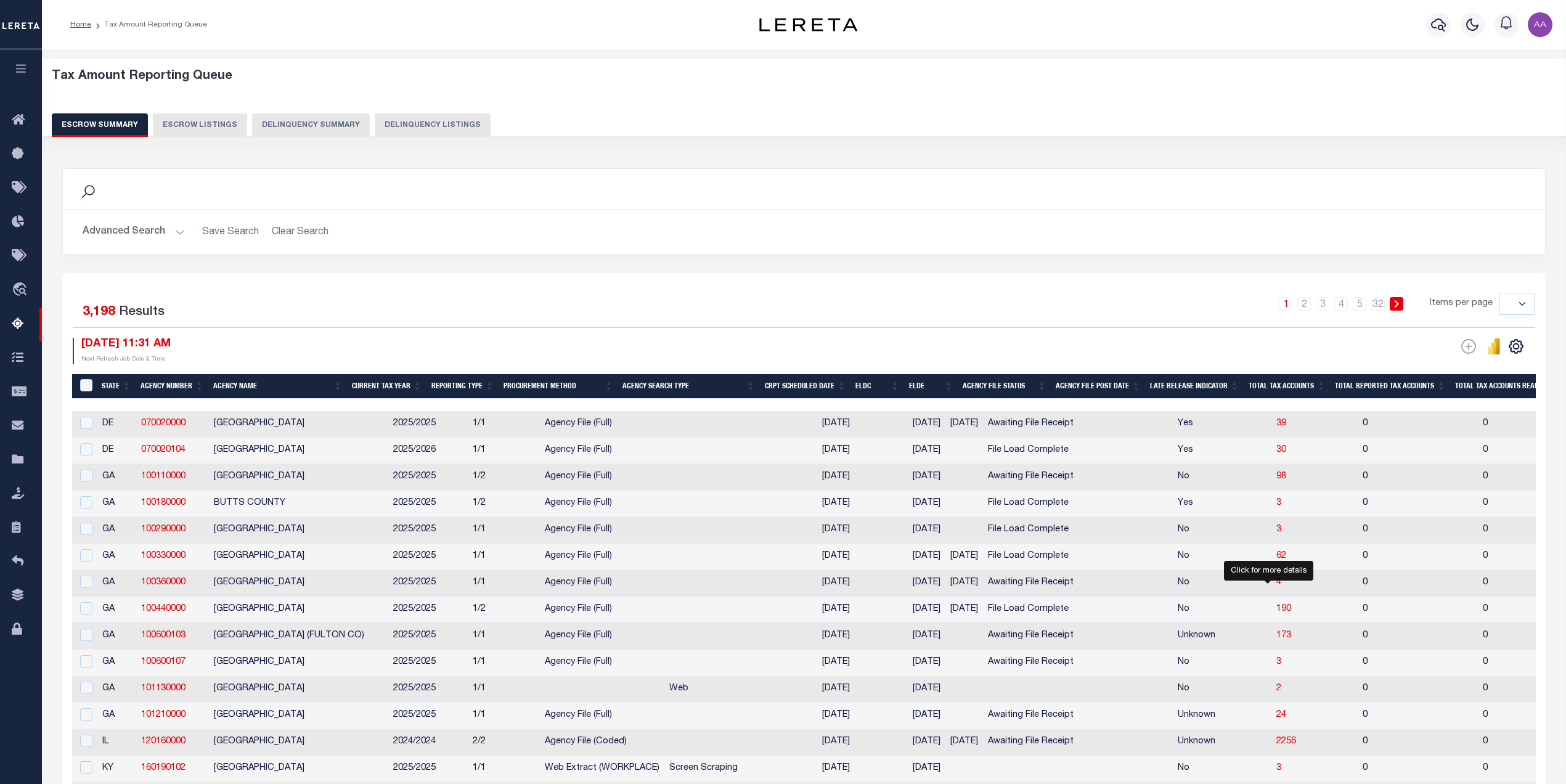
scroll to position [77, 0]
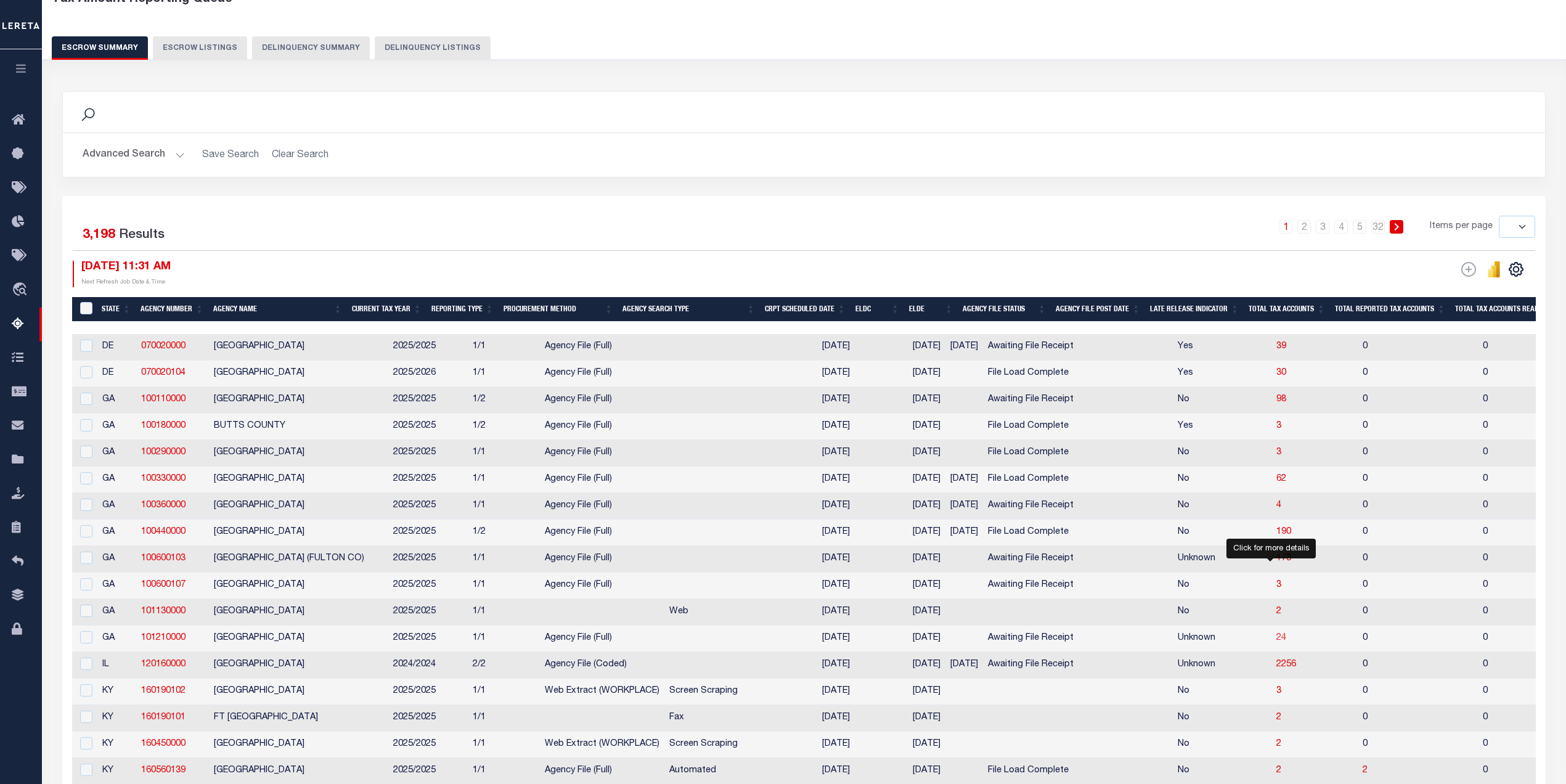
click at [1276, 642] on span "24" at bounding box center [1281, 637] width 10 height 8
select select "100"
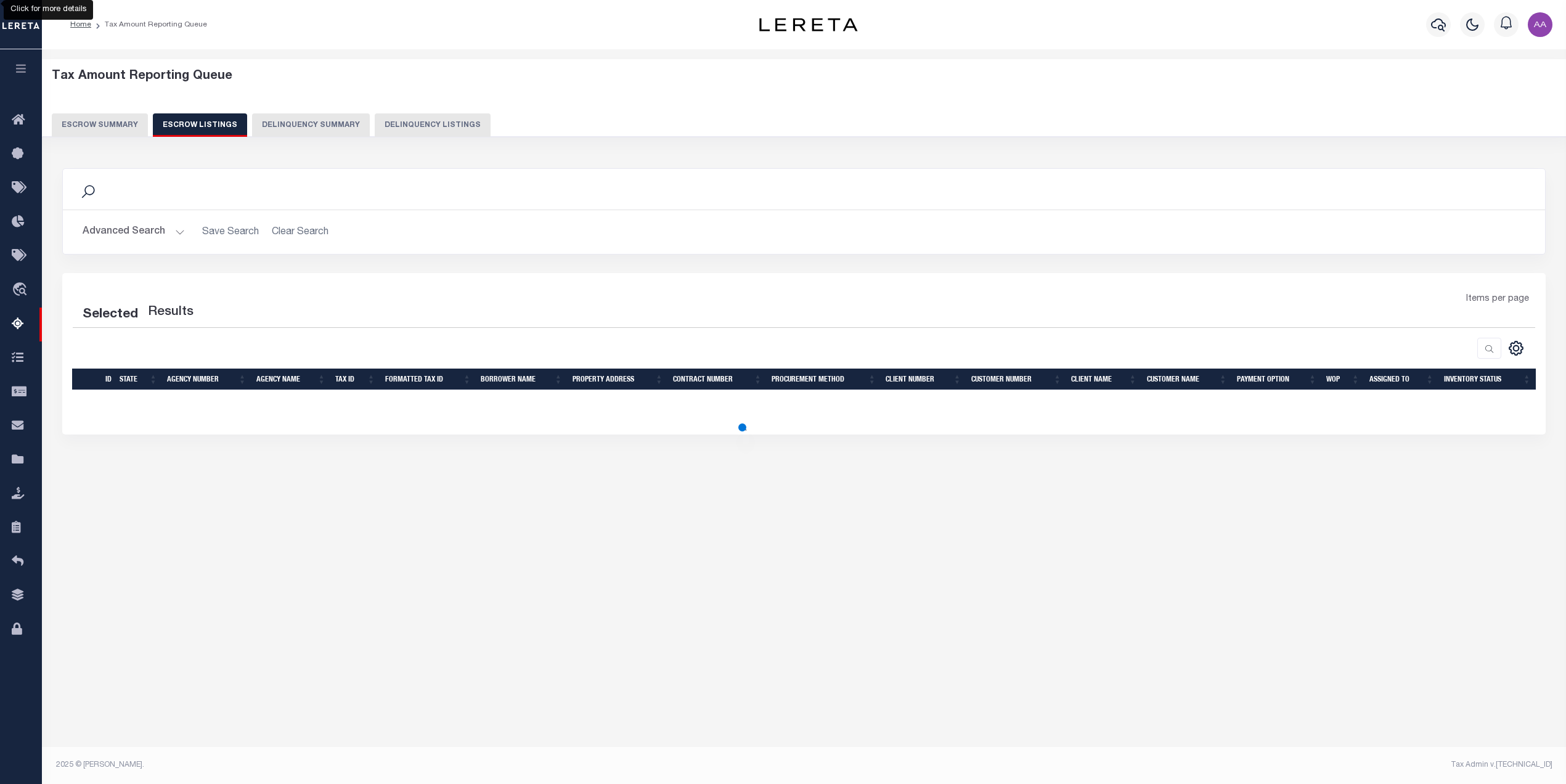
select select "100"
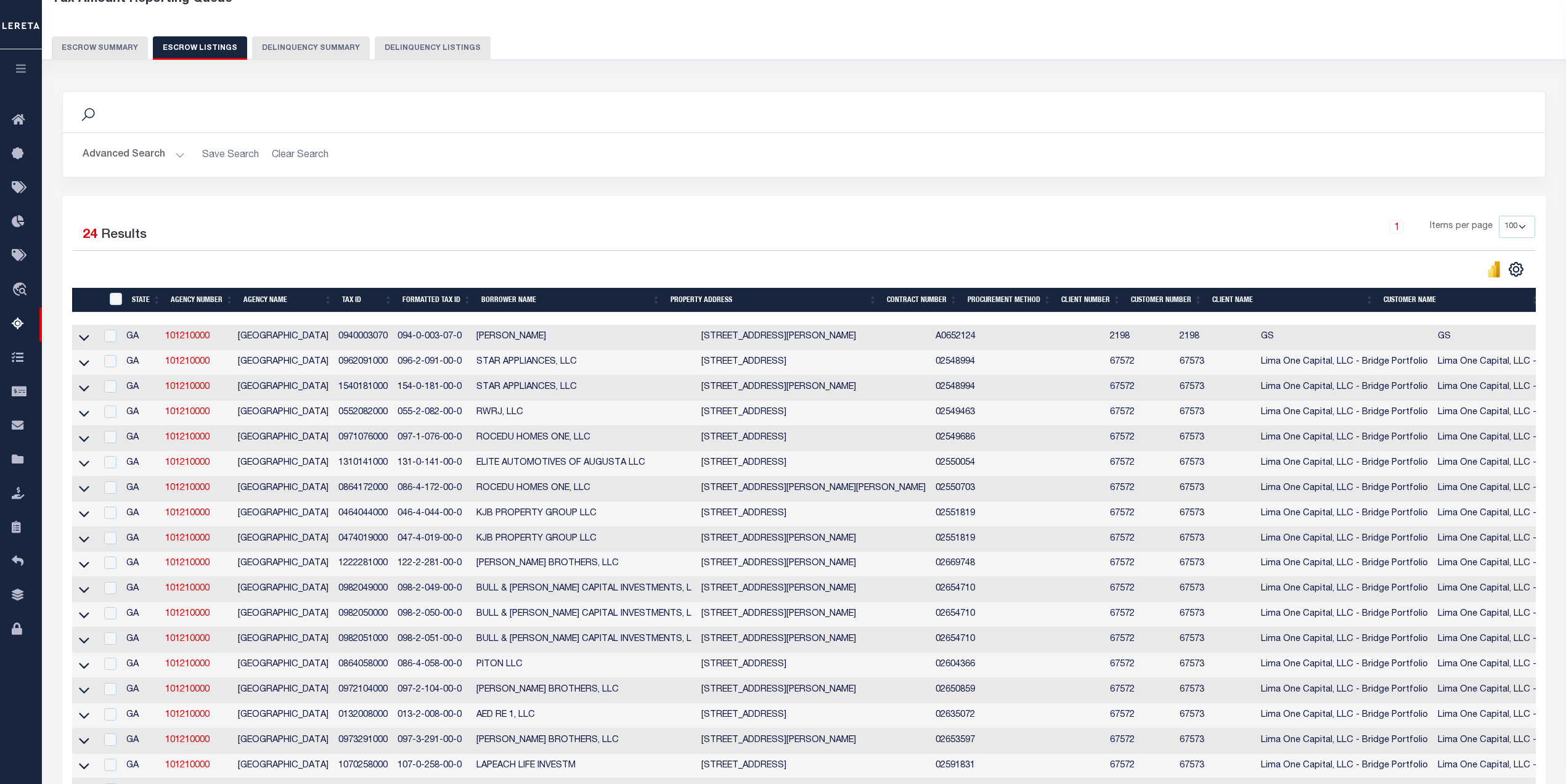
scroll to position [0, 0]
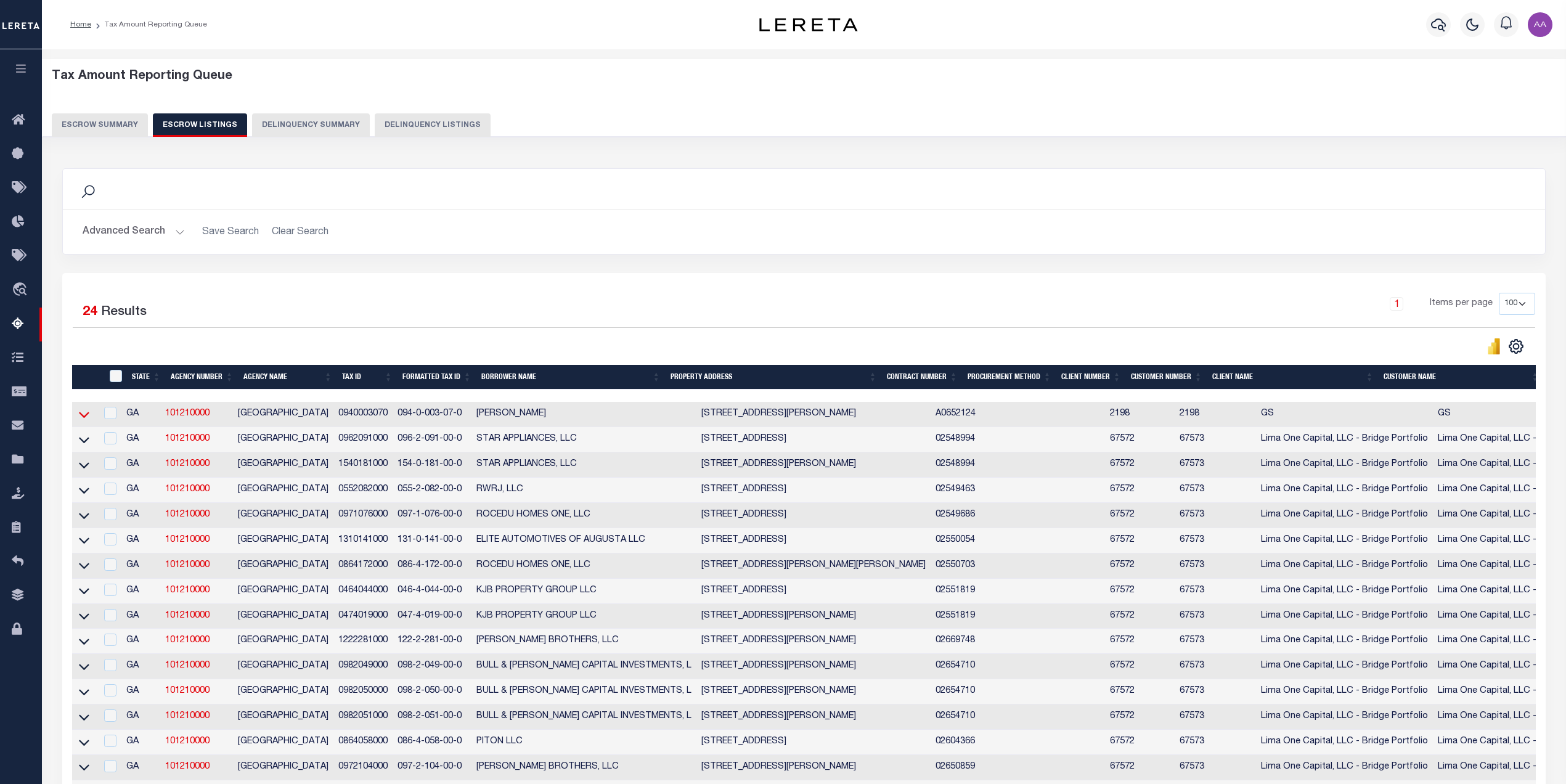
click at [87, 419] on icon at bounding box center [84, 414] width 11 height 13
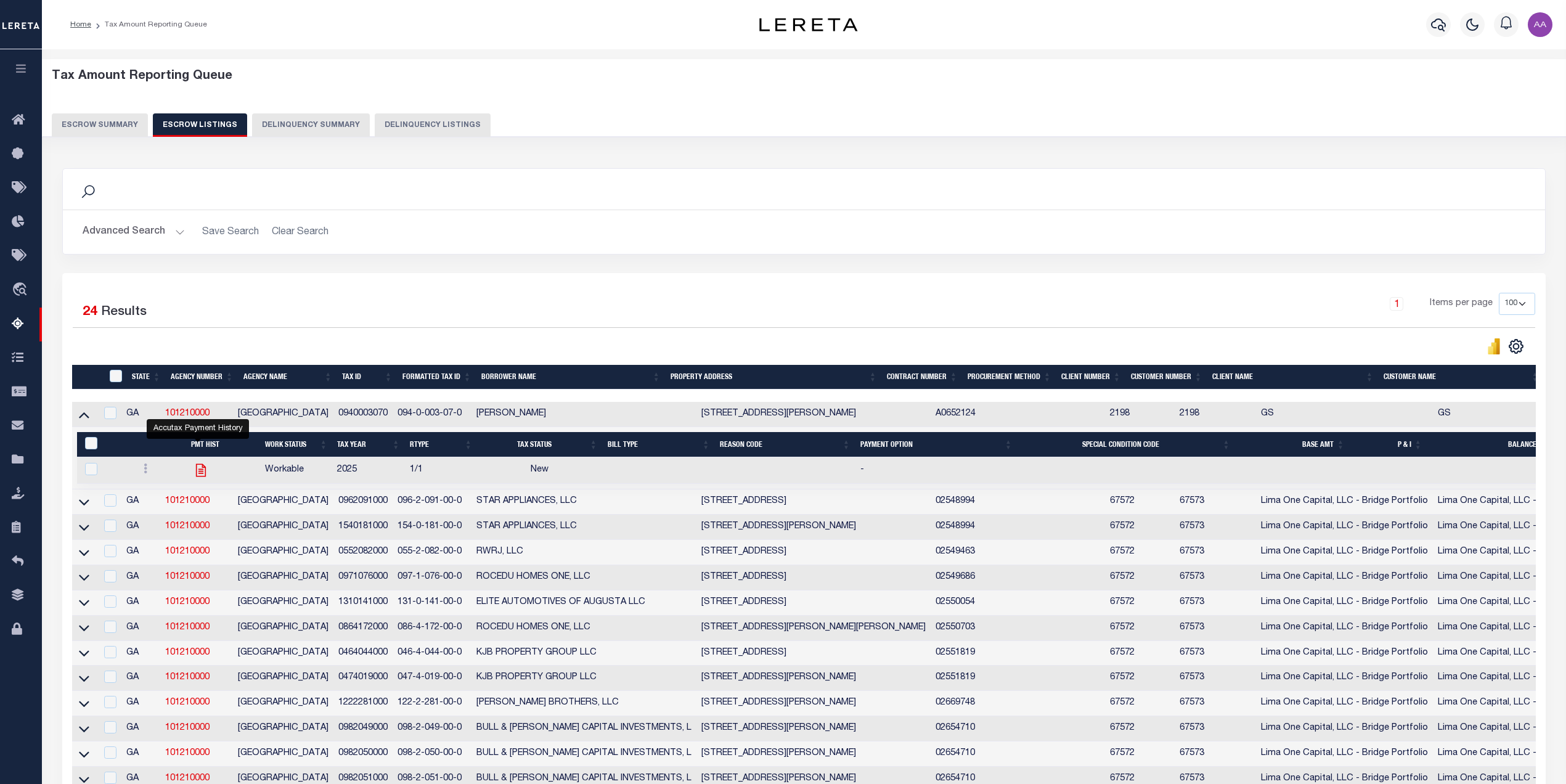
click at [195, 471] on icon "" at bounding box center [201, 470] width 16 height 16
checkbox input "true"
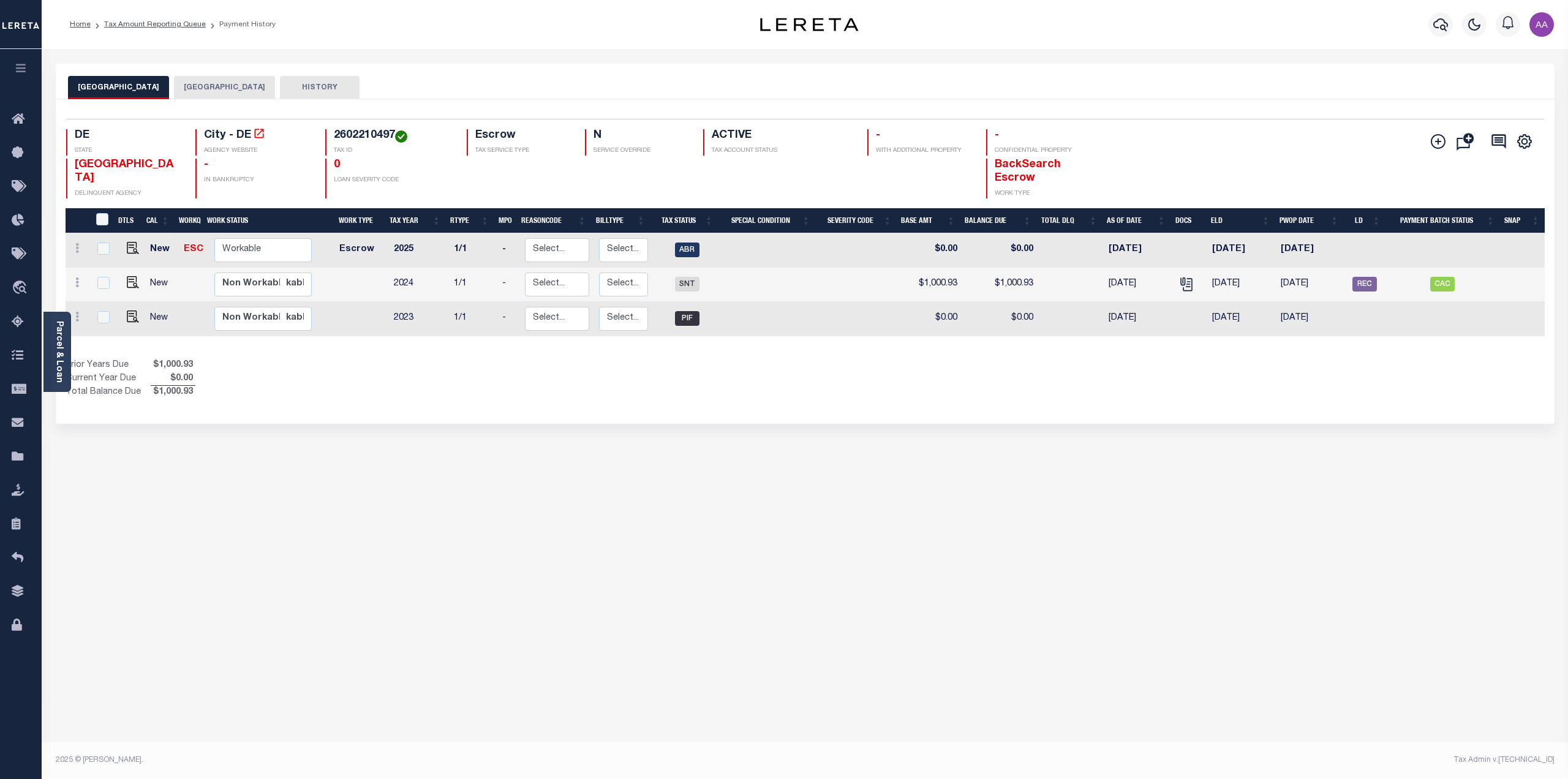
drag, startPoint x: 1321, startPoint y: 318, endPoint x: 1284, endPoint y: 305, distance: 39.2
click at [1273, 317] on tr "New Non Workable Workable 2023 1/1 - Select... Payment Reversal Taxable Value C…" at bounding box center [805, 318] width 1480 height 34
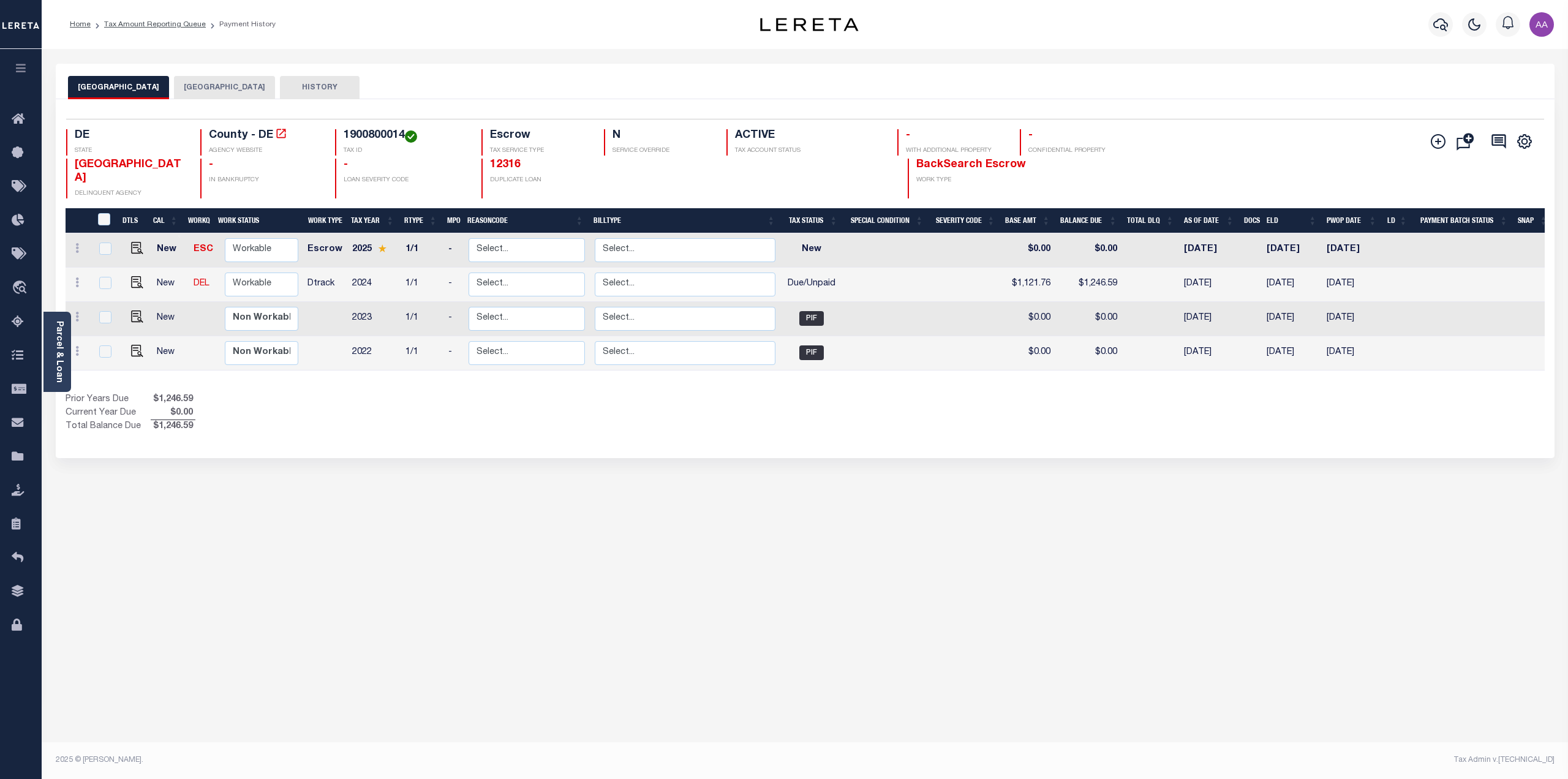
drag, startPoint x: 776, startPoint y: 287, endPoint x: 1248, endPoint y: 295, distance: 472.1
click at [1271, 296] on tr "New DEL Non Workable Workable Dtrack 2024 1/1 - Select... Payment Reversal Taxa…" at bounding box center [809, 284] width 1487 height 34
click at [812, 317] on span "PIF" at bounding box center [811, 318] width 24 height 14
checkbox input "true"
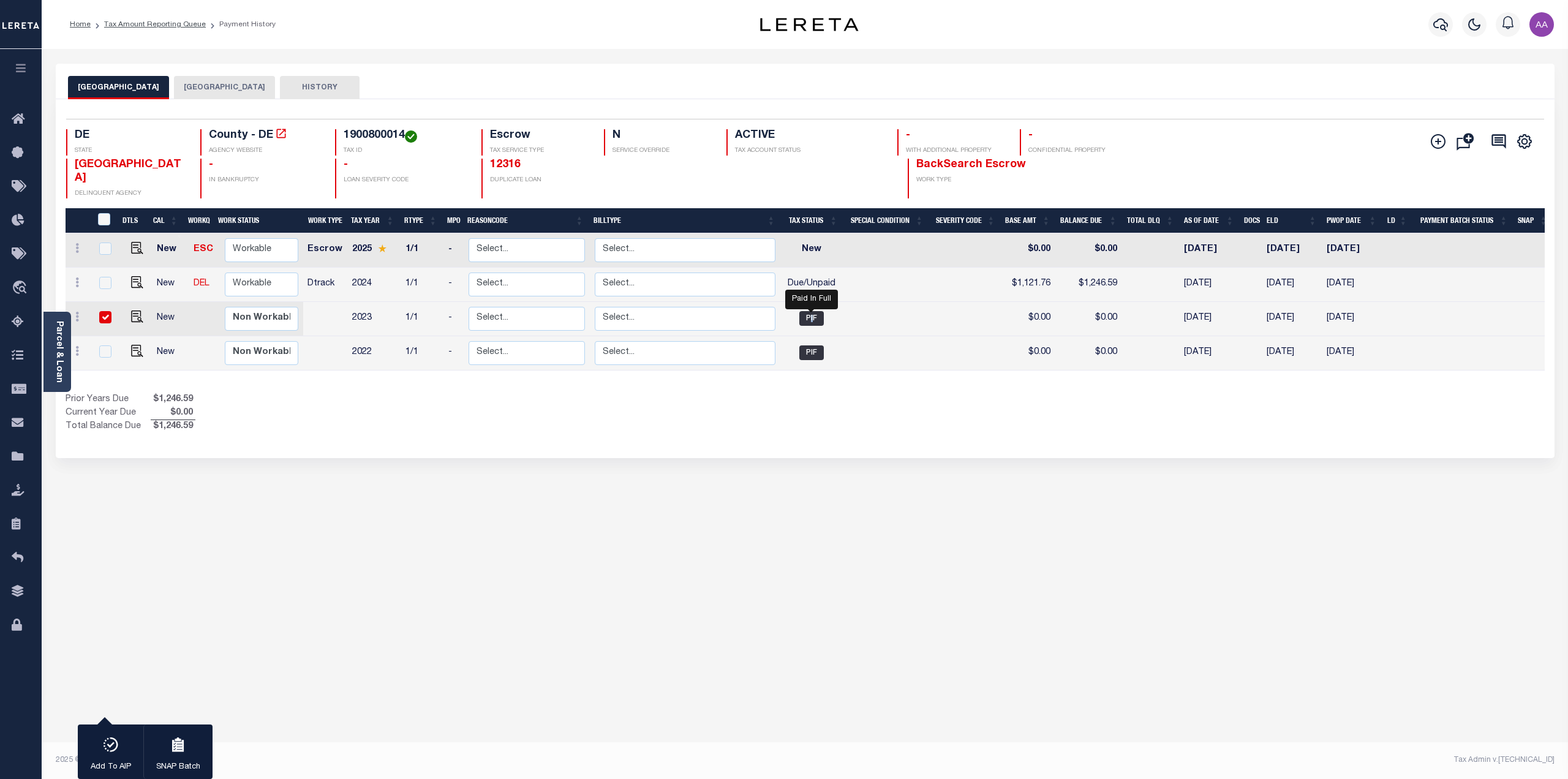
click at [812, 317] on span "PIF" at bounding box center [811, 318] width 24 height 14
checkbox input "false"
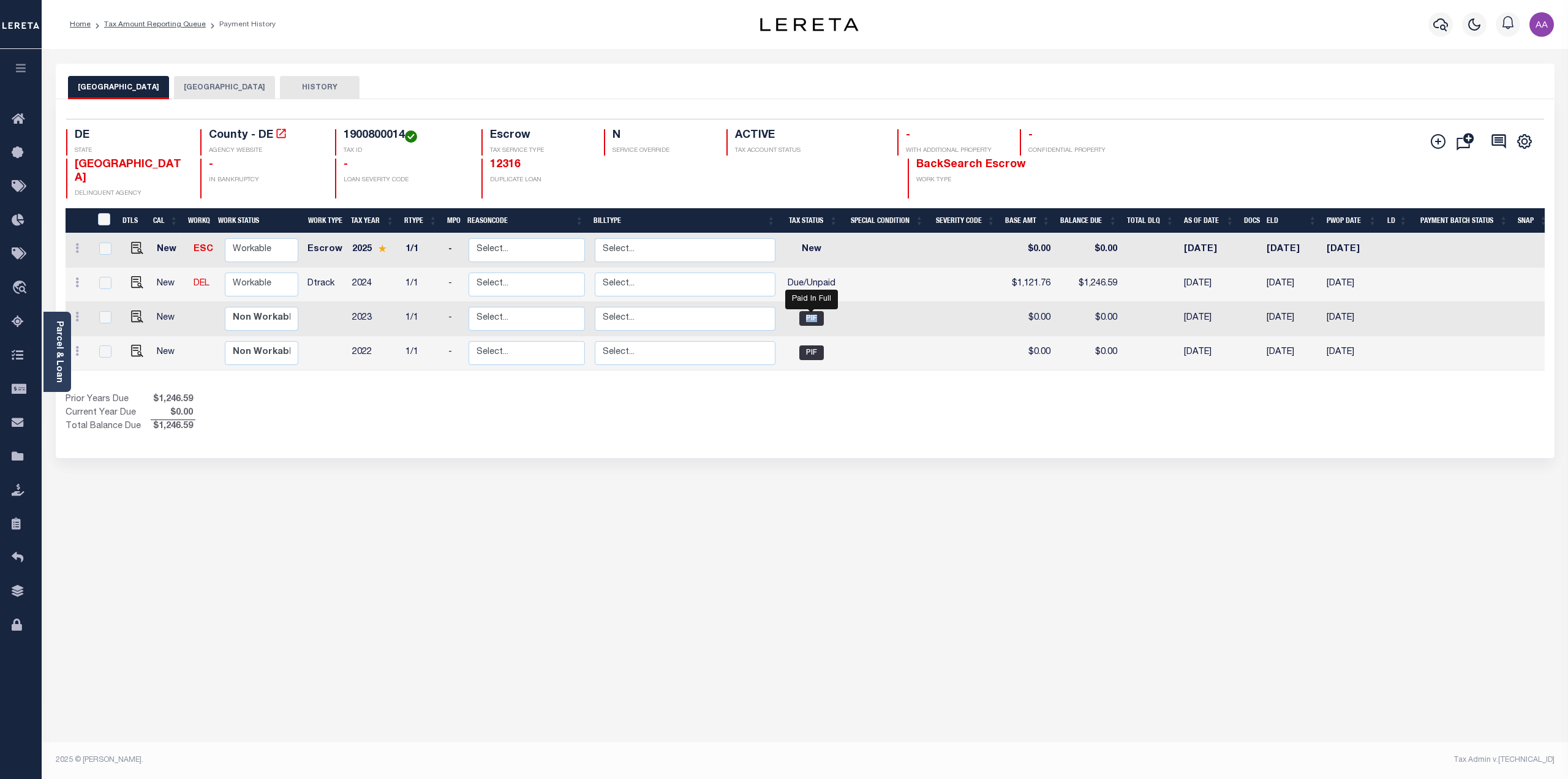
click at [812, 317] on span "PIF" at bounding box center [811, 318] width 24 height 14
checkbox input "true"
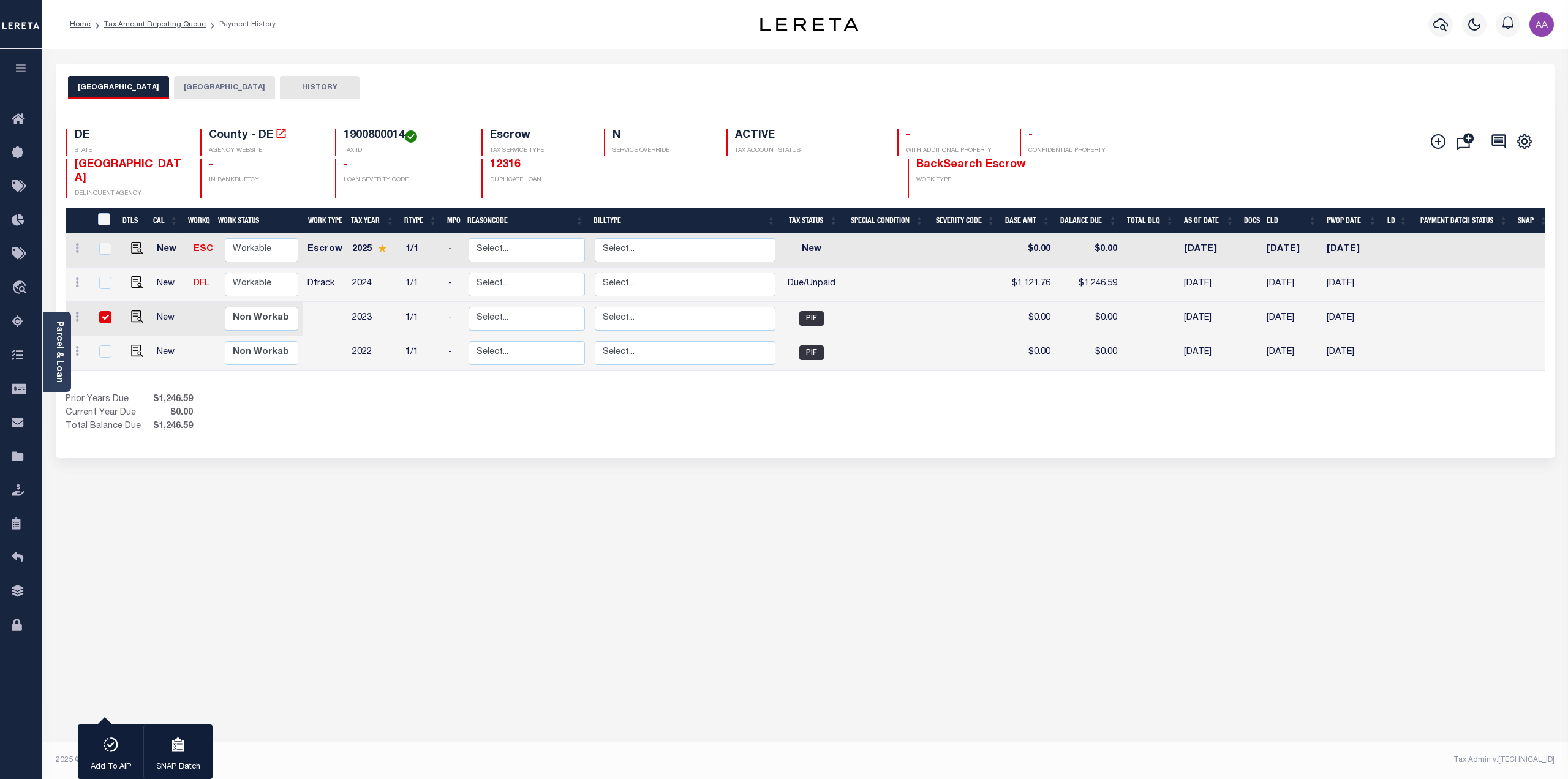
drag, startPoint x: 828, startPoint y: 250, endPoint x: 820, endPoint y: 279, distance: 30.1
click at [835, 252] on td "New" at bounding box center [811, 250] width 63 height 34
checkbox input "true"
drag, startPoint x: 780, startPoint y: 289, endPoint x: 852, endPoint y: 277, distance: 73.0
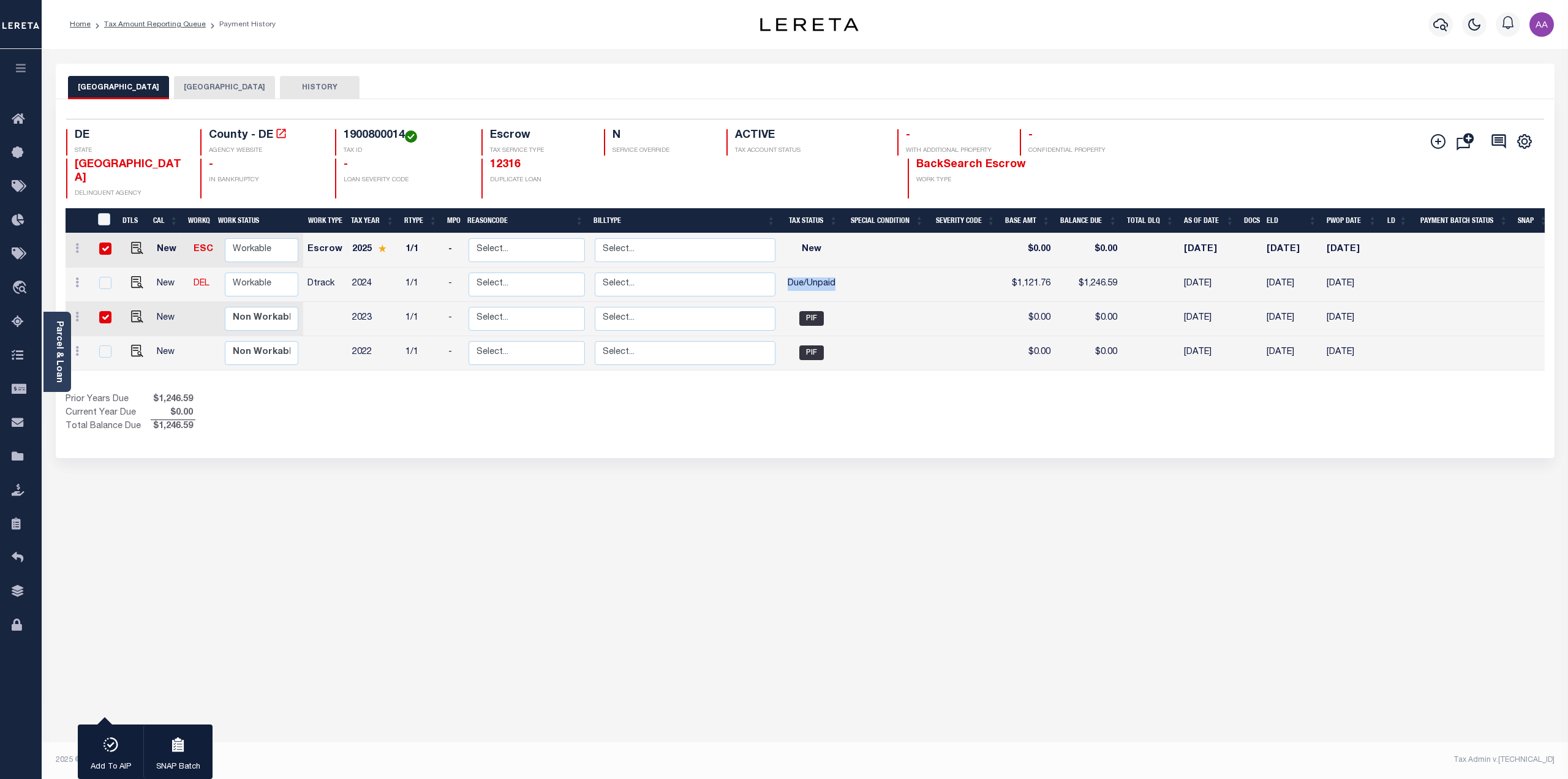
click at [852, 277] on tr "New DEL Non Workable Workable Dtrack 2024 1/1 - Select... Payment Reversal Taxa…" at bounding box center [809, 284] width 1487 height 34
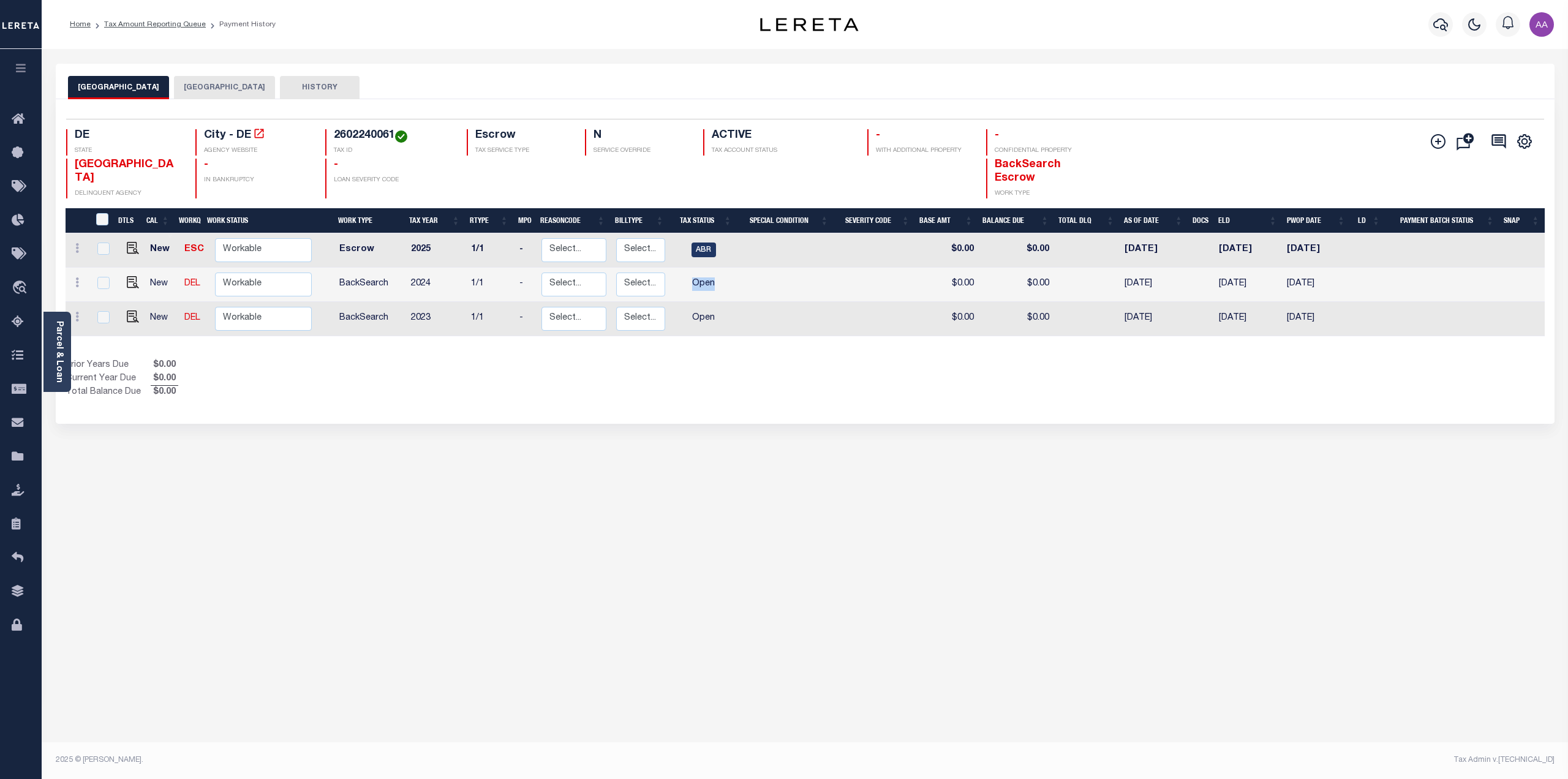
drag, startPoint x: 686, startPoint y: 280, endPoint x: 767, endPoint y: 285, distance: 81.2
click at [764, 283] on tr "New DEL Non Workable Workable BackSearch 2024 1/1 - Select... Payment Reversal …" at bounding box center [805, 284] width 1480 height 34
click at [774, 327] on tr "New DEL Non Workable Workable BackSearch 2023 1/1 - Select... Payment Reversal …" at bounding box center [805, 318] width 1480 height 34
click at [102, 286] on input "checkbox" at bounding box center [104, 283] width 12 height 12
checkbox input "true"
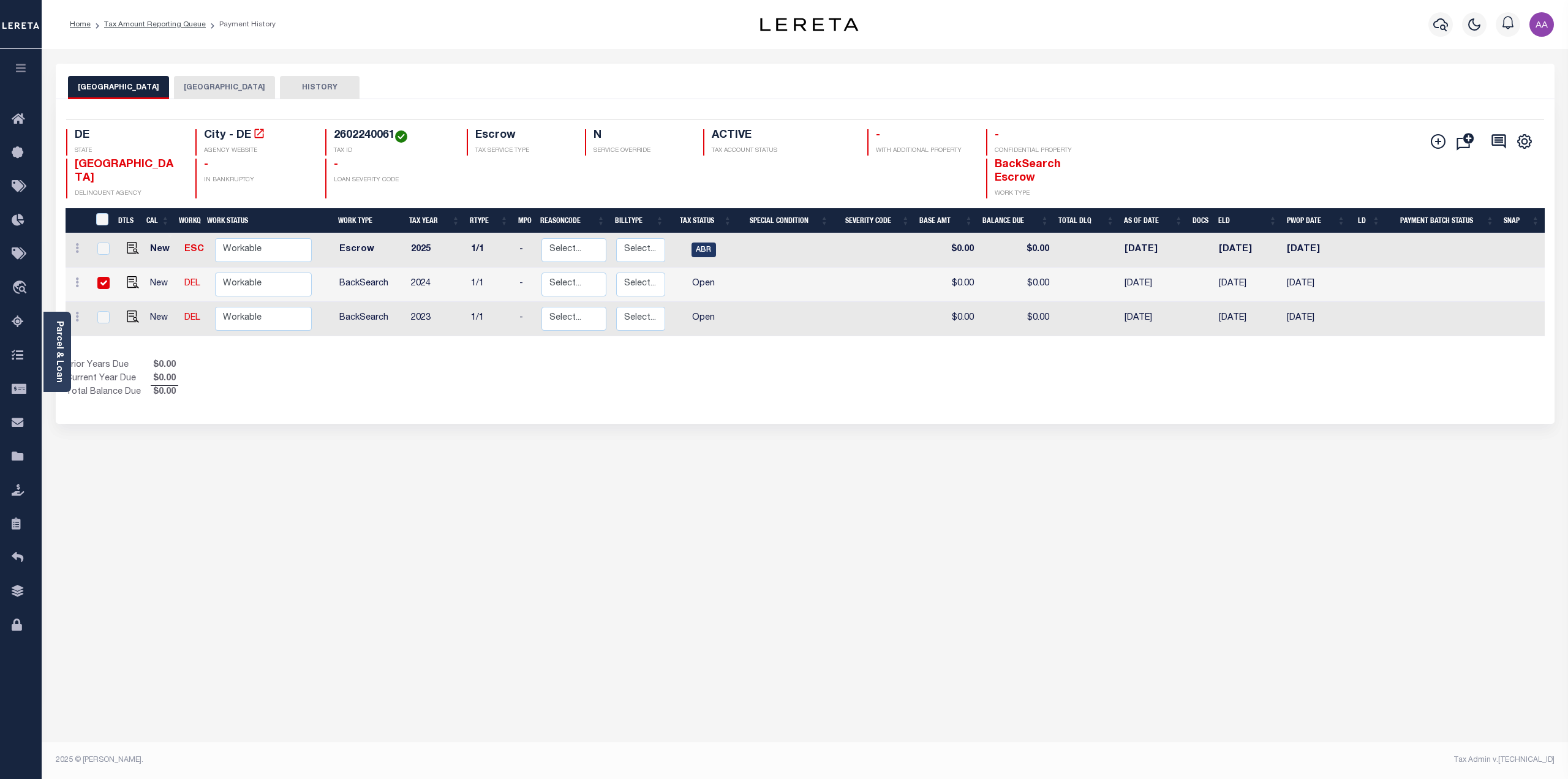
checkbox input "true"
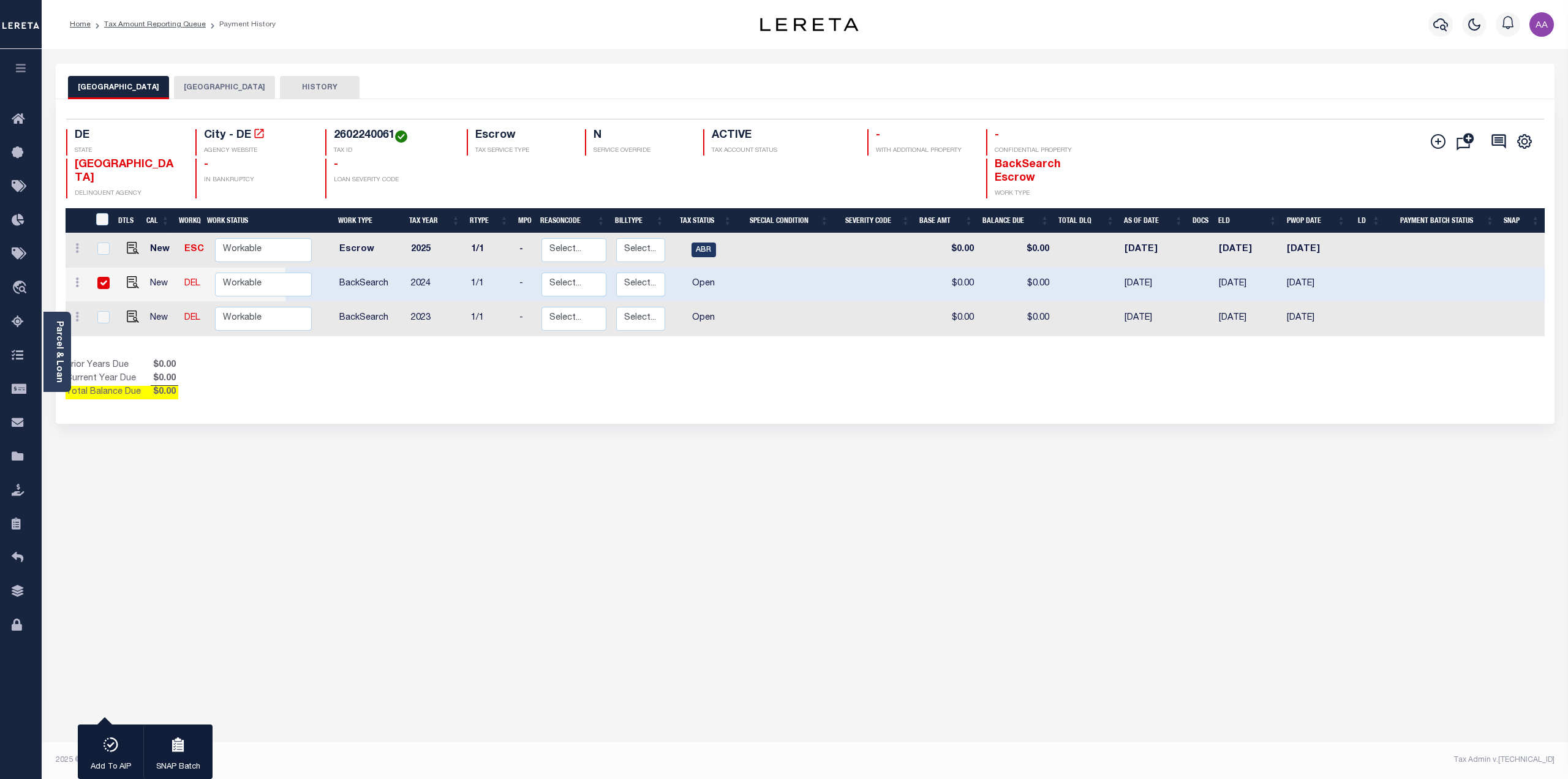
click at [102, 286] on input "checkbox" at bounding box center [104, 283] width 12 height 12
checkbox input "false"
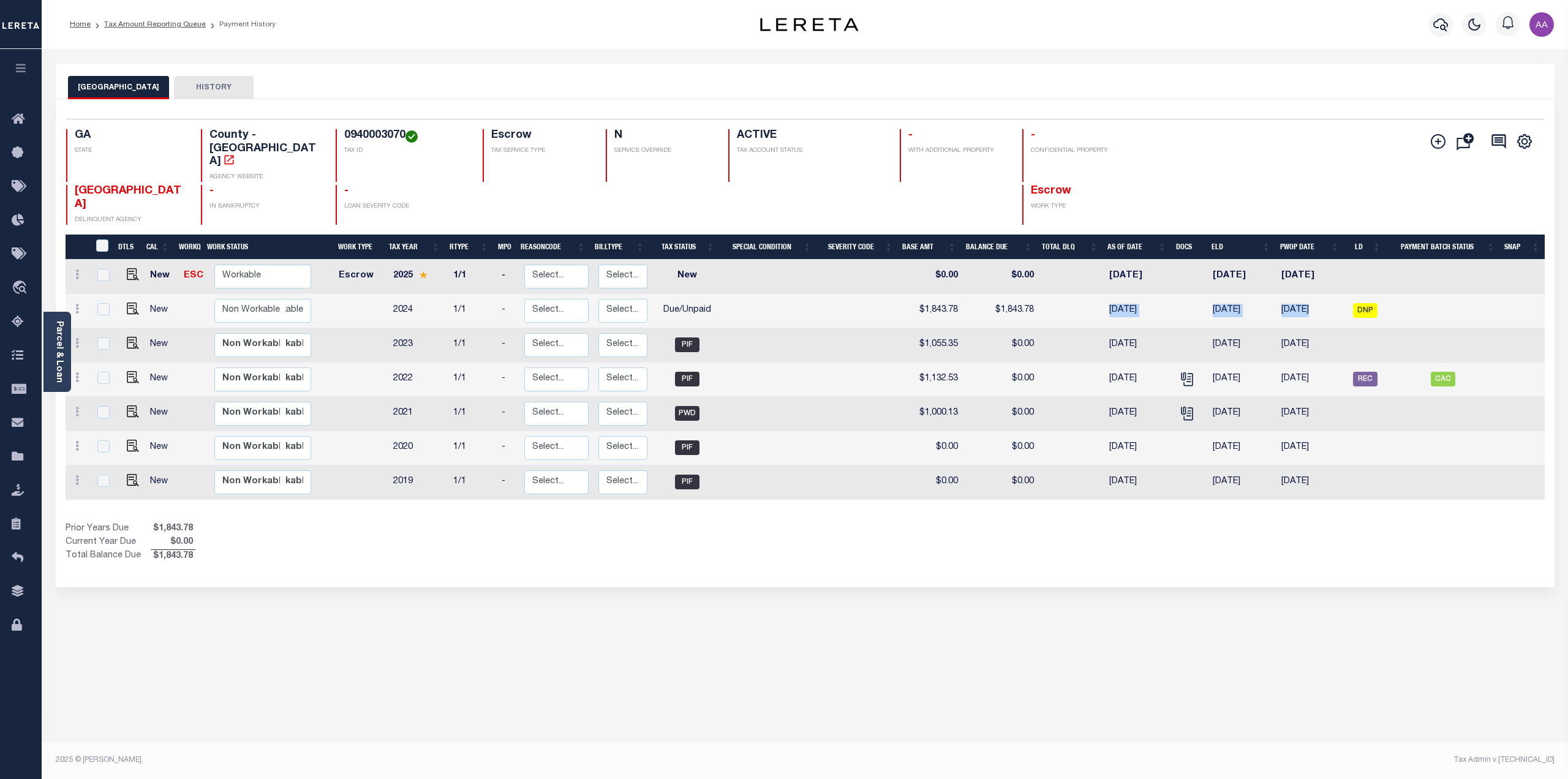
drag, startPoint x: 1089, startPoint y: 288, endPoint x: 1346, endPoint y: 286, distance: 257.0
click at [1346, 294] on tr "New Non Workable Workable 2024 1/1 - Select... Payment Reversal Taxable Value C…" at bounding box center [805, 311] width 1480 height 34
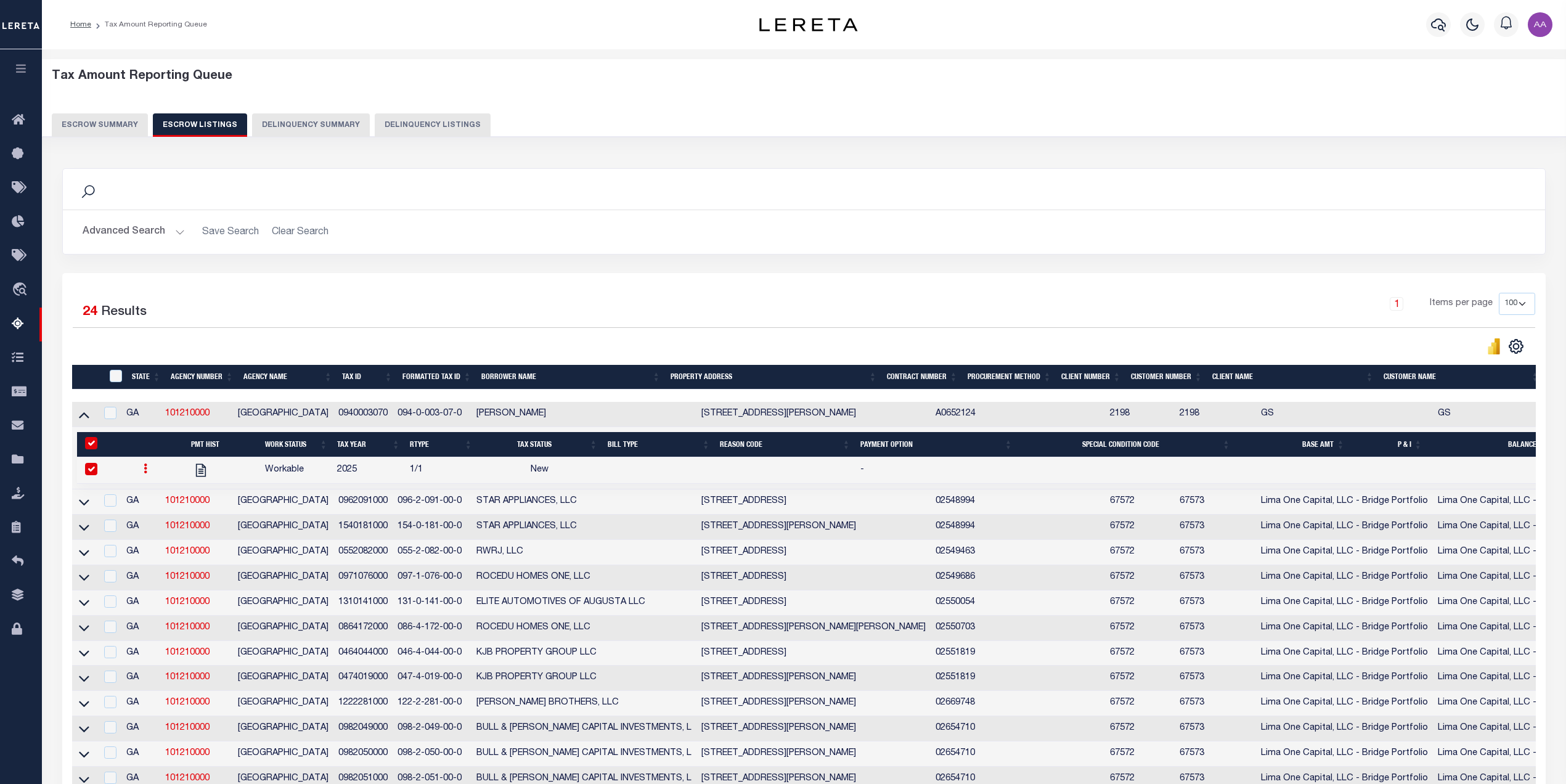
select select "100"
drag, startPoint x: 169, startPoint y: 420, endPoint x: 223, endPoint y: 416, distance: 54.1
click at [223, 416] on tr "GA 101210000 [GEOGRAPHIC_DATA] 0940003070 094-0-003-07-0 [PERSON_NAME] [STREET_…" at bounding box center [968, 414] width 1793 height 25
copy tr "101210000"
click at [140, 478] on div at bounding box center [160, 470] width 43 height 14
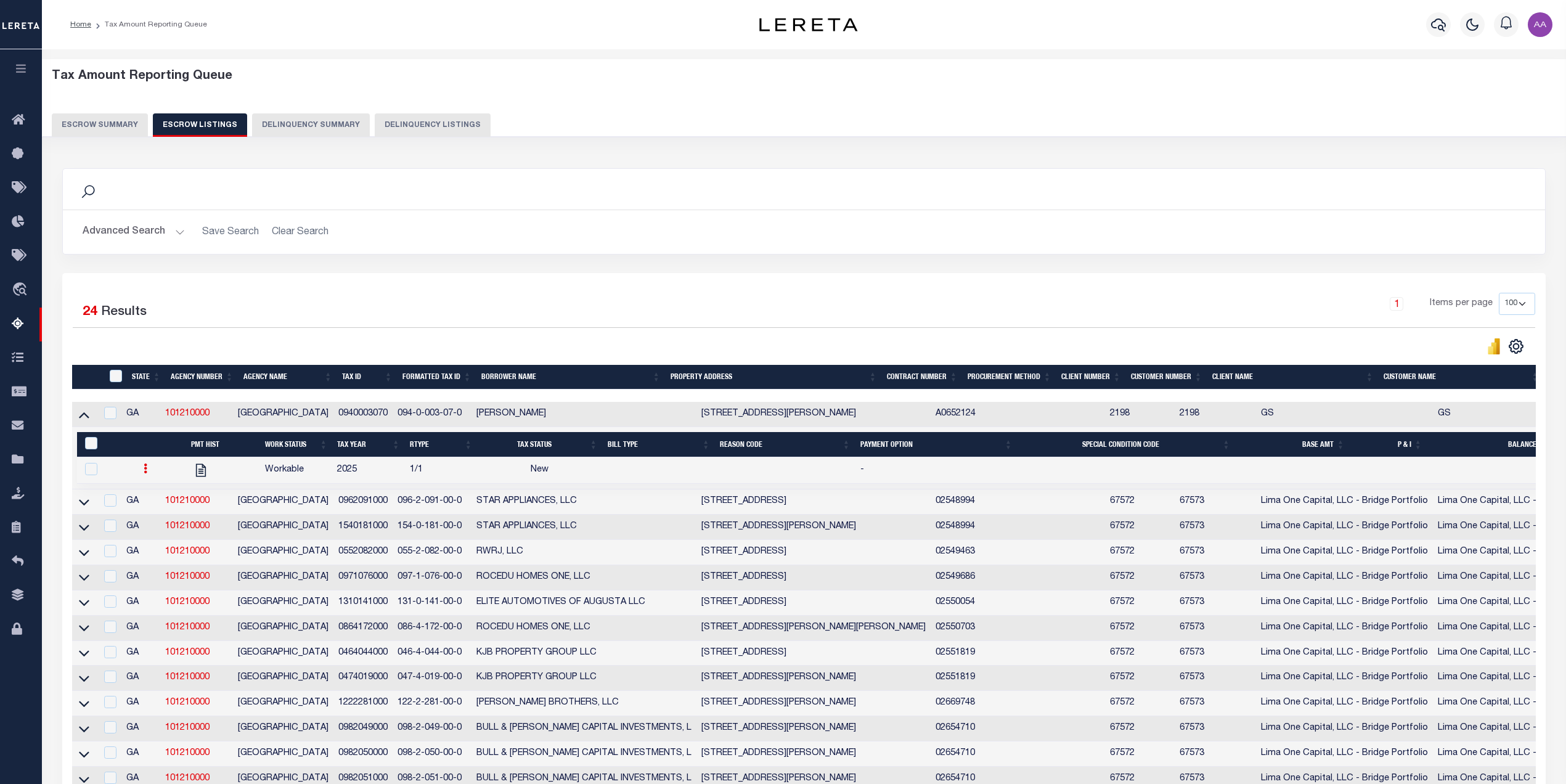
checkbox input "false"
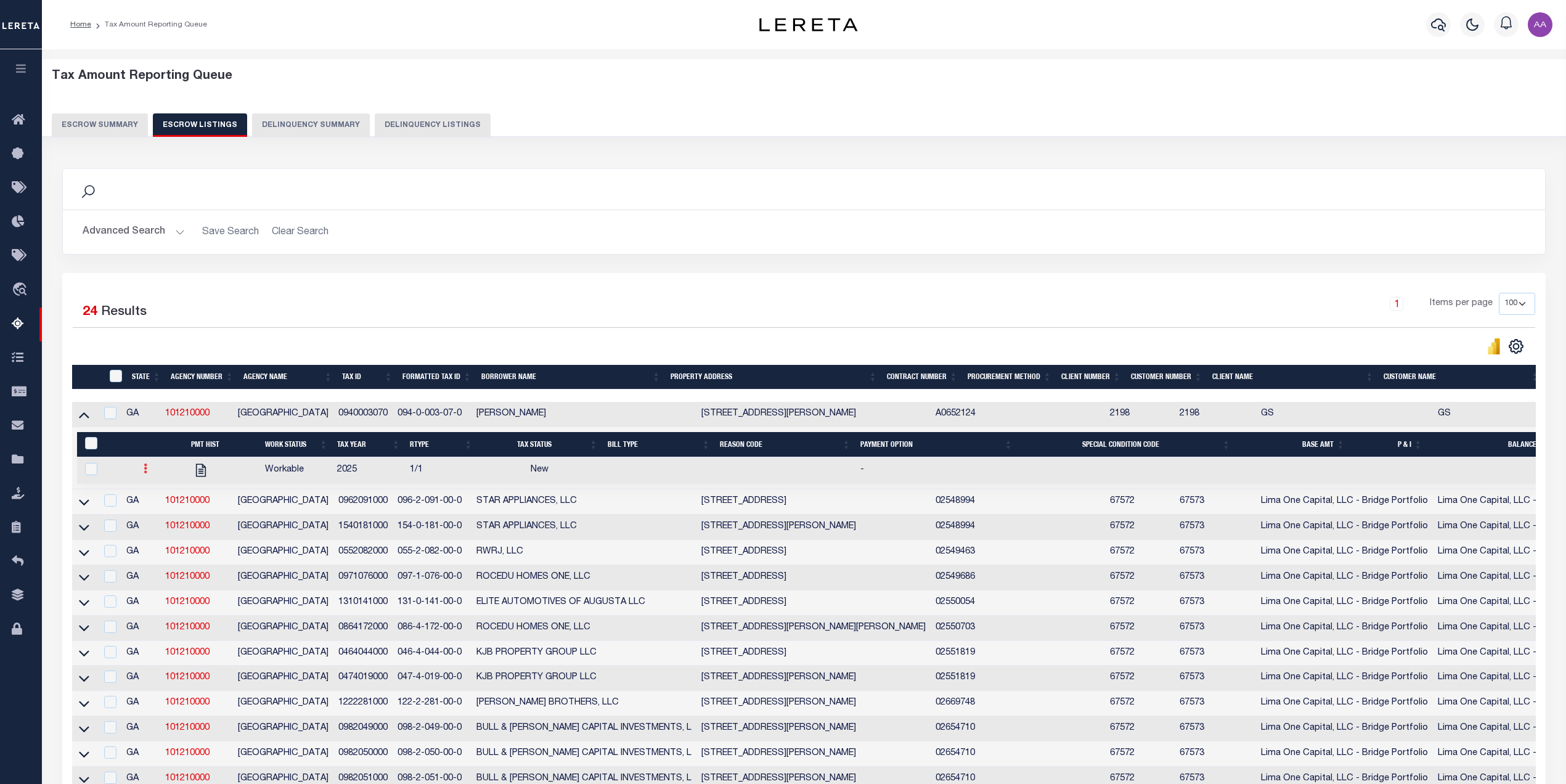
click at [146, 472] on link at bounding box center [145, 470] width 14 height 10
click at [154, 516] on img "" at bounding box center [160, 509] width 12 height 13
checkbox input "true"
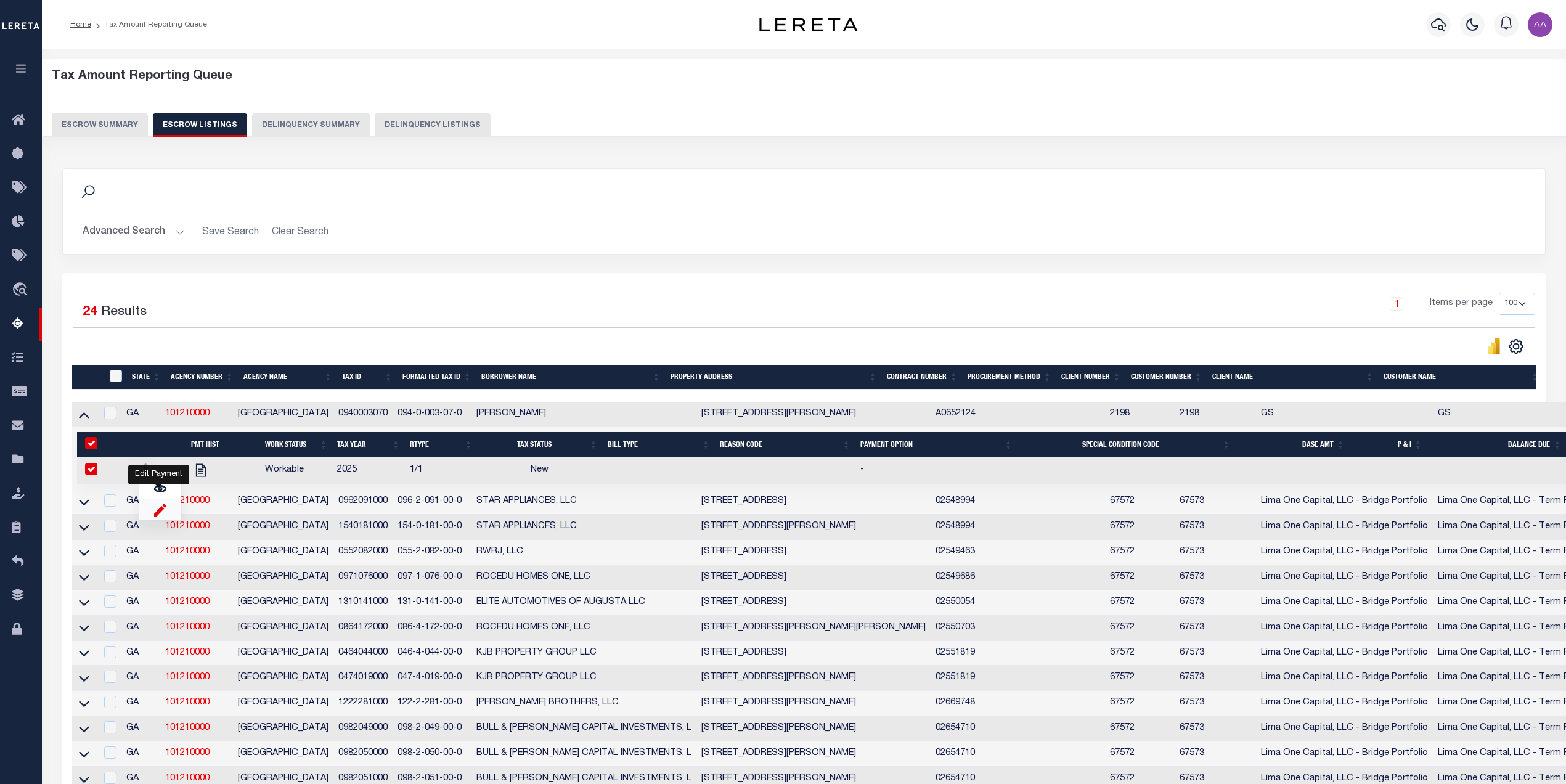
select select "NW2"
select select
type input "[DATE]"
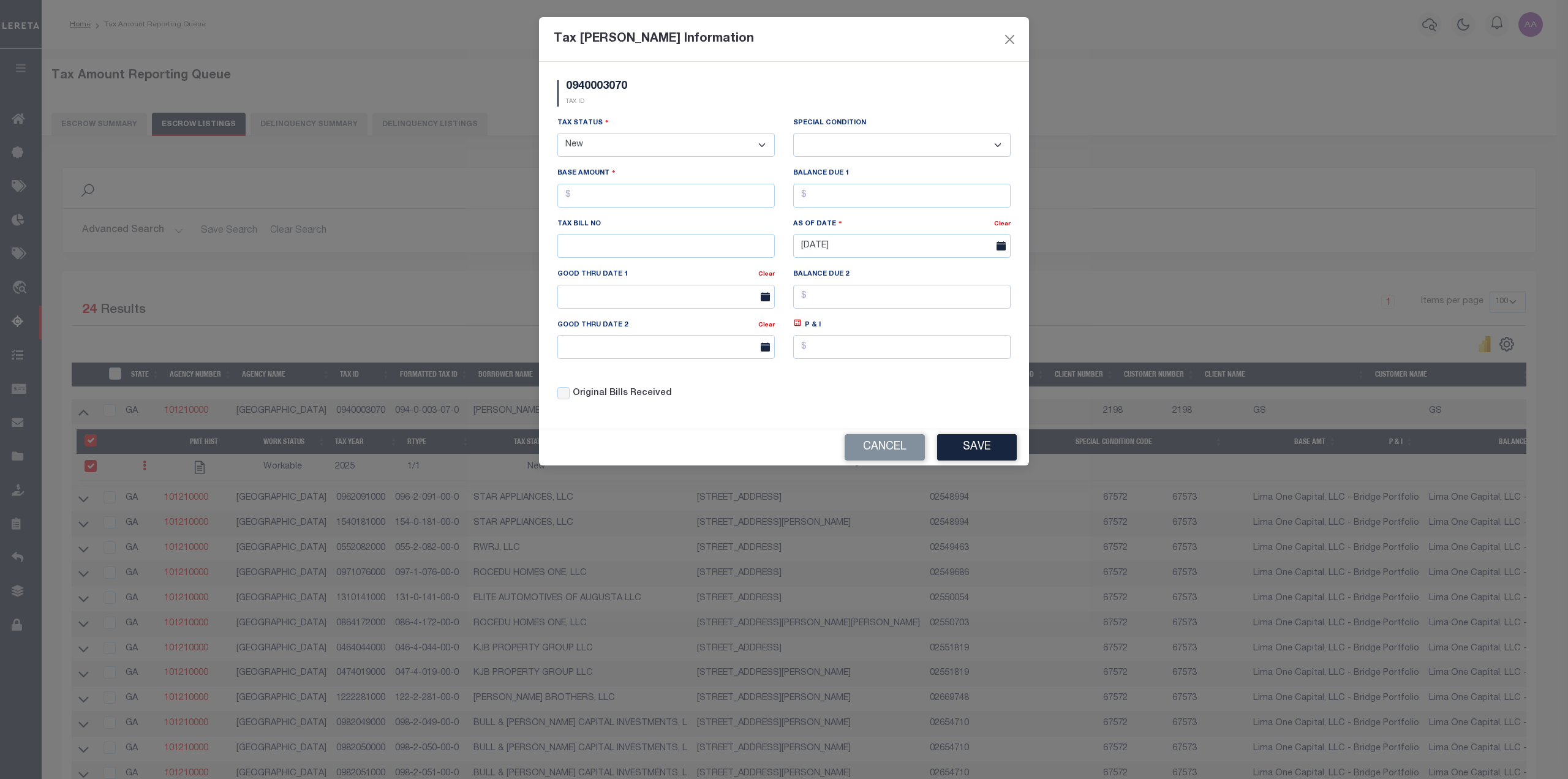
click at [646, 140] on select "- Select Status - Open Due/Unpaid Paid Incomplete No Tax Due Internal Refund Pr…" at bounding box center [666, 145] width 218 height 24
select select "OP2"
click at [557, 134] on select "- Select Status - Open Due/Unpaid Paid Incomplete No Tax Due Internal Refund Pr…" at bounding box center [666, 145] width 218 height 24
click at [825, 147] on select "-- Select Special Condition -- 3RD PARTY TAX LIEN AGENCY TAX LIEN (A.K.A Inside…" at bounding box center [902, 145] width 218 height 24
select select "17"
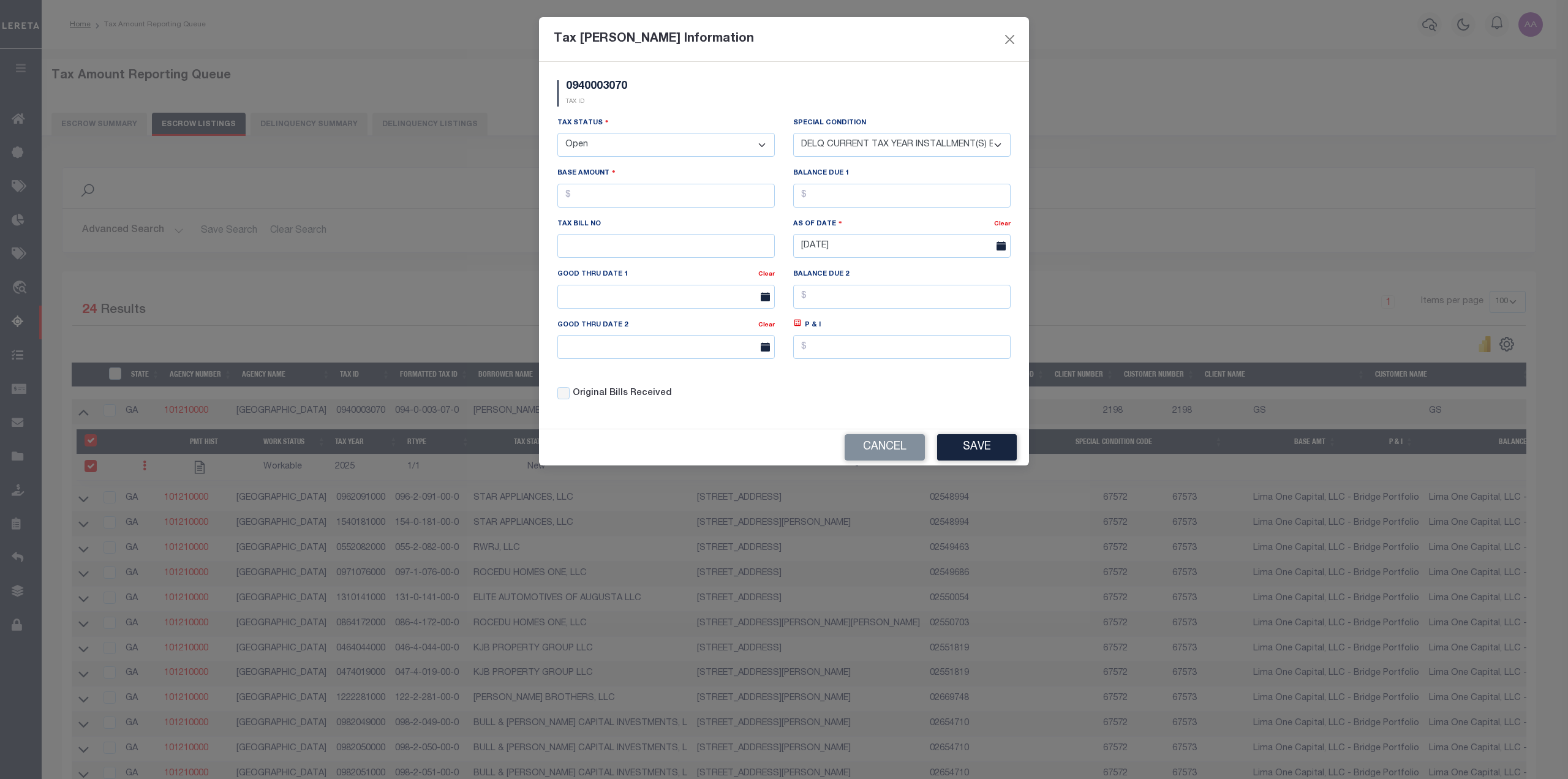
click at [793, 134] on select "-- Select Special Condition -- 3RD PARTY TAX LIEN AGENCY TAX LIEN (A.K.A Inside…" at bounding box center [902, 145] width 218 height 24
click at [618, 199] on input "text" at bounding box center [666, 196] width 218 height 24
type input "$1.00"
click at [822, 187] on input "text" at bounding box center [902, 196] width 218 height 24
type input "$1.00"
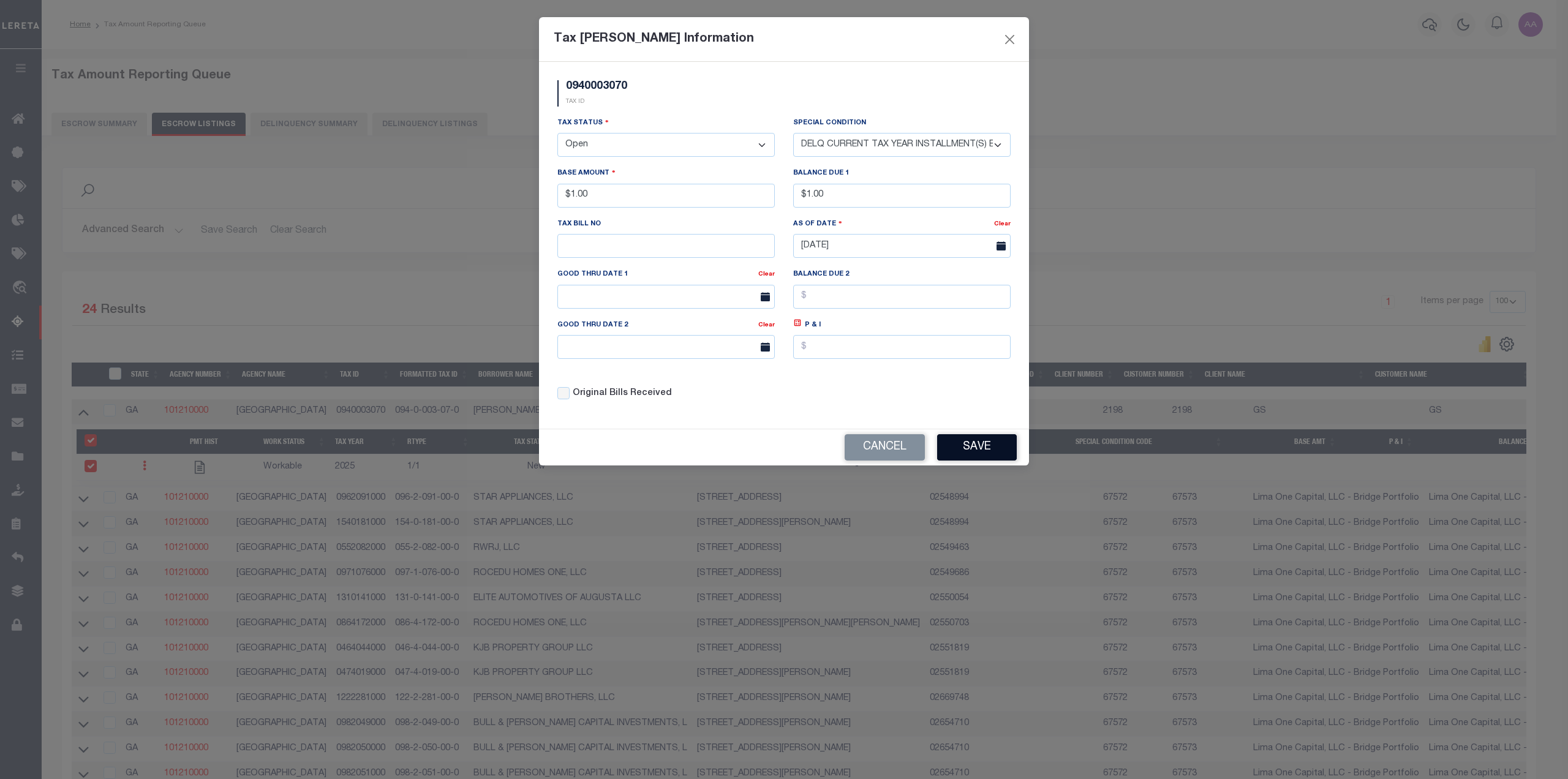
click at [957, 450] on button "Save" at bounding box center [977, 447] width 79 height 26
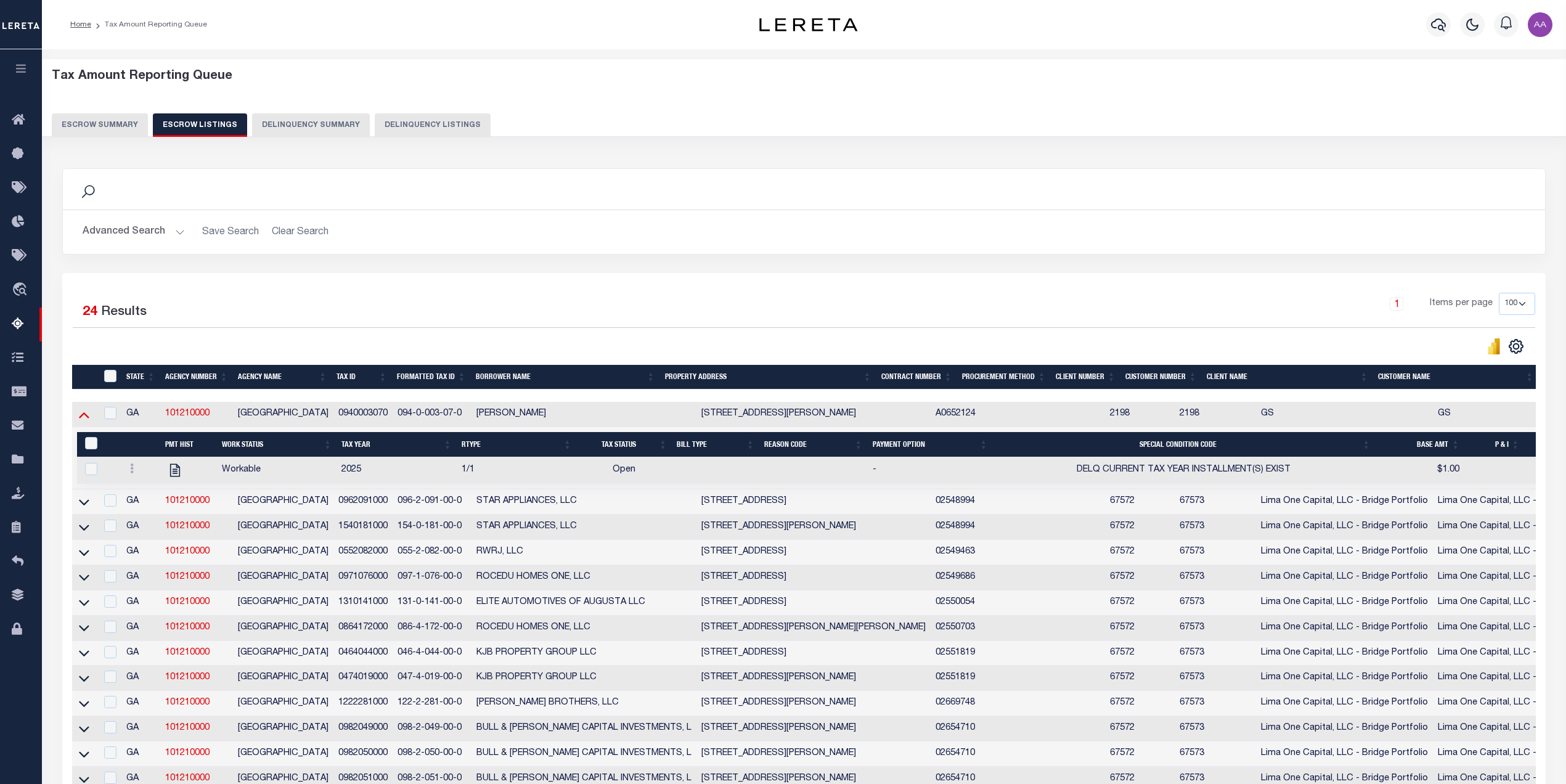
click at [84, 414] on icon at bounding box center [84, 414] width 11 height 13
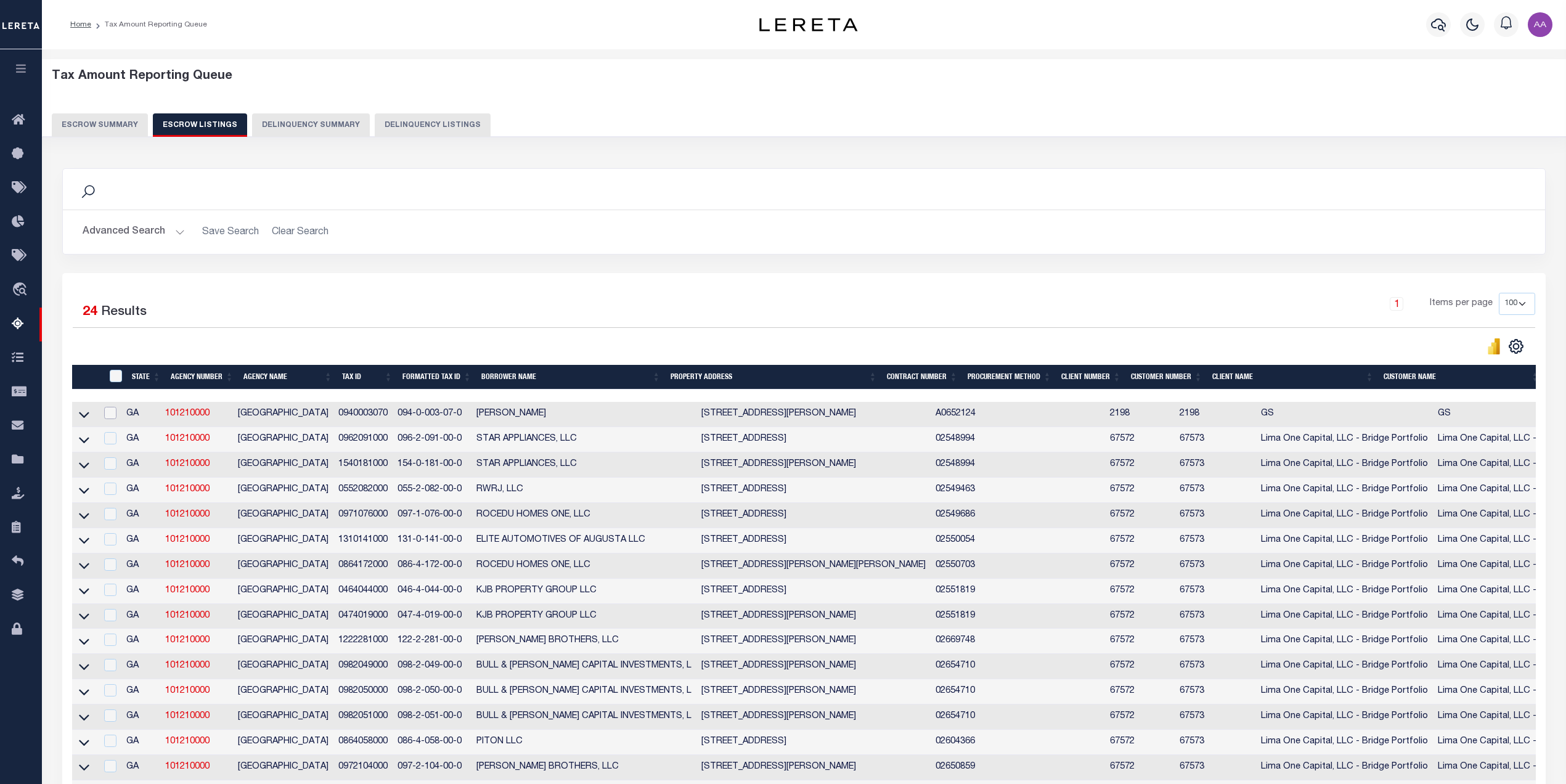
click at [112, 416] on input "checkbox" at bounding box center [110, 413] width 12 height 12
checkbox input "true"
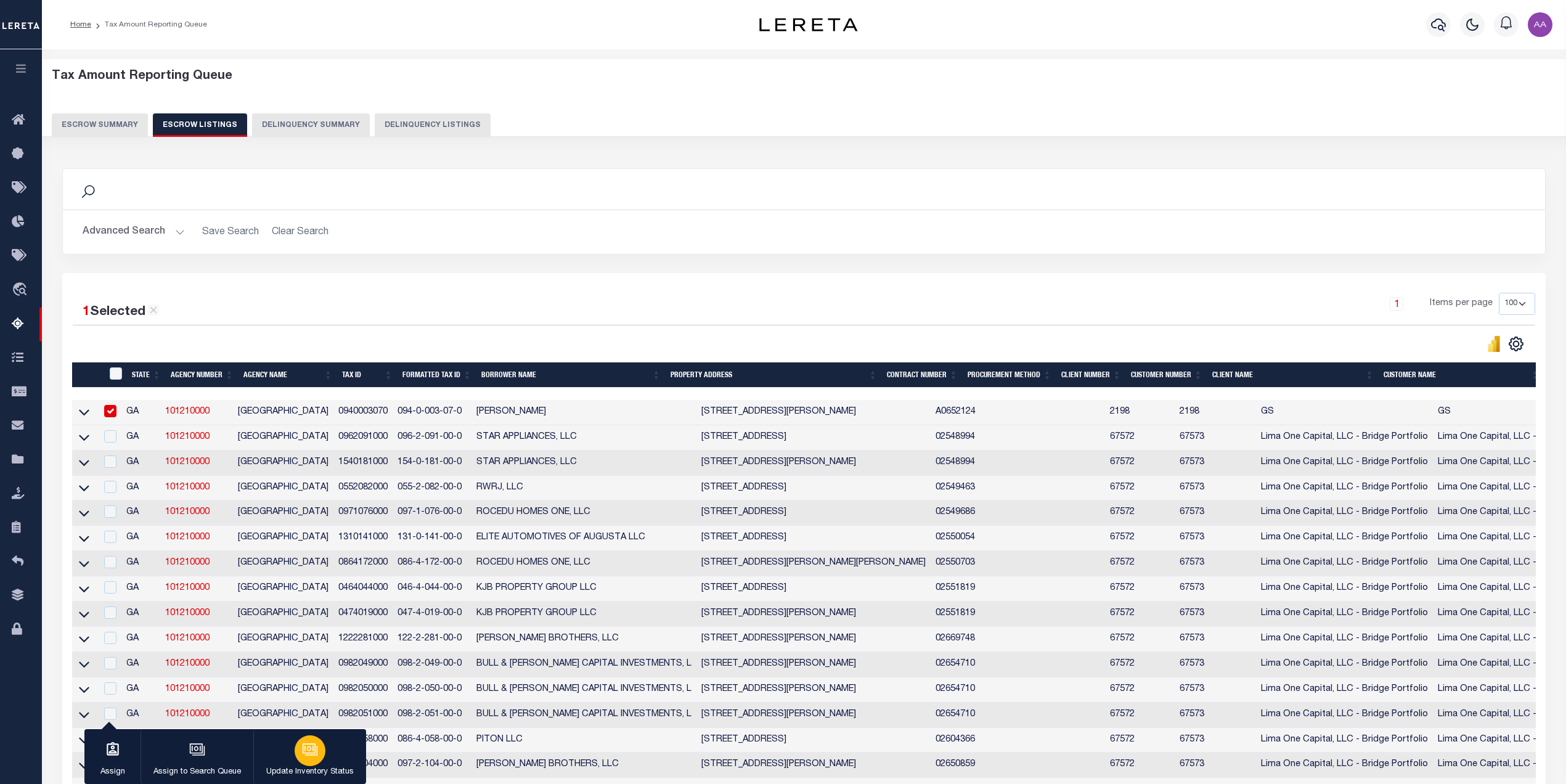
click at [309, 767] on p "Update Inventory Status" at bounding box center [310, 772] width 87 height 12
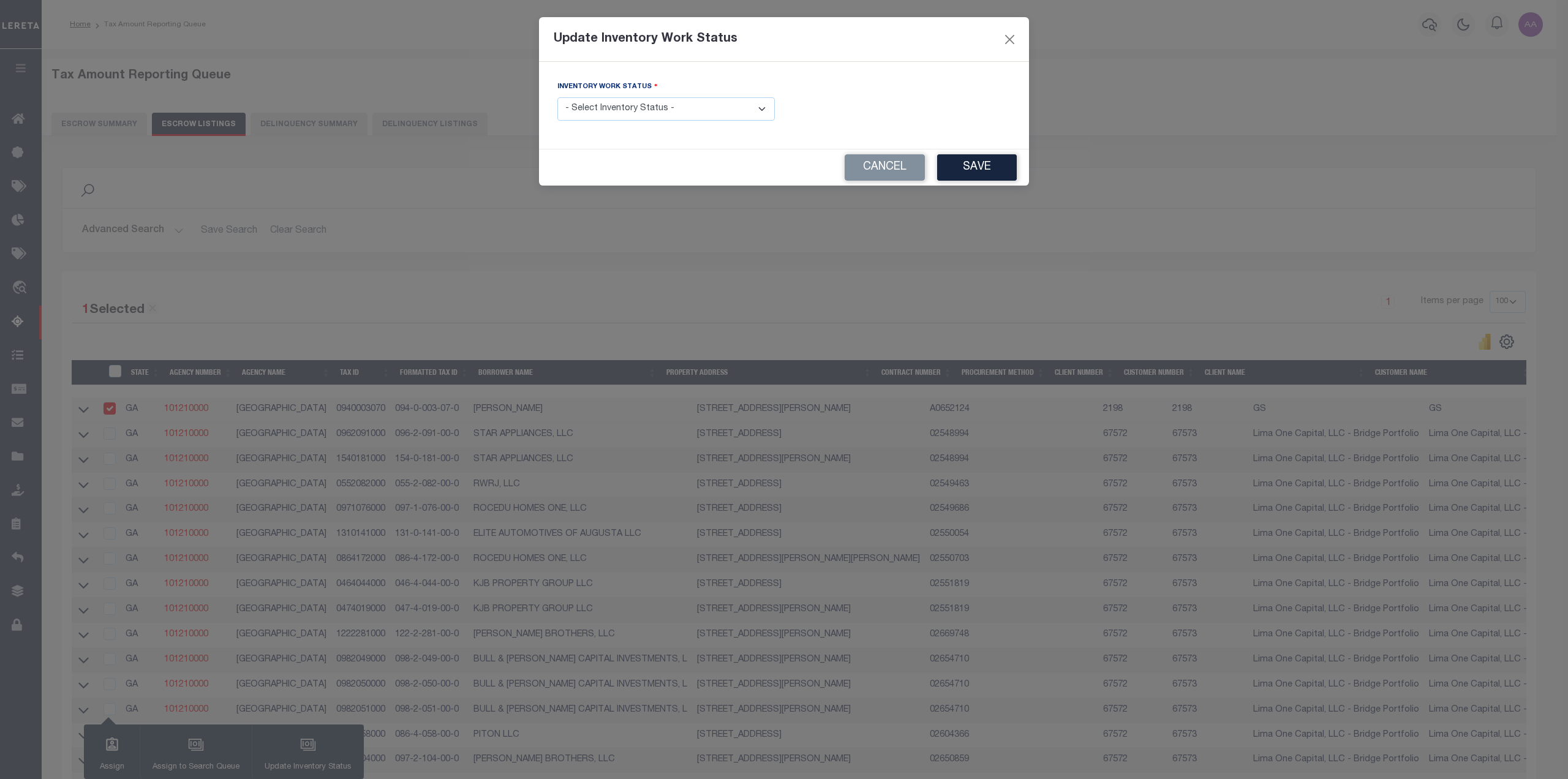
click at [696, 108] on select "- Select Inventory Status - Manual - Exception Pended - Awaiting Search Late Ad…" at bounding box center [666, 110] width 218 height 24
select select "4"
click at [557, 97] on select "- Select Inventory Status - Manual - Exception Pended - Awaiting Search Late Ad…" at bounding box center [666, 110] width 218 height 24
drag, startPoint x: 893, startPoint y: 170, endPoint x: 578, endPoint y: 255, distance: 326.3
click at [886, 171] on button "Cancel" at bounding box center [885, 167] width 80 height 26
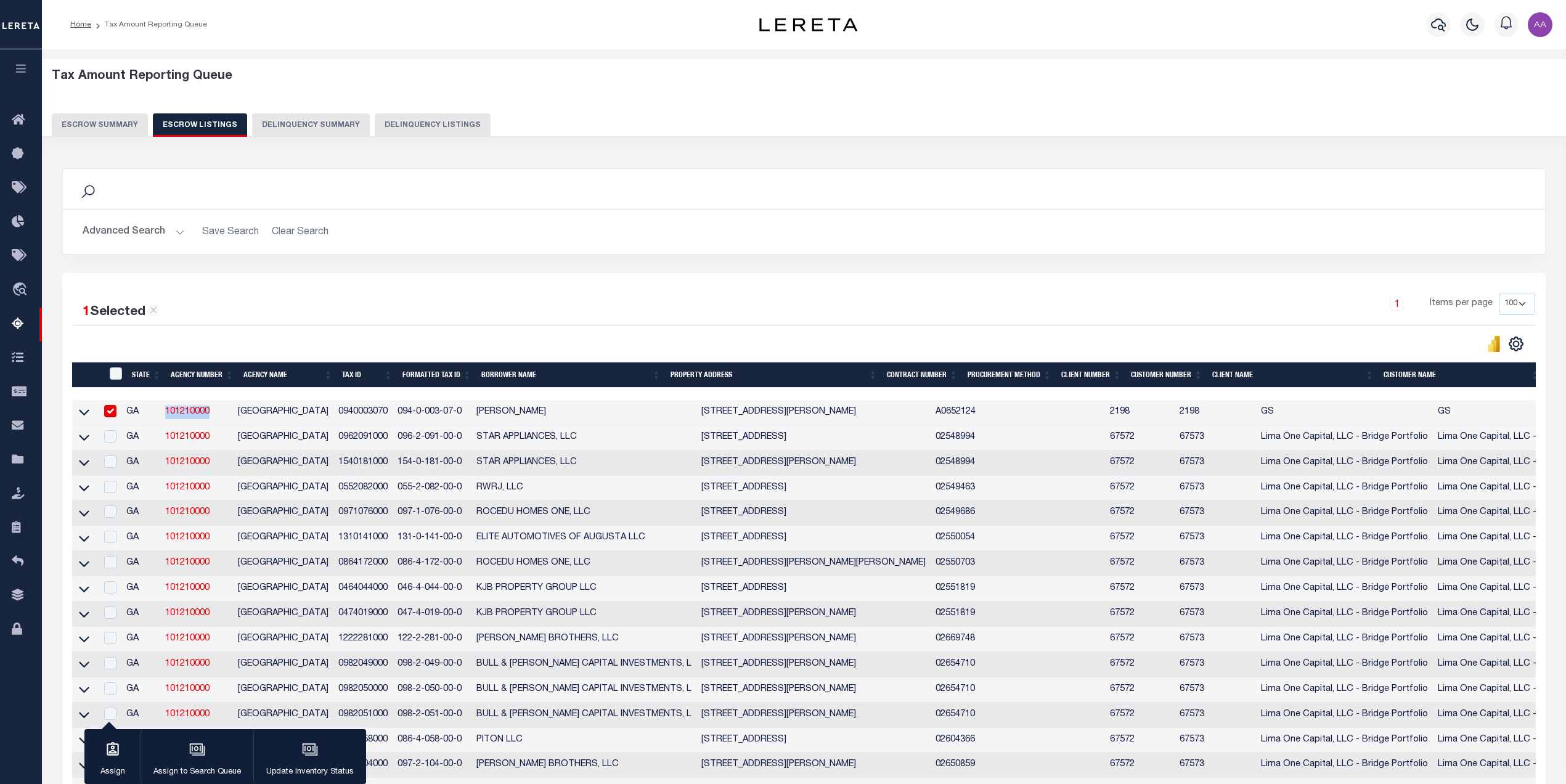
drag, startPoint x: 169, startPoint y: 417, endPoint x: 221, endPoint y: 416, distance: 52.0
click at [221, 416] on td "101210000" at bounding box center [197, 412] width 73 height 25
copy link "101210000"
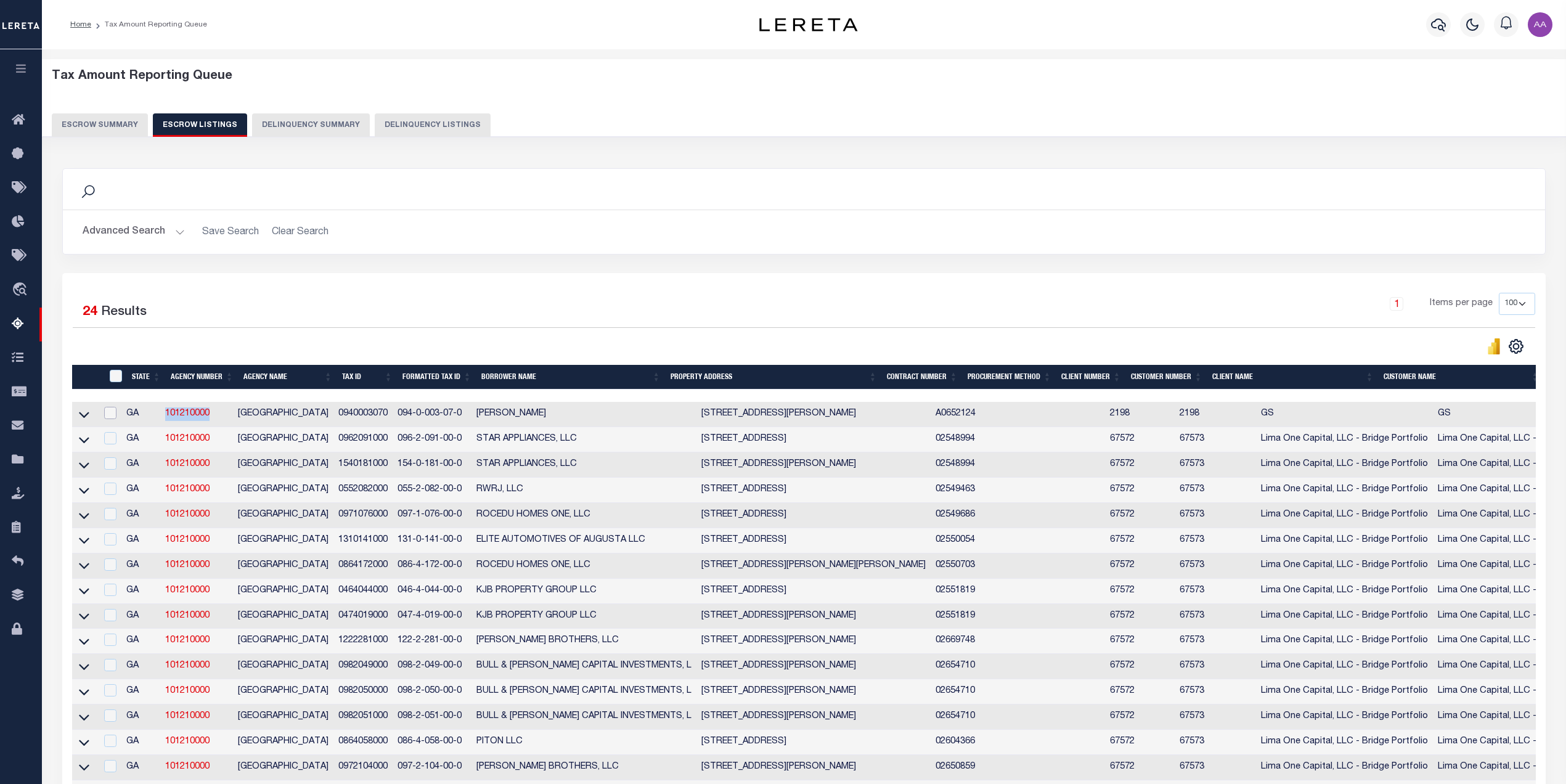
click at [113, 419] on input "checkbox" at bounding box center [110, 413] width 12 height 12
checkbox input "true"
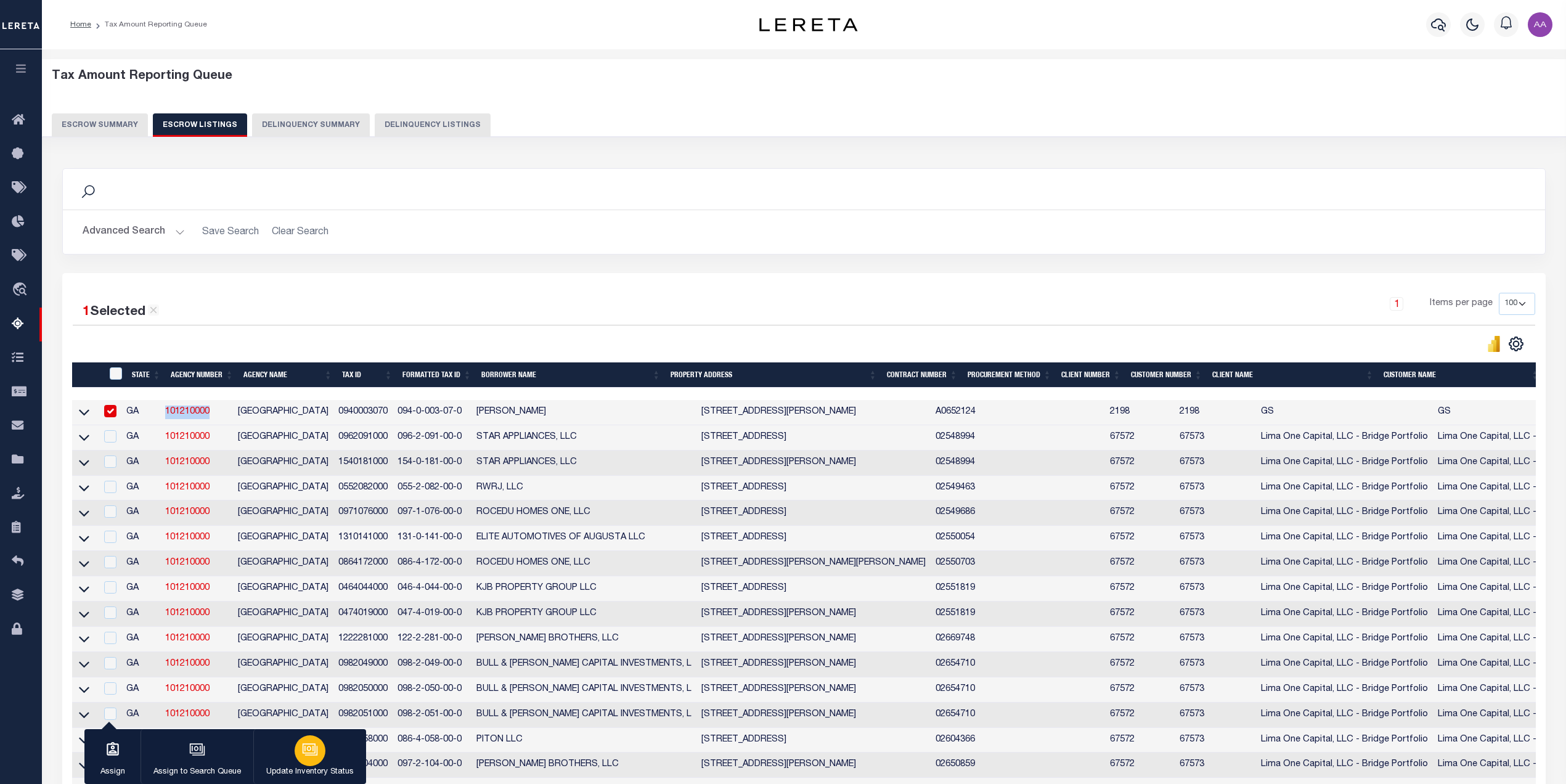
click at [294, 757] on div "button" at bounding box center [310, 751] width 31 height 31
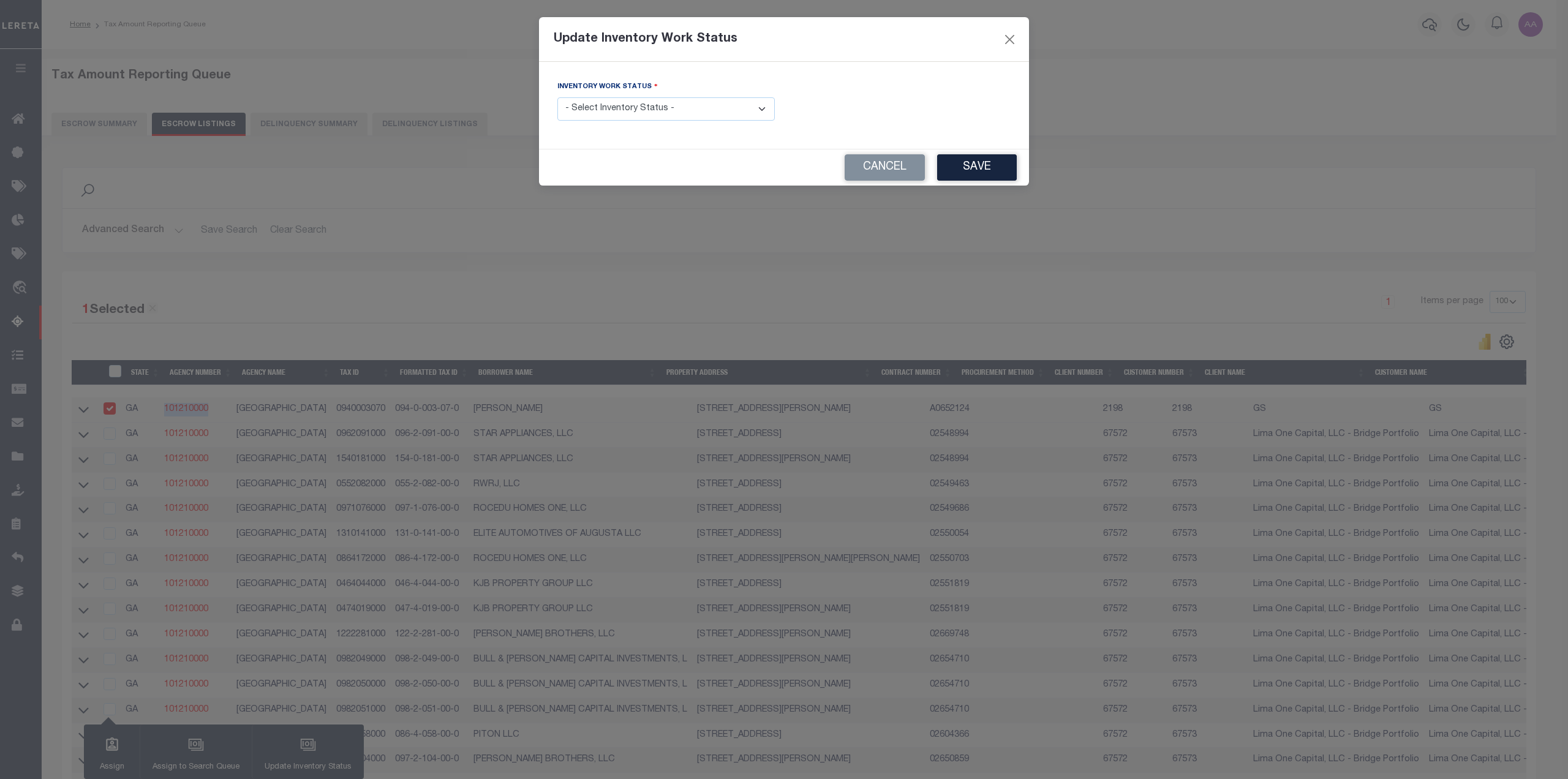
click at [683, 110] on select "- Select Inventory Status - Manual - Exception Pended - Awaiting Search Late Ad…" at bounding box center [666, 110] width 218 height 24
select select "4"
click at [557, 97] on select "- Select Inventory Status - Manual - Exception Pended - Awaiting Search Late Ad…" at bounding box center [666, 110] width 218 height 24
drag, startPoint x: 999, startPoint y: 170, endPoint x: 569, endPoint y: 169, distance: 430.0
click at [996, 169] on button "Save" at bounding box center [977, 167] width 79 height 26
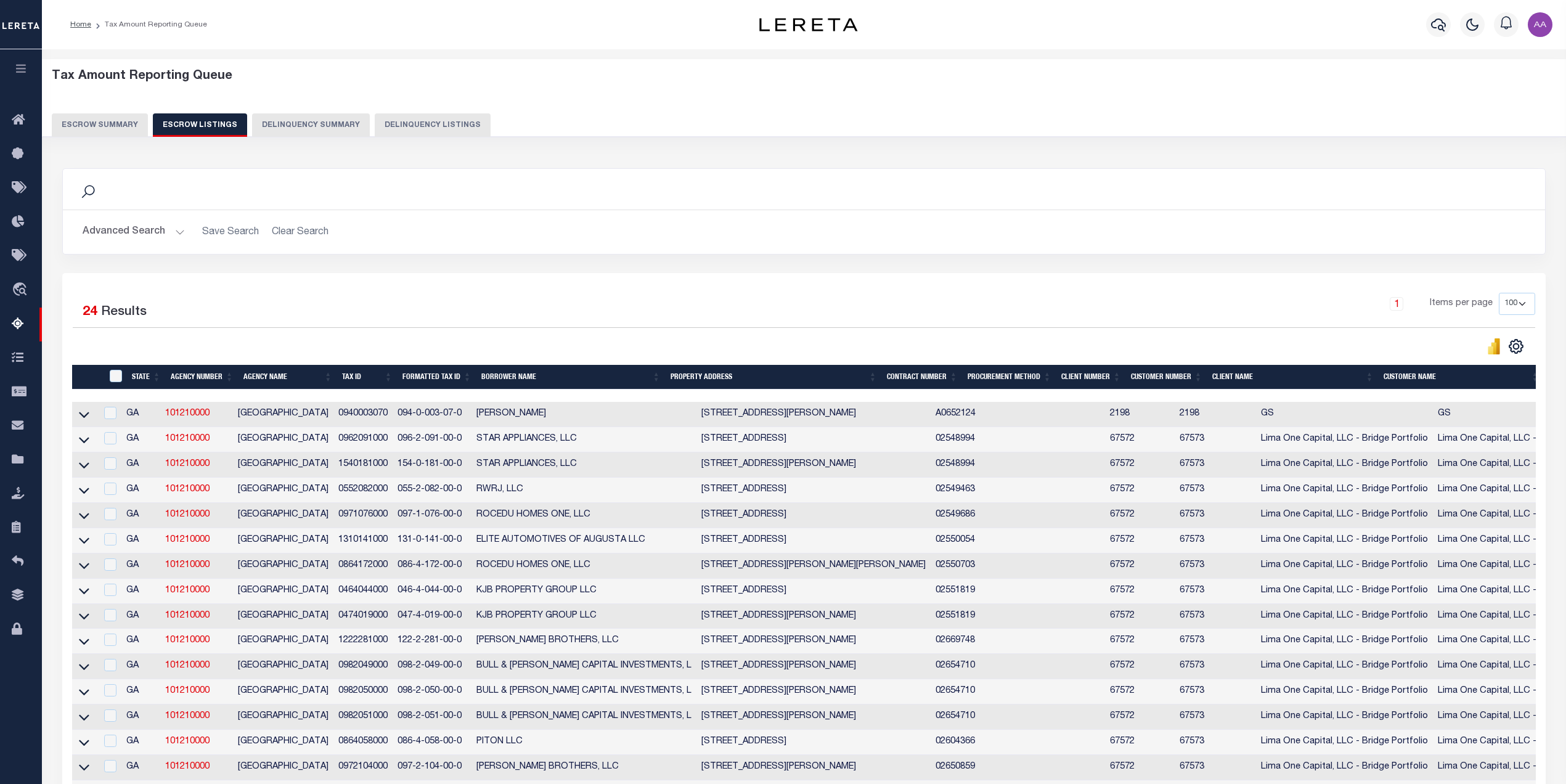
click at [114, 132] on button "Escrow Summary" at bounding box center [100, 125] width 96 height 24
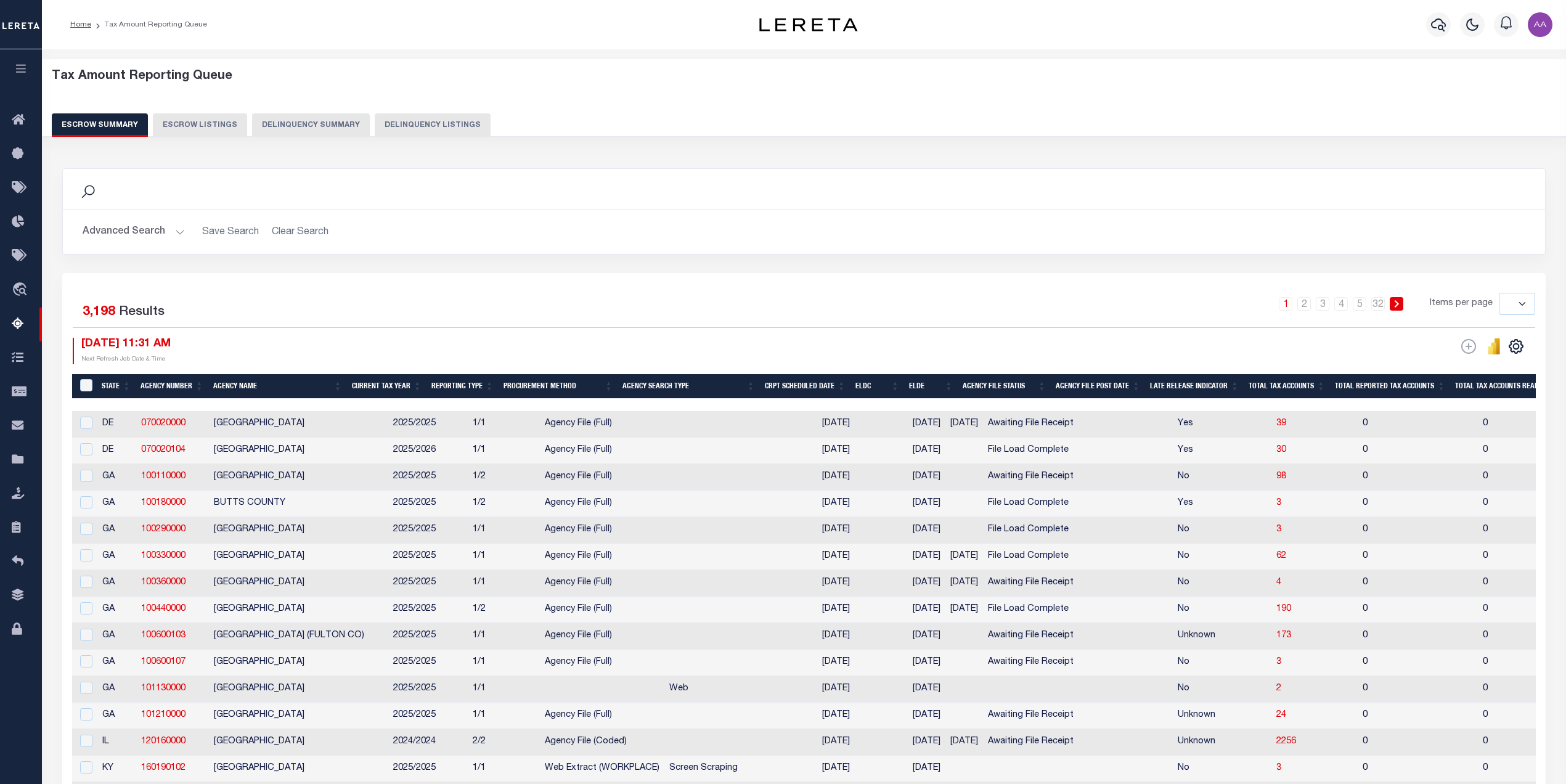
click at [160, 233] on button "Advanced Search" at bounding box center [134, 232] width 103 height 24
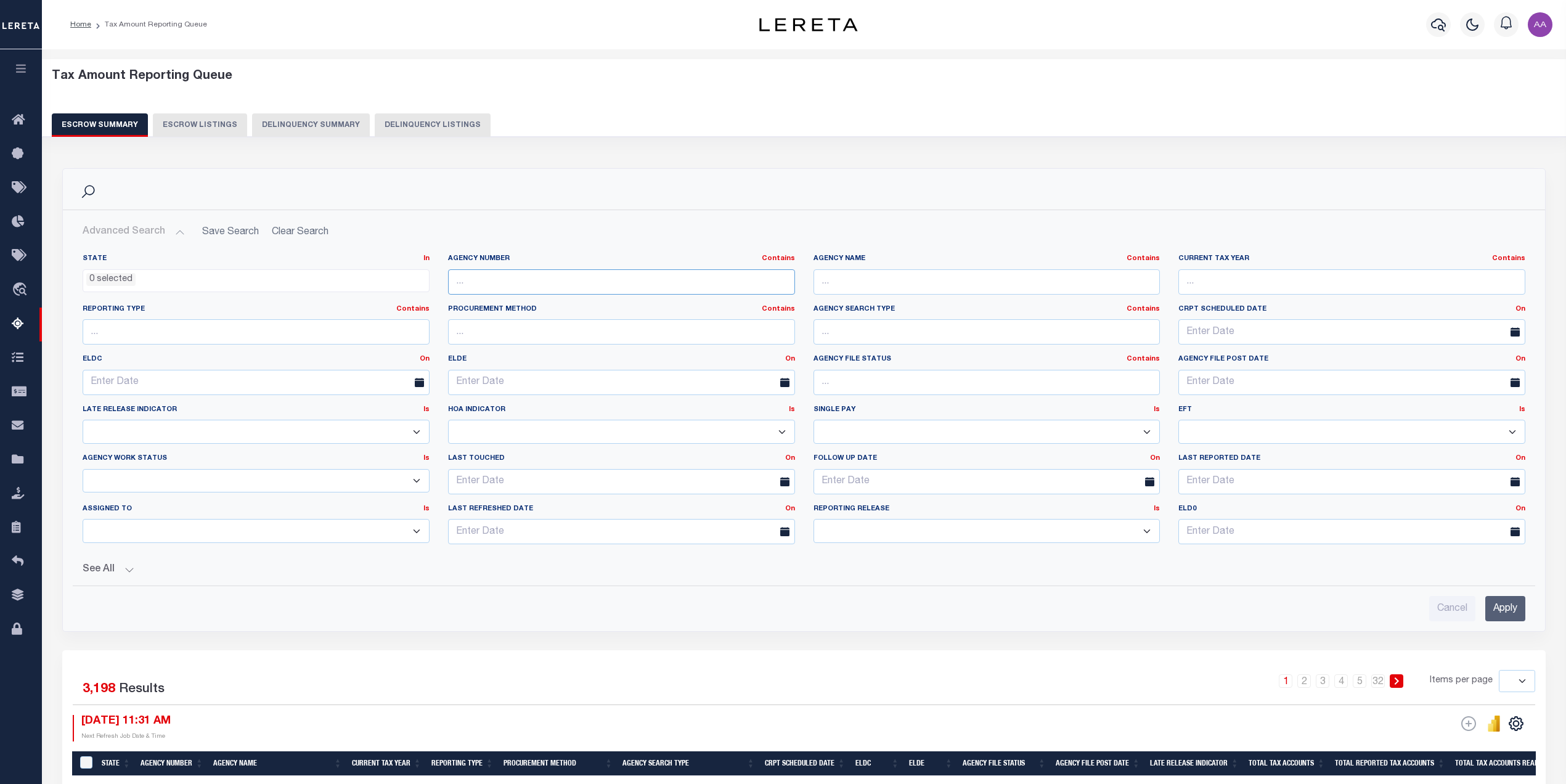
click at [555, 288] on input "text" at bounding box center [621, 281] width 347 height 25
paste input "101210000"
type input "101210000"
click at [1517, 596] on input "Apply" at bounding box center [1505, 608] width 40 height 25
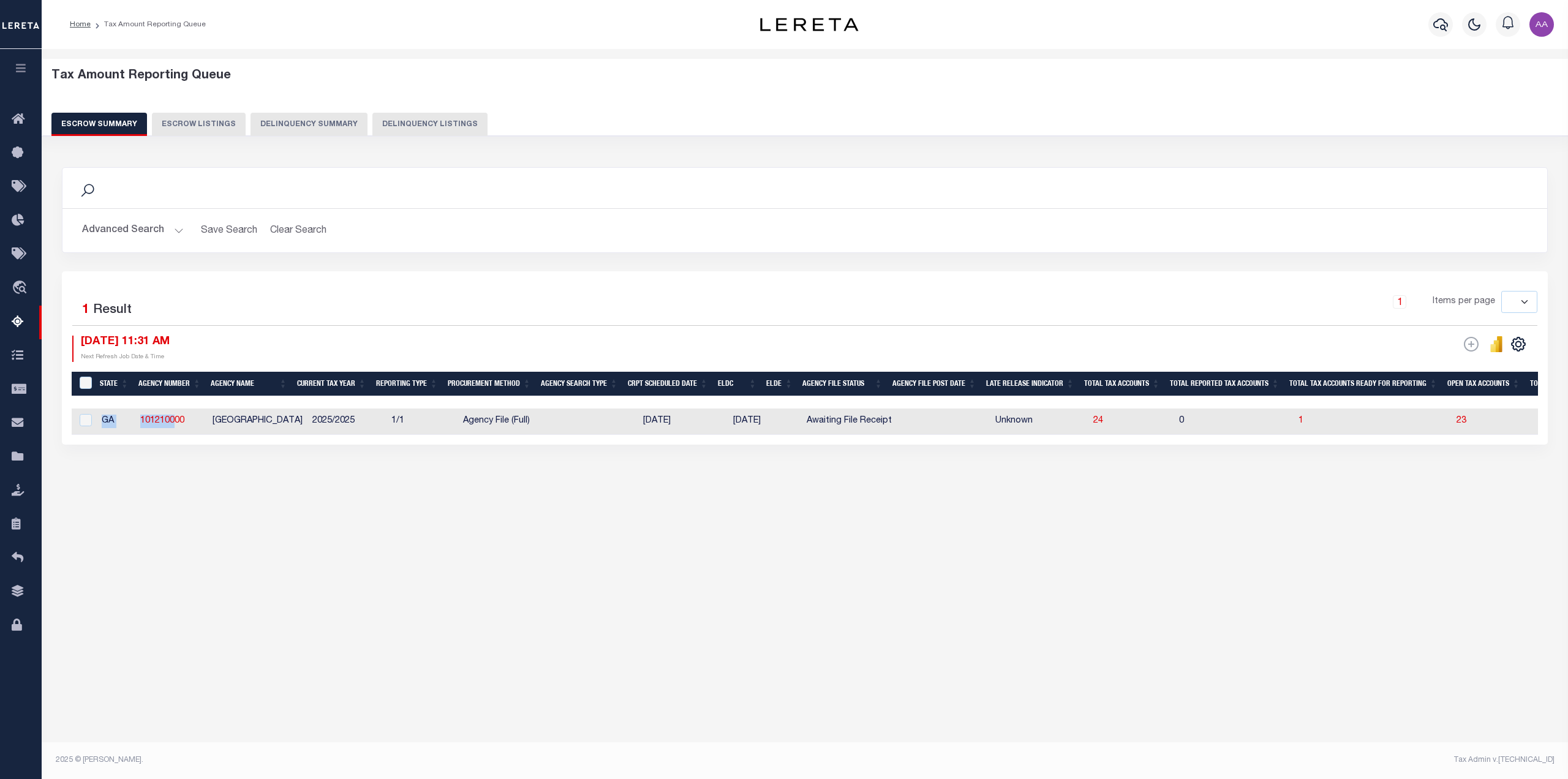
drag, startPoint x: 316, startPoint y: 437, endPoint x: 173, endPoint y: 432, distance: 143.1
click at [173, 432] on div "State Agency Number Agency Name Current Tax Year Reporting Type Procurement Met…" at bounding box center [805, 421] width 1467 height 26
click at [147, 477] on div "Search Advanced Search Save Search Clear Search EscrowSummaryGridWrapper_dynami…" at bounding box center [805, 318] width 1503 height 326
drag, startPoint x: 690, startPoint y: 436, endPoint x: 893, endPoint y: 440, distance: 203.0
click at [893, 440] on div "Selected 1 Result 1 Items per page 10 25 50 100 500 09/16/2025 11:31 AM ESCROW …" at bounding box center [805, 357] width 1486 height 173
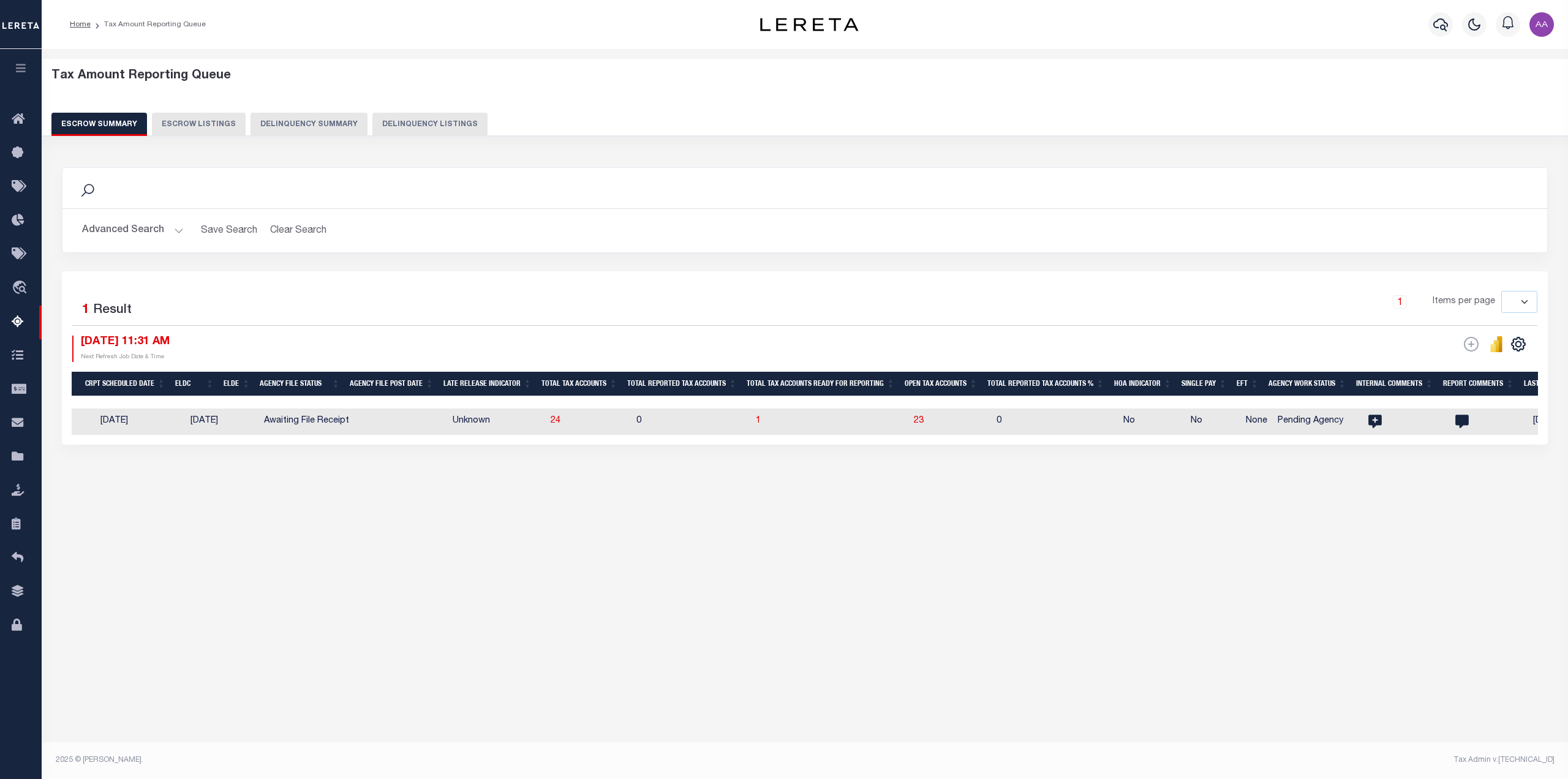
scroll to position [0, 412]
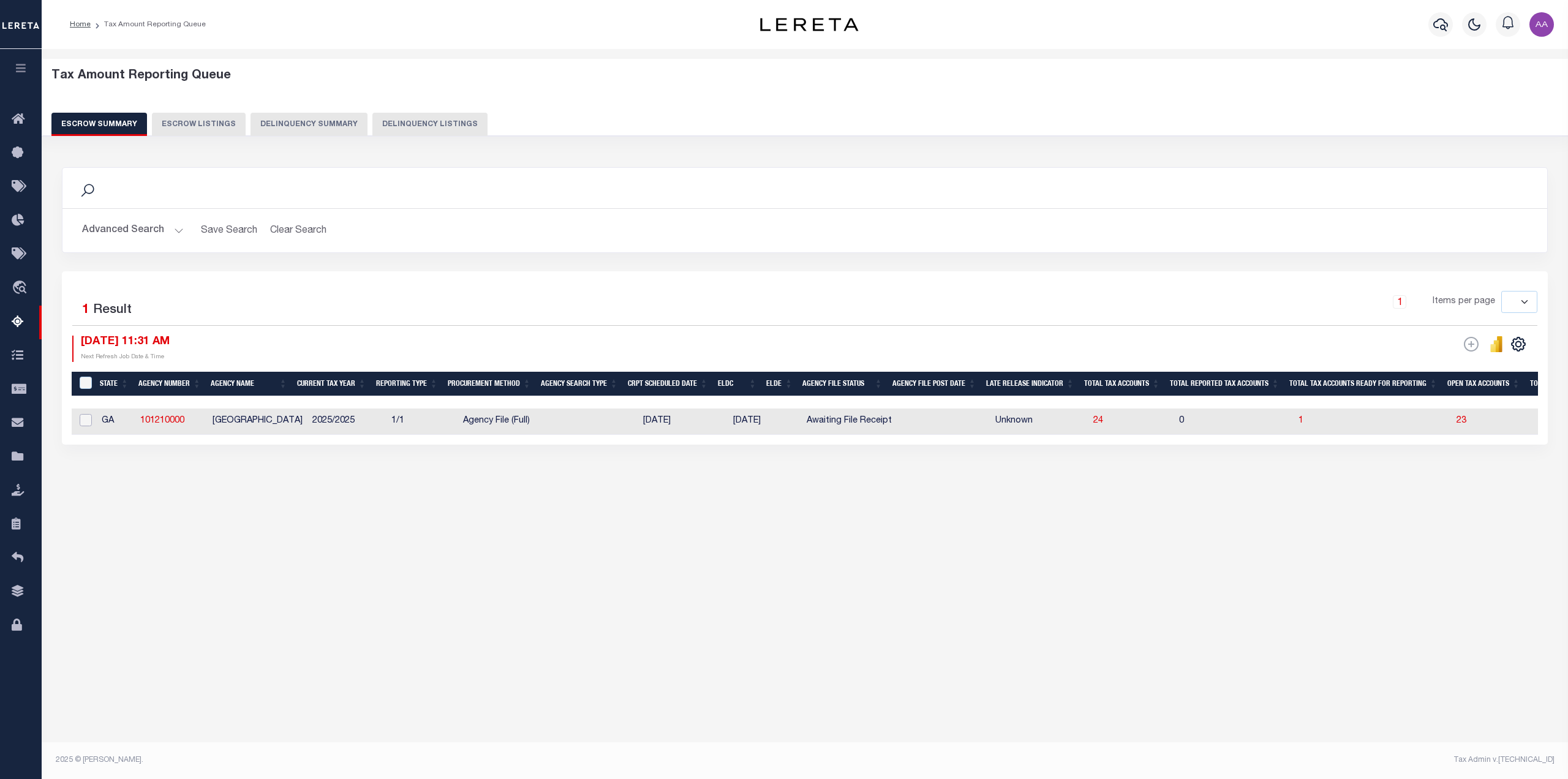
drag, startPoint x: 87, startPoint y: 421, endPoint x: 96, endPoint y: 425, distance: 9.8
click at [88, 422] on input "checkbox" at bounding box center [85, 420] width 12 height 12
checkbox input "true"
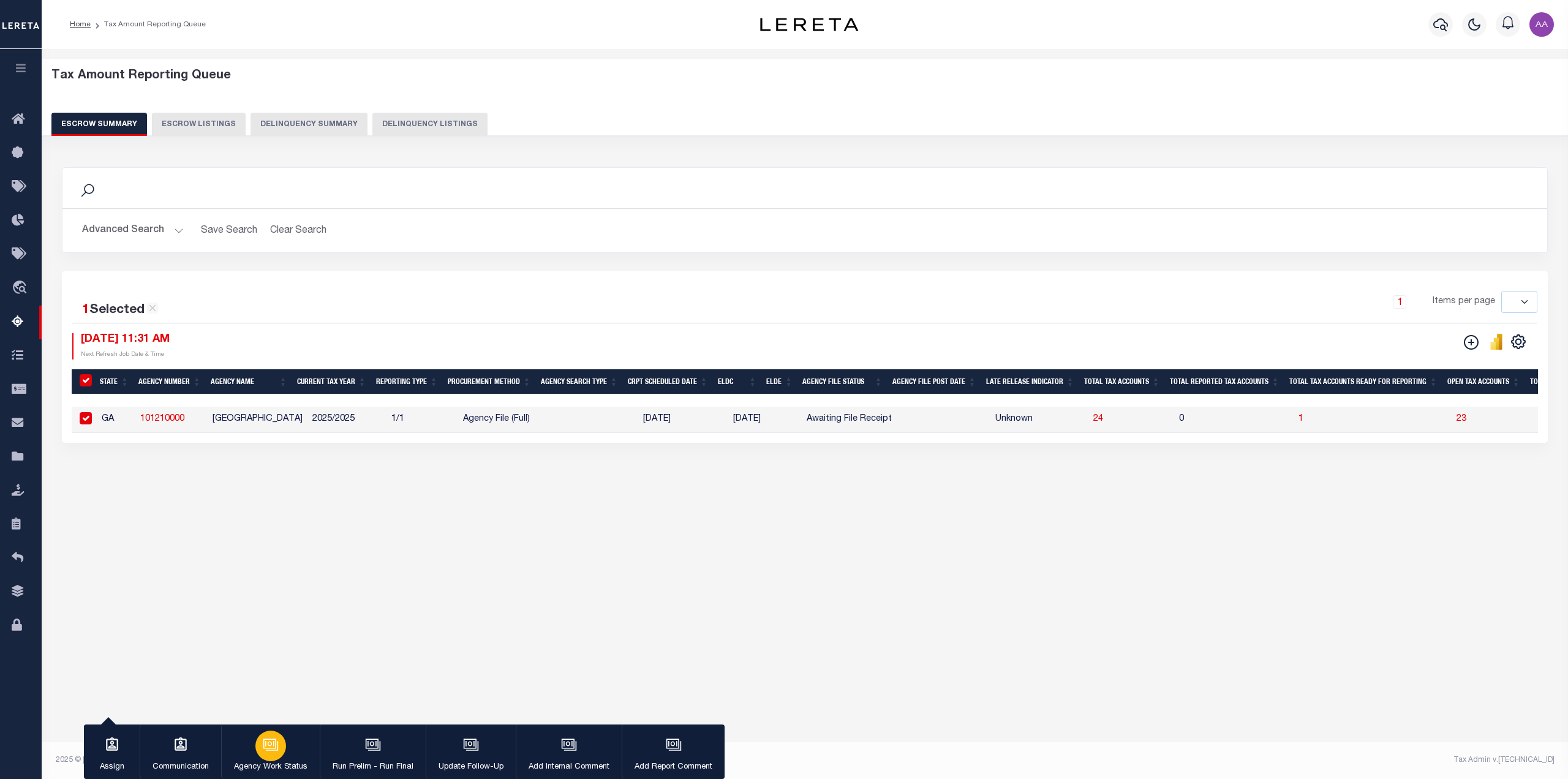
click at [274, 752] on icon "button" at bounding box center [271, 744] width 16 height 16
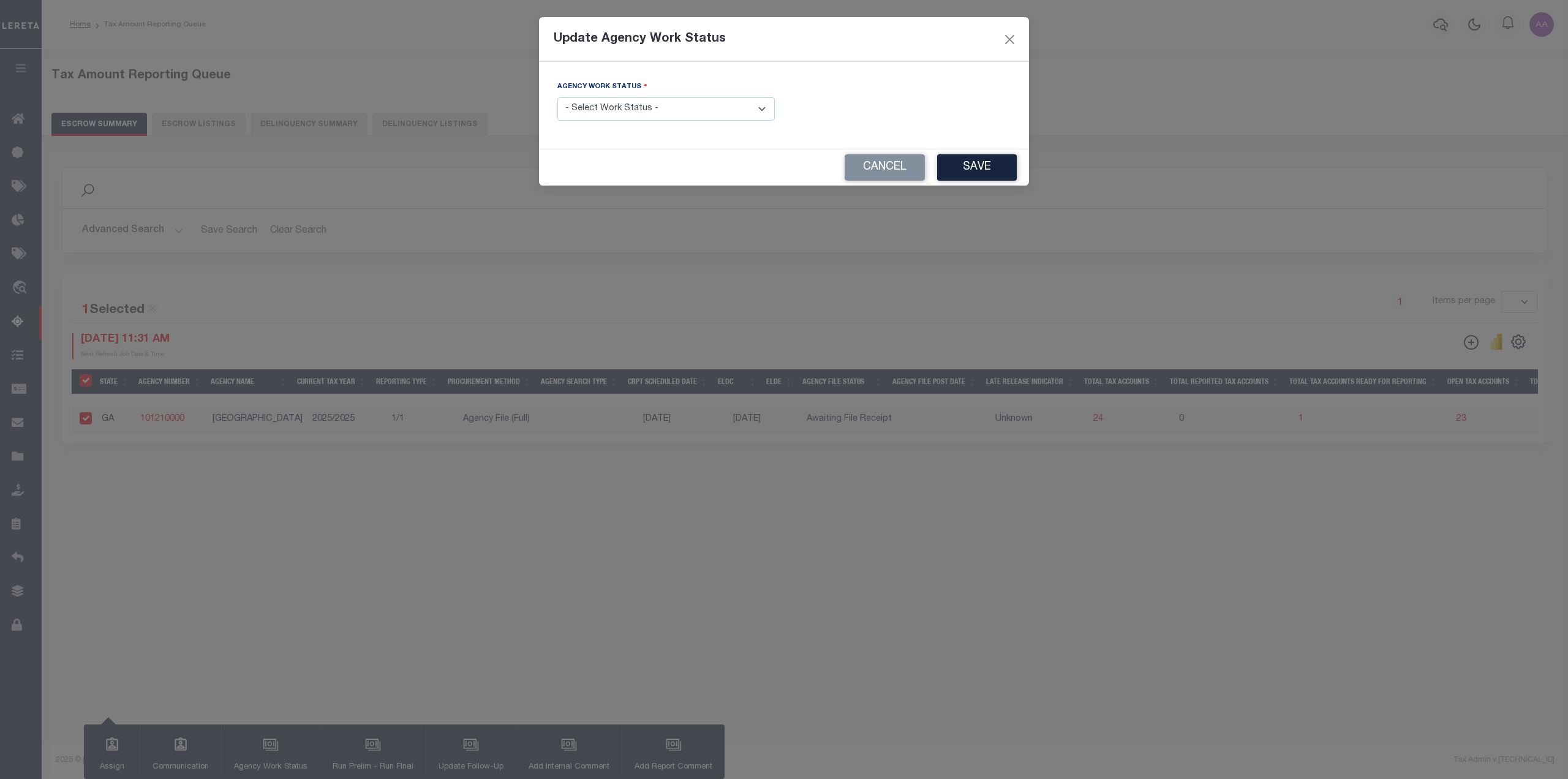
click at [700, 107] on select "- Select Work Status - New In Progress Pending Agency Follow-up Pending QC Read…" at bounding box center [666, 110] width 218 height 24
select select "7"
click at [557, 97] on select "- Select Work Status - New In Progress Pending Agency Follow-up Pending QC Read…" at bounding box center [666, 110] width 218 height 24
click at [964, 164] on button "Save" at bounding box center [977, 167] width 79 height 26
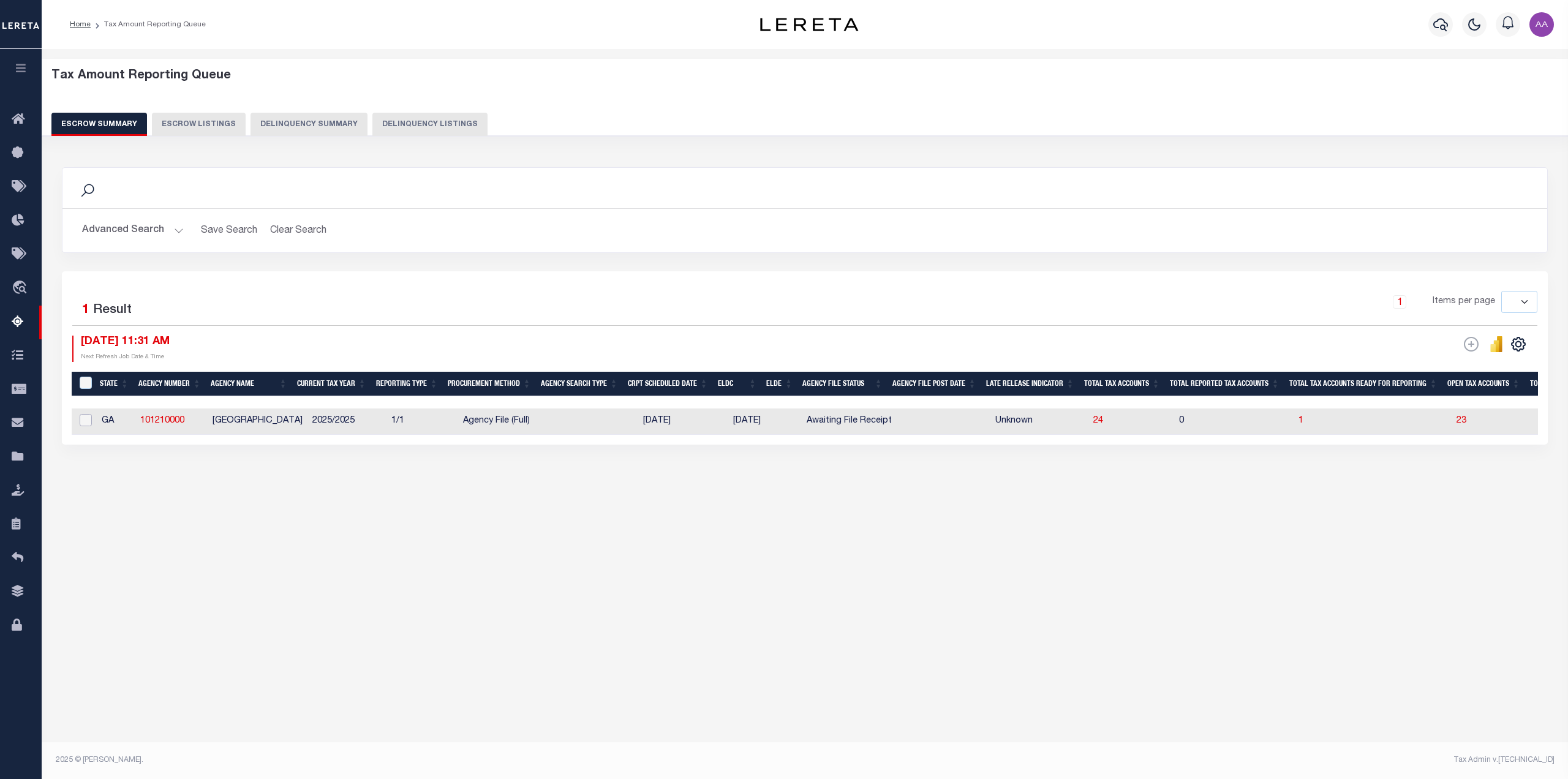
click at [85, 418] on input "checkbox" at bounding box center [85, 420] width 12 height 12
checkbox input "true"
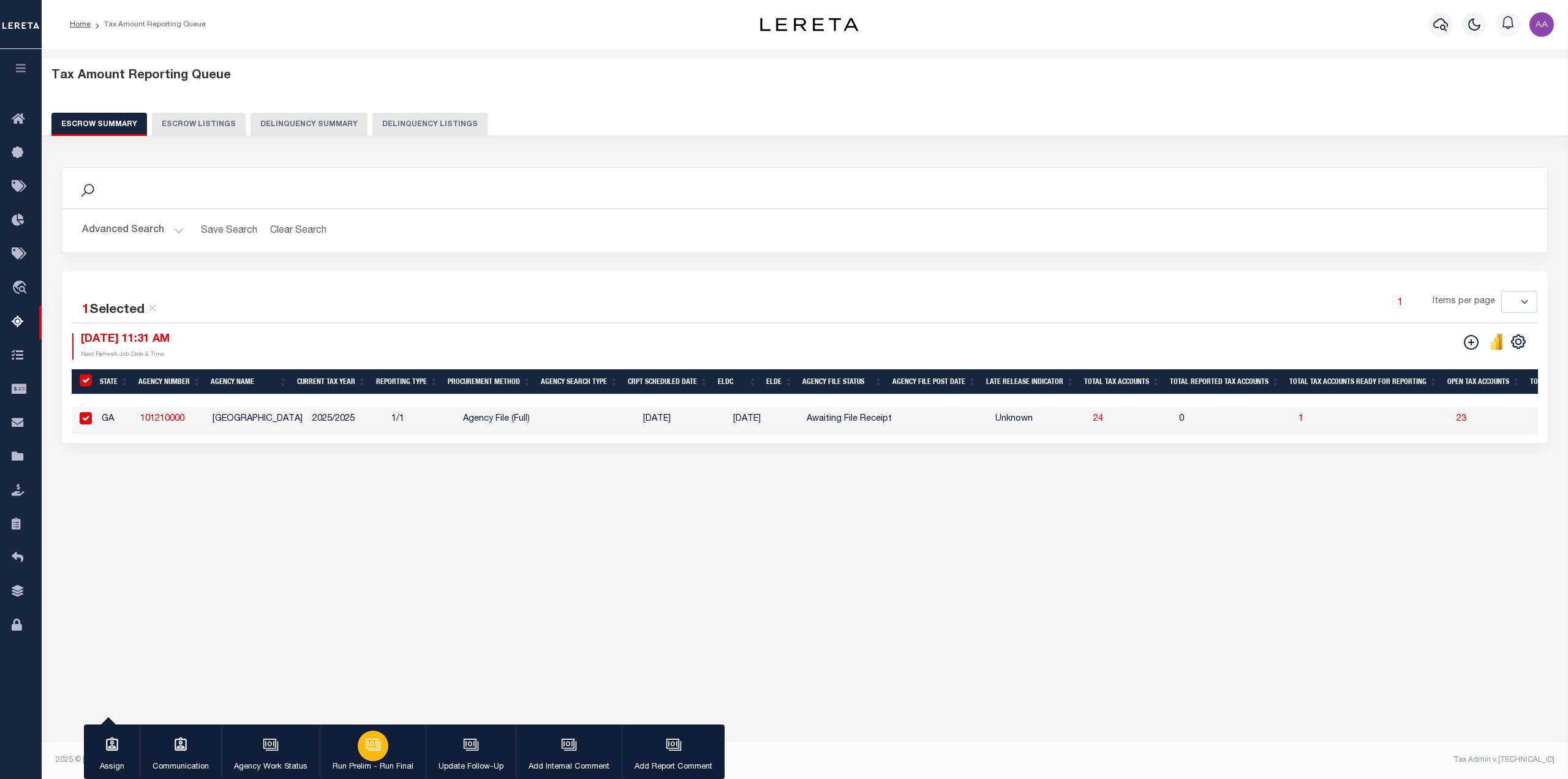
click at [362, 743] on div "button" at bounding box center [373, 746] width 31 height 31
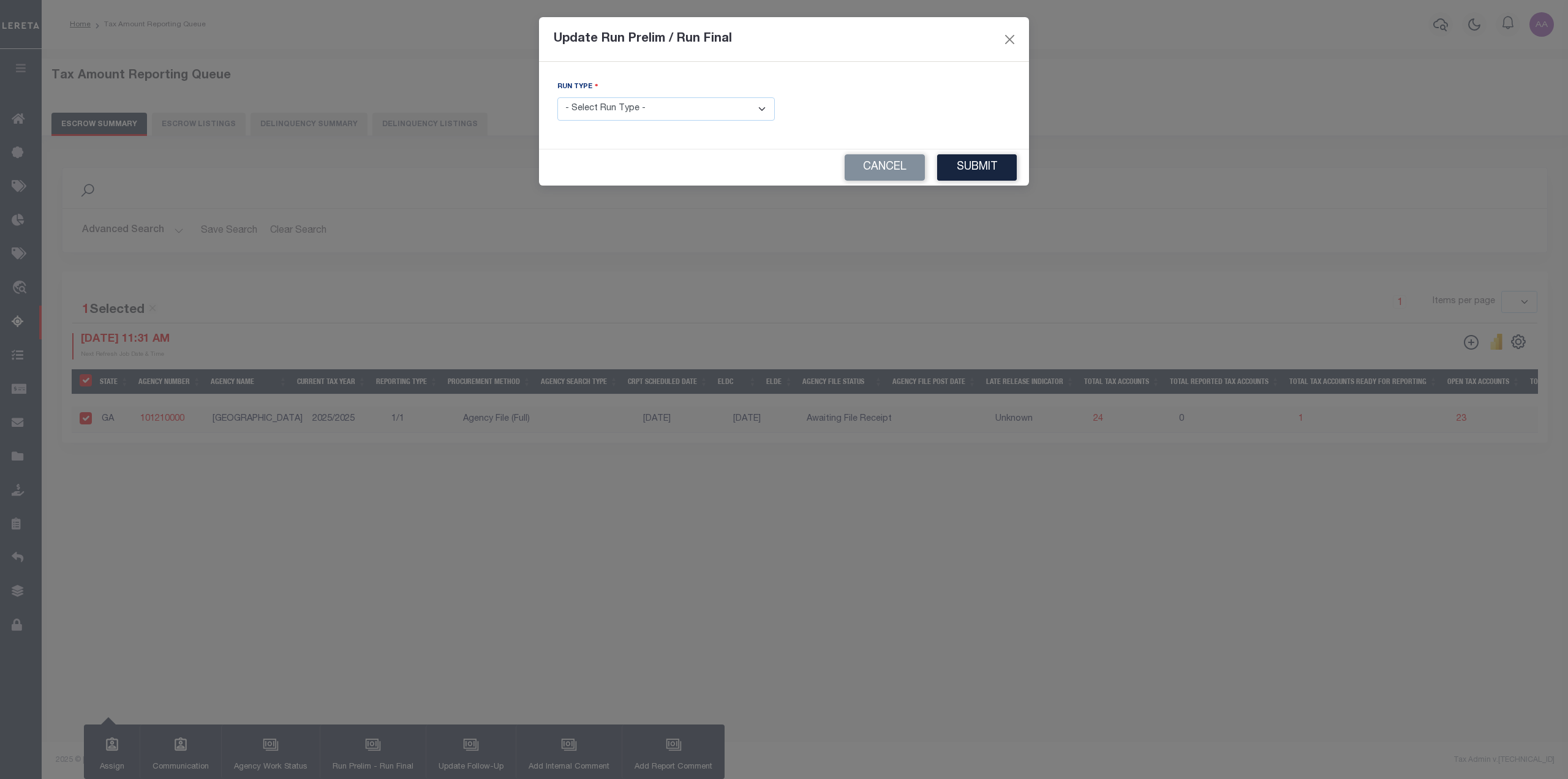
click at [693, 110] on select "- Select Run Type - Prelim Run Final Run" at bounding box center [666, 110] width 218 height 24
select select "F"
click at [557, 97] on select "- Select Run Type - Prelim Run Final Run" at bounding box center [666, 110] width 218 height 24
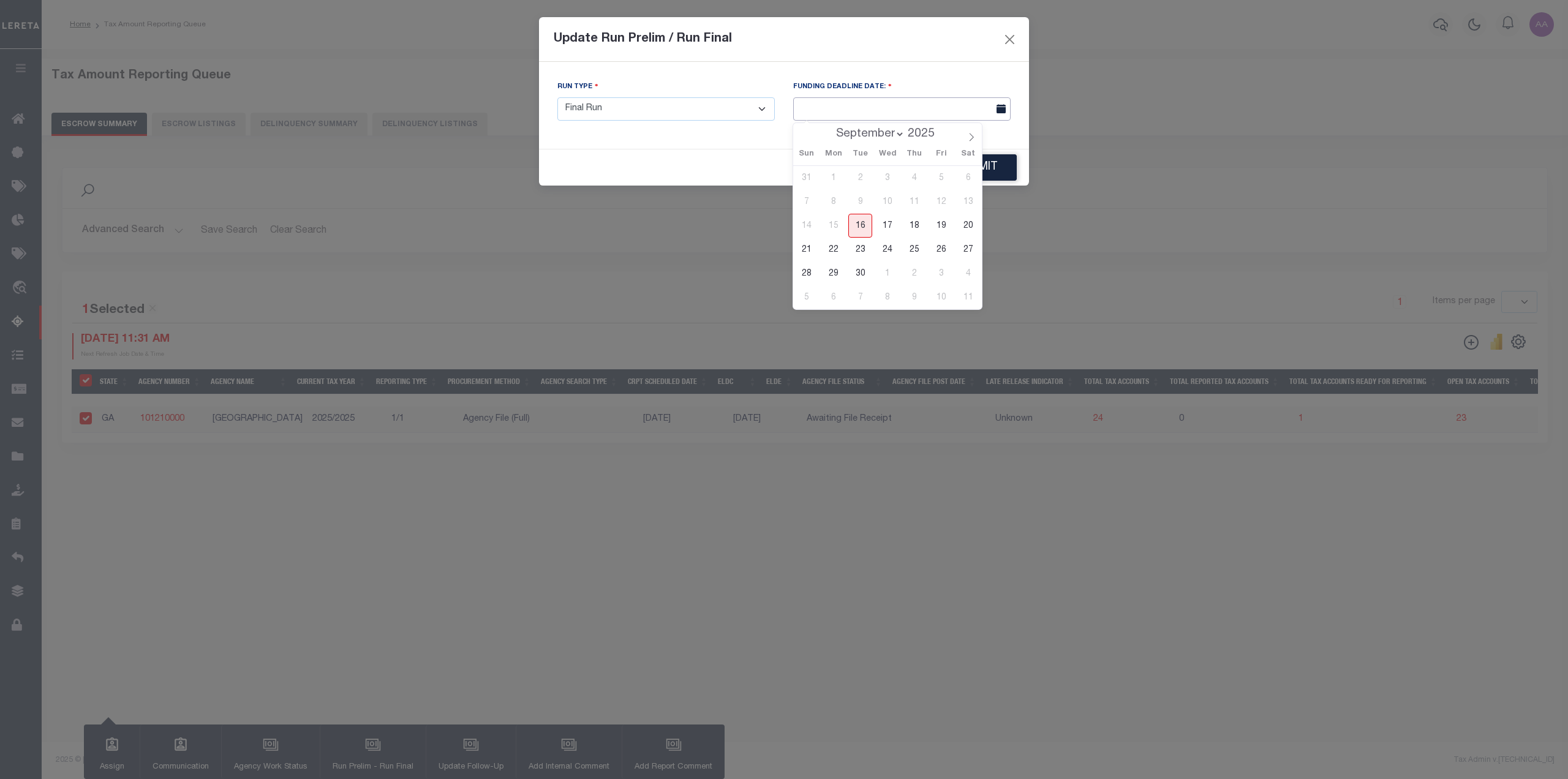
click at [883, 110] on input "text" at bounding box center [902, 110] width 218 height 24
click at [856, 220] on span "16" at bounding box center [860, 226] width 24 height 24
type input "[DATE]"
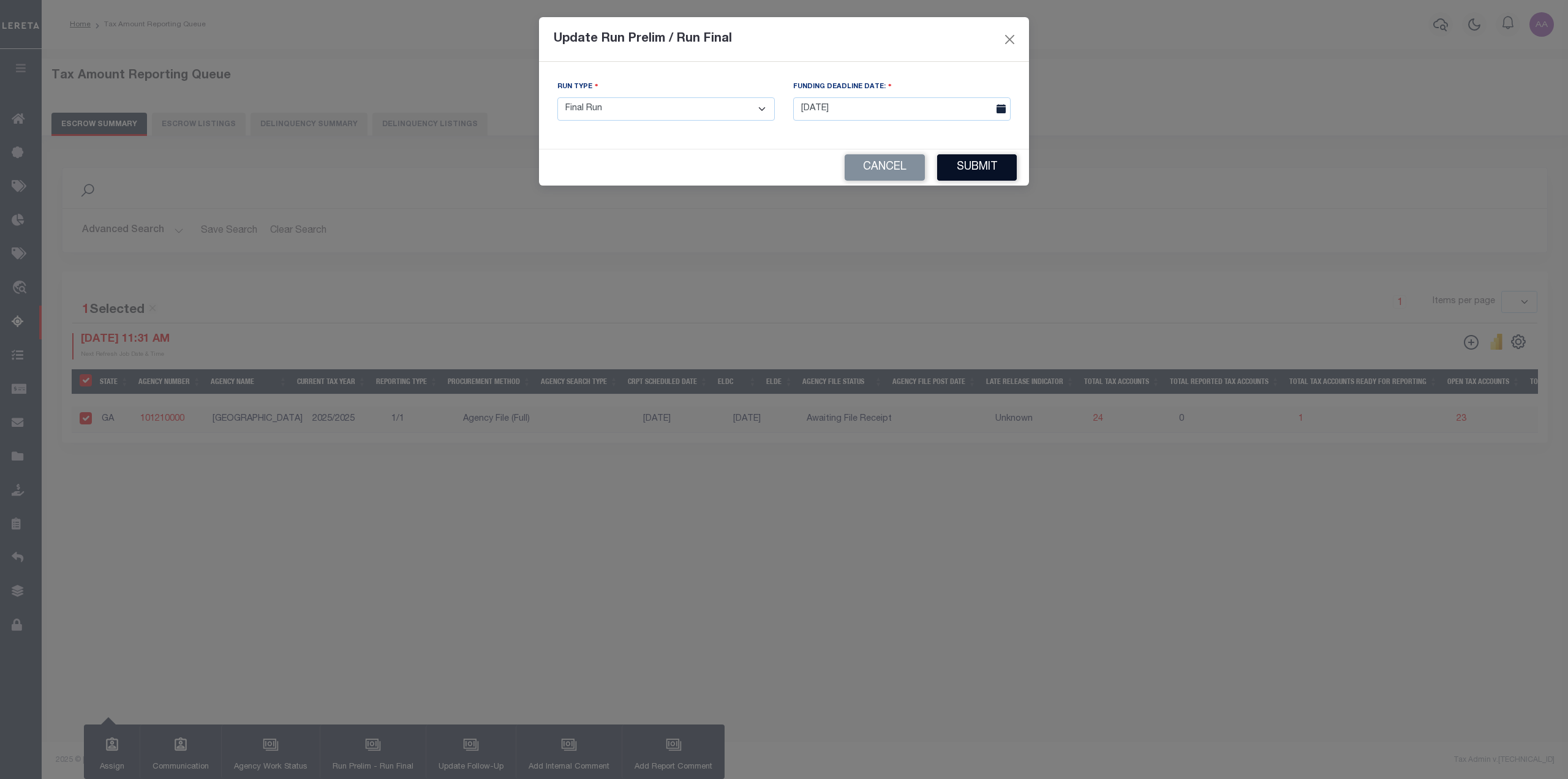
click at [974, 168] on button "Submit" at bounding box center [977, 167] width 79 height 26
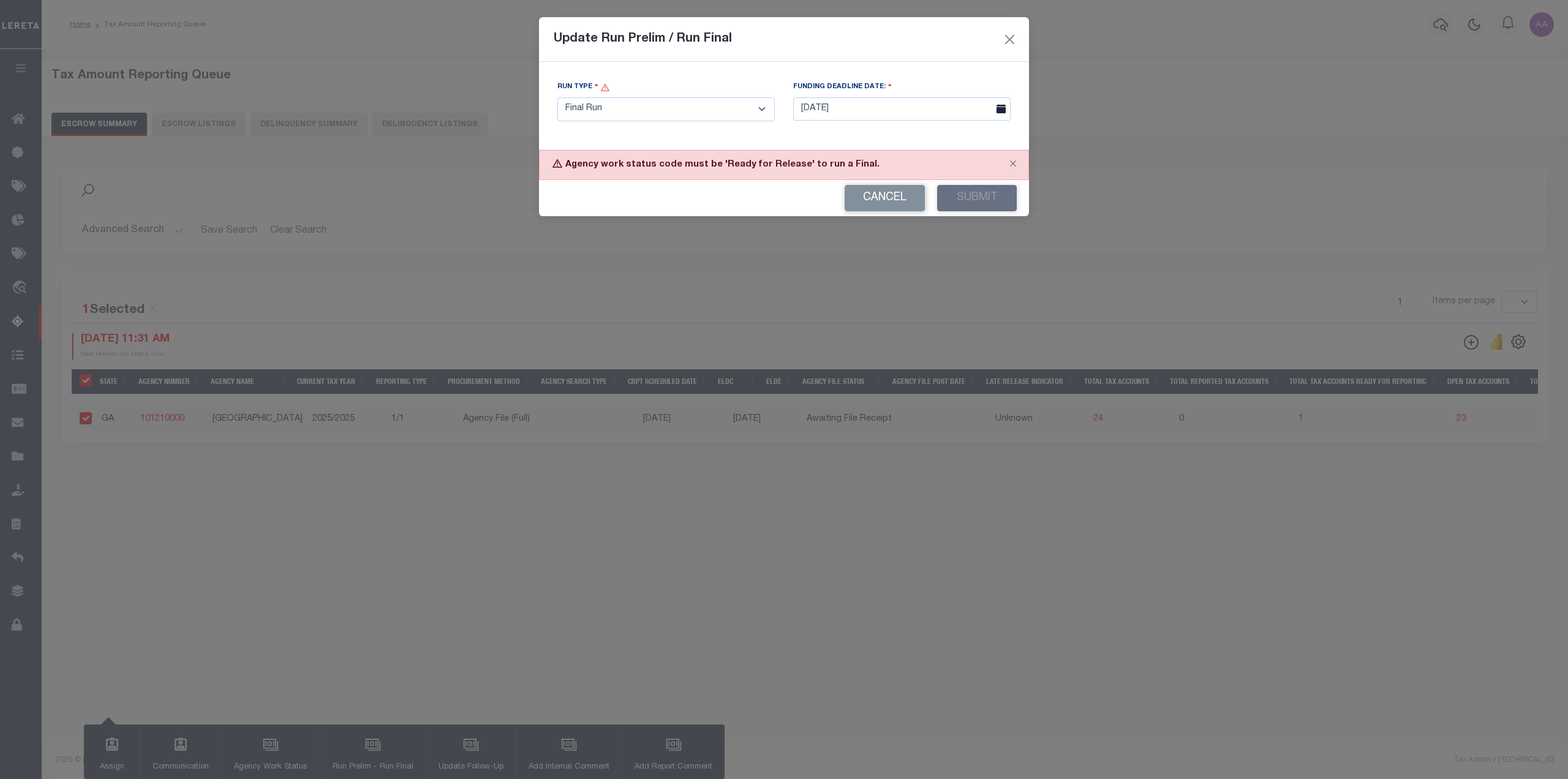
click at [617, 104] on select "- Select Run Type - Prelim Run Final Run" at bounding box center [666, 110] width 218 height 24
click at [692, 201] on div "Cancel Submit" at bounding box center [784, 198] width 490 height 36
click at [860, 196] on button "Cancel" at bounding box center [885, 198] width 80 height 26
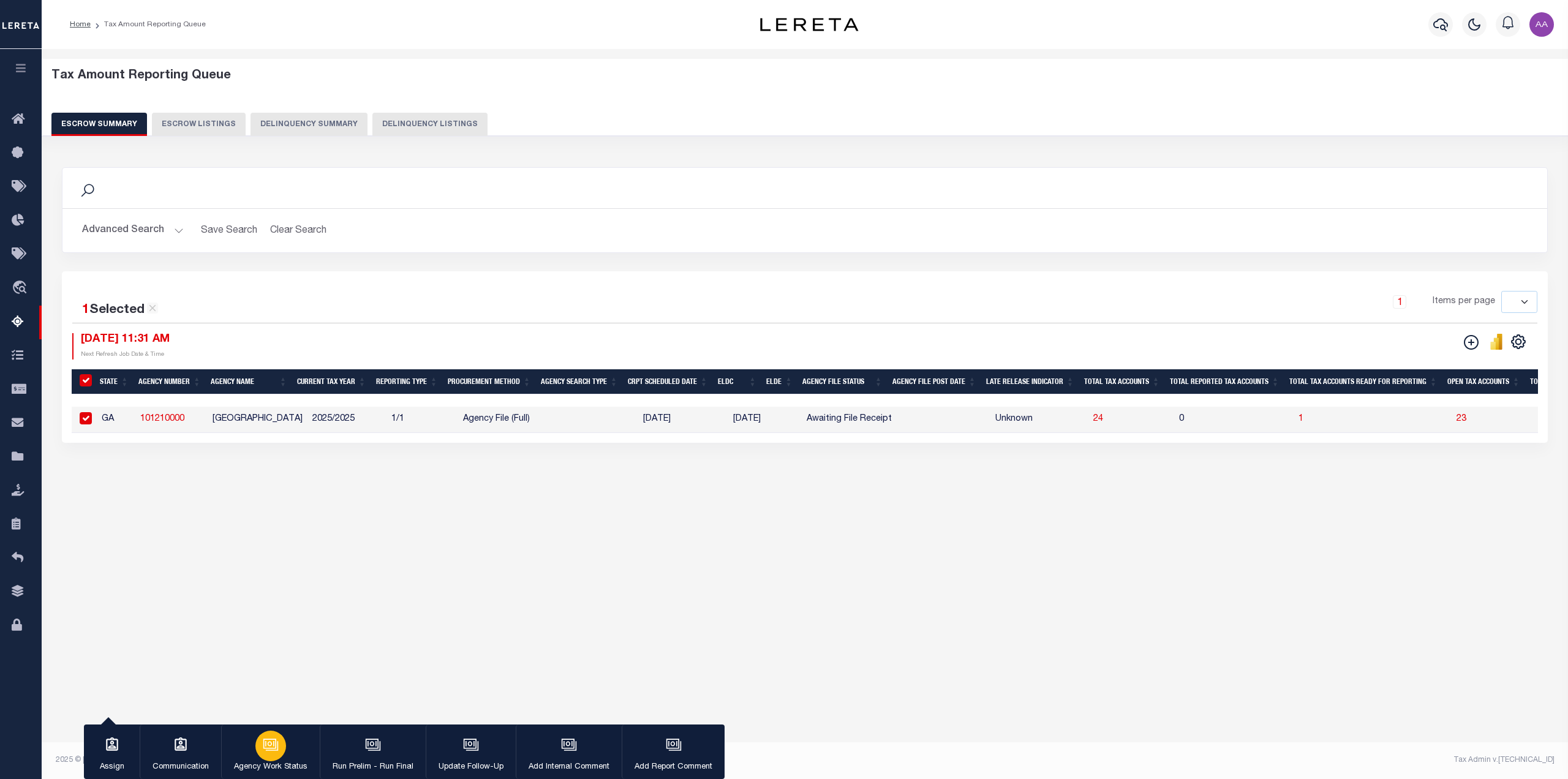
click at [274, 742] on icon "button" at bounding box center [271, 744] width 16 height 16
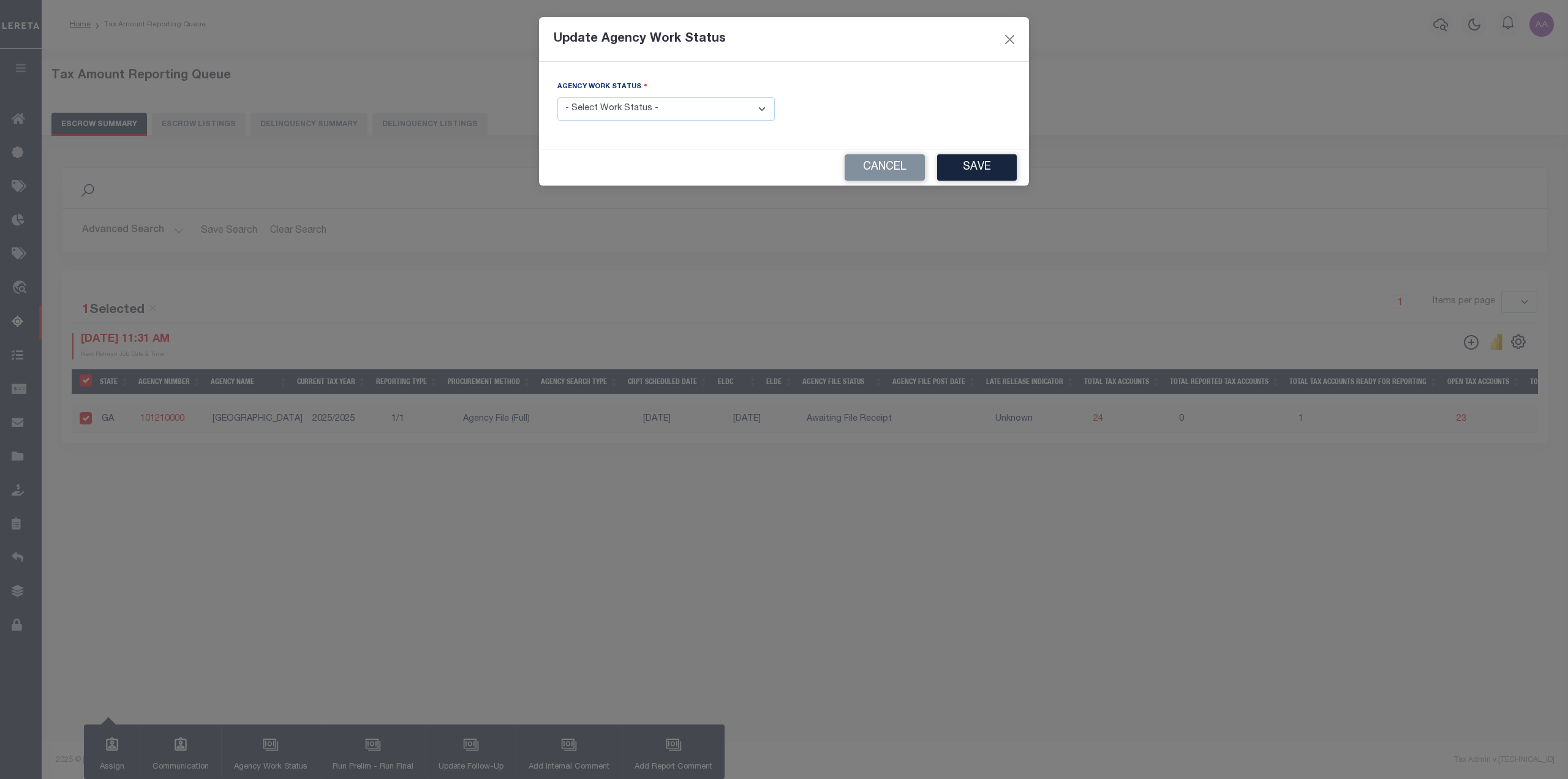
click at [621, 115] on select "- Select Work Status - New In Progress Pending Agency Follow-up Pending QC Read…" at bounding box center [666, 110] width 218 height 24
select select "6"
click at [557, 97] on select "- Select Work Status - New In Progress Pending Agency Follow-up Pending QC Read…" at bounding box center [666, 110] width 218 height 24
click at [984, 161] on button "Save" at bounding box center [977, 167] width 79 height 26
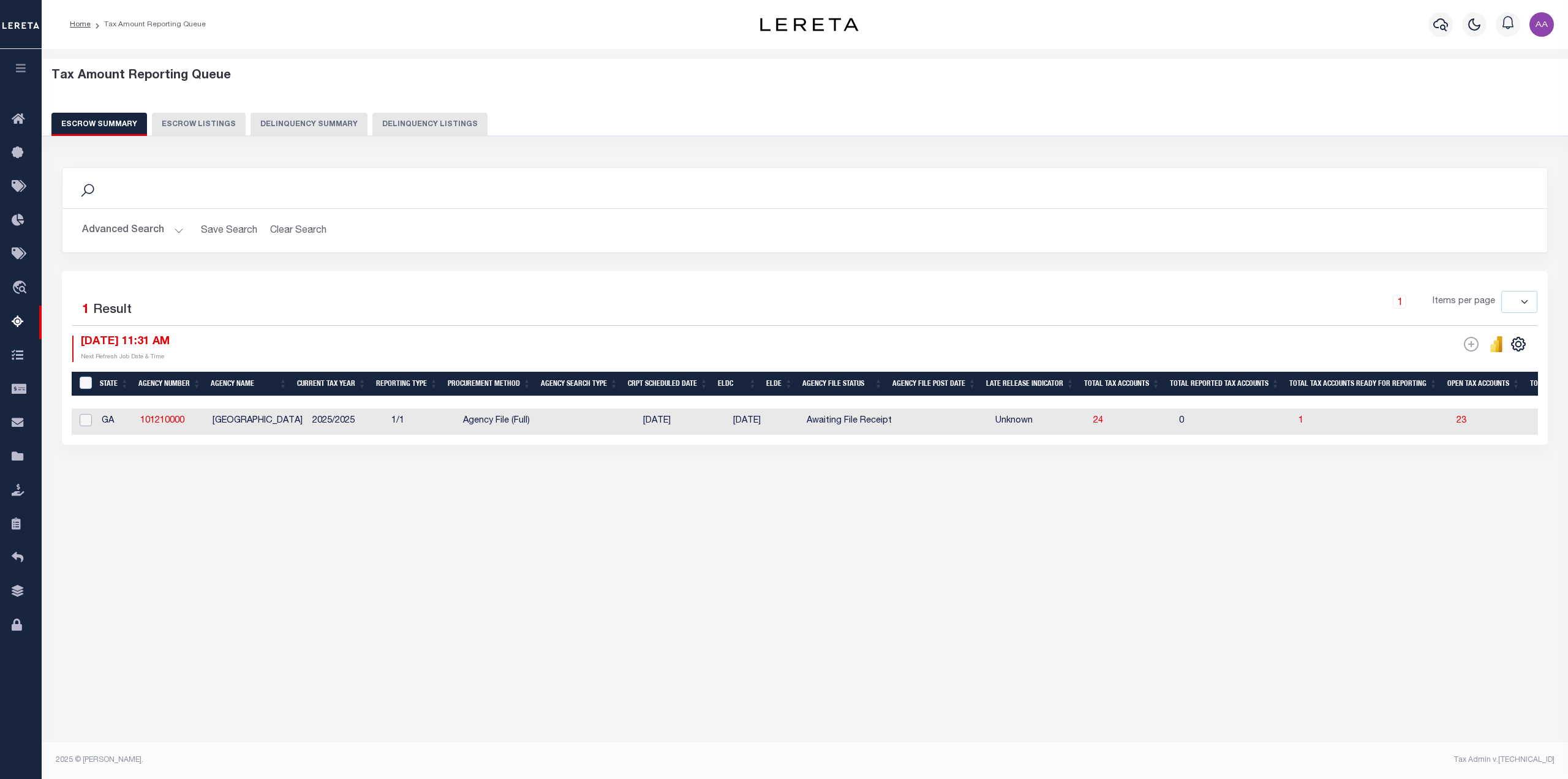
click at [83, 419] on input "checkbox" at bounding box center [85, 420] width 12 height 12
checkbox input "true"
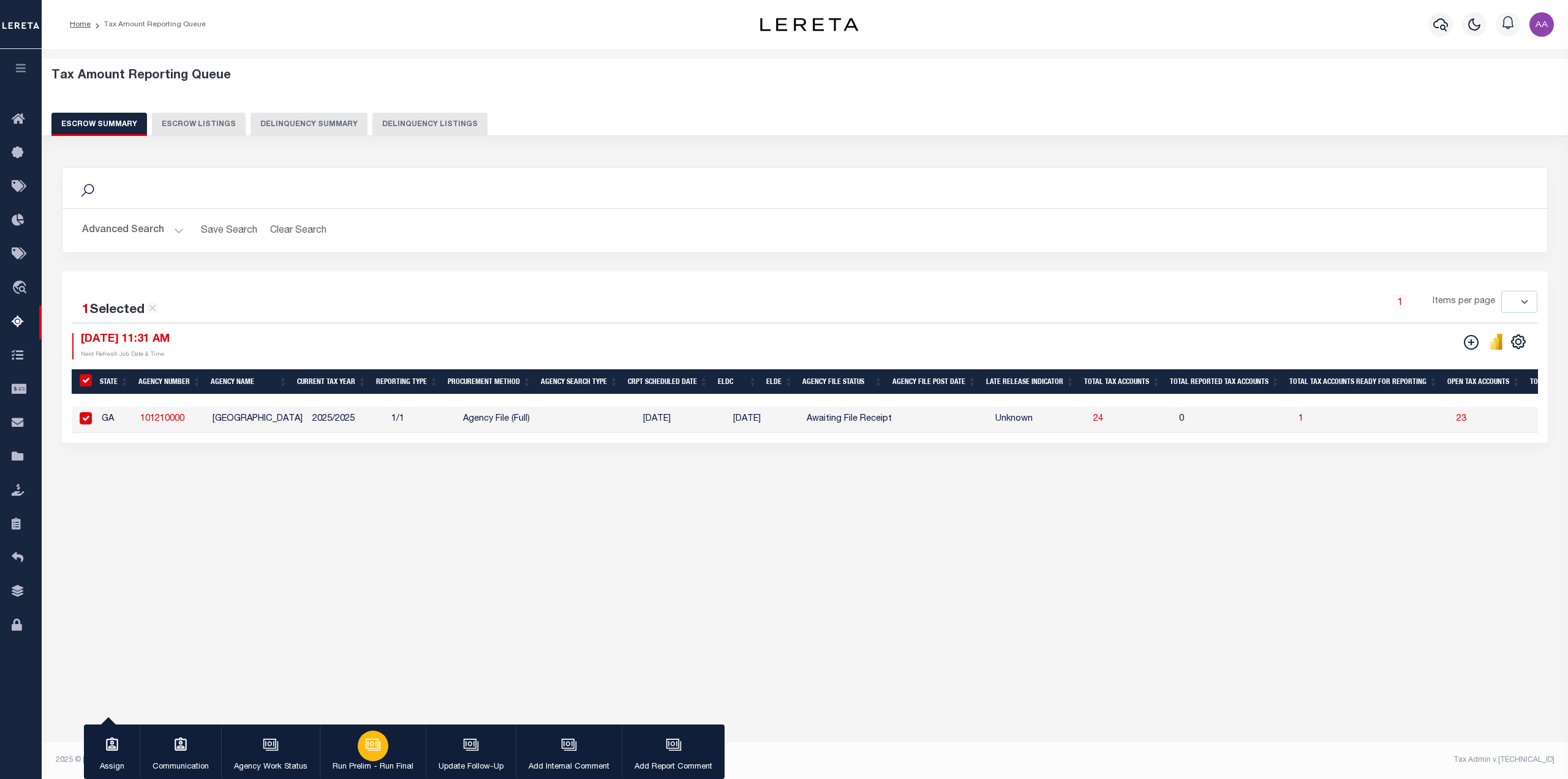
click at [383, 757] on button "Run Prelim - Run Final" at bounding box center [373, 752] width 106 height 55
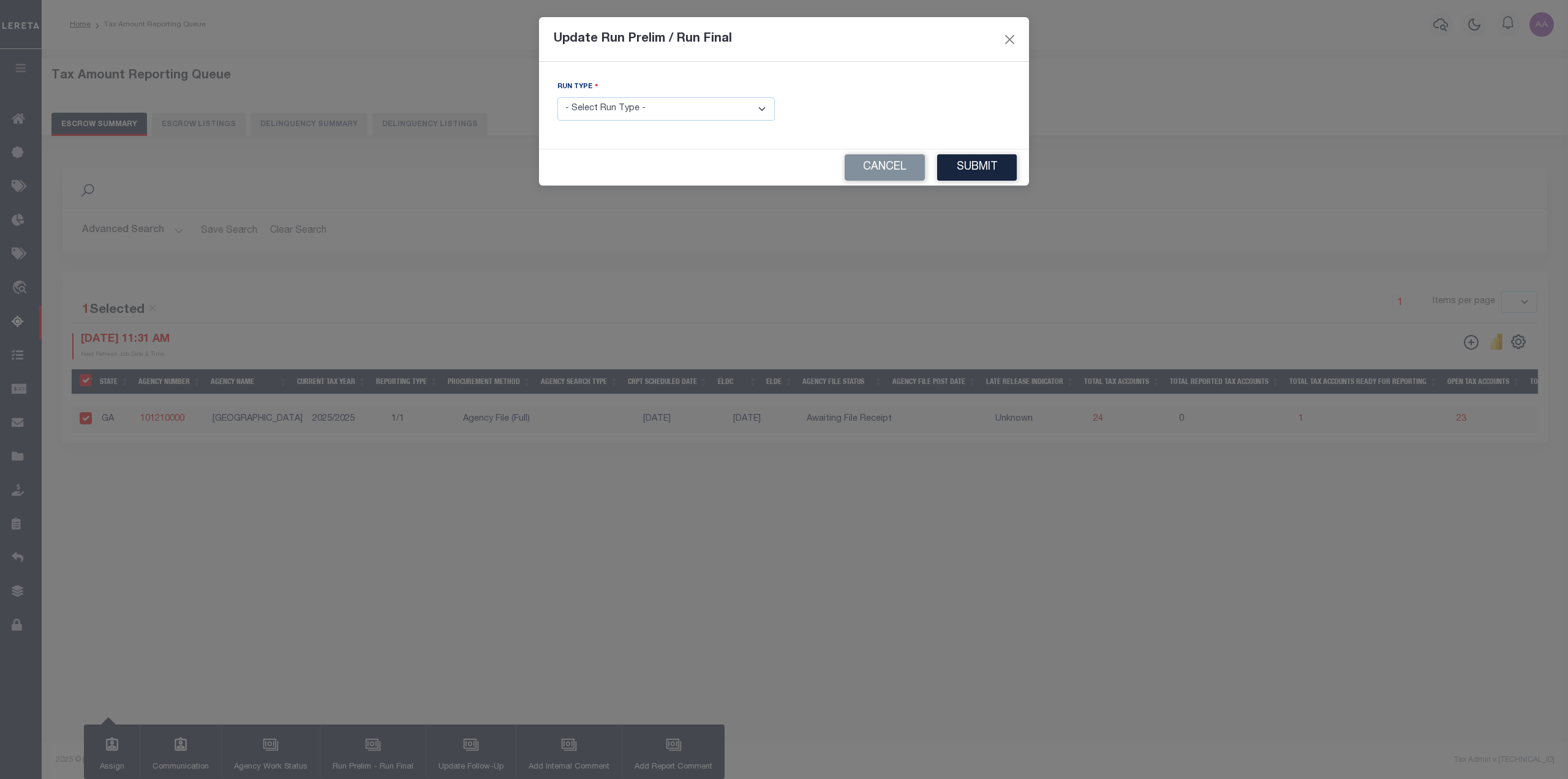
drag, startPoint x: 636, startPoint y: 112, endPoint x: 637, endPoint y: 119, distance: 7.1
click at [636, 113] on select "- Select Run Type - Prelim Run Final Run" at bounding box center [666, 110] width 218 height 24
select select "F"
click at [557, 97] on select "- Select Run Type - Prelim Run Final Run" at bounding box center [666, 110] width 218 height 24
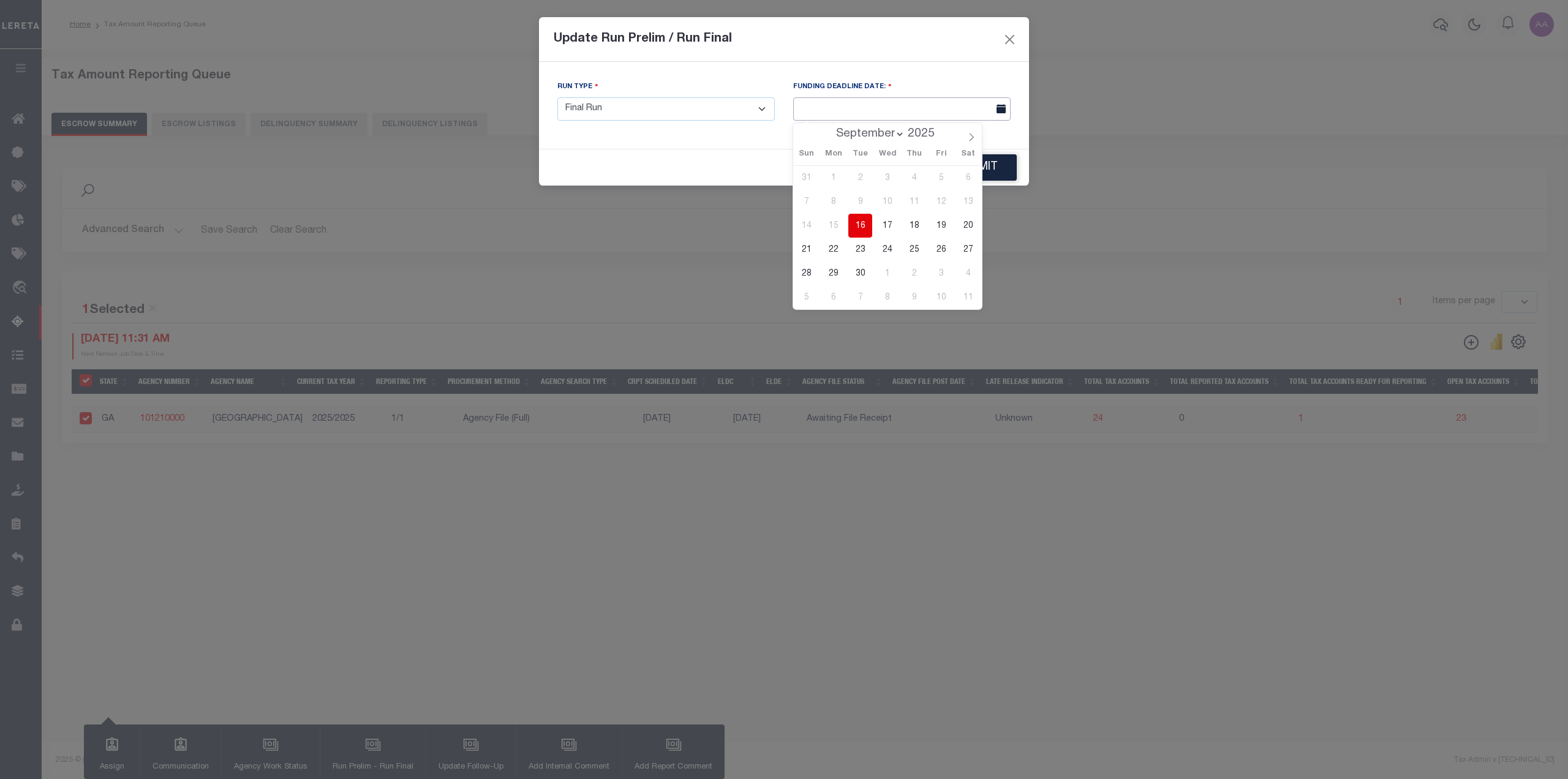
click at [872, 101] on input "text" at bounding box center [902, 110] width 218 height 24
click at [863, 227] on span "16" at bounding box center [860, 226] width 24 height 24
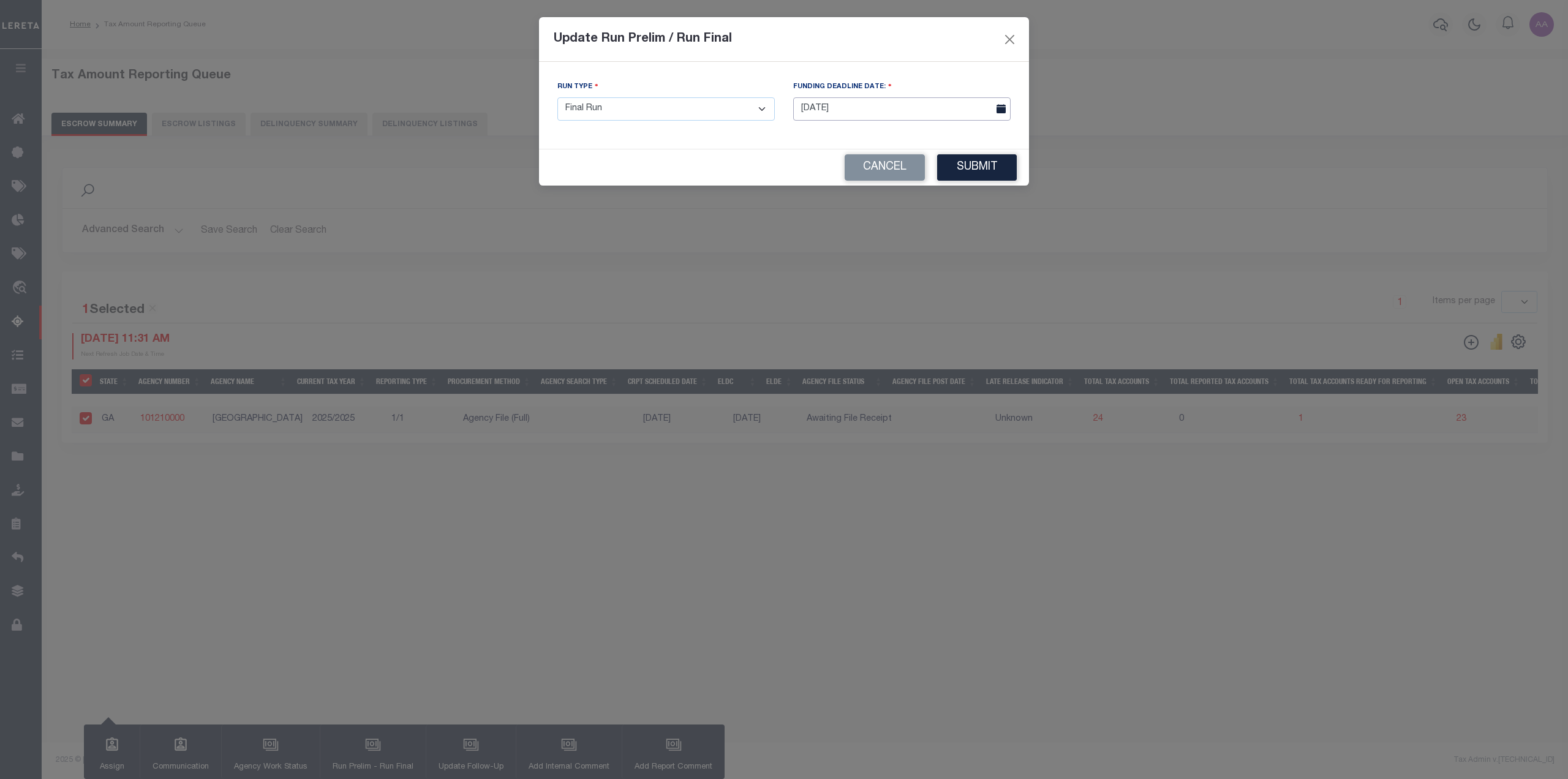
click at [885, 113] on input "[DATE]" at bounding box center [902, 110] width 218 height 24
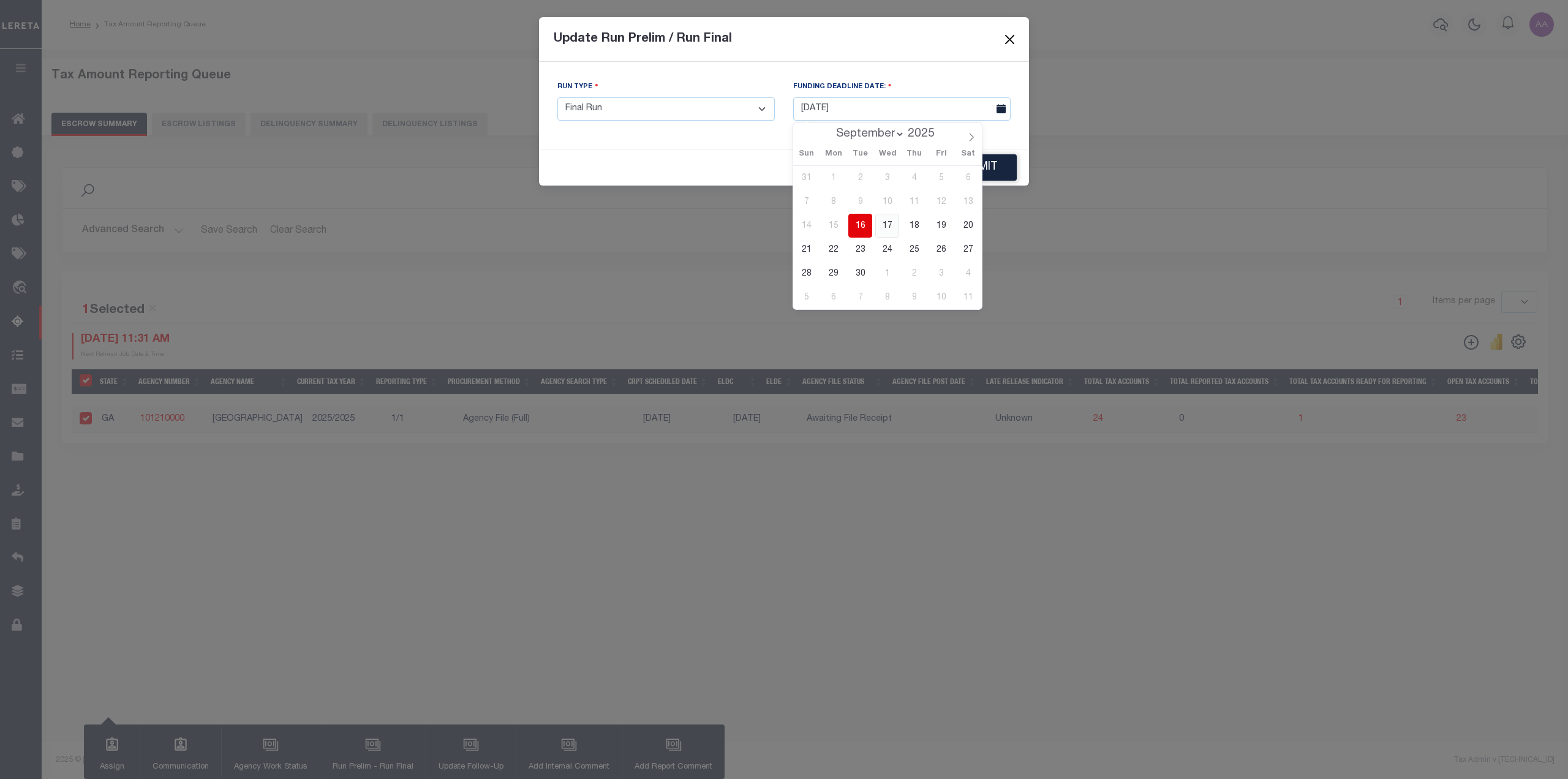
click at [894, 231] on span "17" at bounding box center [888, 226] width 24 height 24
type input "09/17/2025"
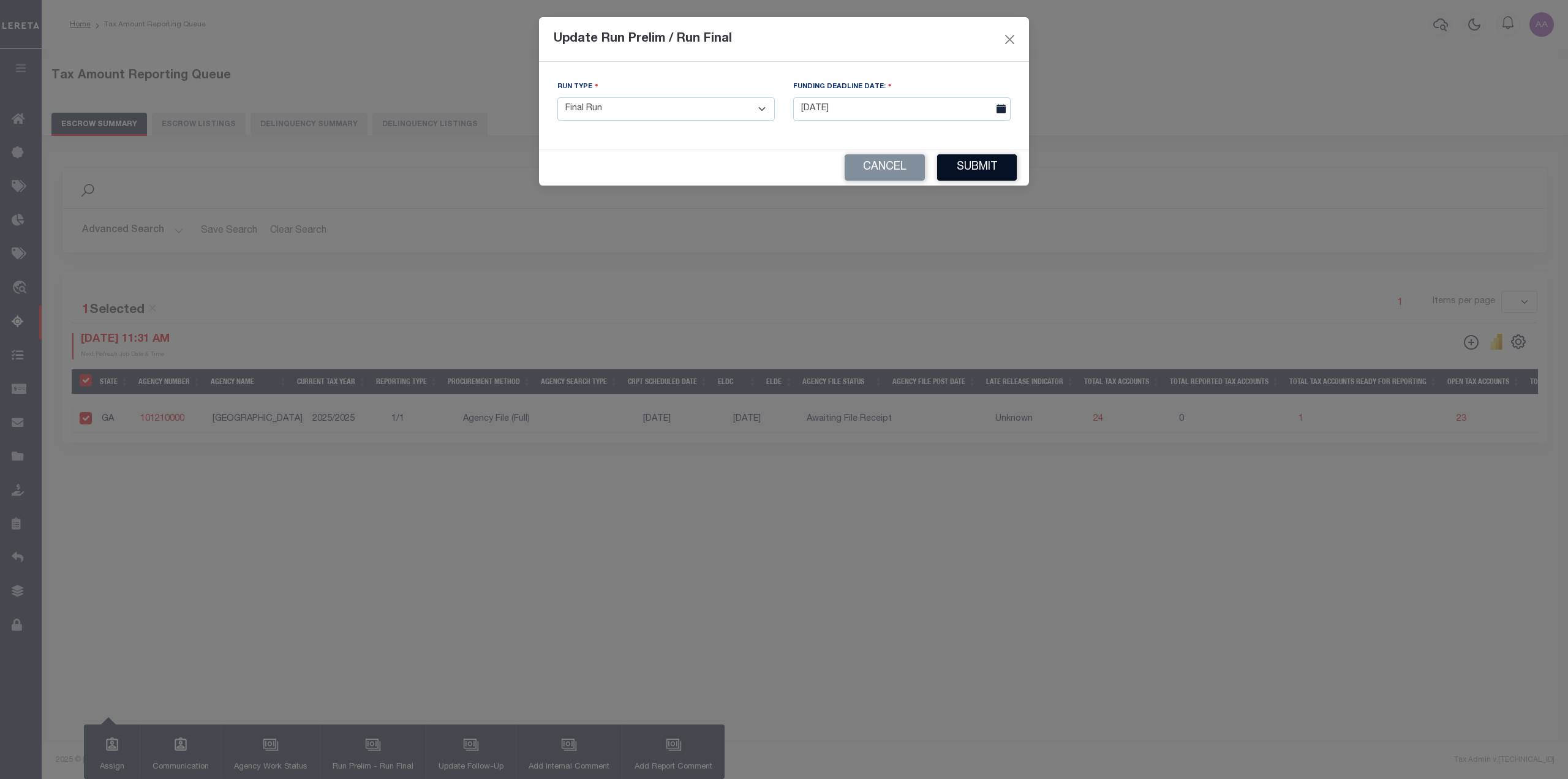
click at [1002, 168] on button "Submit" at bounding box center [977, 167] width 79 height 26
